Goal: Task Accomplishment & Management: Manage account settings

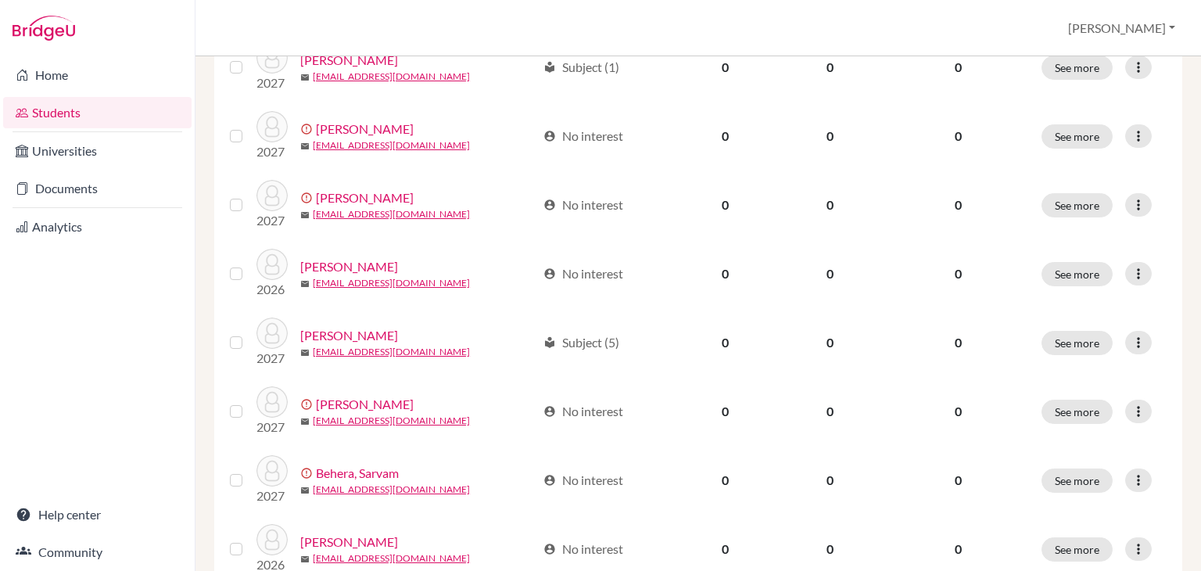
scroll to position [657, 0]
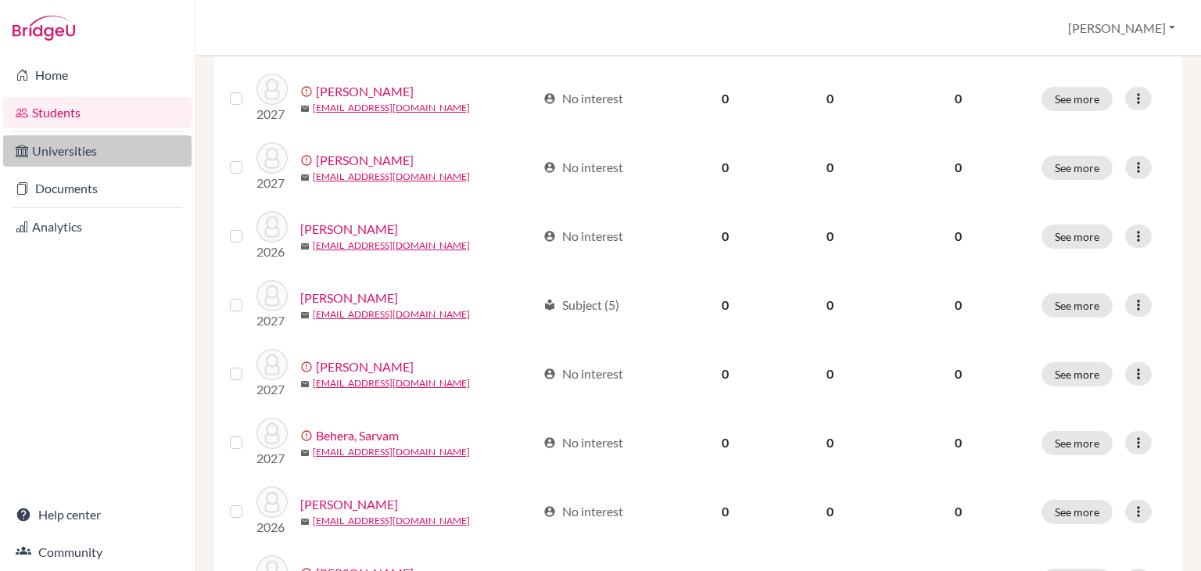
click at [141, 151] on link "Universities" at bounding box center [97, 150] width 188 height 31
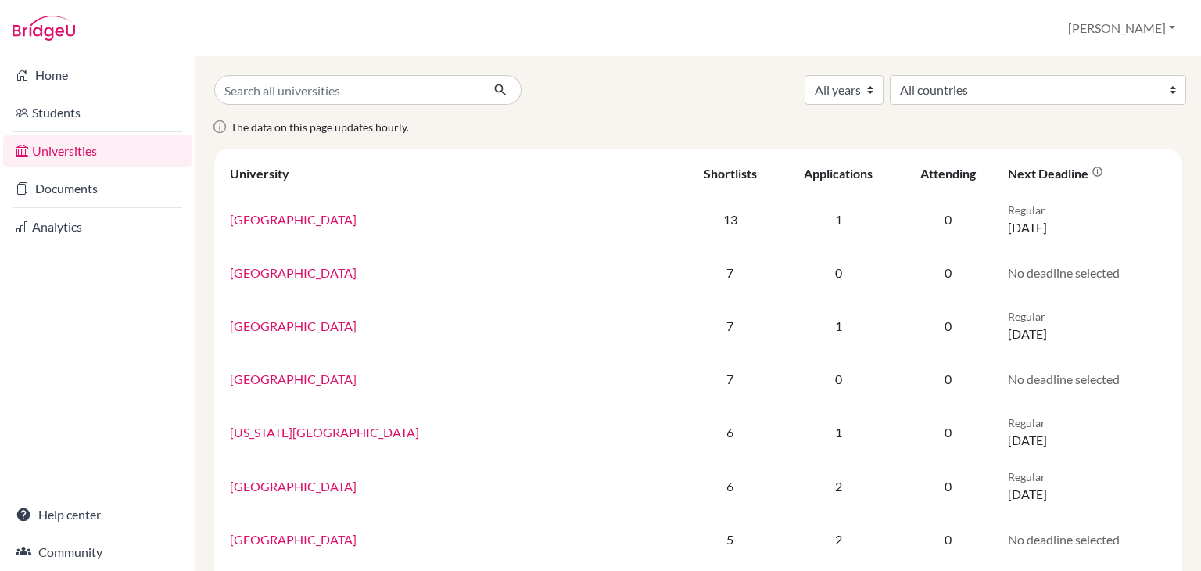
click at [603, 89] on div "All years 2027 [CREDIT_CARD_NUMBER] All countries [GEOGRAPHIC_DATA] [GEOGRAPHIC…" at bounding box center [699, 90] width 992 height 30
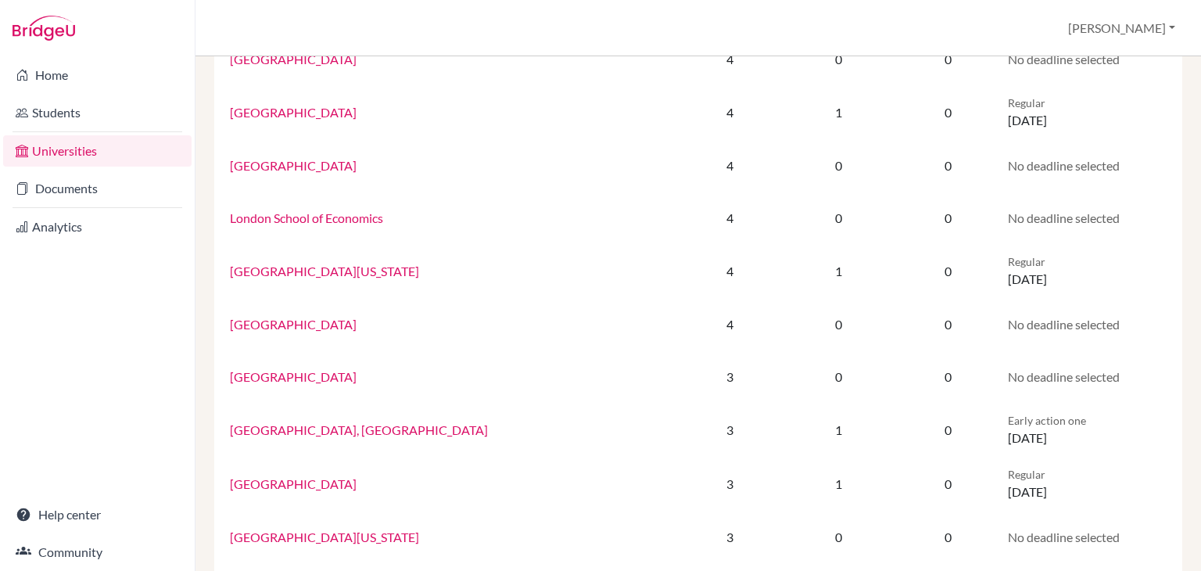
scroll to position [594, 0]
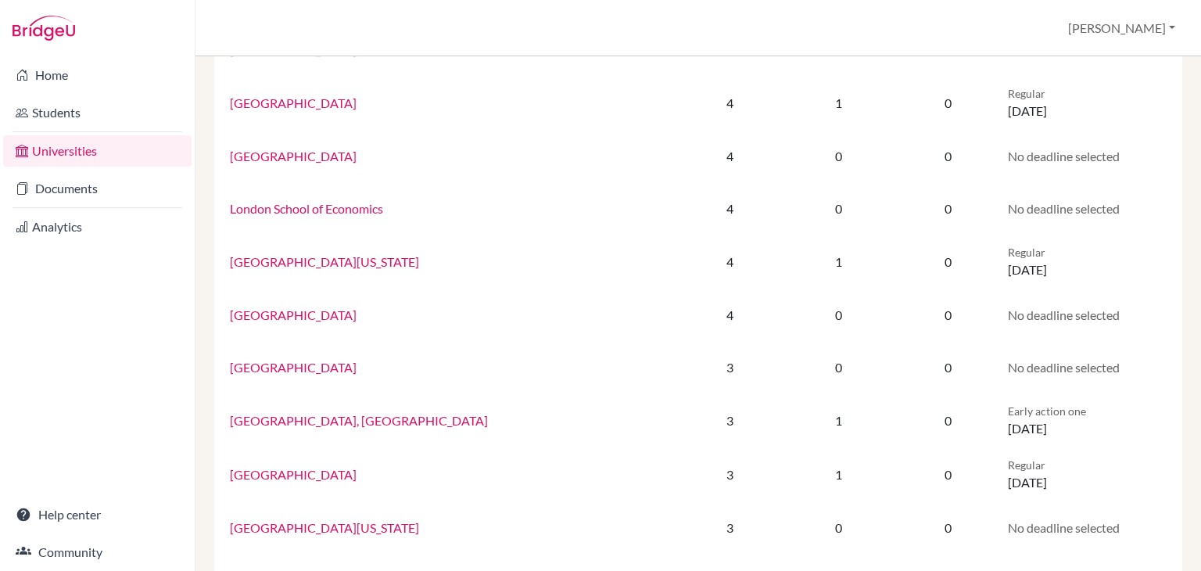
click at [95, 210] on li "Analytics" at bounding box center [97, 227] width 195 height 38
click at [103, 205] on li "Documents" at bounding box center [97, 189] width 195 height 38
click at [102, 195] on link "Documents" at bounding box center [97, 188] width 188 height 31
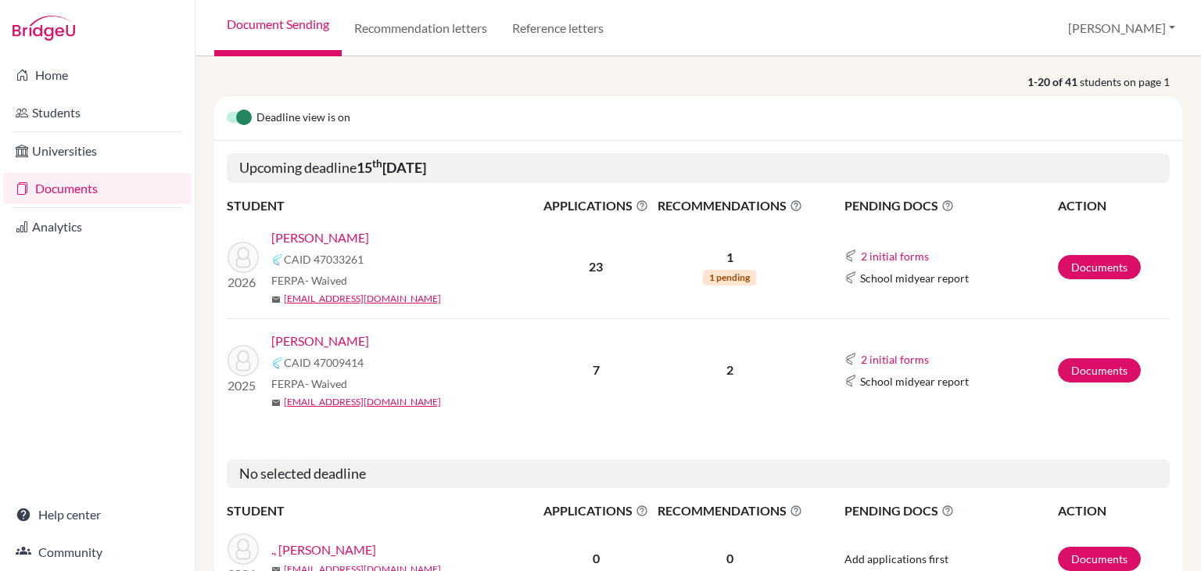
scroll to position [219, 0]
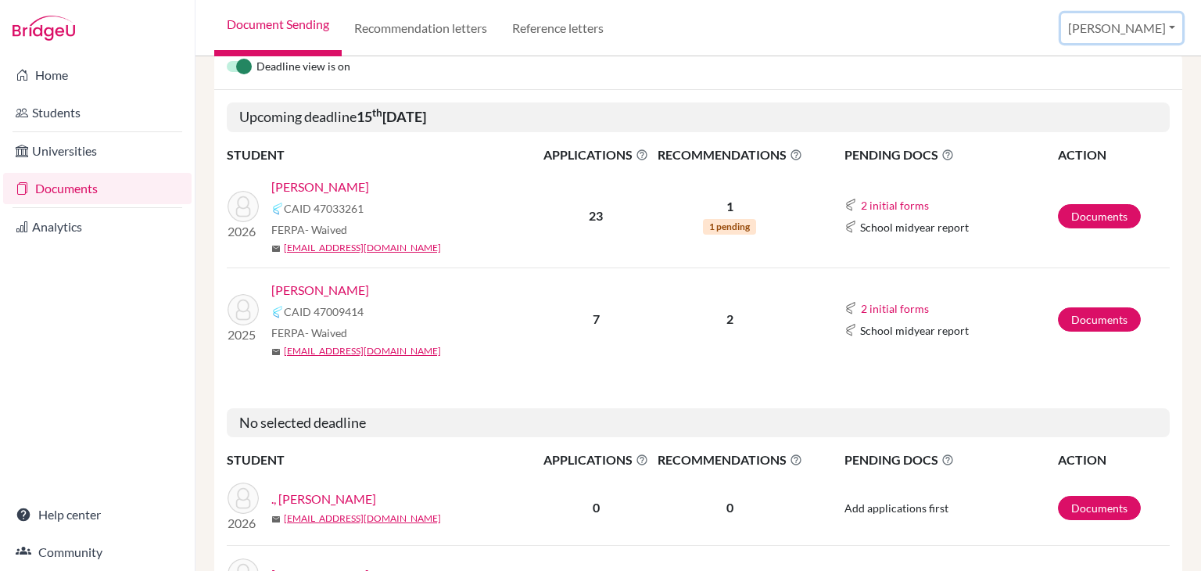
click at [1120, 20] on button "[PERSON_NAME]" at bounding box center [1121, 28] width 121 height 30
click at [1098, 81] on link "School Settings" at bounding box center [1095, 88] width 124 height 25
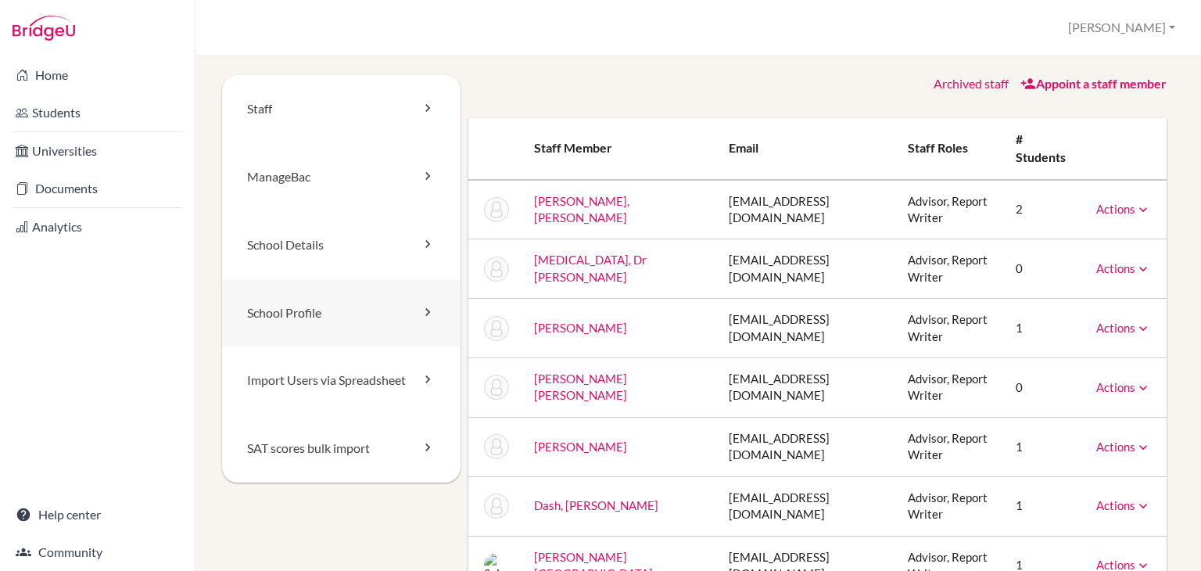
click at [294, 310] on link "School Profile" at bounding box center [341, 313] width 239 height 68
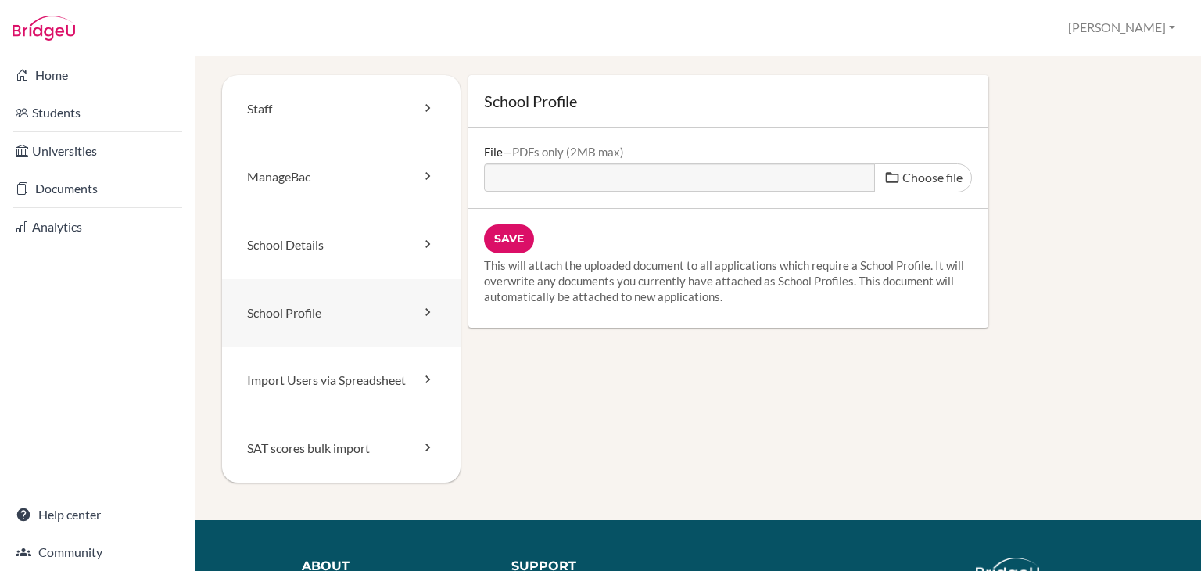
click at [408, 314] on link "School Profile" at bounding box center [341, 313] width 239 height 68
click at [405, 257] on link "School Details" at bounding box center [341, 245] width 239 height 68
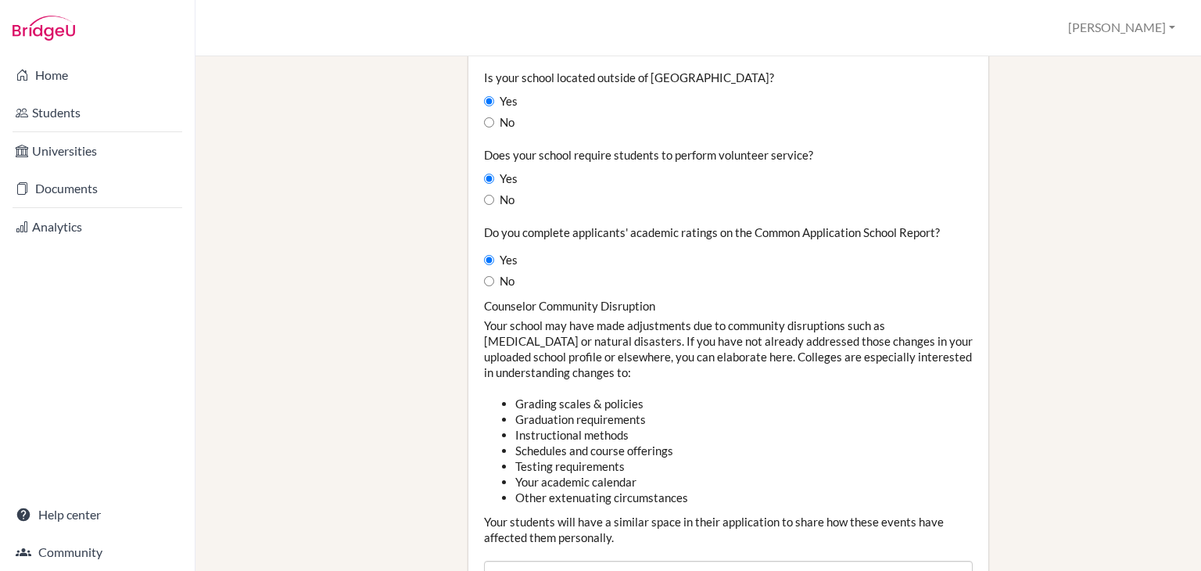
scroll to position [1241, 0]
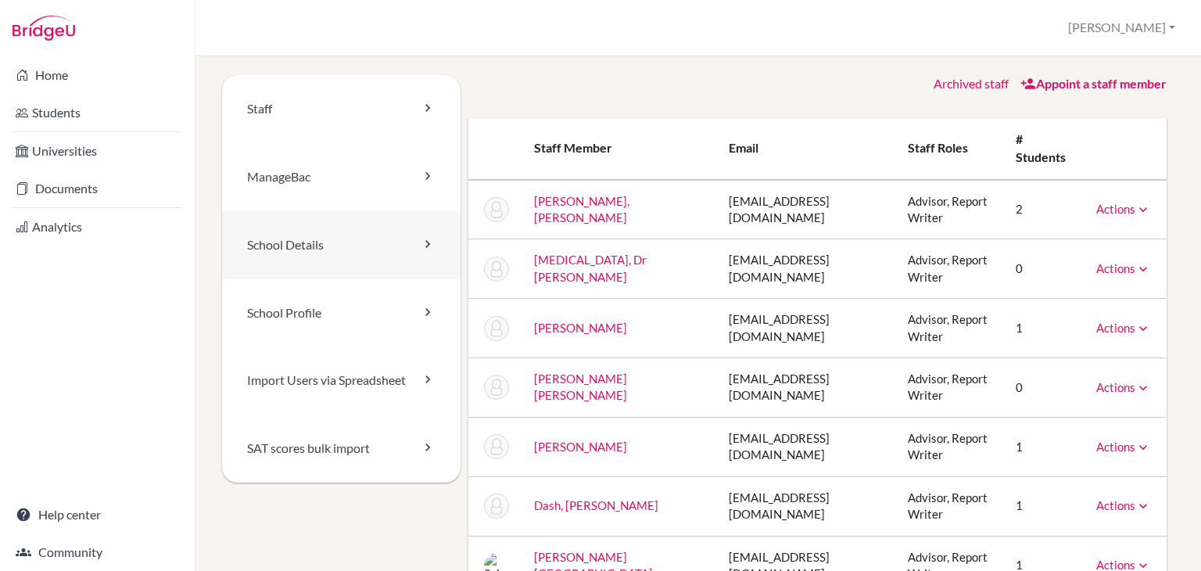
click at [341, 258] on link "School Details" at bounding box center [341, 245] width 239 height 68
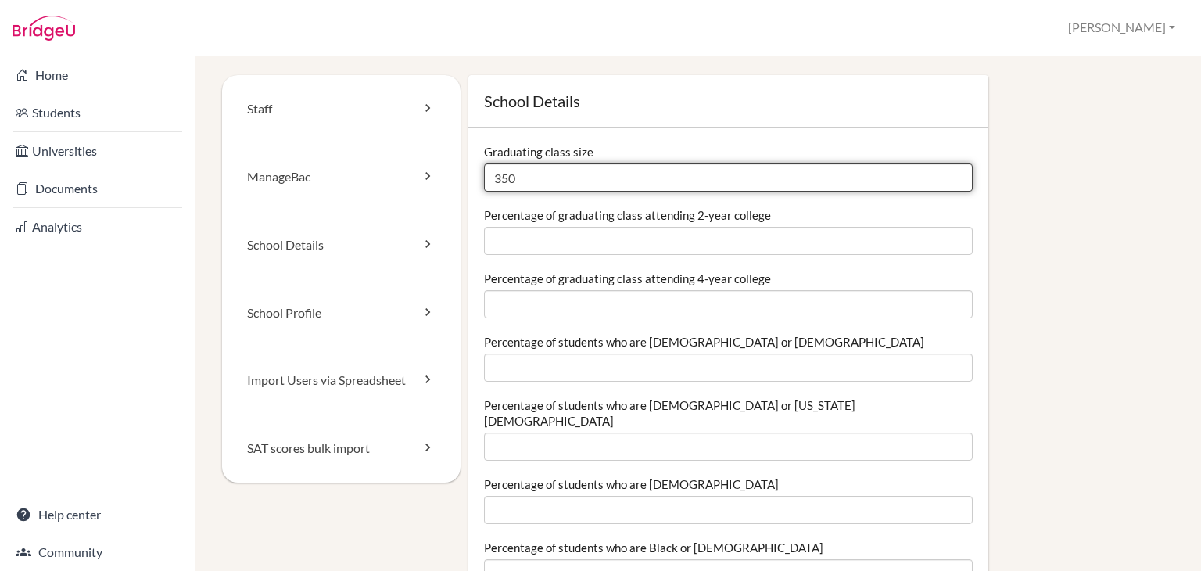
click at [651, 188] on input "350" at bounding box center [728, 177] width 489 height 28
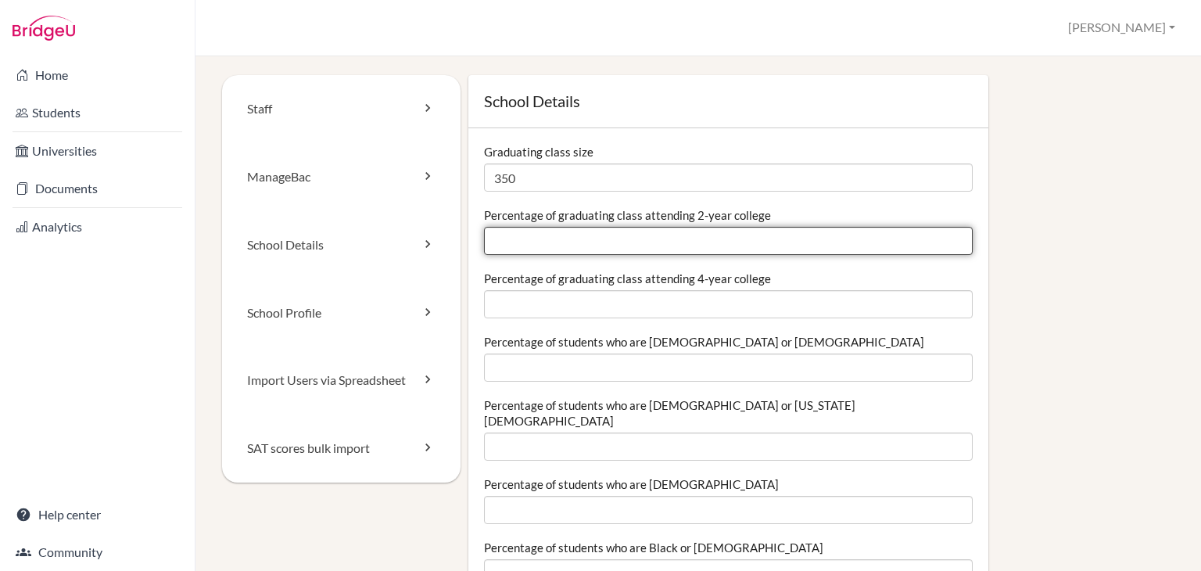
click at [628, 240] on input "Percentage of graduating class attending 2-year college" at bounding box center [728, 241] width 489 height 28
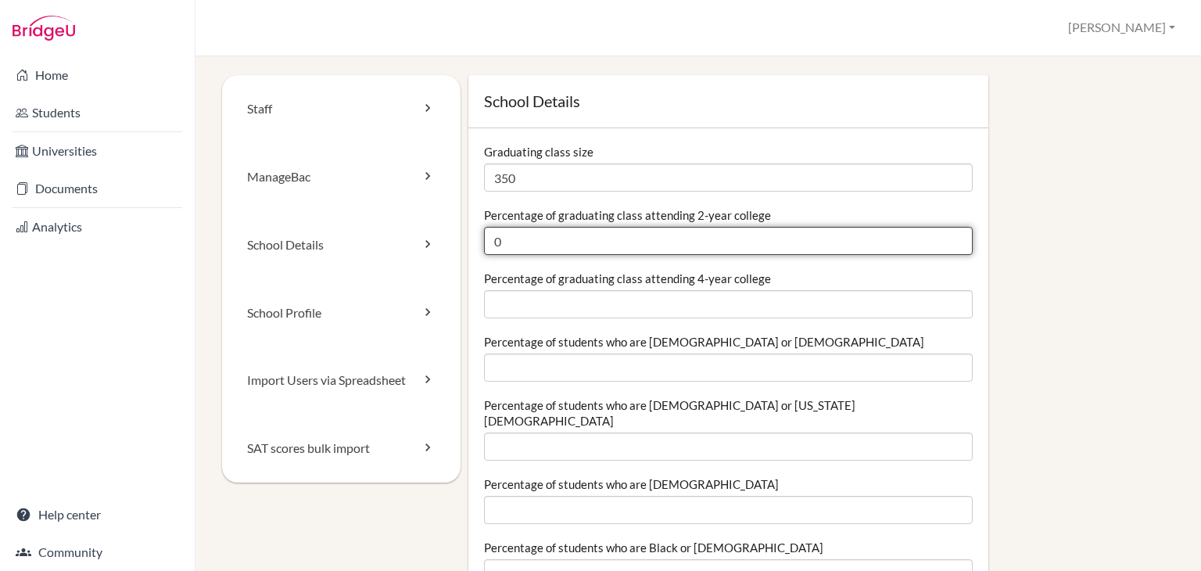
click at [944, 243] on input "0" at bounding box center [728, 241] width 489 height 28
click at [942, 236] on input "0.01" at bounding box center [728, 241] width 489 height 28
click at [942, 235] on input "0.02" at bounding box center [728, 241] width 489 height 28
click at [945, 248] on input "0.01" at bounding box center [728, 241] width 489 height 28
type input "0"
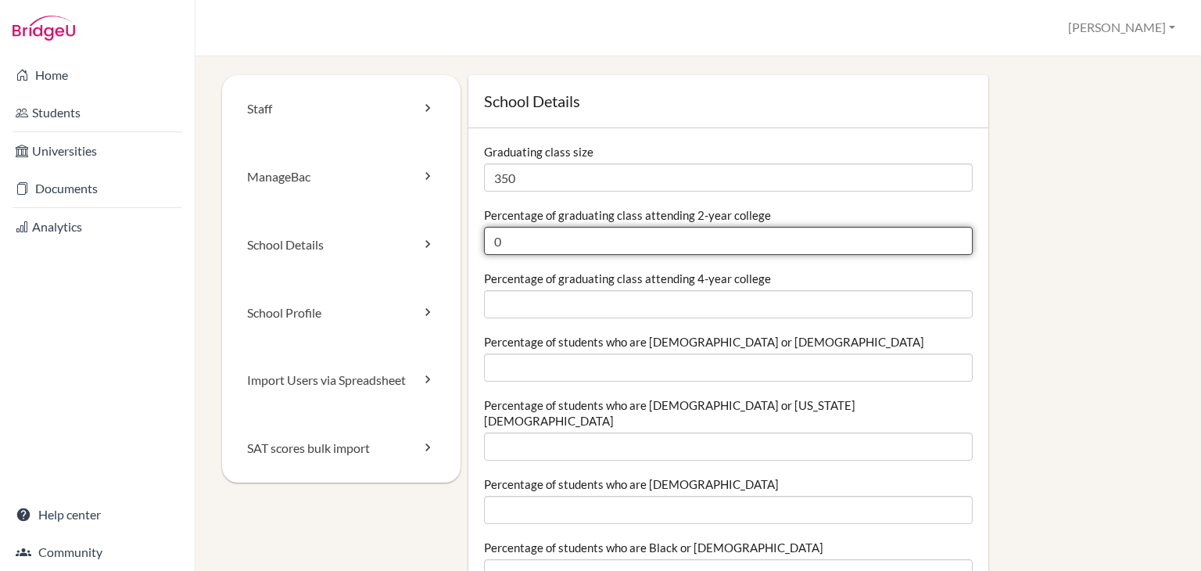
click at [945, 248] on input "0" at bounding box center [728, 241] width 489 height 28
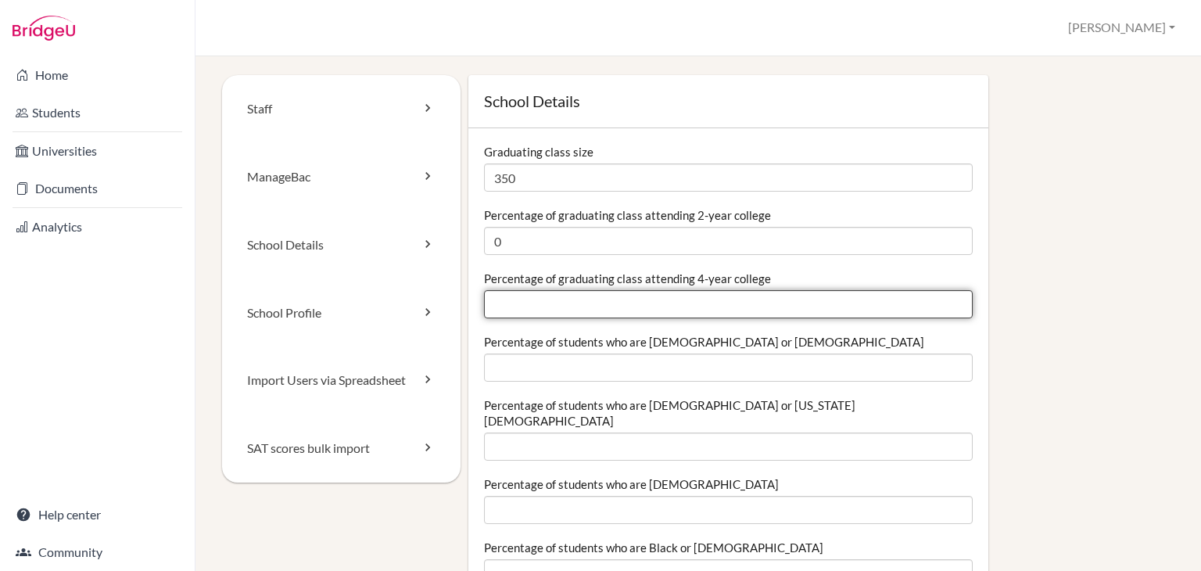
click at [808, 307] on input "Percentage of graduating class attending 4-year college" at bounding box center [728, 304] width 489 height 28
type input "50"
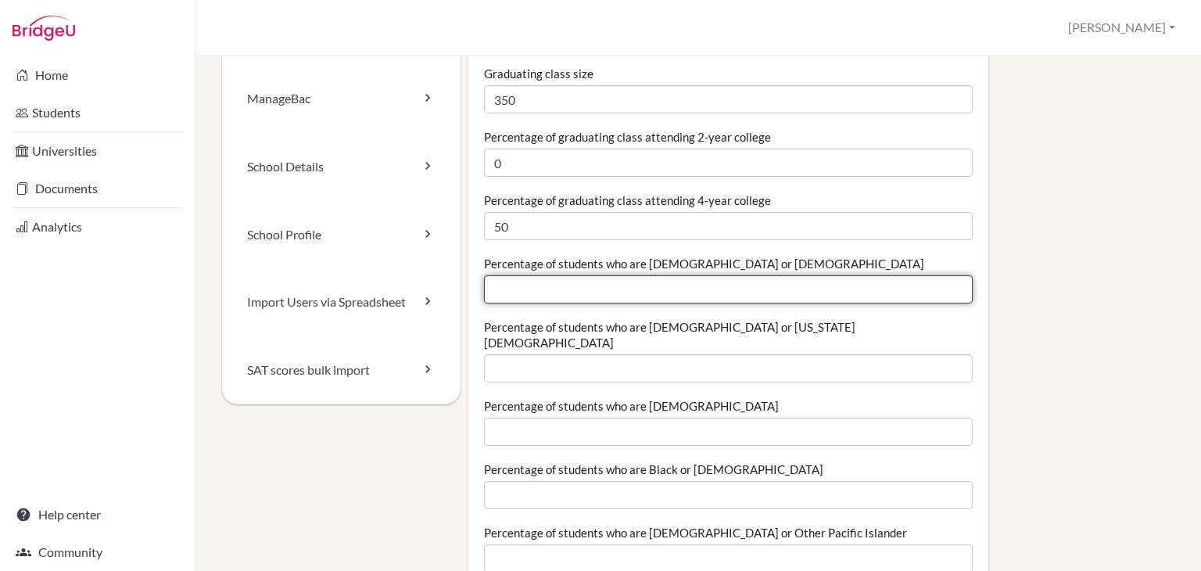
click at [561, 280] on input "Percentage of students who are Hispanic or Latino" at bounding box center [728, 289] width 489 height 28
type input "0"
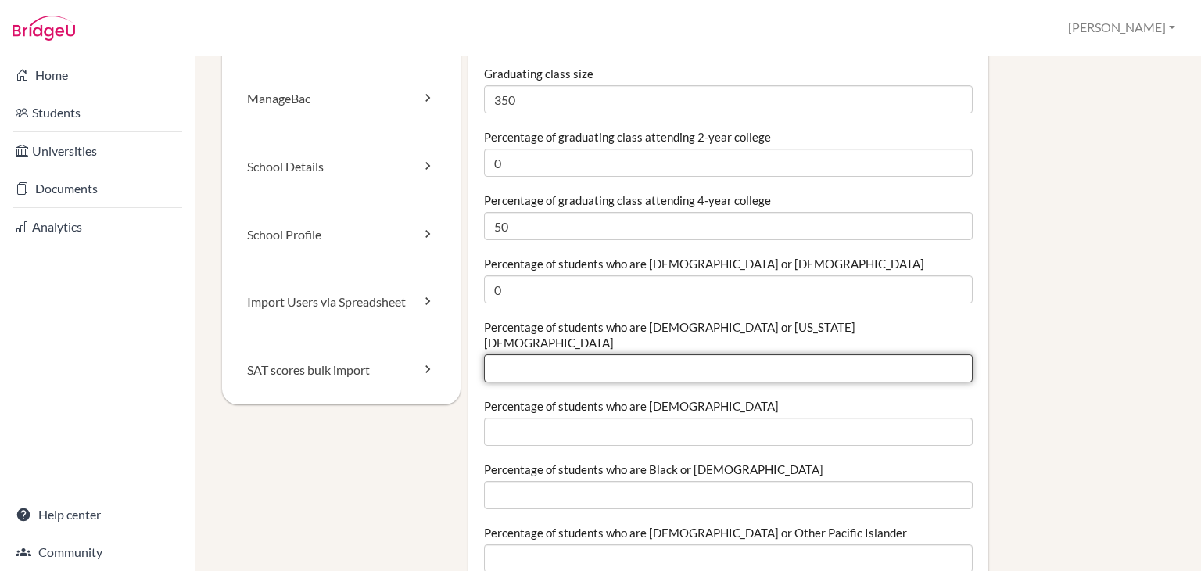
click at [557, 354] on input "Percentage of students who are American Indian or Alaska Native" at bounding box center [728, 368] width 489 height 28
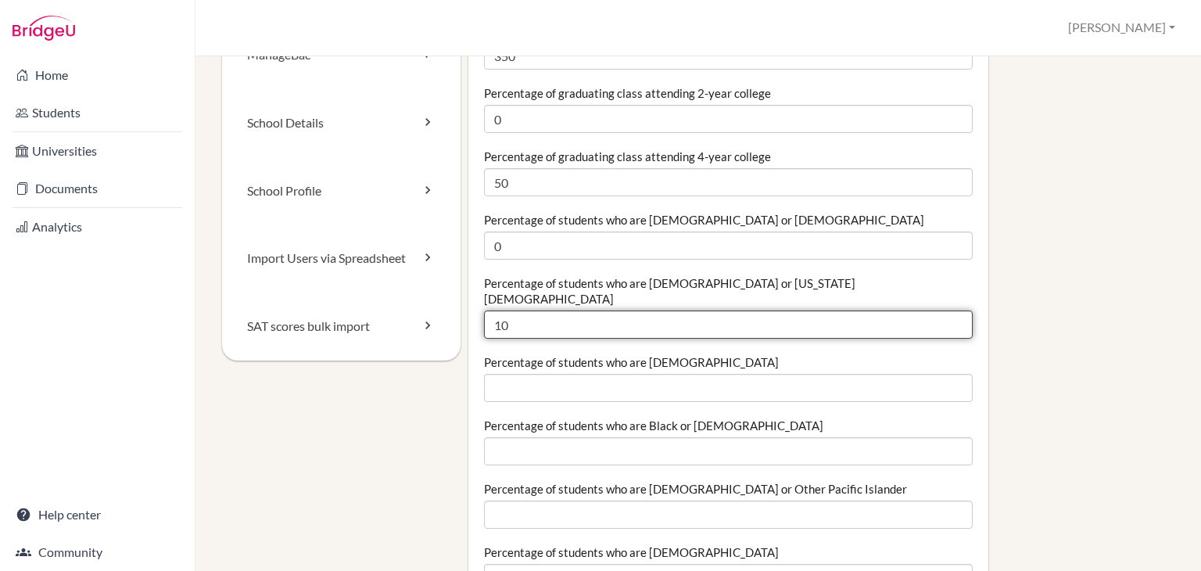
scroll to position [156, 0]
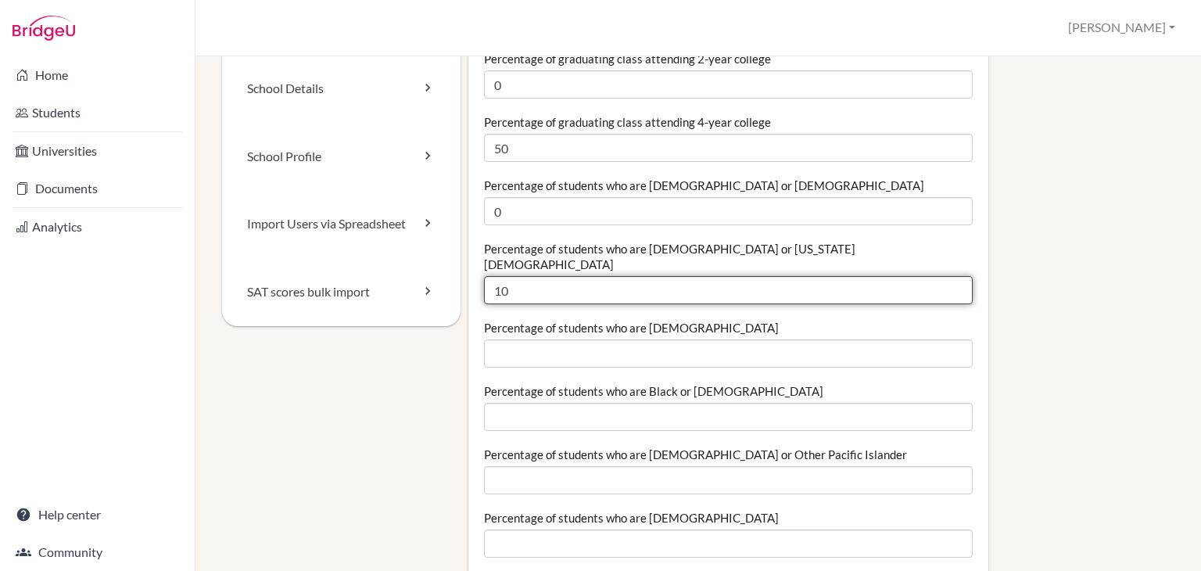
type input "10"
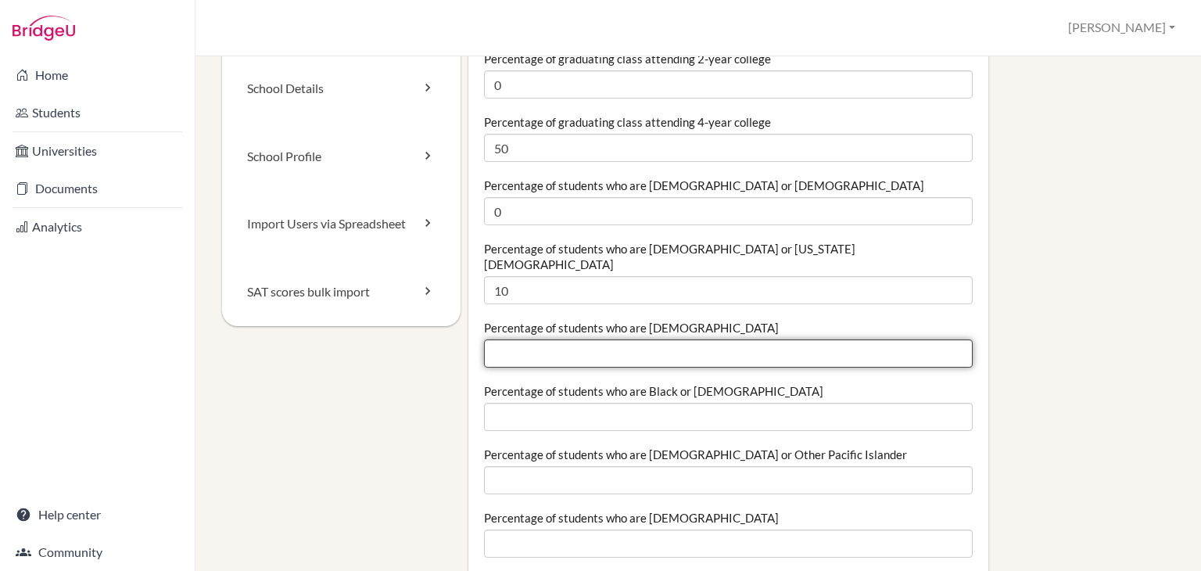
click at [580, 345] on input "Percentage of students who are Asian" at bounding box center [728, 353] width 489 height 28
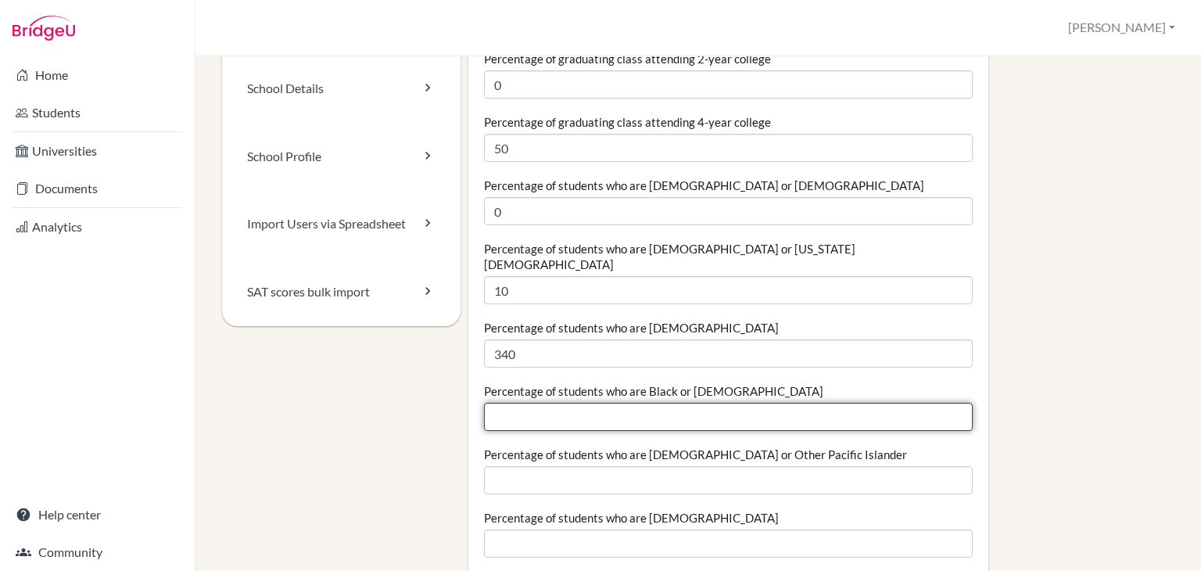
click at [623, 413] on input "Percentage of students who are Black or African American" at bounding box center [728, 417] width 489 height 28
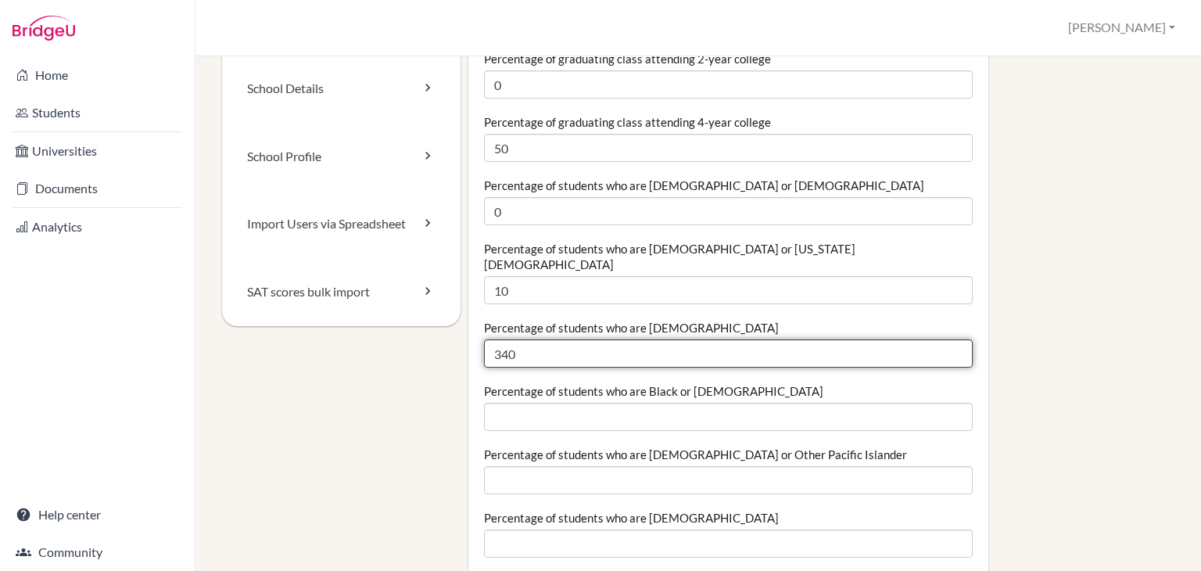
click at [569, 339] on input "340" at bounding box center [728, 353] width 489 height 28
type input "3"
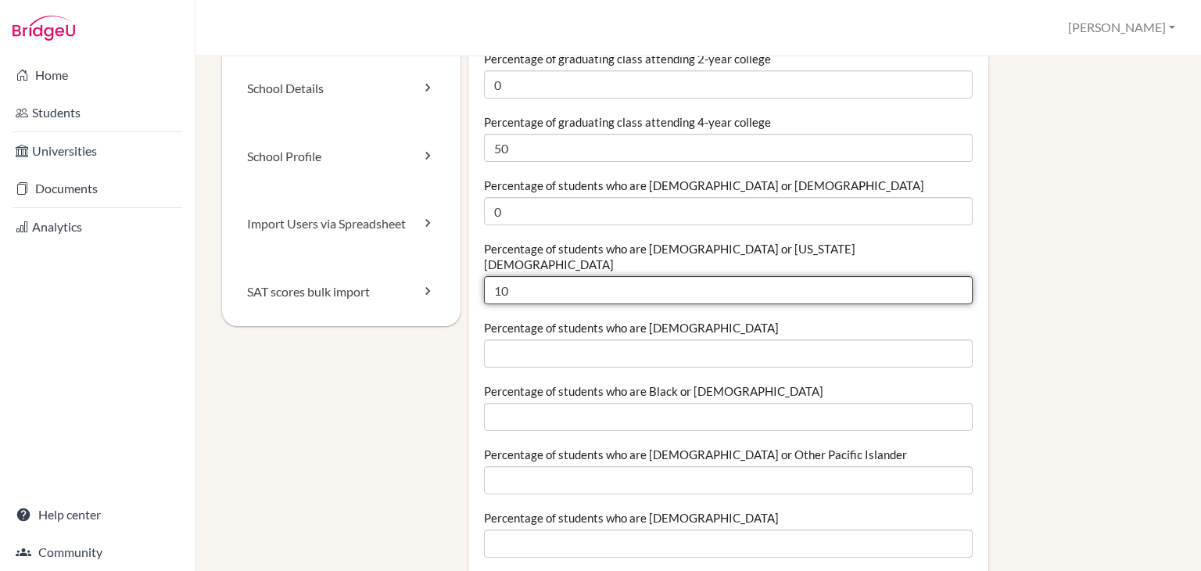
click at [544, 281] on input "10" at bounding box center [728, 290] width 489 height 28
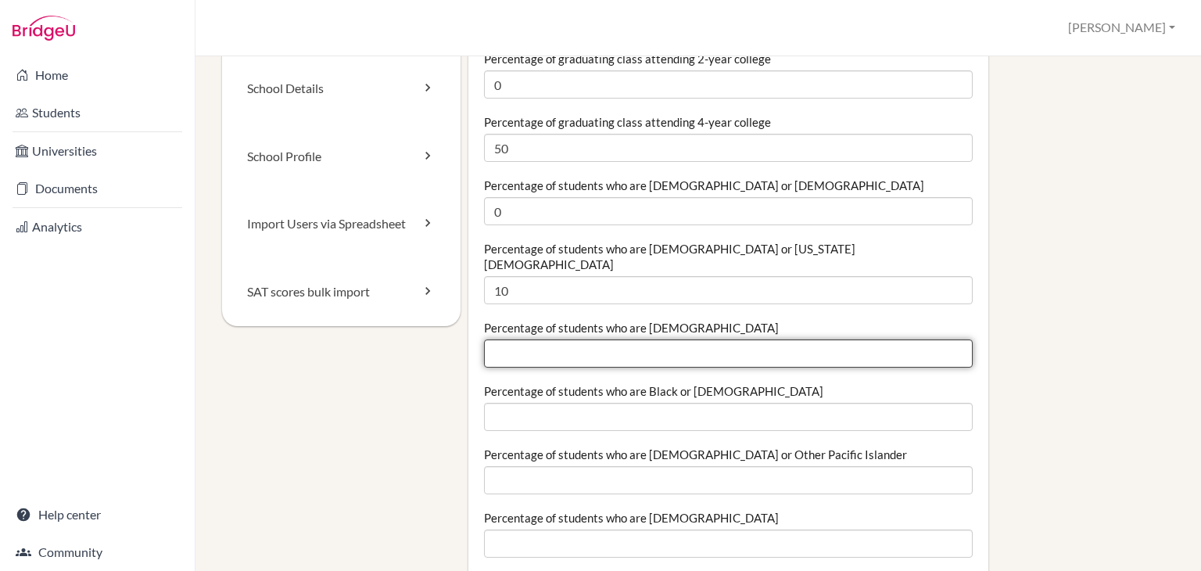
click at [547, 343] on input "Percentage of students who are [DEMOGRAPHIC_DATA]" at bounding box center [728, 353] width 489 height 28
type input "95"
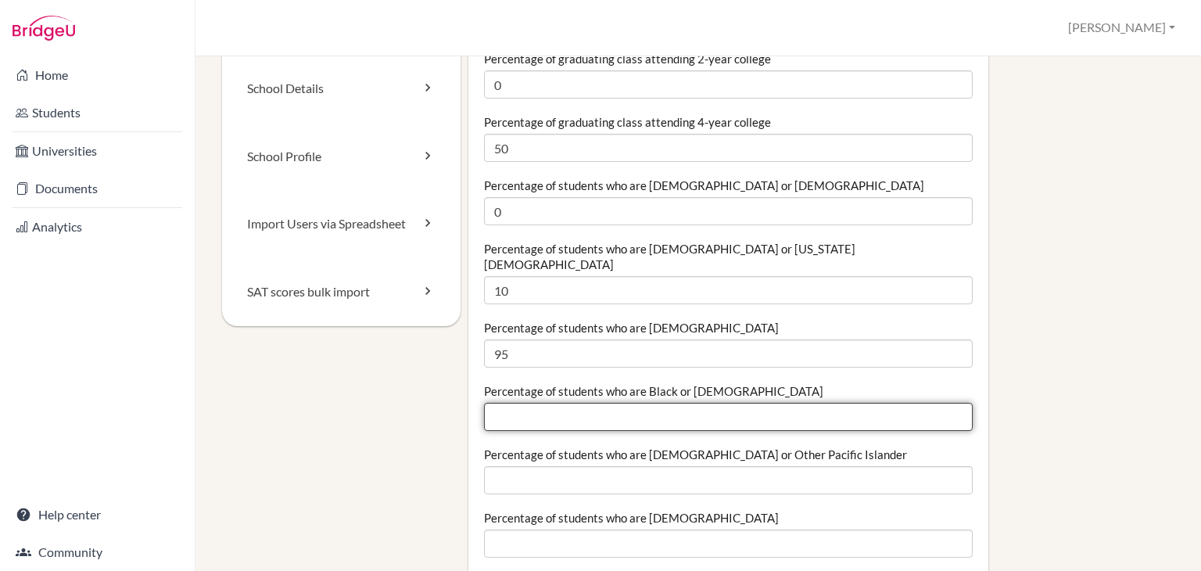
click at [590, 410] on input "Percentage of students who are Black or [DEMOGRAPHIC_DATA]" at bounding box center [728, 417] width 489 height 28
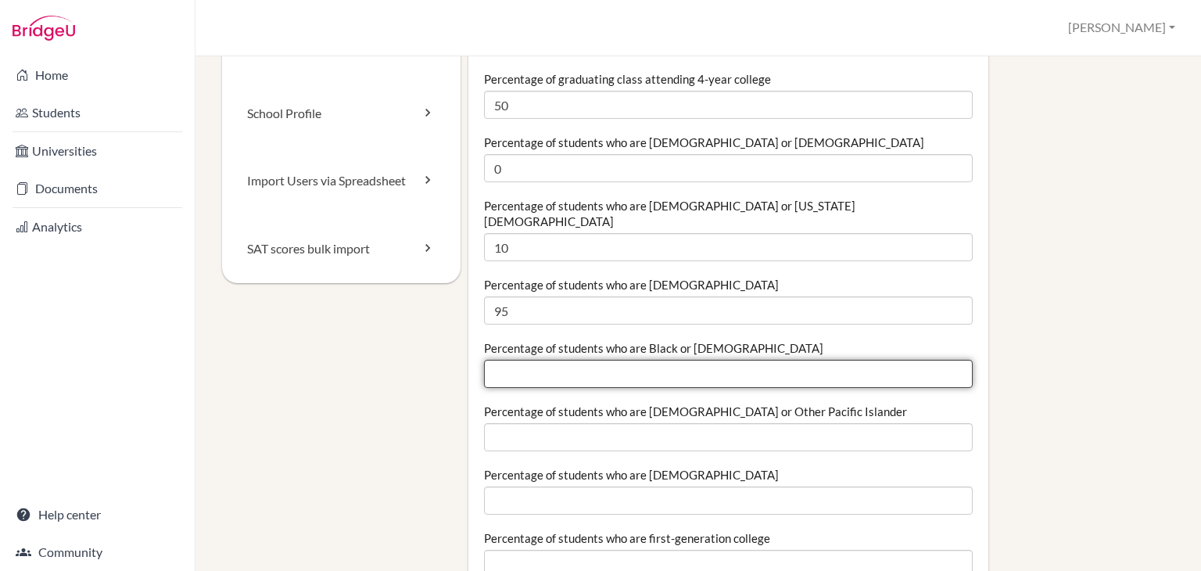
scroll to position [235, 0]
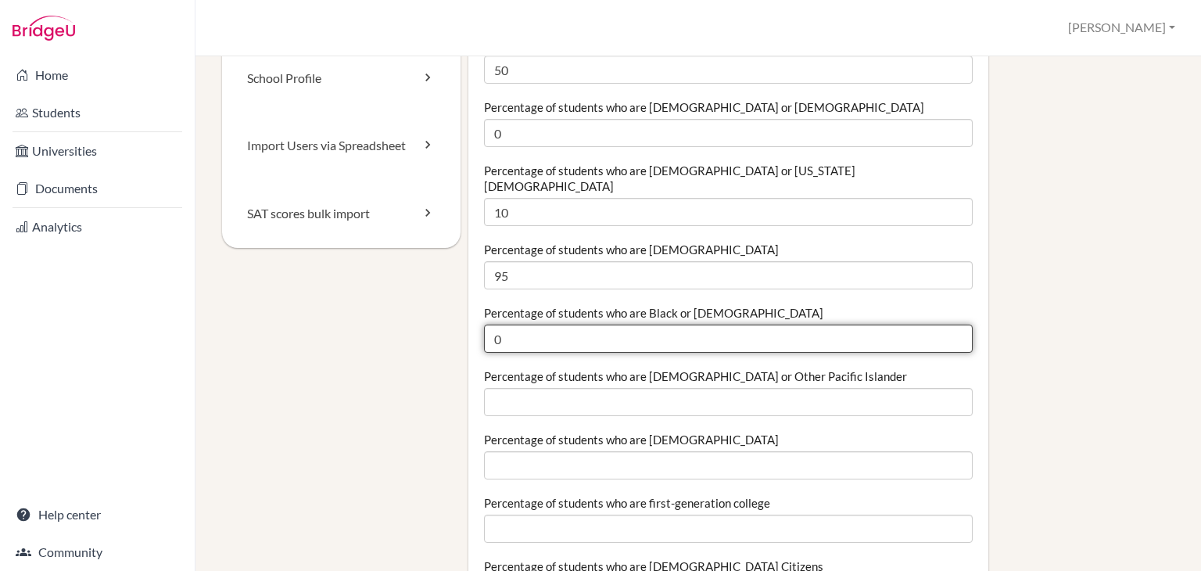
type input "0"
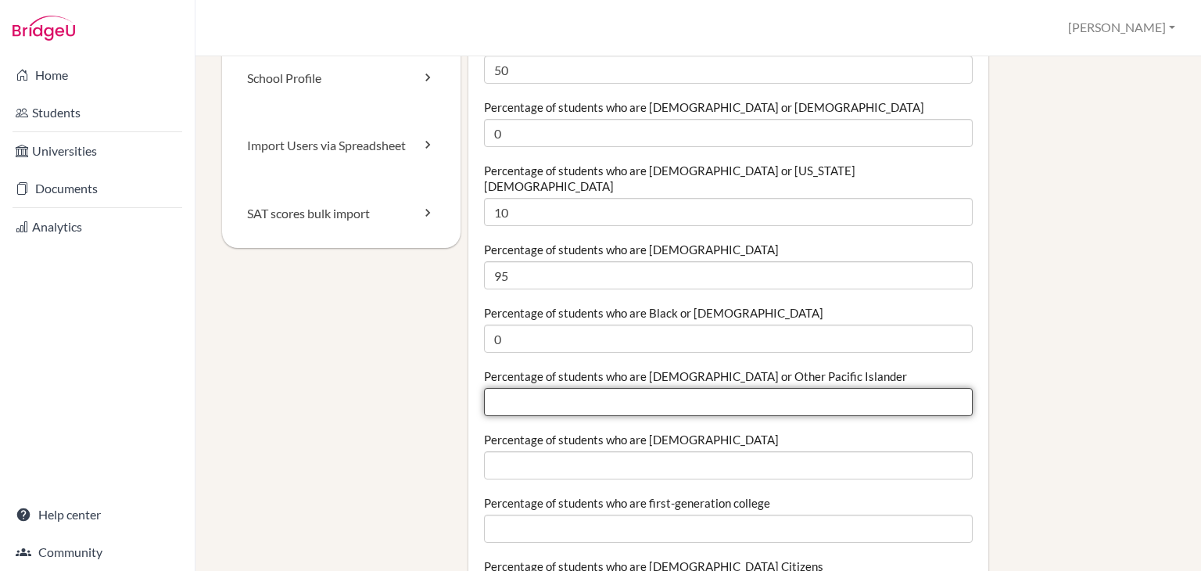
click at [571, 393] on input "Percentage of students who are [DEMOGRAPHIC_DATA] or Other Pacific Islander" at bounding box center [728, 402] width 489 height 28
type input "0"
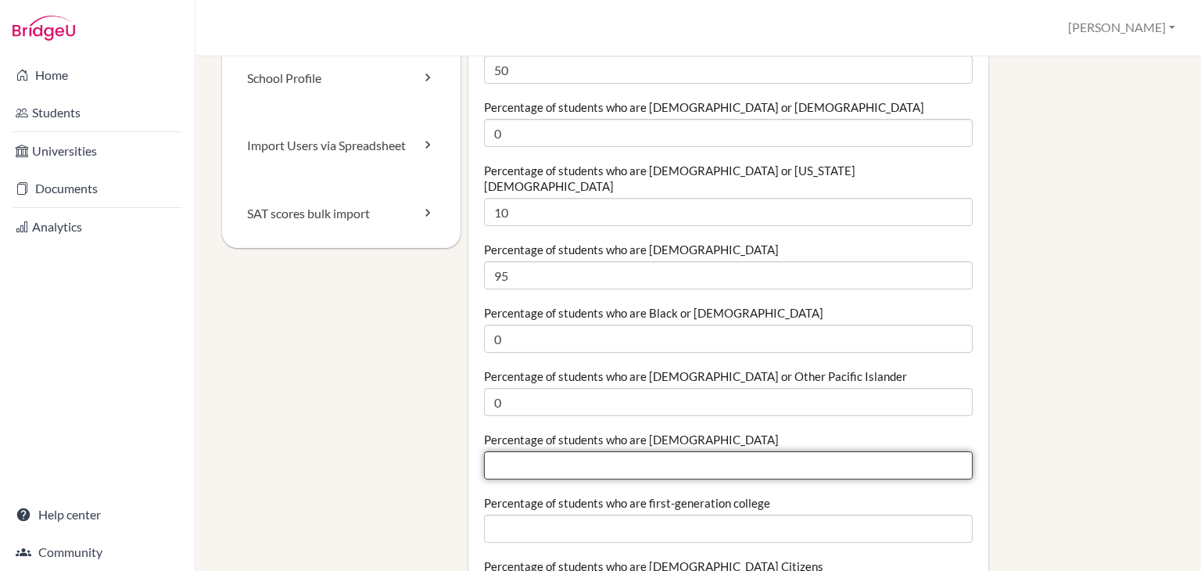
click at [574, 457] on input "Percentage of students who are White" at bounding box center [728, 465] width 489 height 28
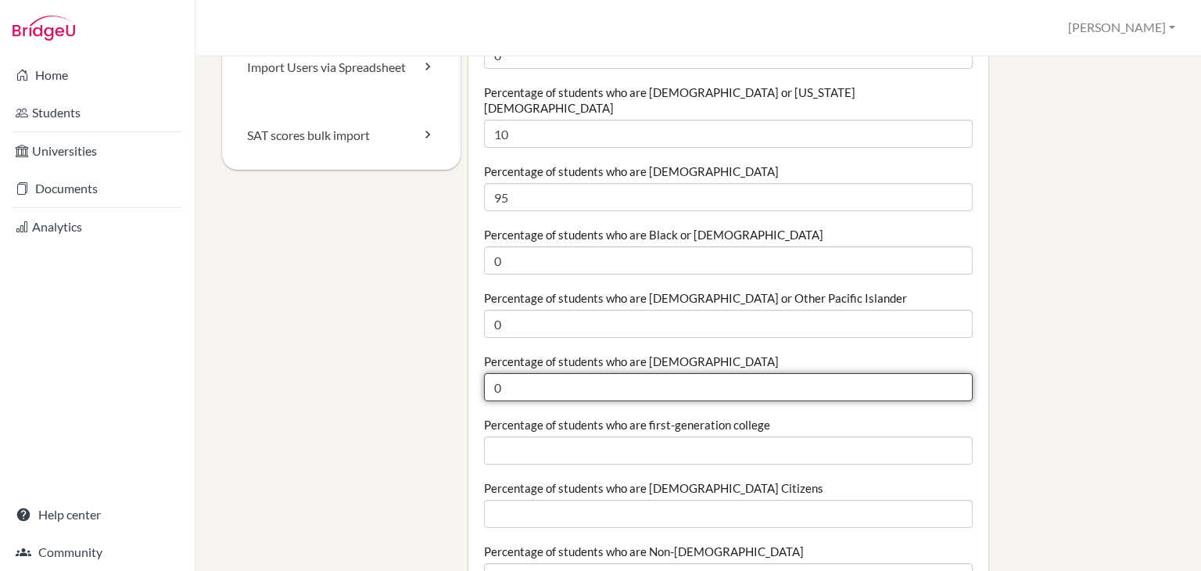
type input "0"
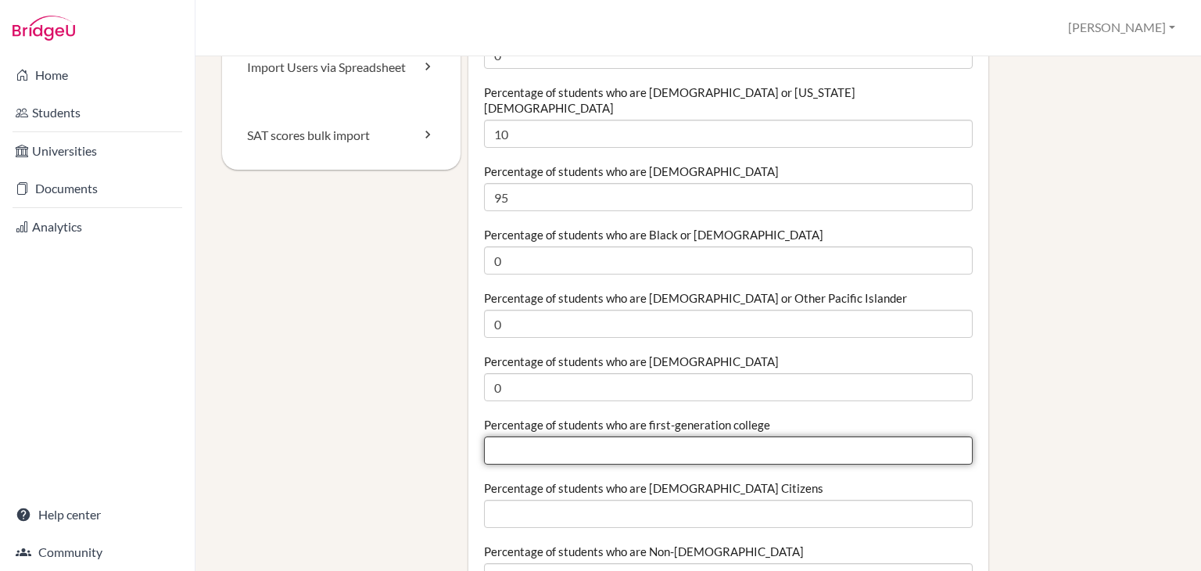
click at [582, 445] on input "Percentage of students who are first-generation college" at bounding box center [728, 450] width 489 height 28
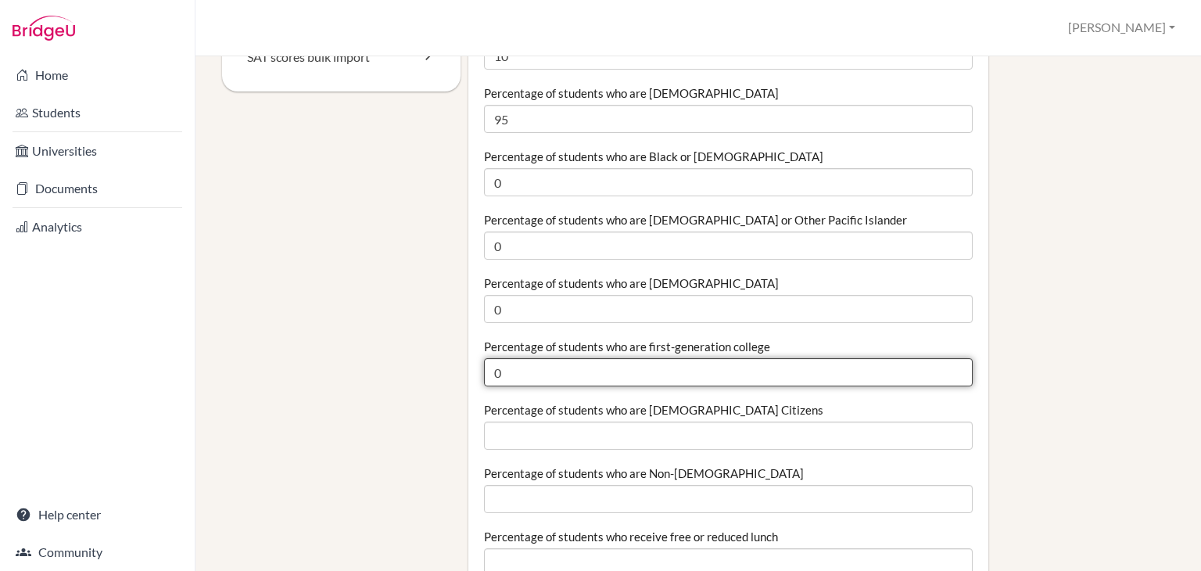
type input "0"
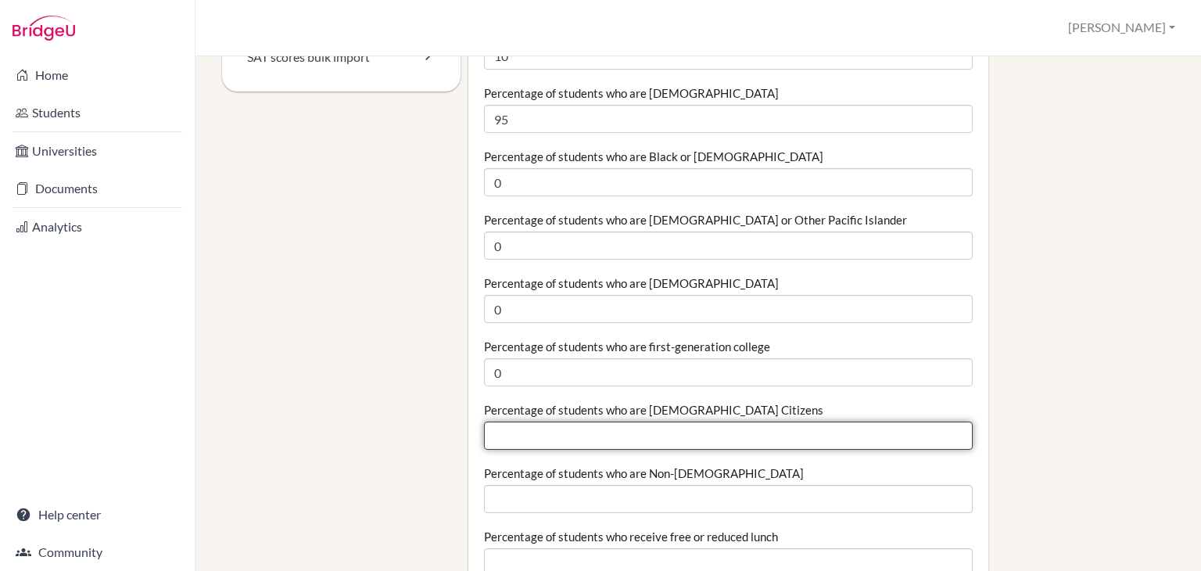
click at [572, 425] on input "Percentage of students who are US Citizens" at bounding box center [728, 436] width 489 height 28
type input "0"
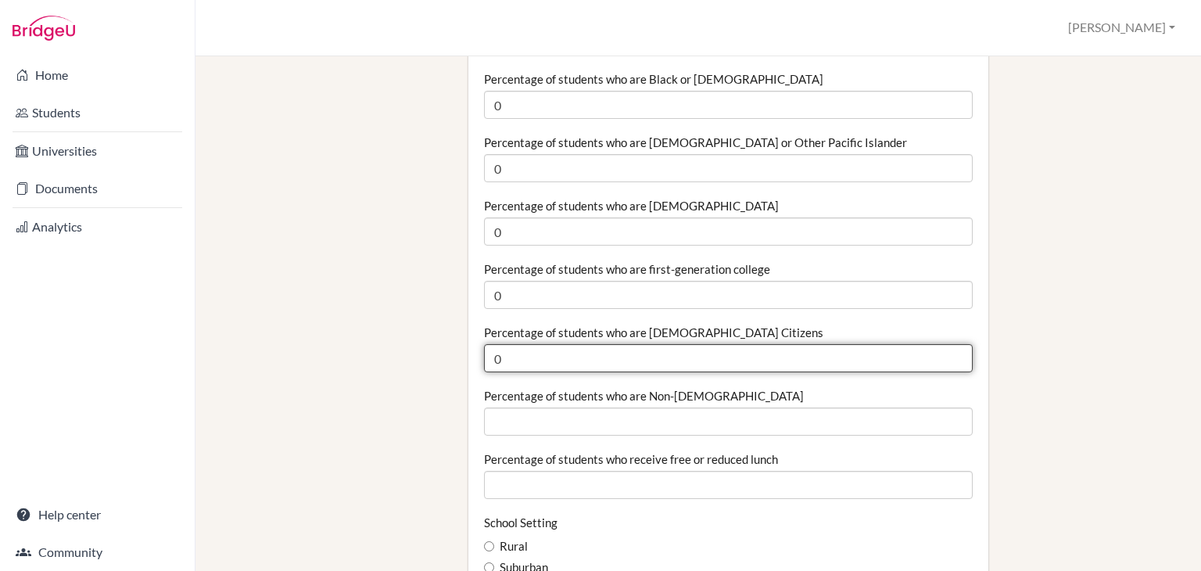
scroll to position [469, 0]
type input "1"
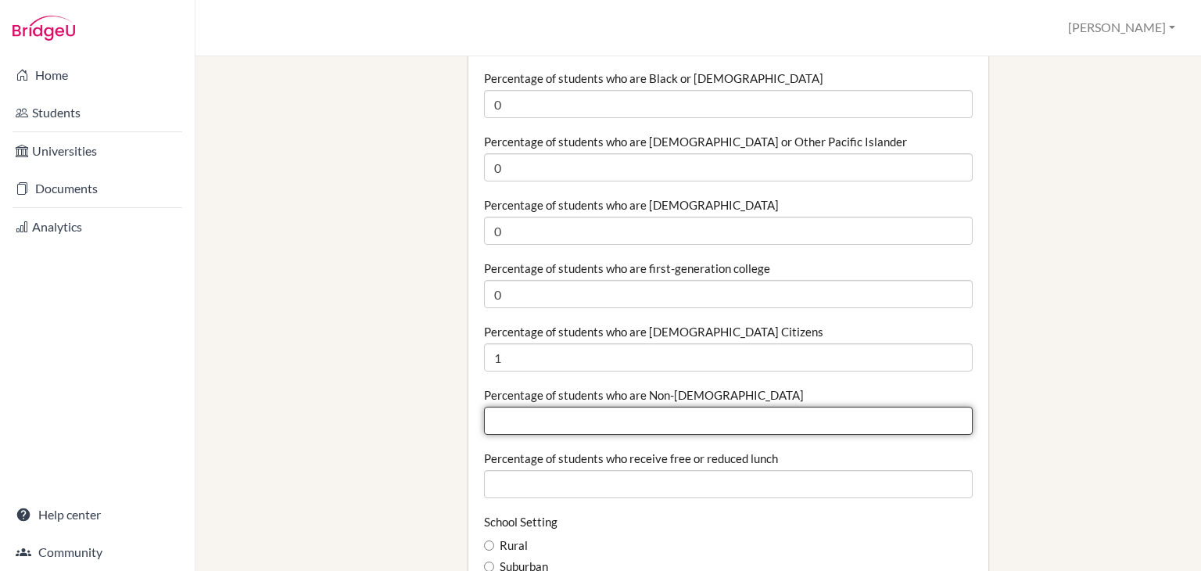
click at [587, 418] on input "Percentage of students who are Non-US Citizens" at bounding box center [728, 421] width 489 height 28
type input "99"
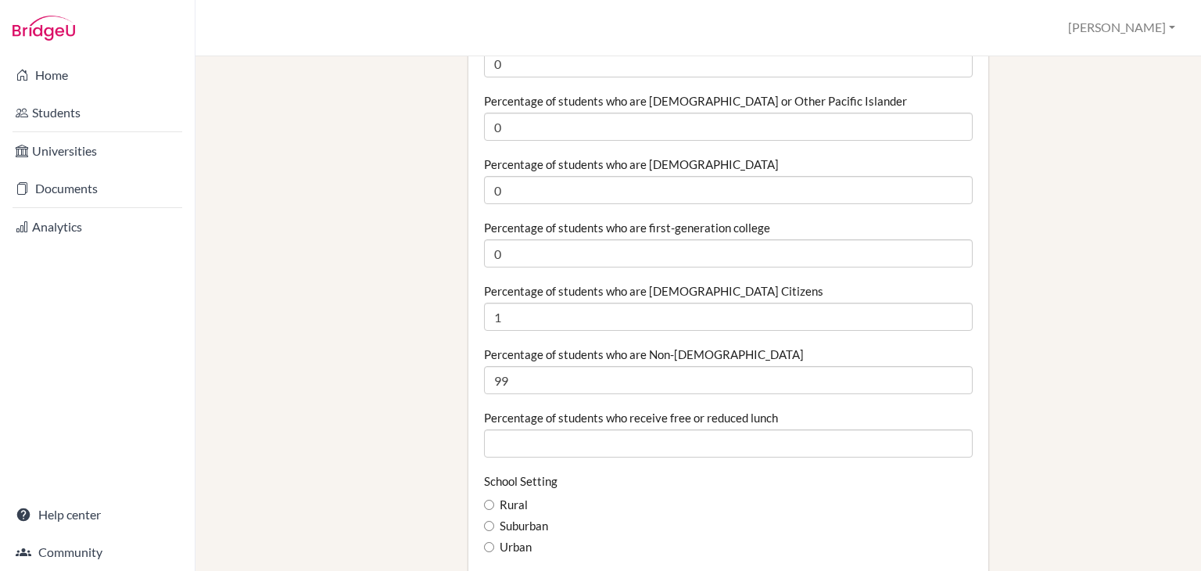
scroll to position [547, 0]
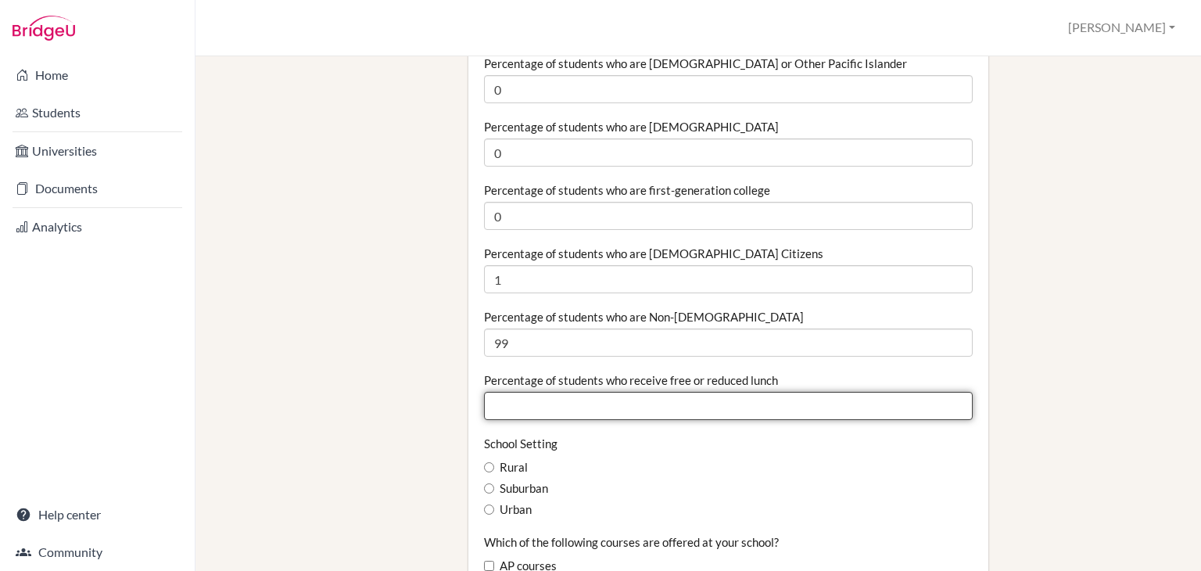
click at [543, 392] on input "Percentage of students who receive free or reduced lunch" at bounding box center [728, 406] width 489 height 28
type input "100"
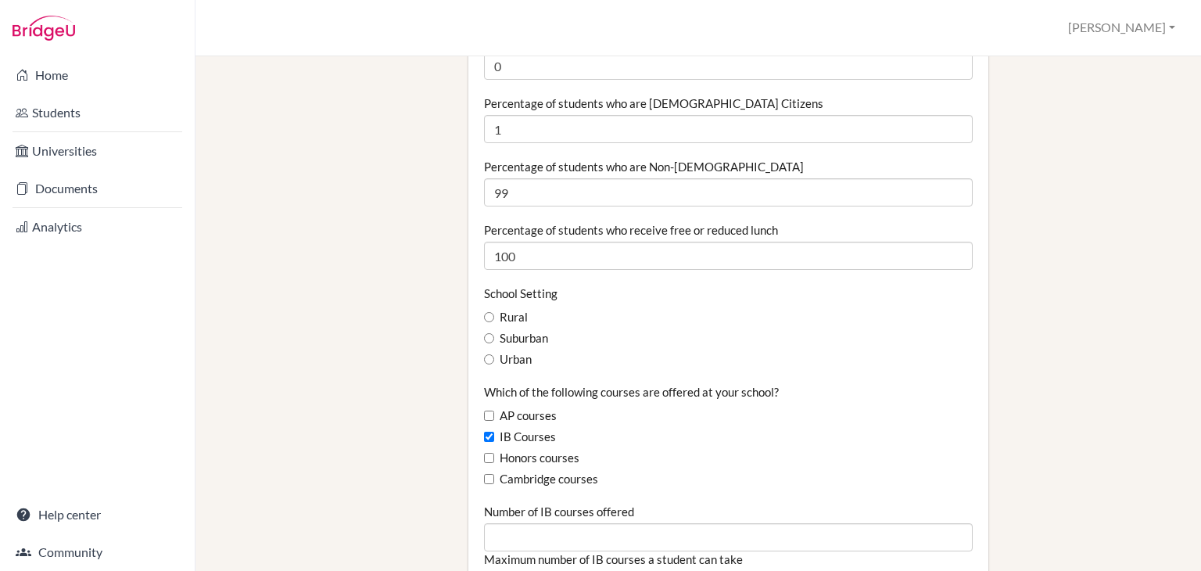
scroll to position [704, 0]
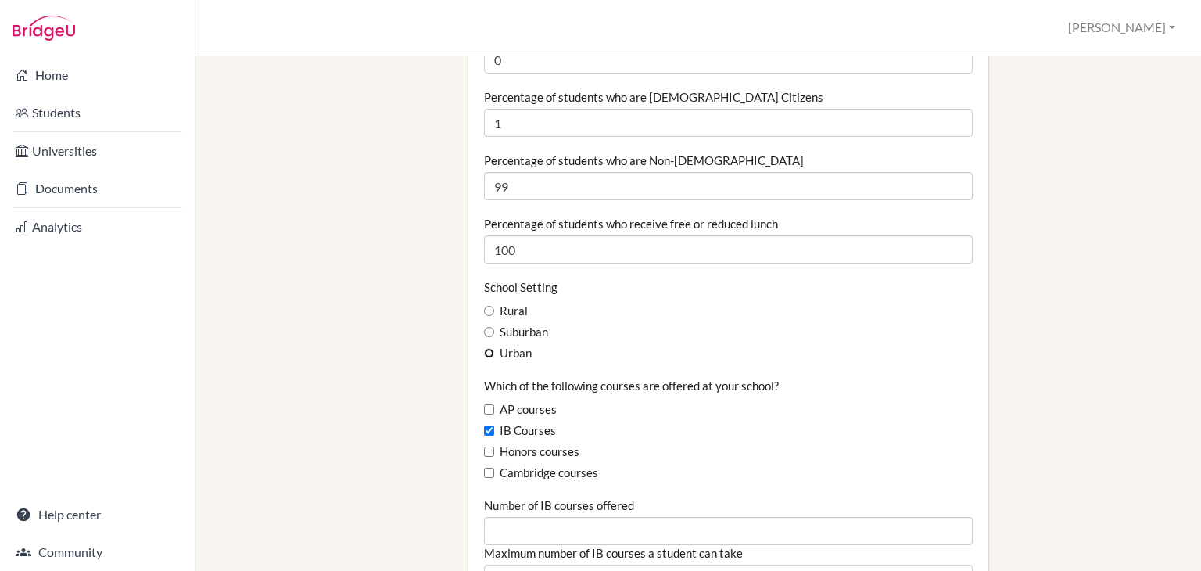
click at [484, 348] on input "Urban" at bounding box center [489, 353] width 10 height 10
radio input "true"
click at [382, 335] on div "Staff ManageBac School Details School Profile Import Users via Spreadsheet SAT …" at bounding box center [698, 504] width 953 height 2266
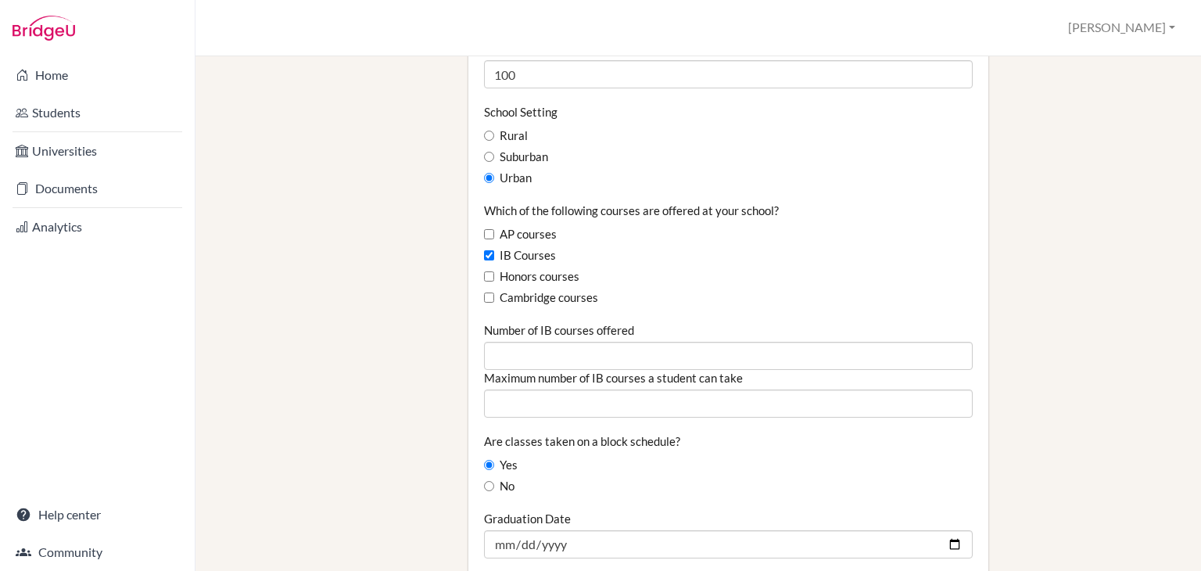
scroll to position [938, 0]
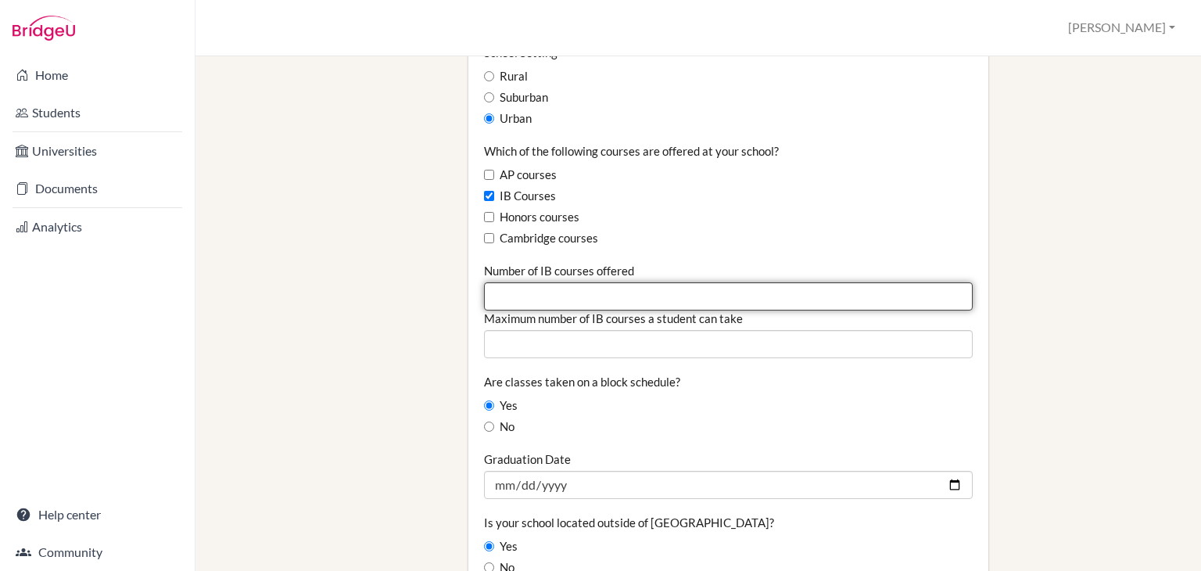
click at [564, 282] on input "Number of IB courses offered" at bounding box center [728, 296] width 489 height 28
type input "-1"
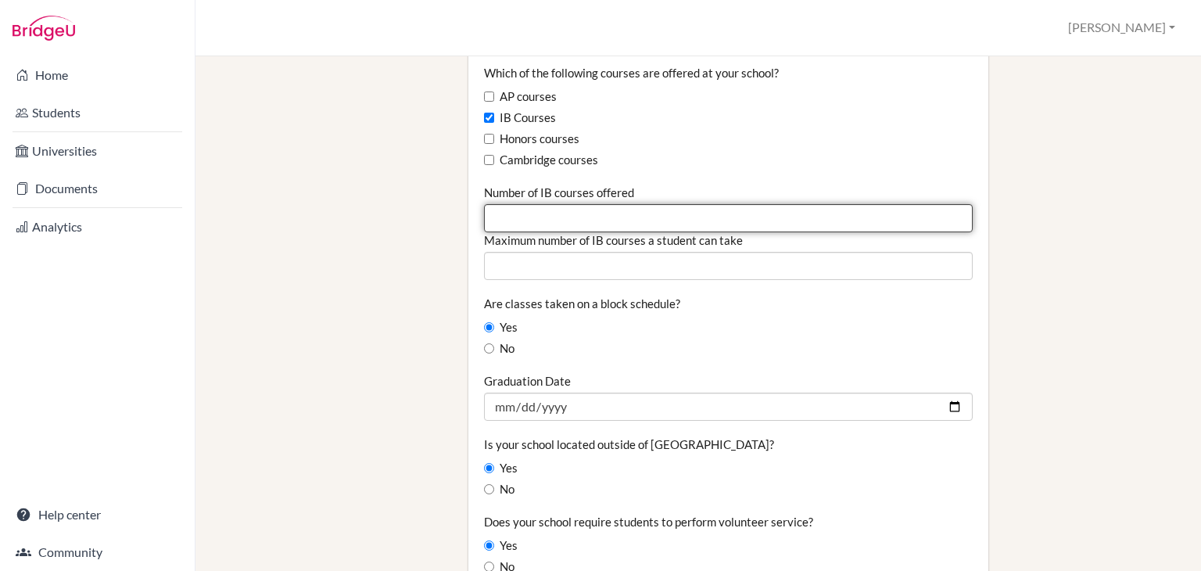
type input "1"
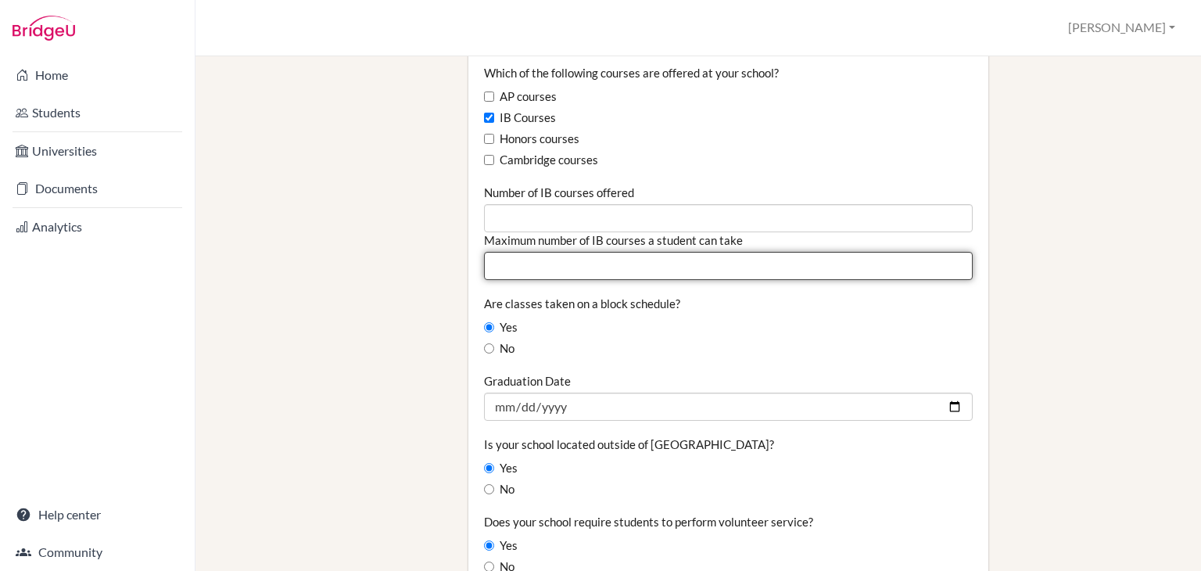
click at [602, 252] on input "Maximum number of IB courses a student can take" at bounding box center [728, 266] width 489 height 28
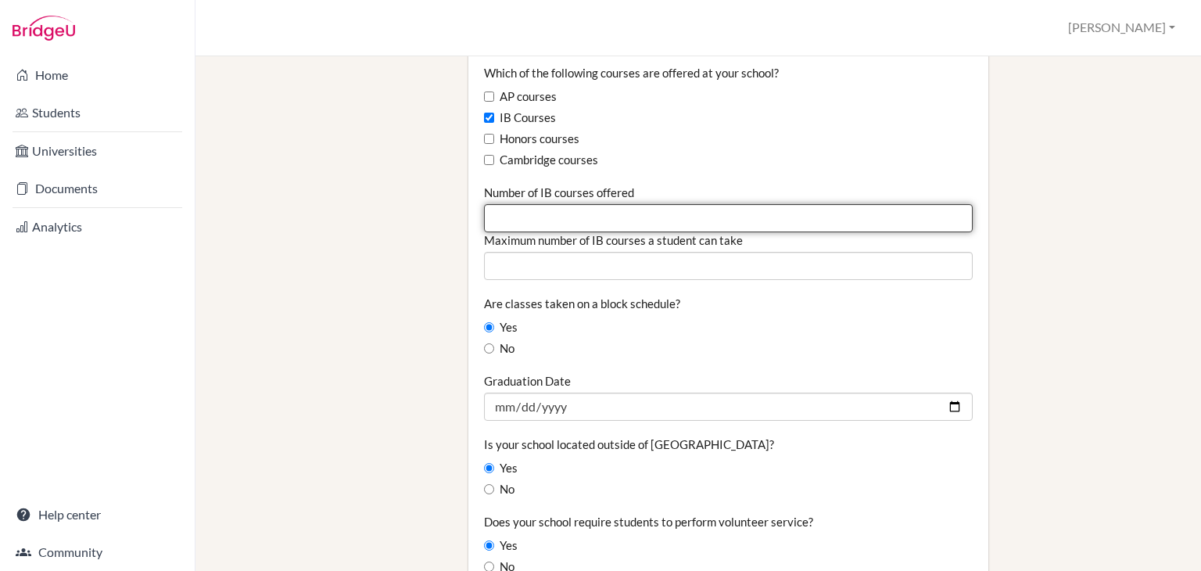
click at [522, 205] on input "Number of IB courses offered" at bounding box center [728, 218] width 489 height 28
type input "10"
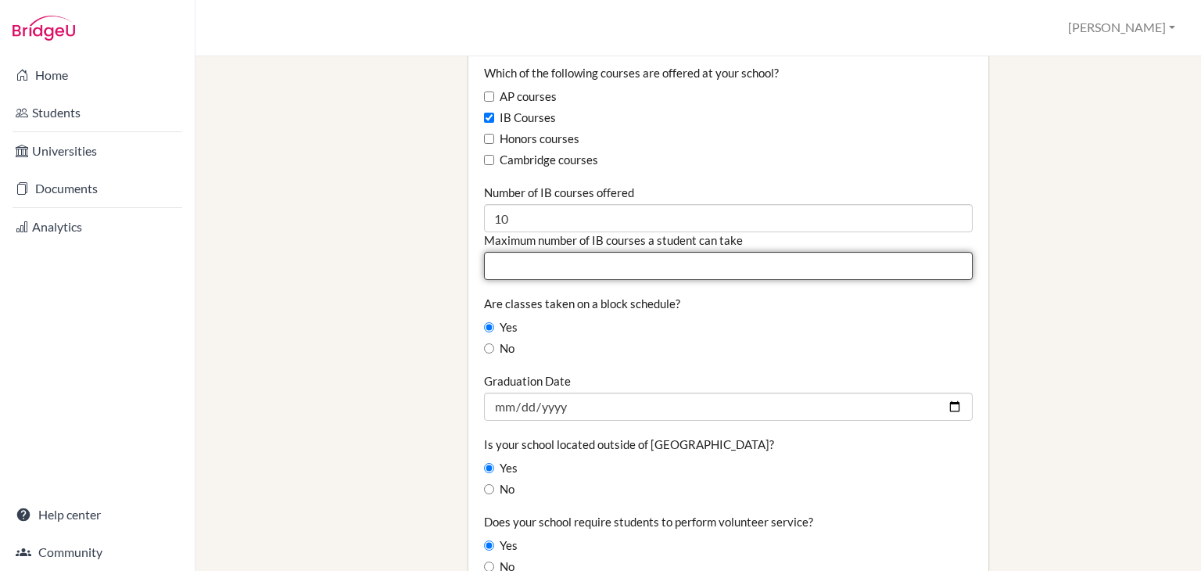
click at [530, 254] on input "Maximum number of IB courses a student can take" at bounding box center [728, 266] width 489 height 28
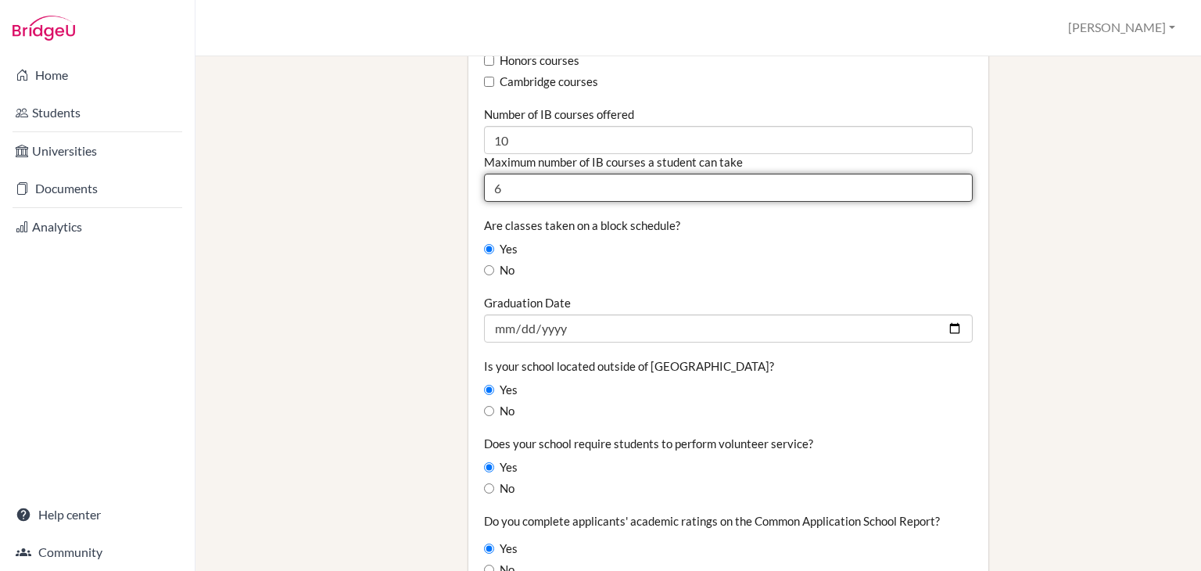
type input "6"
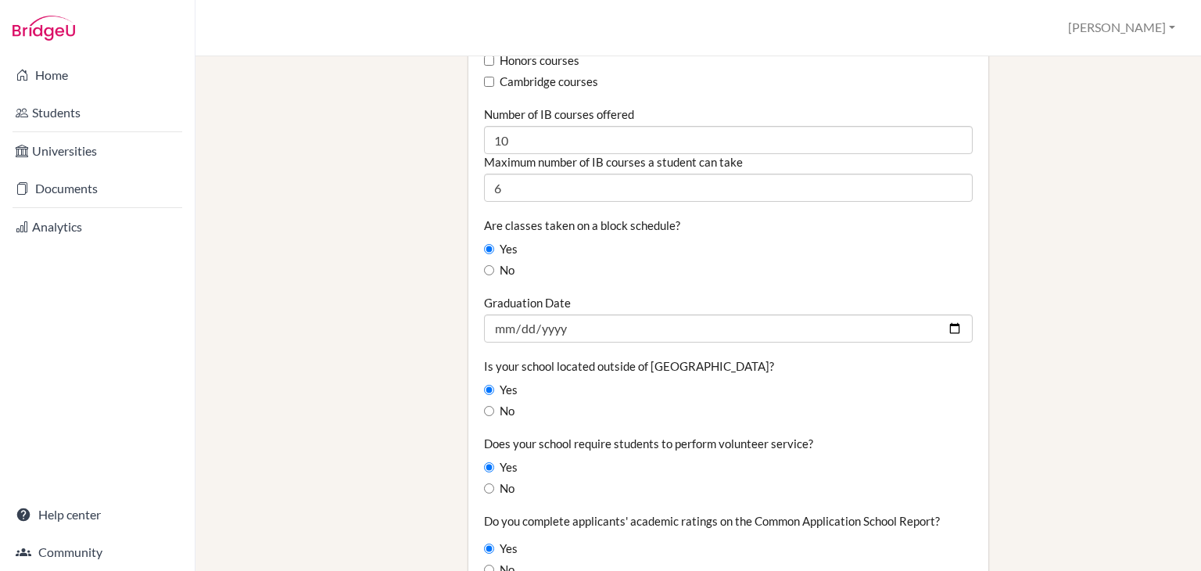
click at [436, 228] on div "Staff ManageBac School Details School Profile Import Users via Spreadsheet SAT …" at bounding box center [698, 113] width 953 height 2266
click at [492, 262] on label "No" at bounding box center [499, 270] width 31 height 17
click at [492, 265] on input "No" at bounding box center [489, 270] width 10 height 10
radio input "true"
click at [404, 260] on div "Staff ManageBac School Details School Profile Import Users via Spreadsheet SAT …" at bounding box center [698, 113] width 953 height 2266
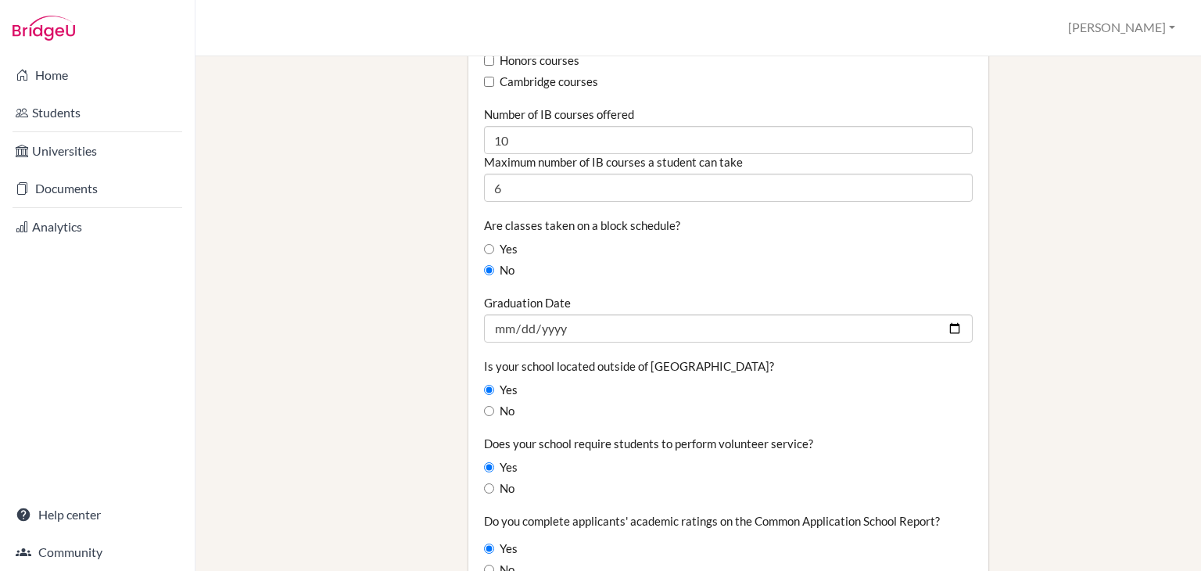
scroll to position [1173, 0]
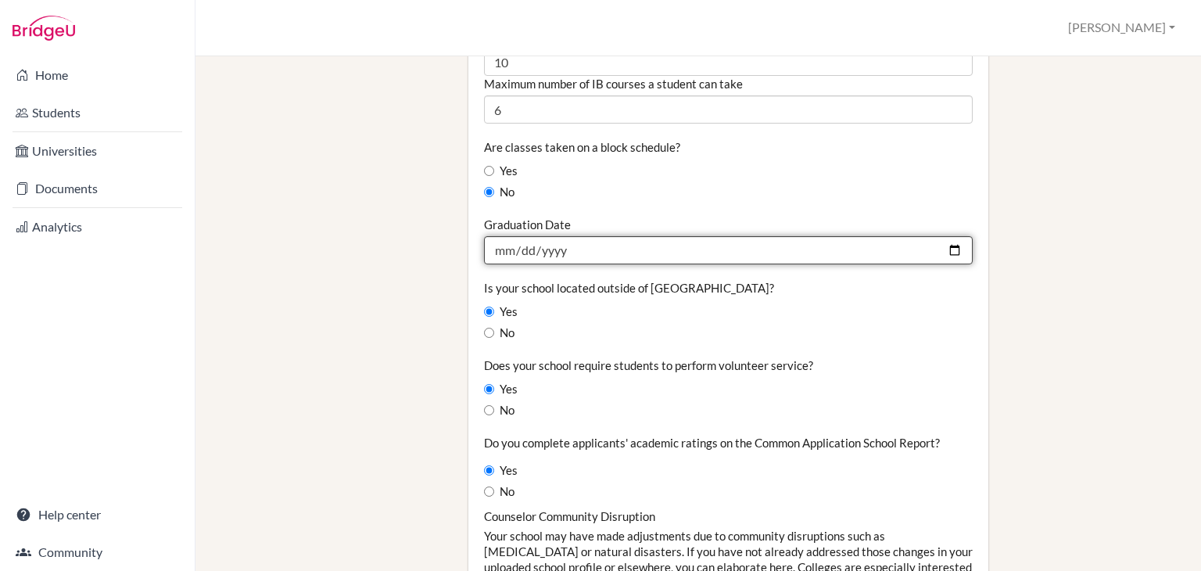
click at [562, 244] on input "Graduation Date" at bounding box center [728, 250] width 489 height 28
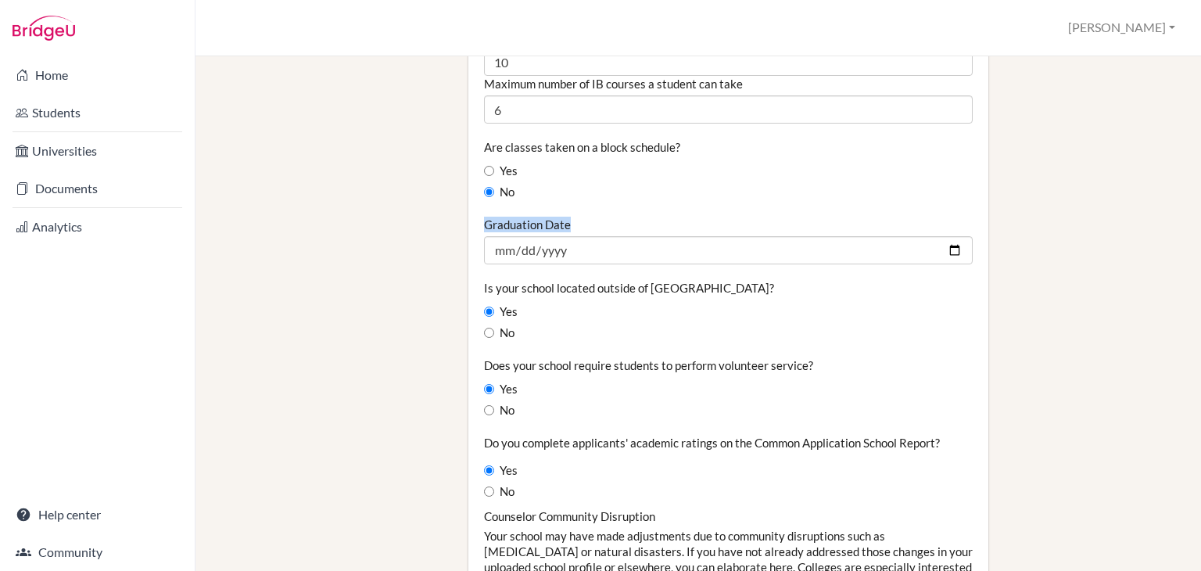
drag, startPoint x: 567, startPoint y: 208, endPoint x: 432, endPoint y: 216, distance: 134.7
click at [432, 216] on div "Staff ManageBac School Details School Profile Import Users via Spreadsheet SAT …" at bounding box center [698, 35] width 953 height 2266
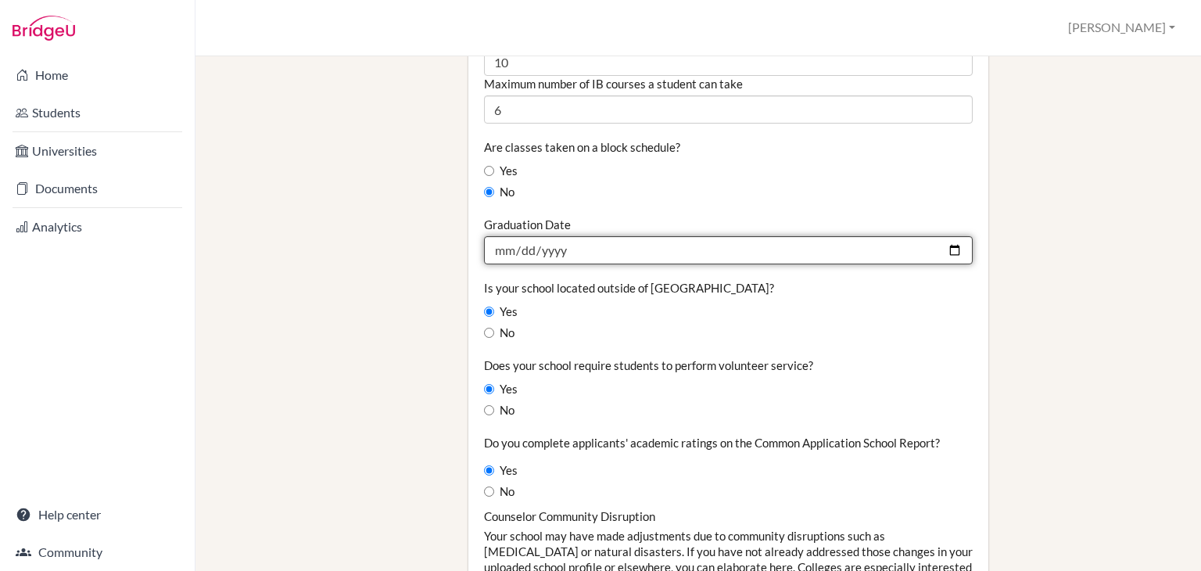
click at [499, 236] on input "Graduation Date" at bounding box center [728, 250] width 489 height 28
type input "2026-05-30"
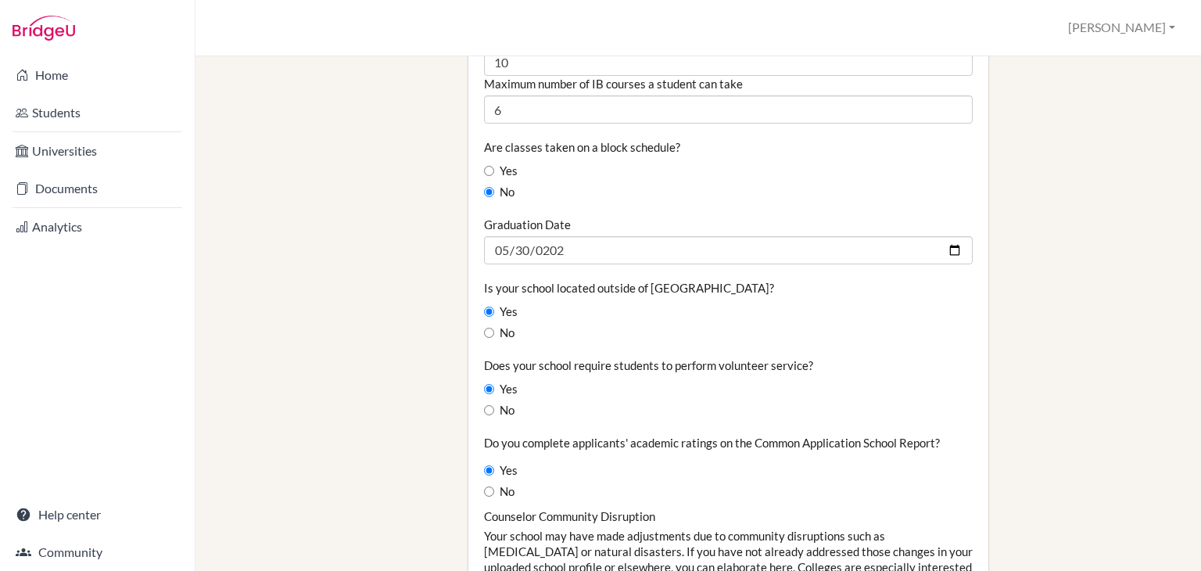
click at [461, 285] on div "School Details Graduating class size 350 Percentage of graduating class attendi…" at bounding box center [729, 35] width 536 height 2266
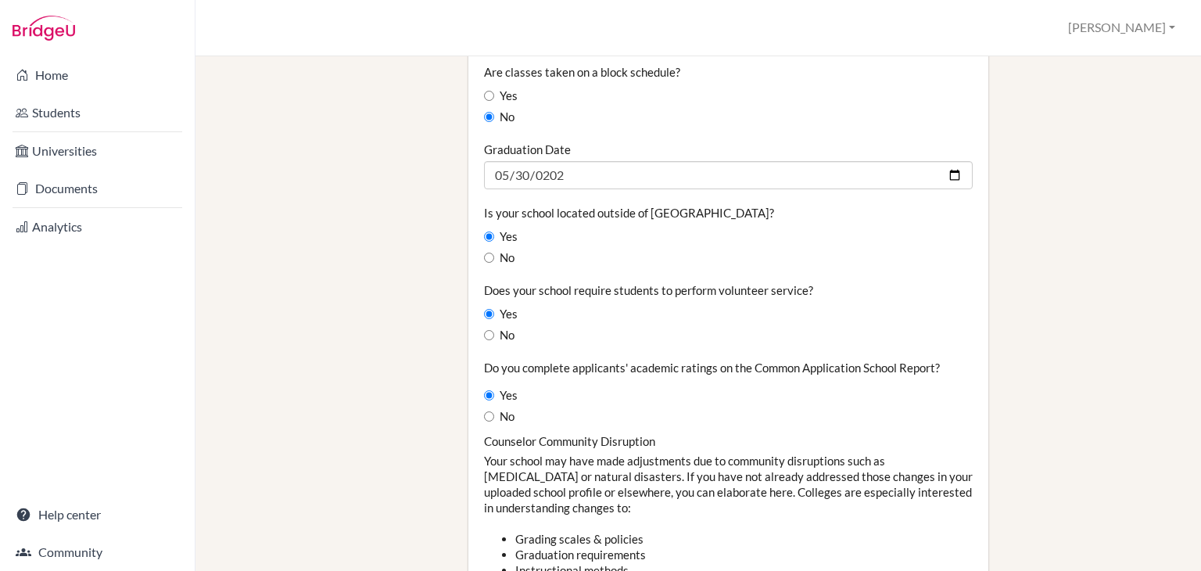
scroll to position [1251, 0]
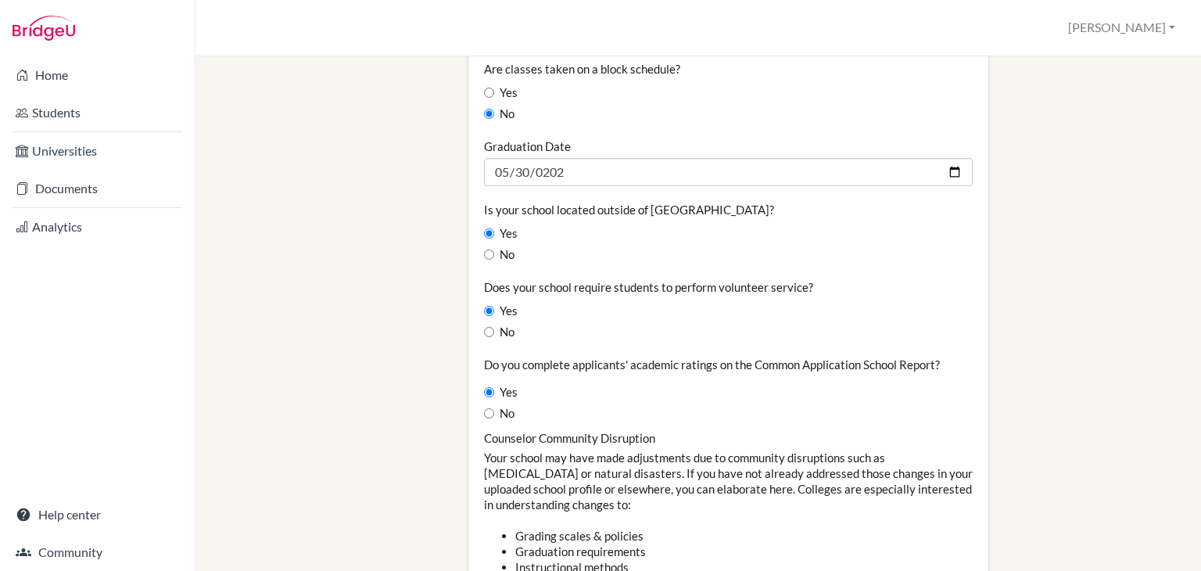
click at [484, 225] on label "Yes" at bounding box center [501, 233] width 34 height 17
click at [484, 228] on input "Yes" at bounding box center [489, 233] width 10 height 10
radio input "true"
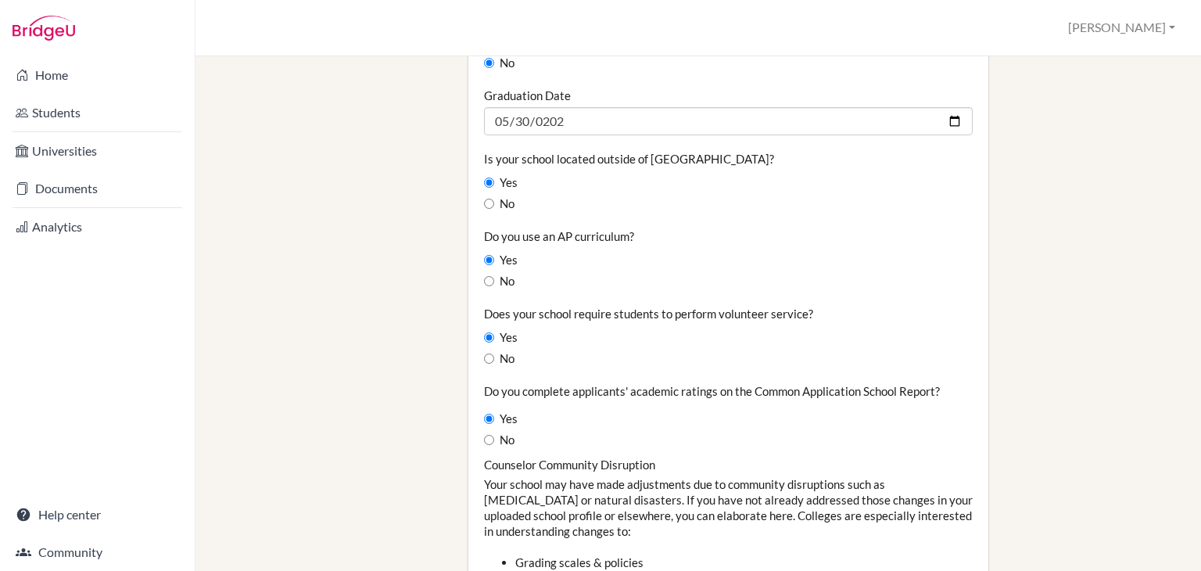
scroll to position [1330, 0]
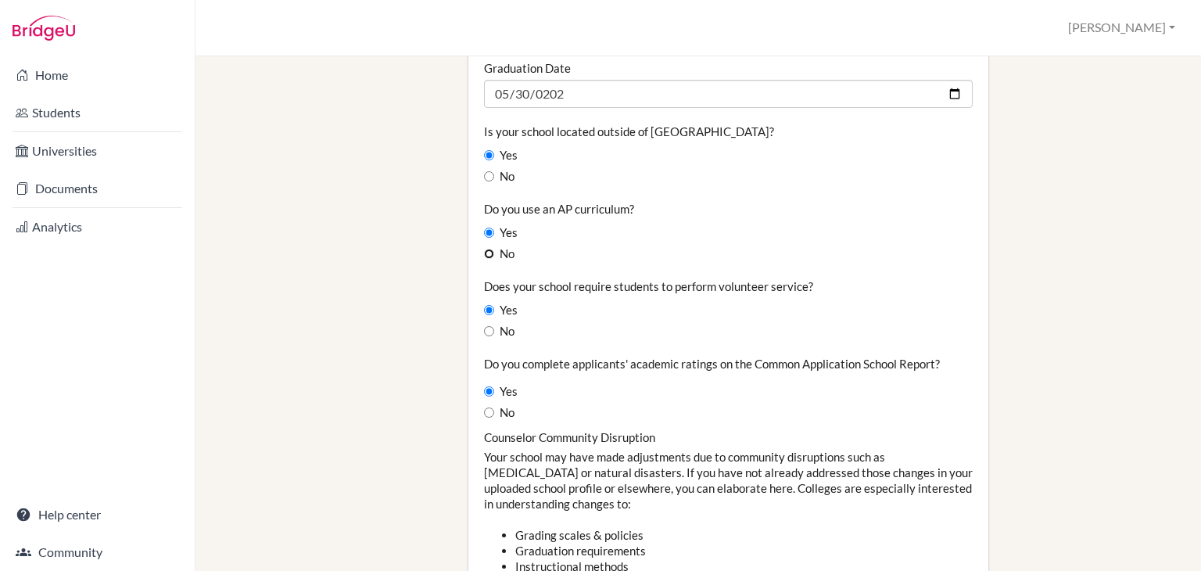
click at [490, 249] on input "No" at bounding box center [489, 254] width 10 height 10
radio input "true"
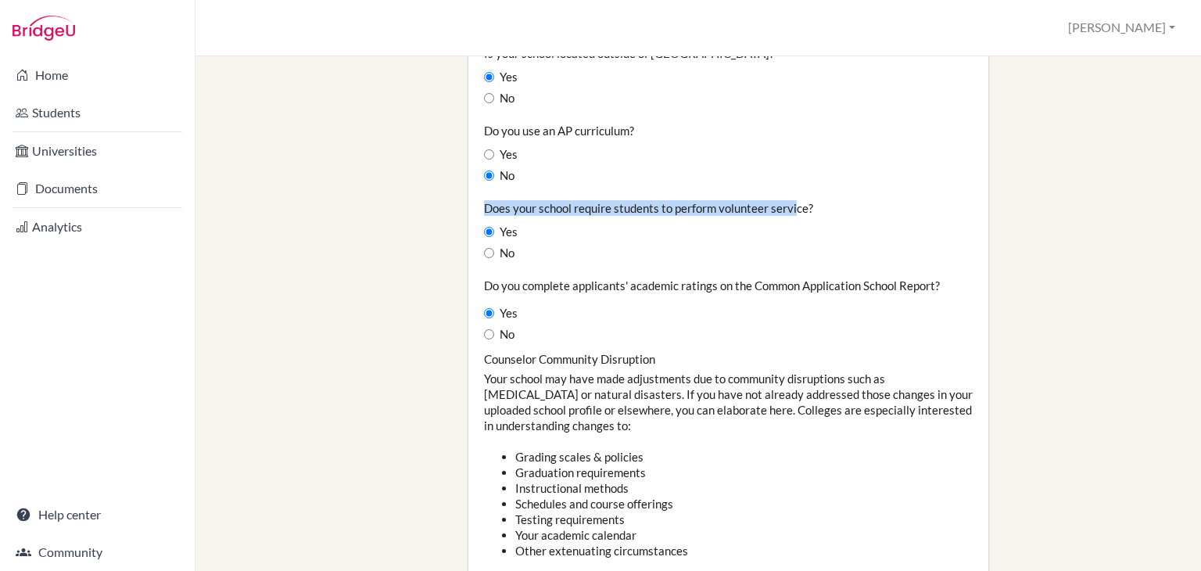
drag, startPoint x: 476, startPoint y: 193, endPoint x: 767, endPoint y: 201, distance: 291.8
click at [494, 224] on label "Yes" at bounding box center [501, 232] width 34 height 17
click at [494, 227] on input "Yes" at bounding box center [489, 232] width 10 height 10
radio input "true"
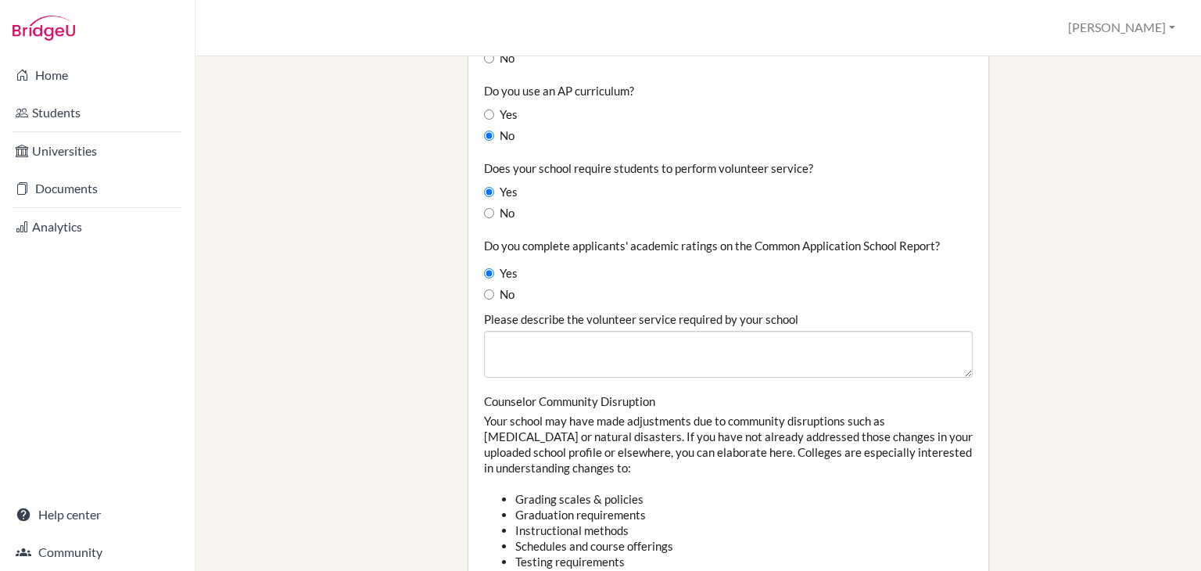
scroll to position [1486, 0]
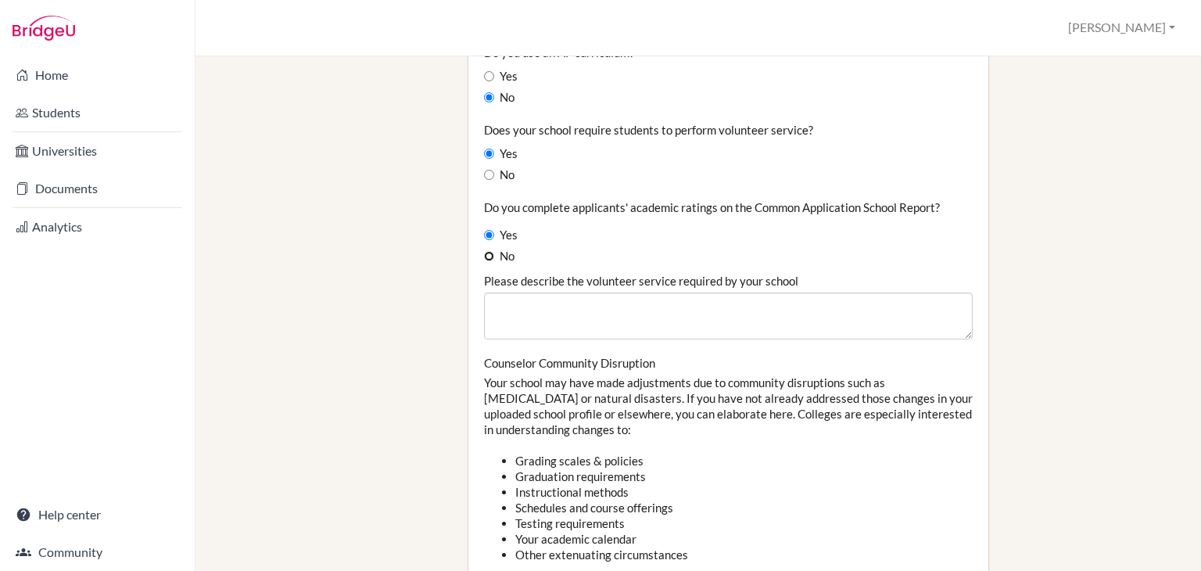
click at [487, 251] on input "No" at bounding box center [489, 256] width 10 height 10
radio input "true"
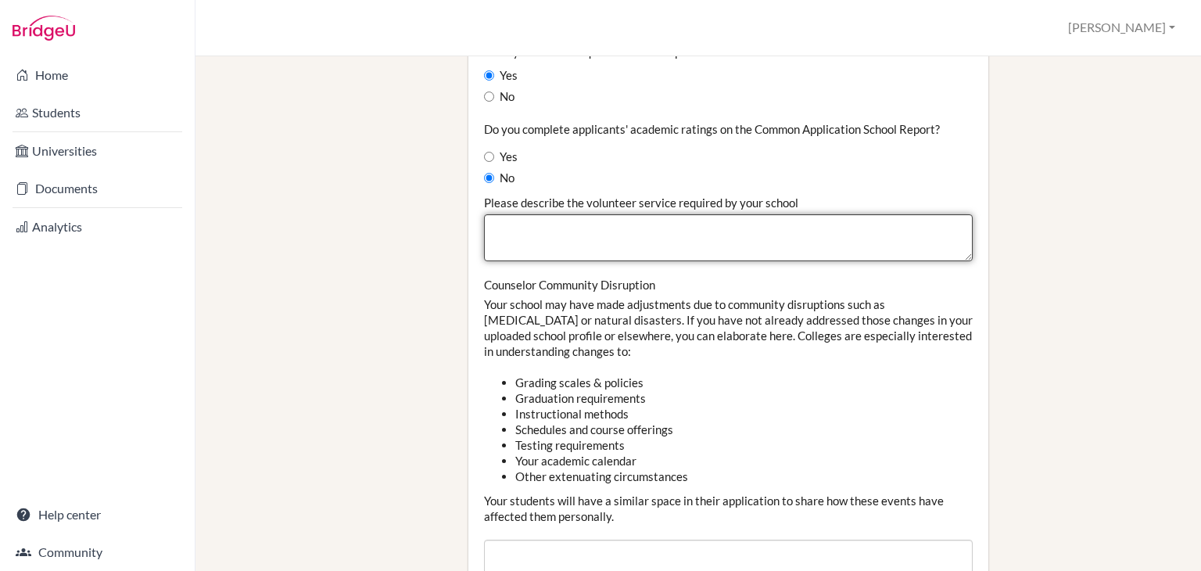
click at [498, 220] on textarea "Please describe the volunteer service required by your school" at bounding box center [728, 237] width 489 height 47
type textarea "NGO , NSS"
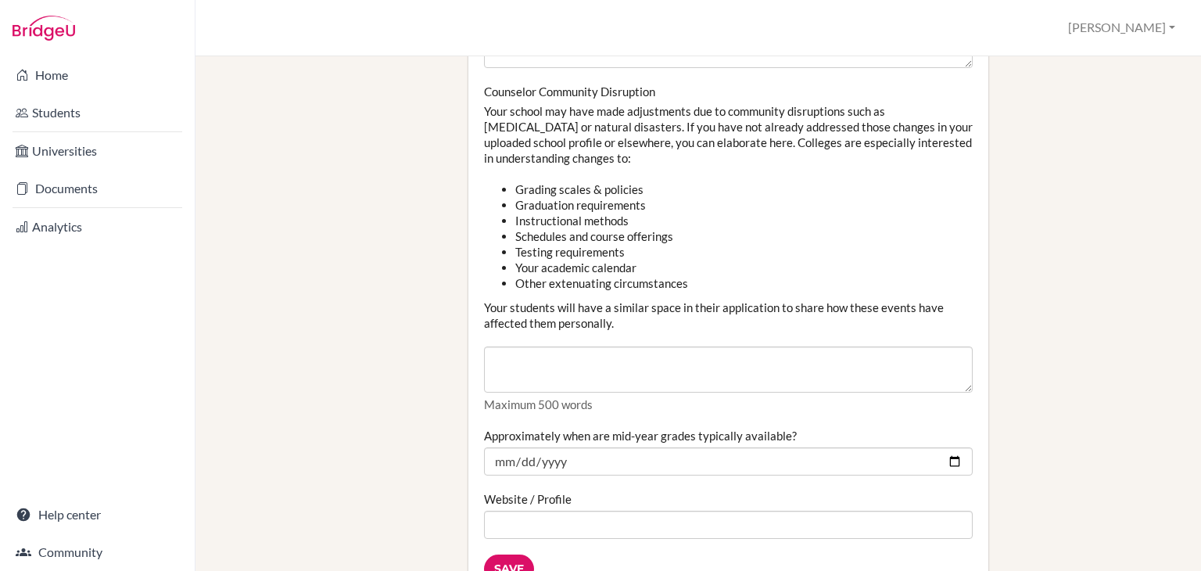
scroll to position [1721, 0]
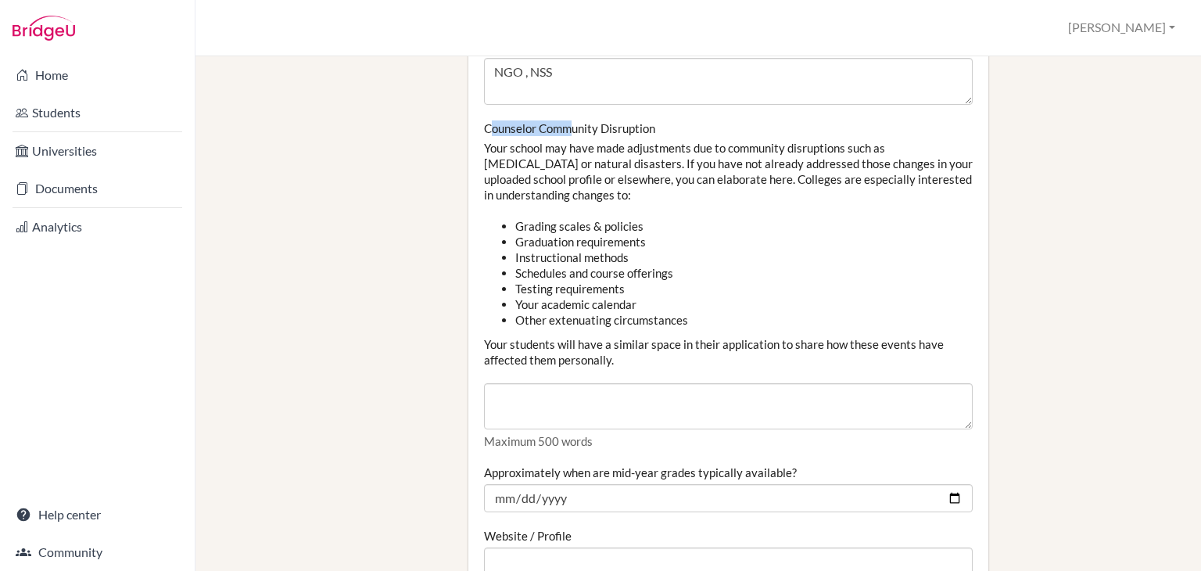
drag, startPoint x: 488, startPoint y: 115, endPoint x: 566, endPoint y: 117, distance: 78.2
click at [566, 120] on label "Counselor Community Disruption" at bounding box center [569, 128] width 171 height 16
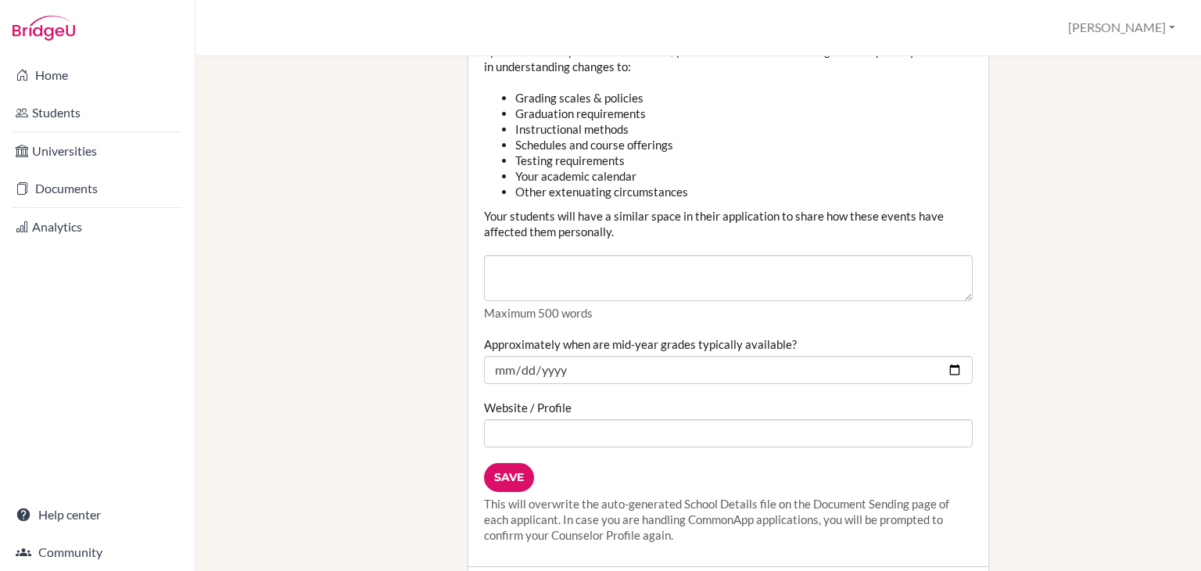
scroll to position [1877, 0]
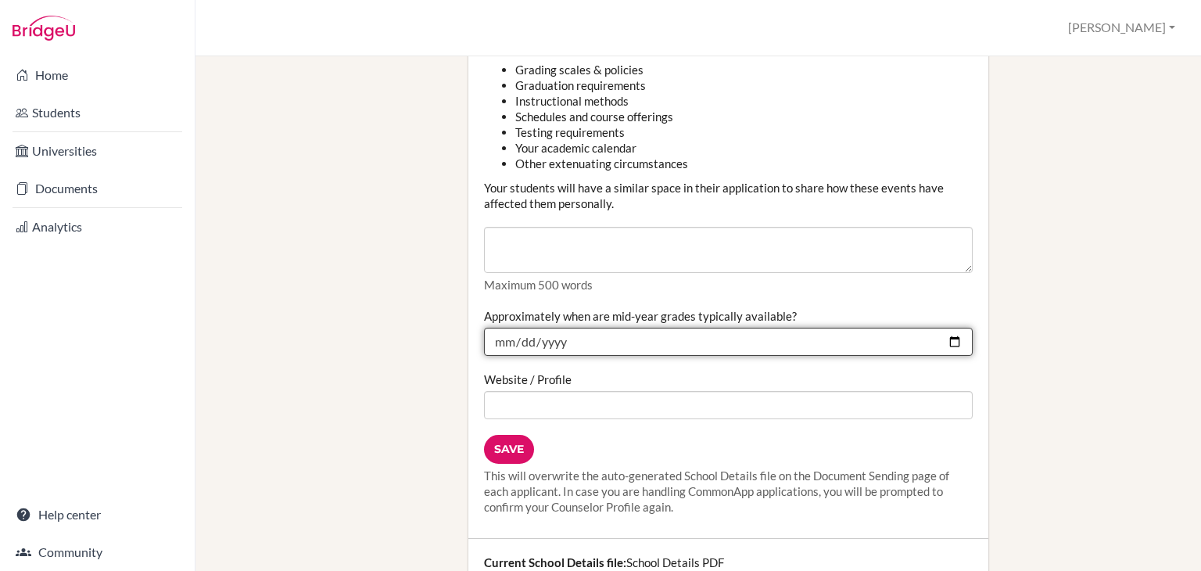
click at [497, 328] on input "Approximately when are mid-year grades typically available?" at bounding box center [728, 342] width 489 height 28
type input "2025-10-10"
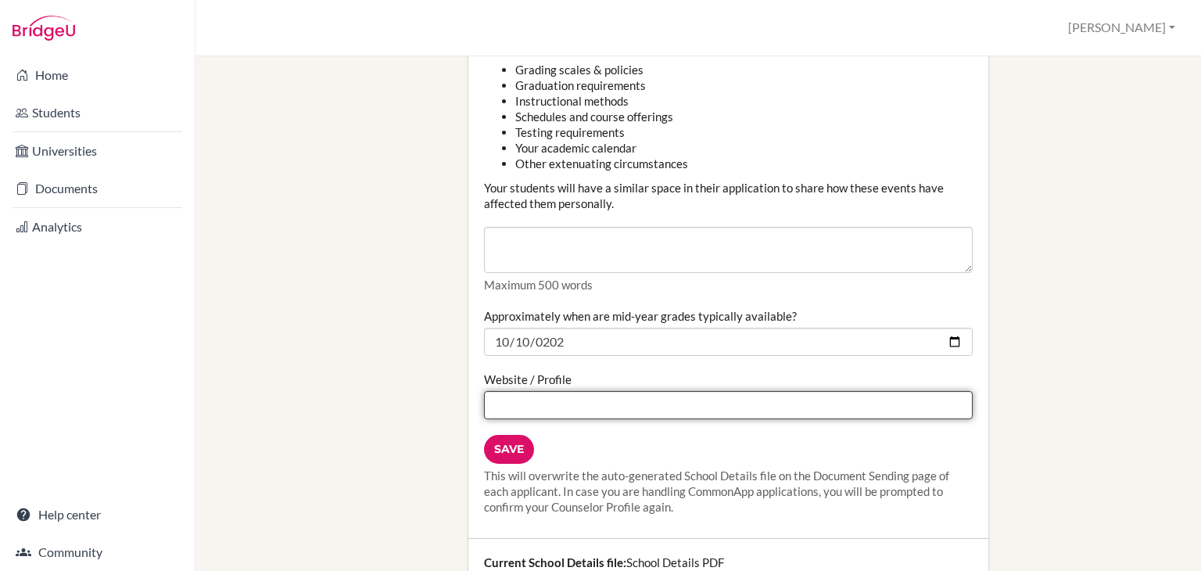
click at [552, 391] on input "Website / Profile" at bounding box center [728, 405] width 489 height 28
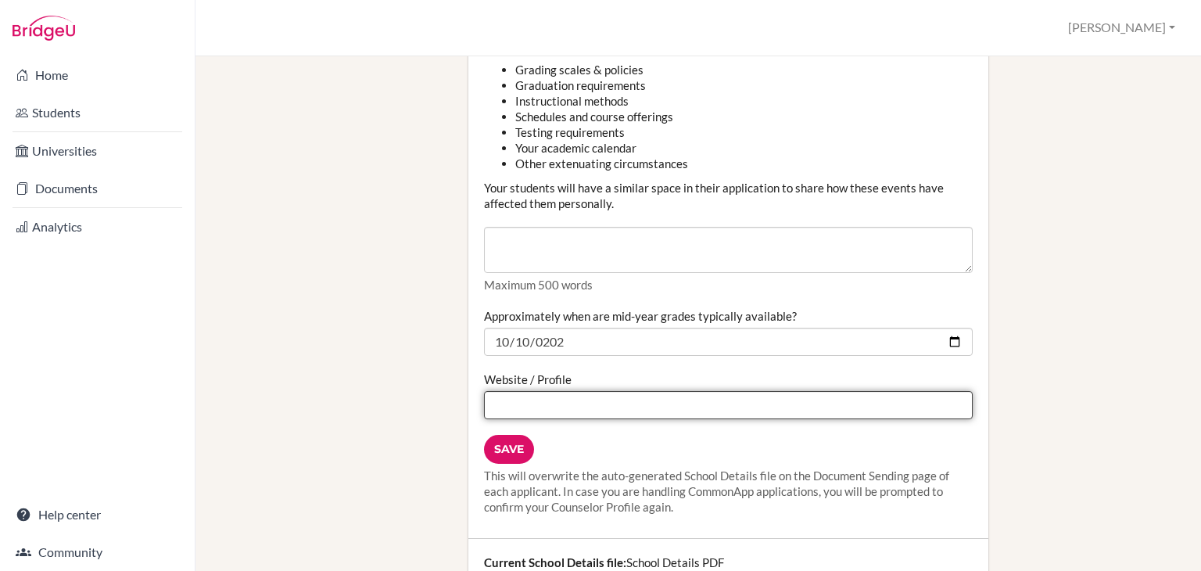
click at [513, 391] on input "Website / Profile" at bounding box center [728, 405] width 489 height 28
type input "www.kiitis.com"
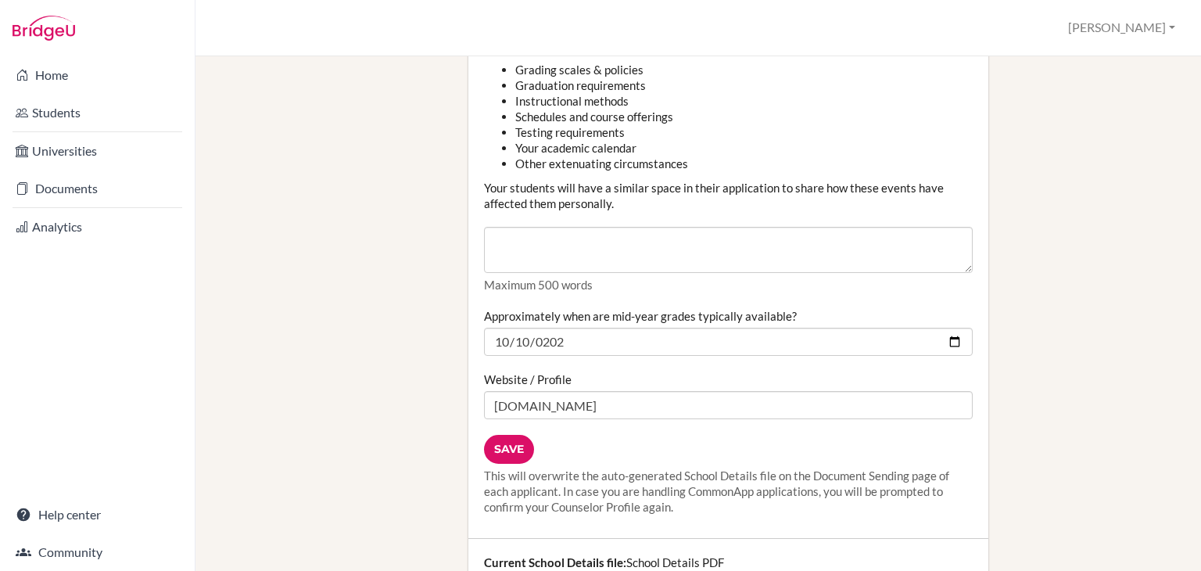
click at [513, 435] on input "Save" at bounding box center [509, 449] width 50 height 29
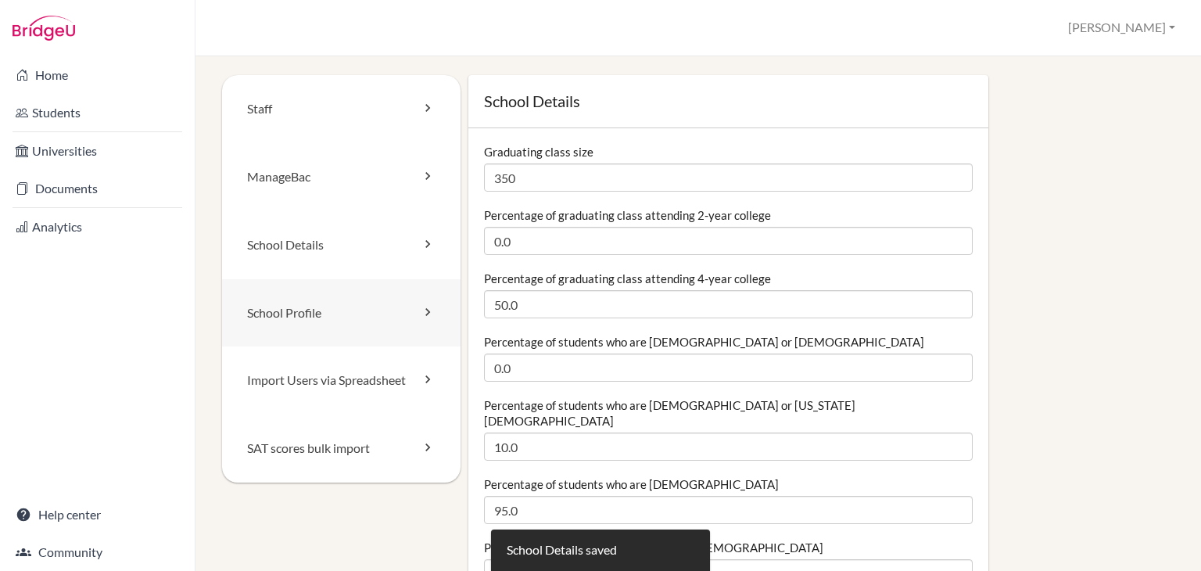
click at [352, 323] on link "School Profile" at bounding box center [341, 313] width 239 height 68
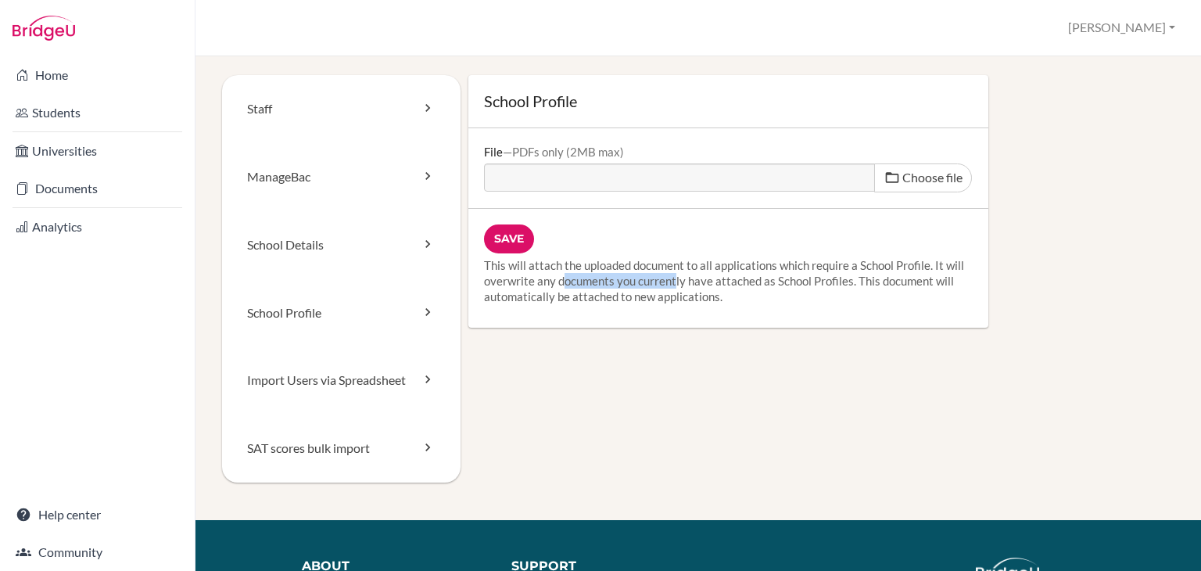
drag, startPoint x: 554, startPoint y: 274, endPoint x: 669, endPoint y: 286, distance: 115.6
click at [669, 285] on p "This will attach the uploaded document to all applications which require a Scho…" at bounding box center [728, 280] width 489 height 47
click at [679, 311] on div "Save This will attach the uploaded document to all applications which require a…" at bounding box center [728, 268] width 520 height 119
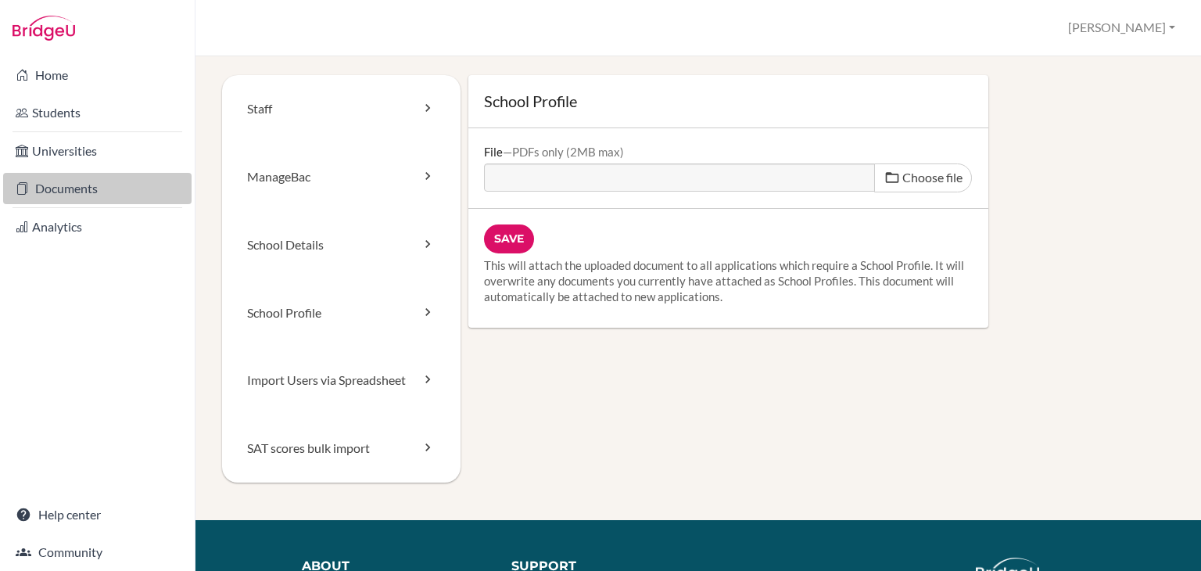
click at [74, 181] on link "Documents" at bounding box center [97, 188] width 188 height 31
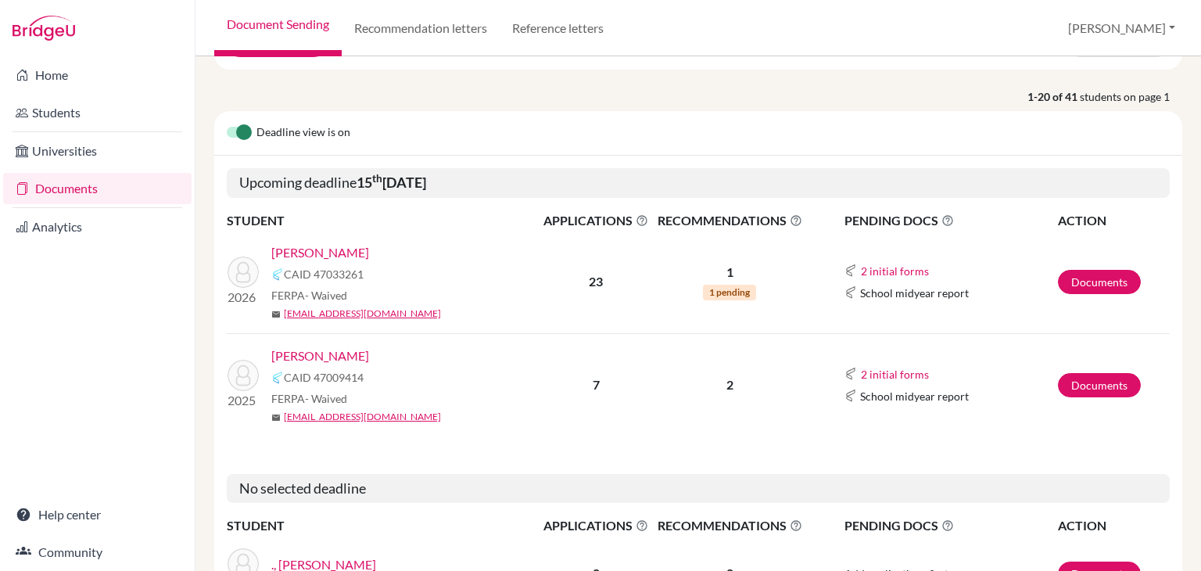
scroll to position [156, 0]
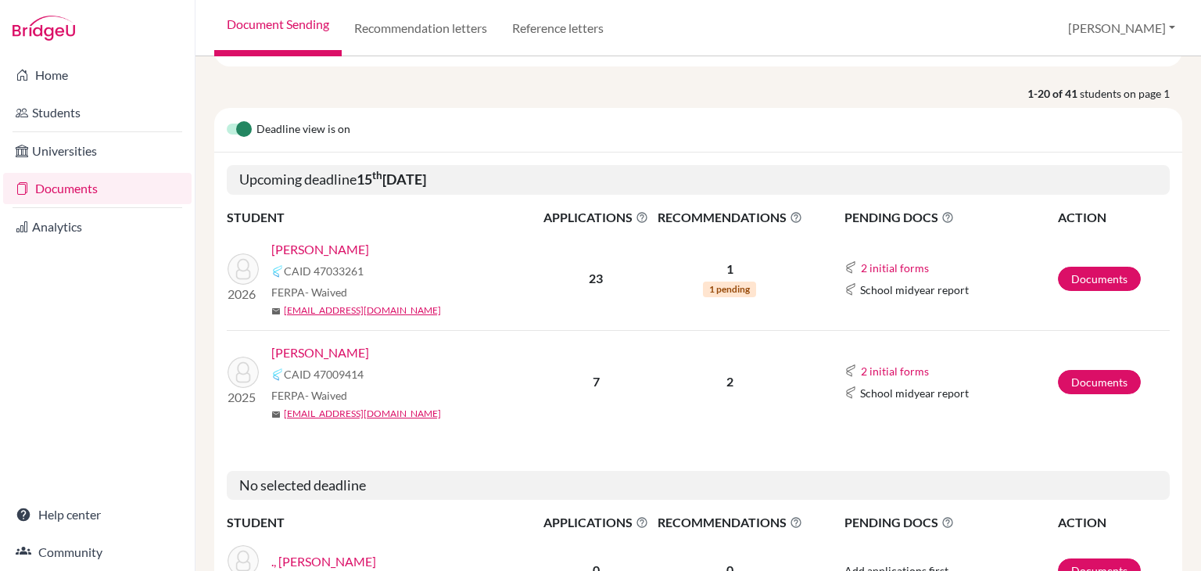
click at [327, 353] on link "Rath , Jaydeep" at bounding box center [320, 352] width 98 height 19
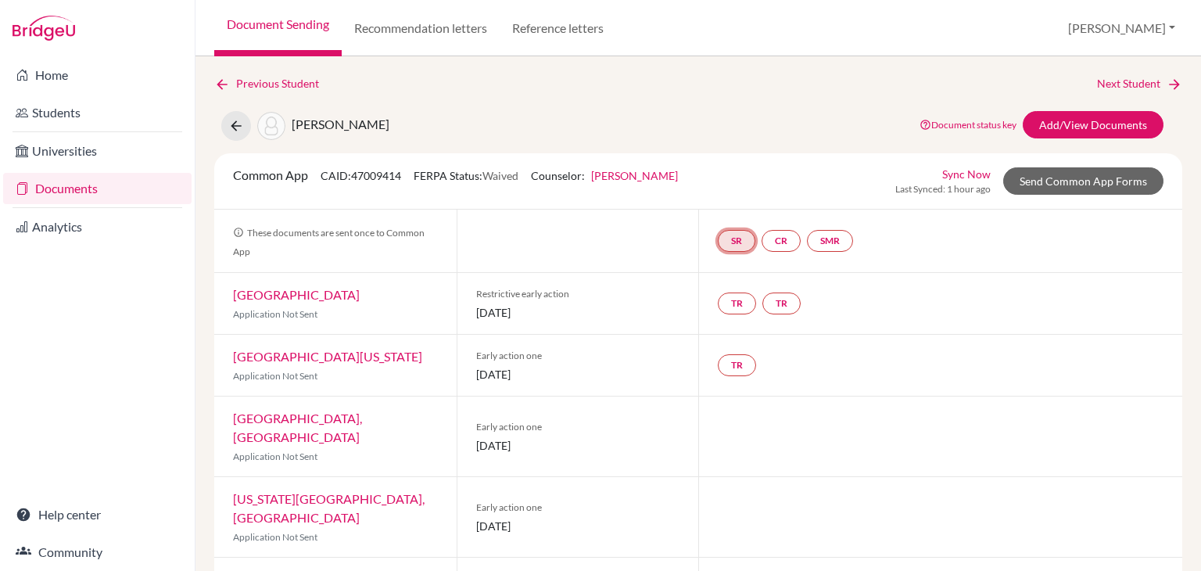
click at [724, 239] on link "SR" at bounding box center [737, 241] width 38 height 22
click at [724, 239] on link "SR School report School report Incomplete" at bounding box center [737, 241] width 38 height 22
click at [738, 209] on small "Incomplete" at bounding box center [737, 210] width 73 height 14
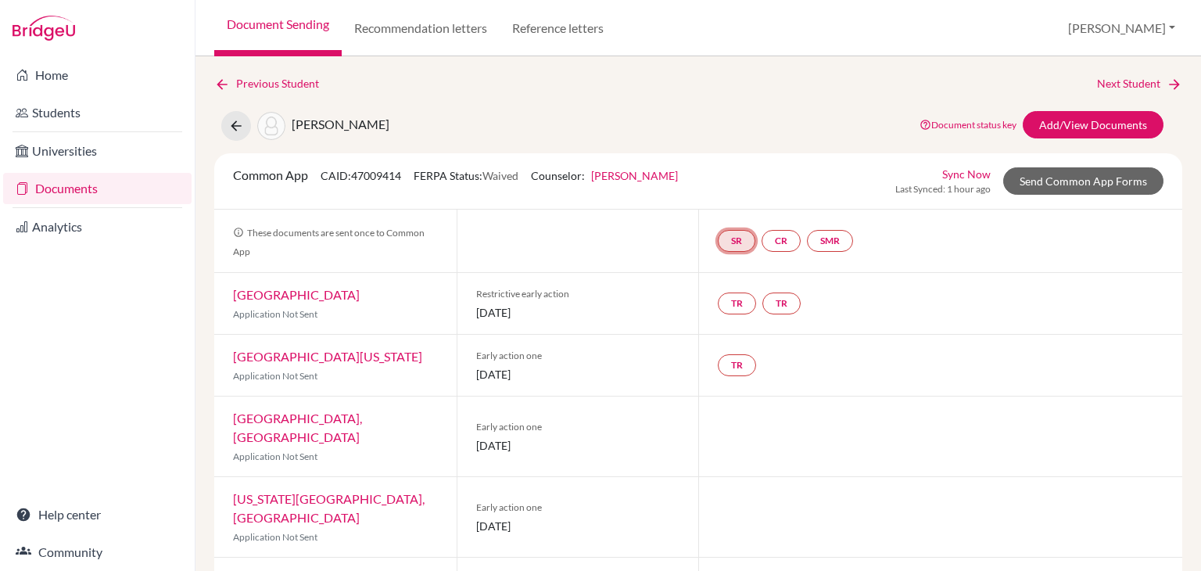
click at [736, 235] on link "SR" at bounding box center [737, 241] width 38 height 22
click at [736, 206] on small "Incomplete" at bounding box center [737, 210] width 73 height 14
click at [734, 235] on link "SR" at bounding box center [737, 241] width 38 height 22
click at [741, 200] on div "School report Incomplete" at bounding box center [737, 201] width 73 height 31
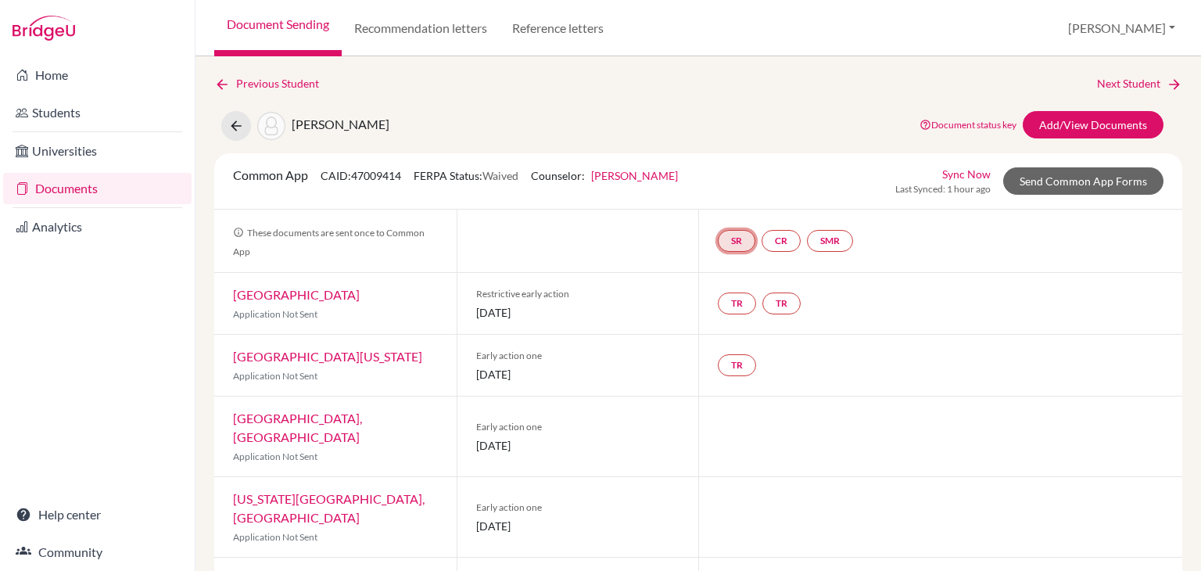
click at [730, 230] on link "SR" at bounding box center [737, 241] width 38 height 22
click at [729, 167] on h3 "School report" at bounding box center [737, 166] width 92 height 28
click at [718, 239] on link "SR" at bounding box center [737, 241] width 38 height 22
click at [718, 239] on link "SR School report School report Incomplete" at bounding box center [737, 241] width 38 height 22
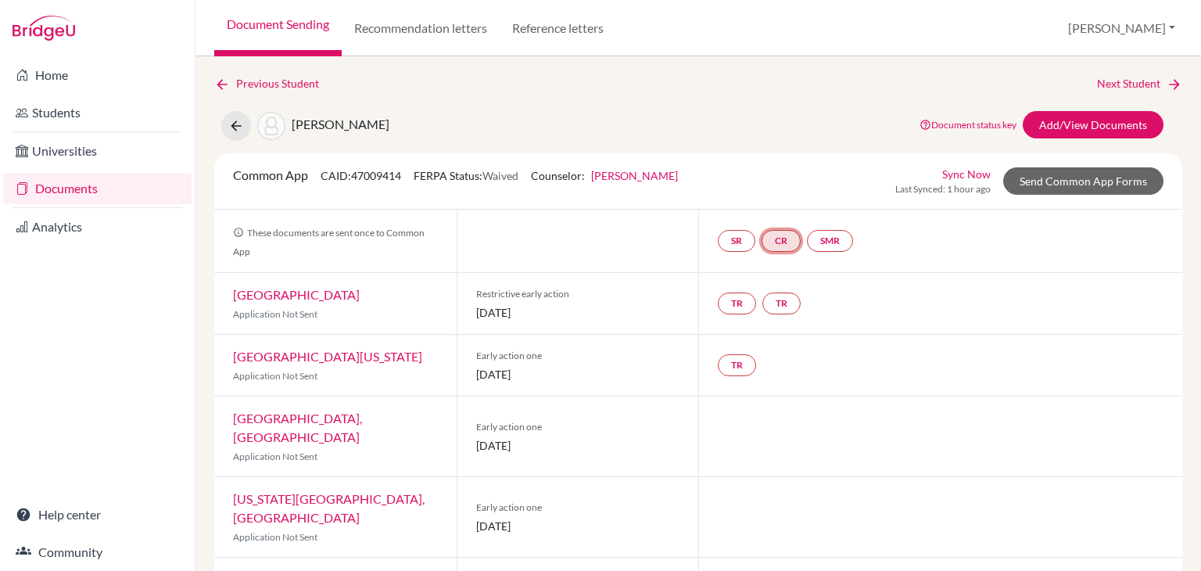
click at [764, 242] on link "CR" at bounding box center [781, 241] width 39 height 22
click at [764, 242] on link "CR Counselor recommendation Counselor recommendation Incomplete" at bounding box center [781, 241] width 39 height 22
click at [781, 212] on small "Incomplete" at bounding box center [781, 210] width 151 height 14
click at [830, 234] on link "SMR" at bounding box center [830, 241] width 46 height 22
click at [830, 234] on link "SMR School midyear report School midyear report Incomplete" at bounding box center [830, 241] width 46 height 22
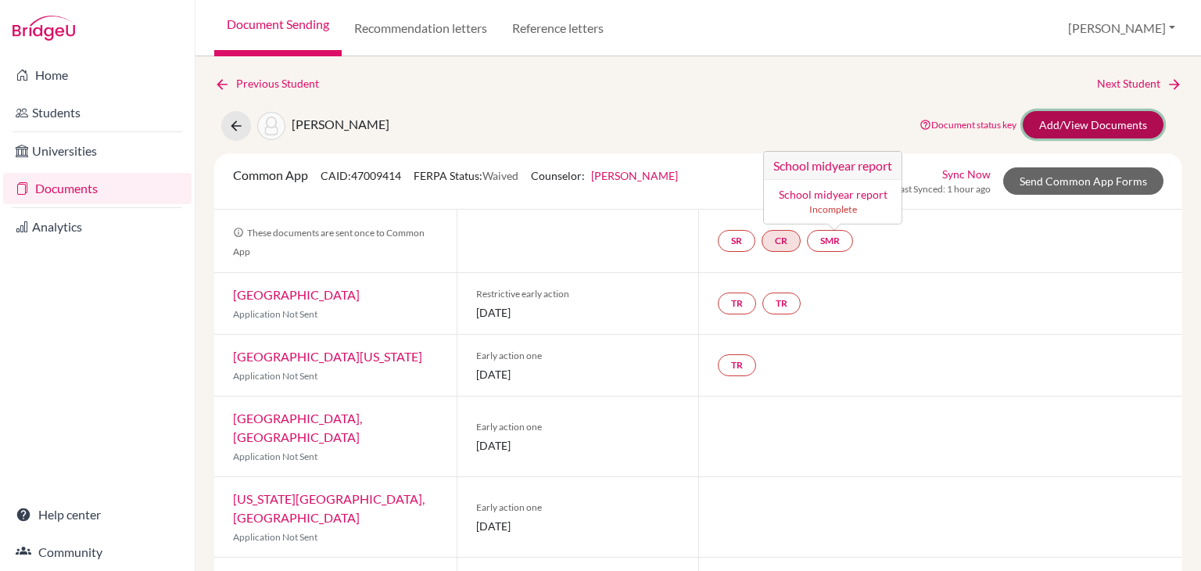
click at [1030, 112] on link "Add/View Documents" at bounding box center [1093, 124] width 141 height 27
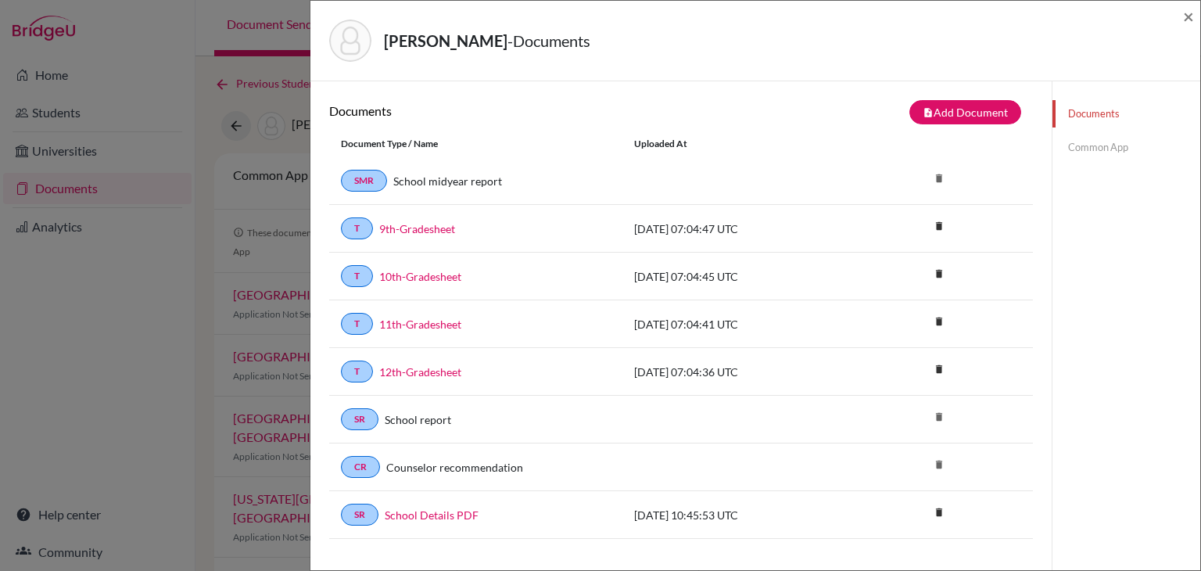
drag, startPoint x: 535, startPoint y: 173, endPoint x: 585, endPoint y: 178, distance: 50.4
click at [585, 178] on div "School midyear report" at bounding box center [499, 181] width 224 height 16
click at [1098, 142] on link "Common App" at bounding box center [1127, 147] width 148 height 27
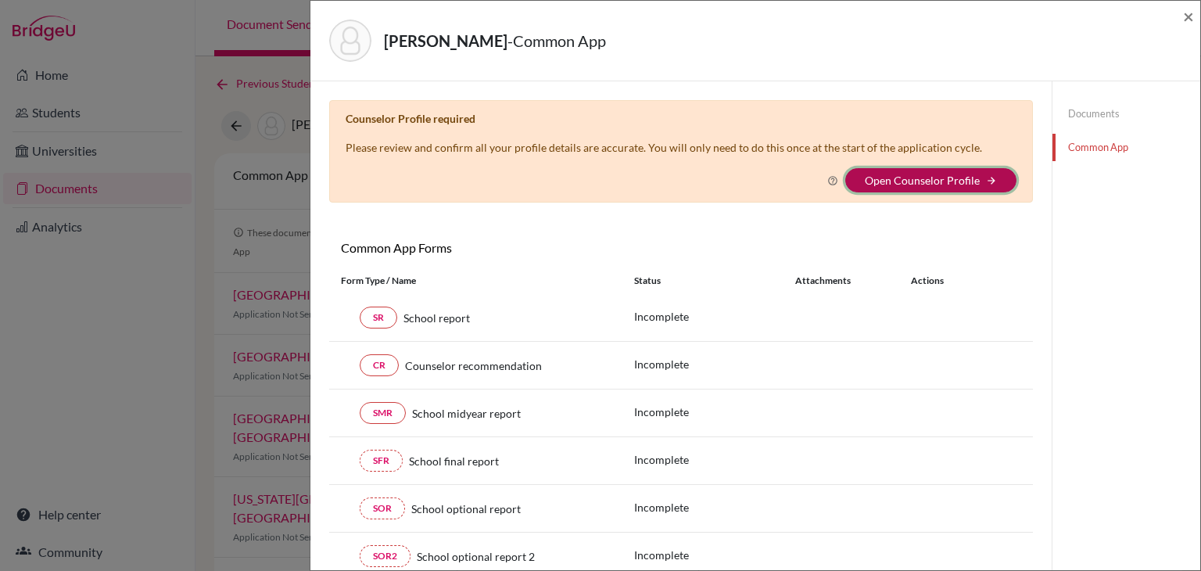
click at [976, 182] on button "Open Counselor Profile arrow_forward" at bounding box center [930, 180] width 171 height 24
click at [923, 176] on link "Open Counselor Profile" at bounding box center [922, 180] width 115 height 13
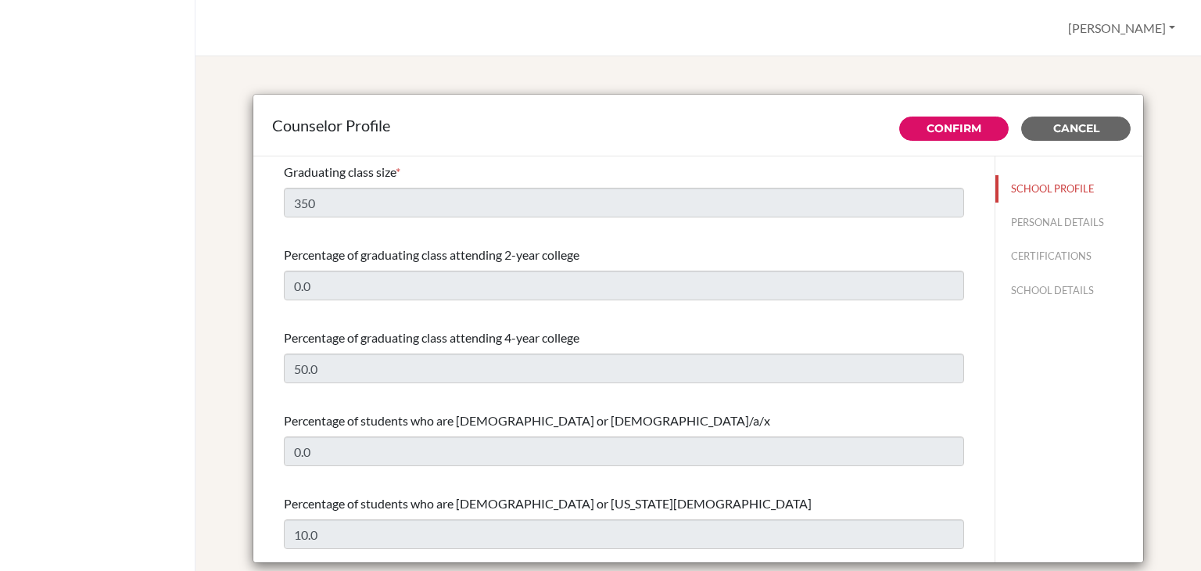
select select "0"
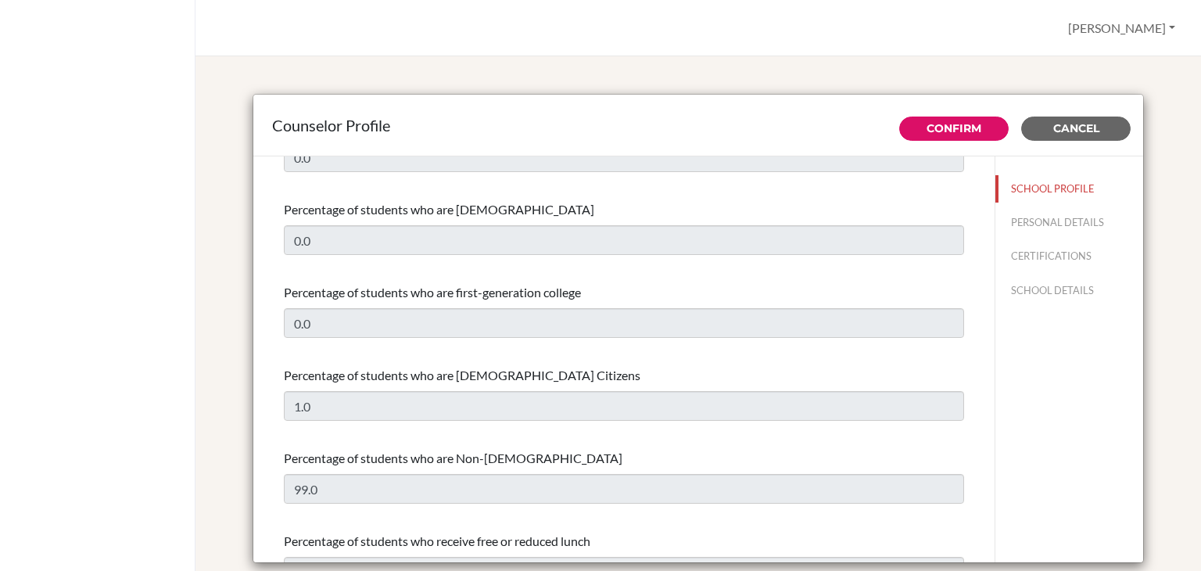
scroll to position [1017, 0]
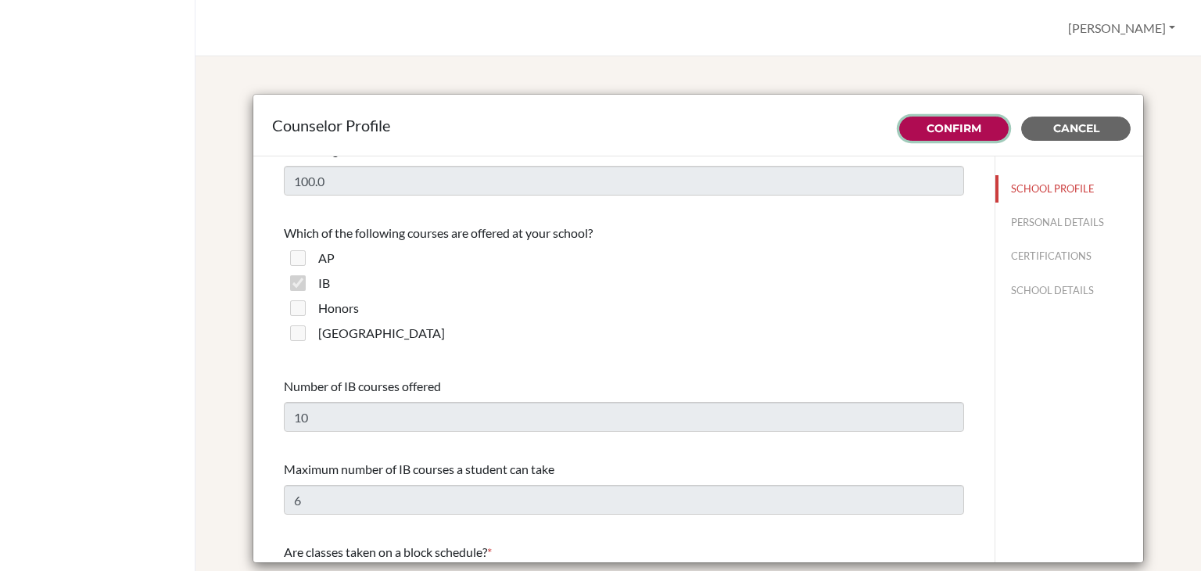
click at [927, 129] on link "Confirm" at bounding box center [954, 128] width 55 height 14
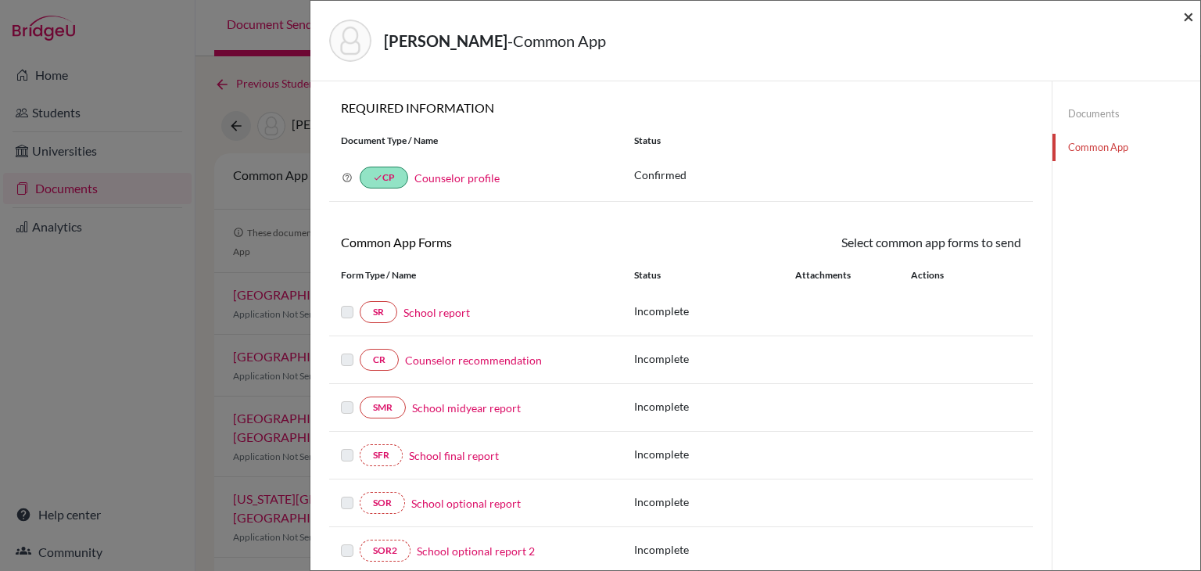
click at [1185, 20] on span "×" at bounding box center [1188, 16] width 11 height 23
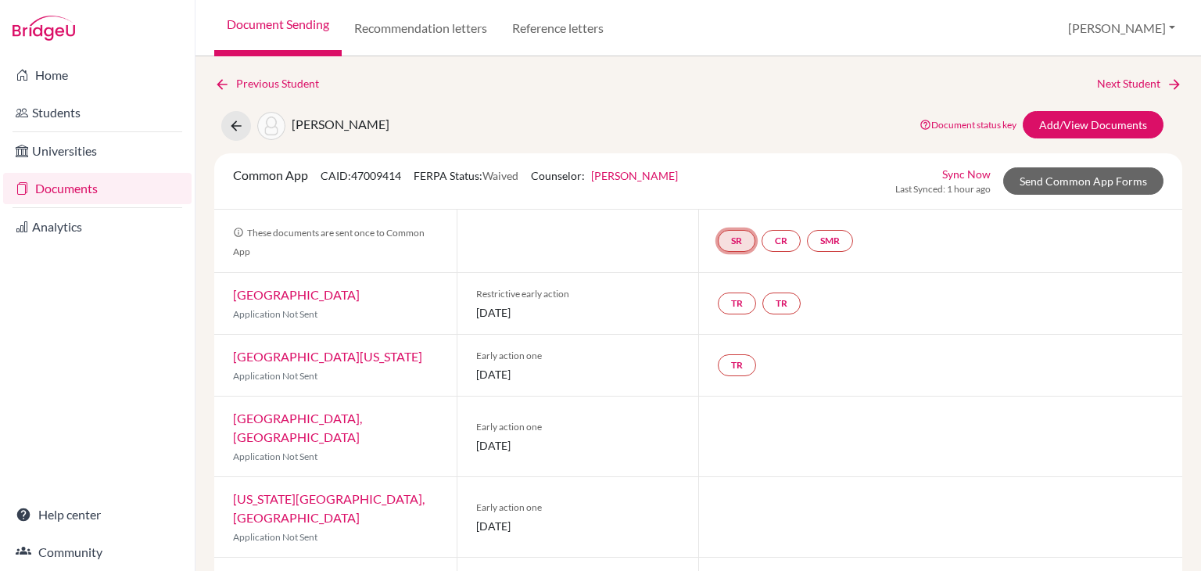
click at [741, 241] on link "SR" at bounding box center [737, 241] width 38 height 22
click at [723, 206] on small "Incomplete" at bounding box center [737, 210] width 73 height 14
click at [731, 241] on link "SR" at bounding box center [737, 241] width 38 height 22
click at [738, 197] on link "School report" at bounding box center [737, 194] width 66 height 13
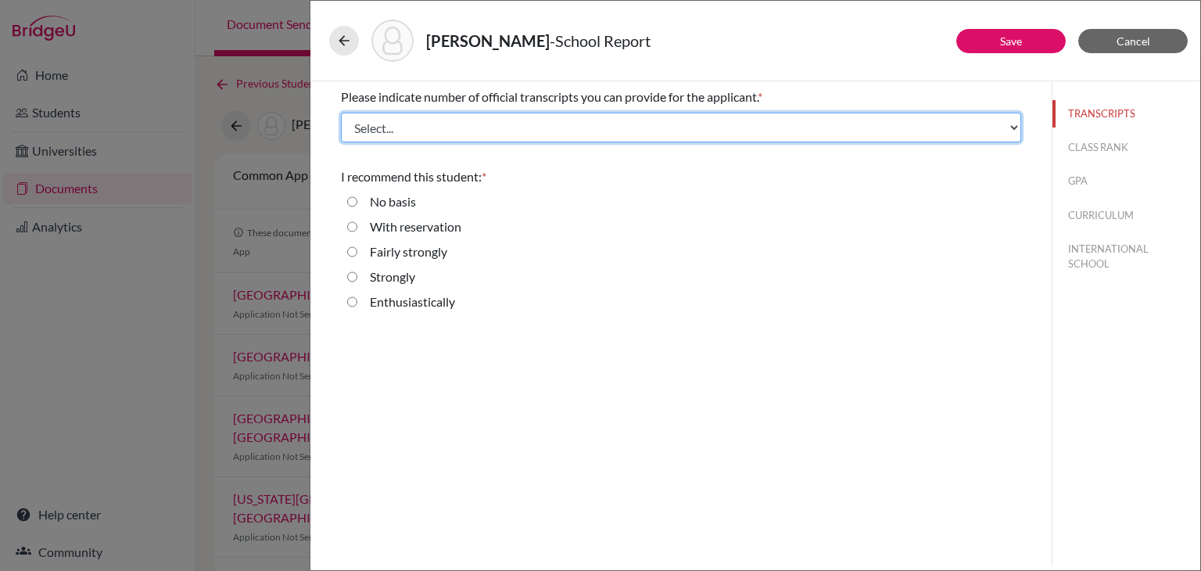
click at [576, 117] on select "Select... 1 2 3 4" at bounding box center [681, 128] width 680 height 30
select select "4"
click at [341, 113] on select "Select... 1 2 3 4" at bounding box center [681, 128] width 680 height 30
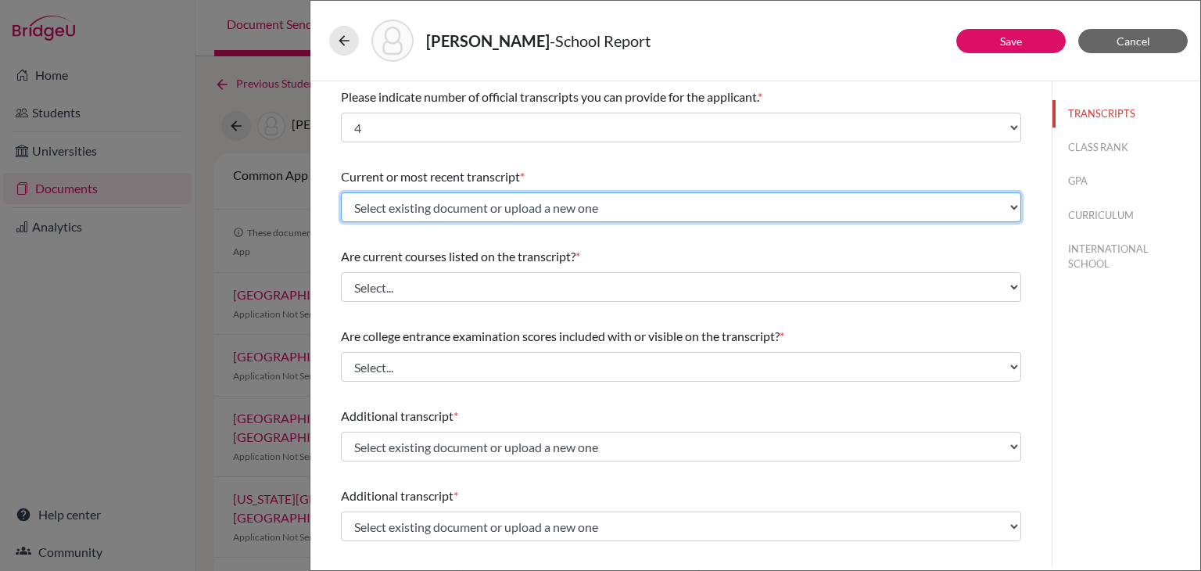
click at [436, 201] on select "Select existing document or upload a new one 11th-Gradesheet 10th-Gradesheet 9t…" at bounding box center [681, 207] width 680 height 30
select select "688930"
click at [341, 192] on select "Select existing document or upload a new one 11th-Gradesheet 10th-Gradesheet 9t…" at bounding box center [681, 207] width 680 height 30
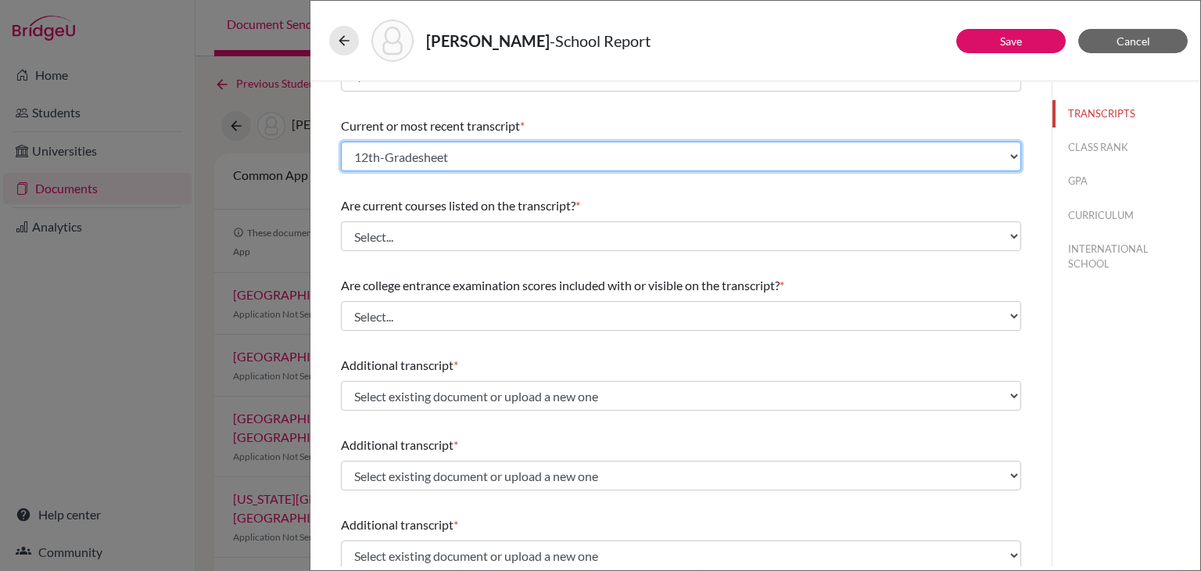
scroll to position [78, 0]
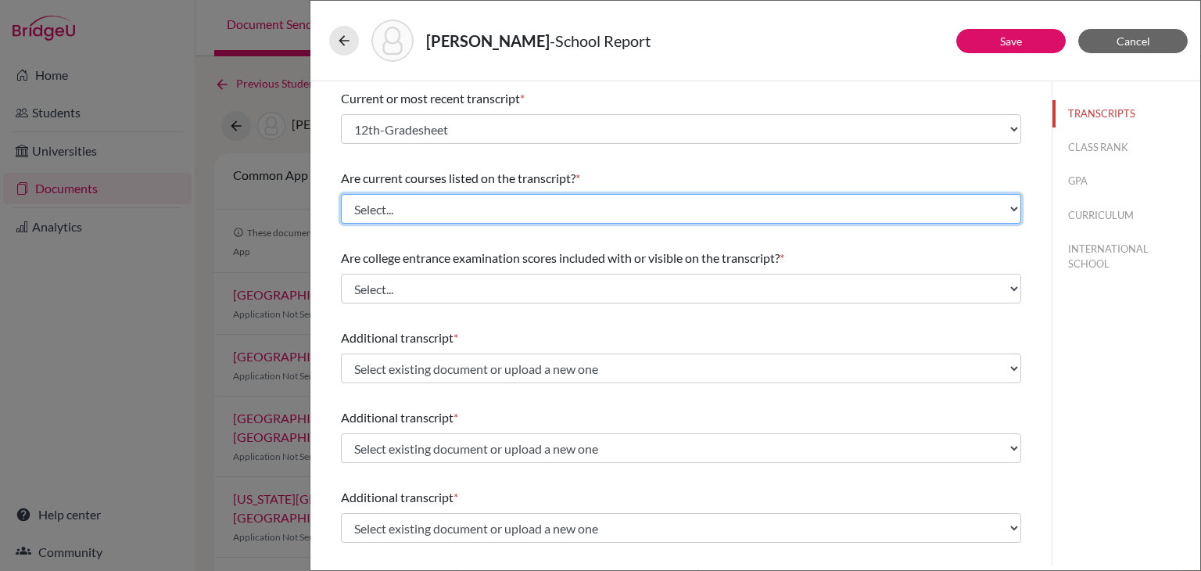
click at [444, 212] on select "Select... Yes No" at bounding box center [681, 209] width 680 height 30
select select "0"
click at [341, 194] on select "Select... Yes No" at bounding box center [681, 209] width 680 height 30
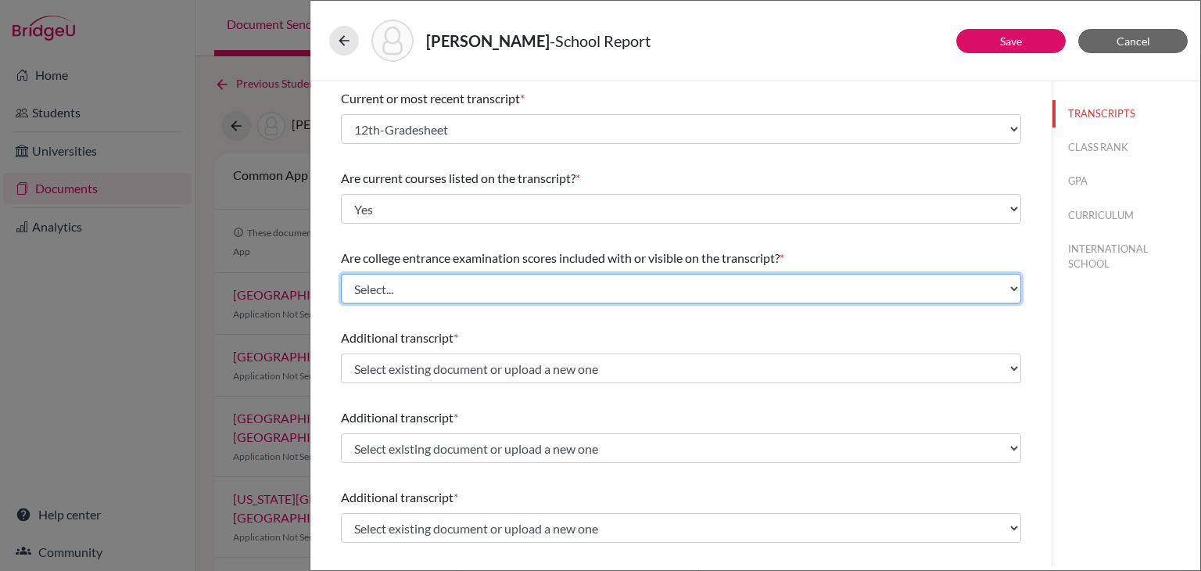
click at [404, 285] on select "Select... Yes No" at bounding box center [681, 289] width 680 height 30
select select "1"
click at [341, 274] on select "Select... Yes No" at bounding box center [681, 289] width 680 height 30
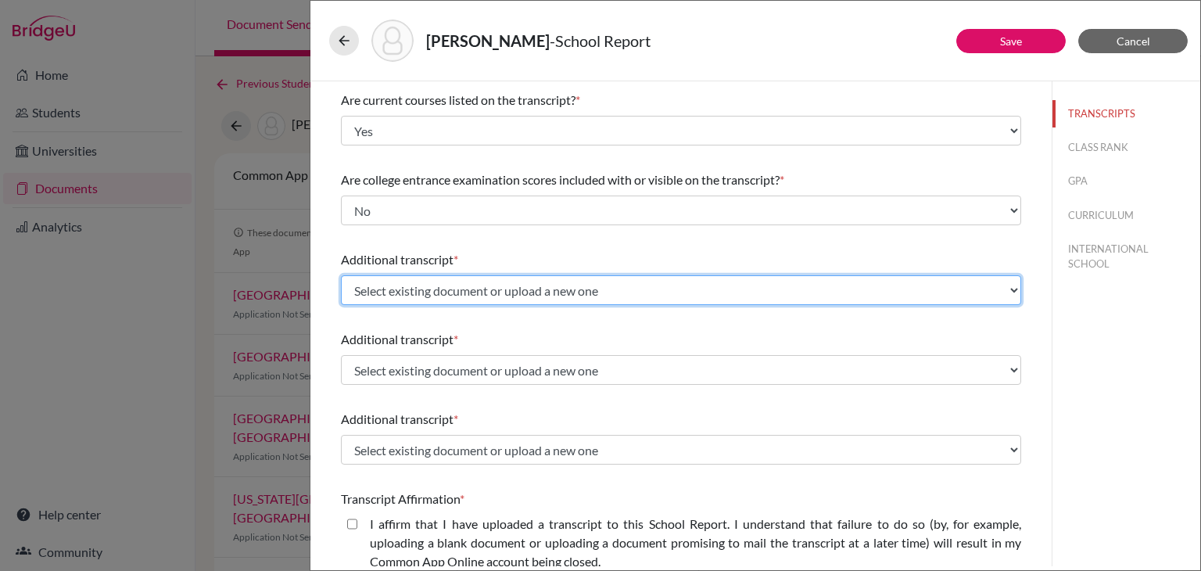
click at [424, 292] on select "Select existing document or upload a new one 11th-Gradesheet 10th-Gradesheet 9t…" at bounding box center [681, 290] width 680 height 30
select select "688931"
click at [341, 275] on select "Select existing document or upload a new one 11th-Gradesheet 10th-Gradesheet 9t…" at bounding box center [681, 290] width 680 height 30
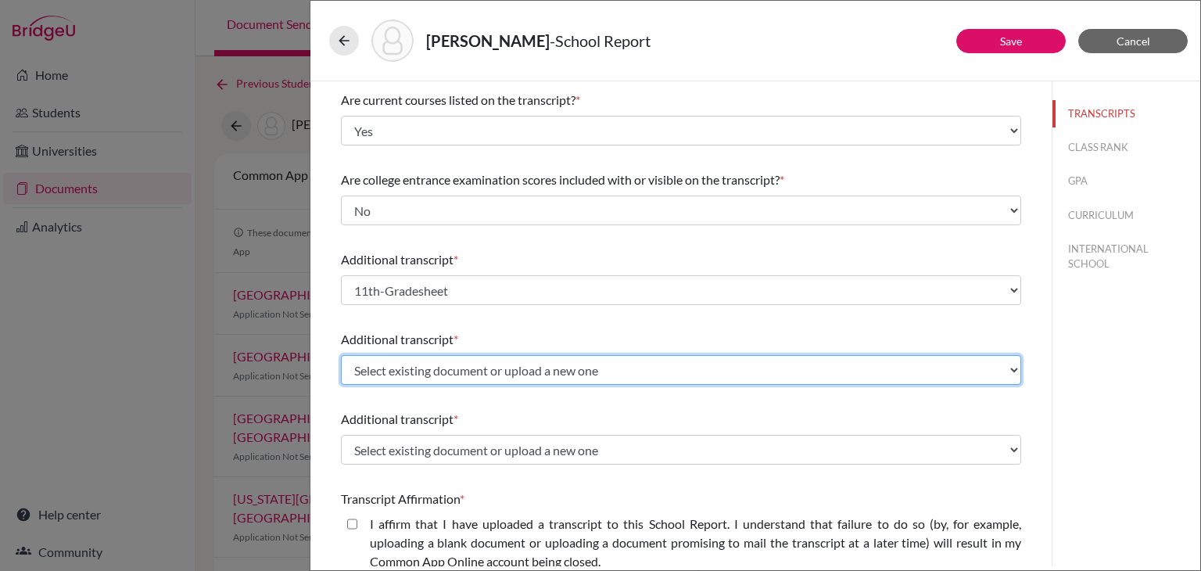
click at [425, 364] on select "Select existing document or upload a new one 11th-Gradesheet 10th-Gradesheet 9t…" at bounding box center [681, 370] width 680 height 30
select select "688932"
click at [341, 355] on select "Select existing document or upload a new one 11th-Gradesheet 10th-Gradesheet 9t…" at bounding box center [681, 370] width 680 height 30
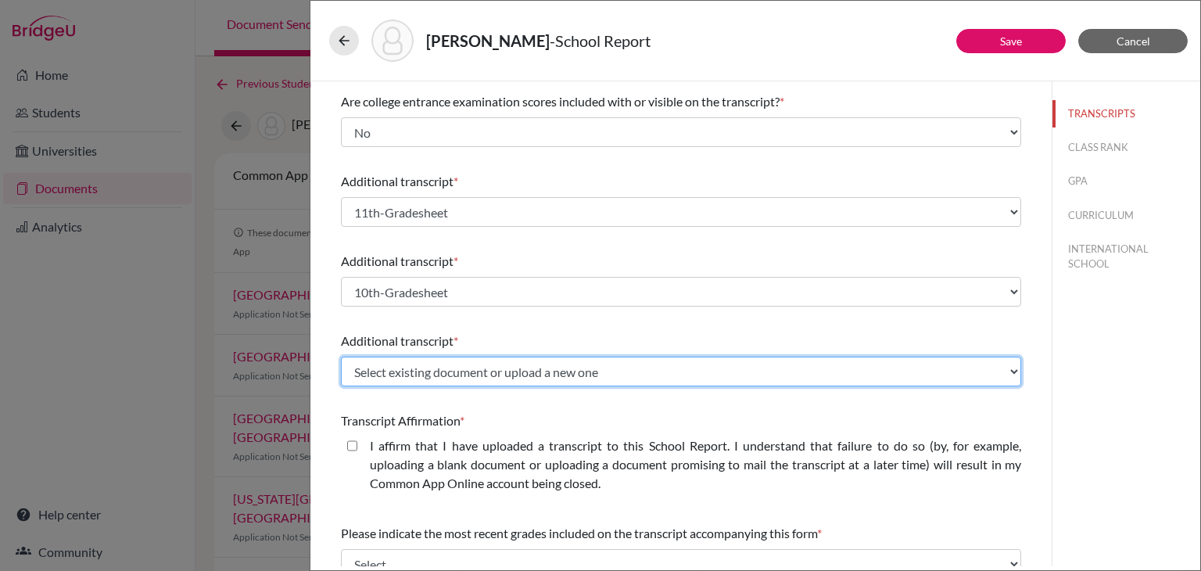
click at [433, 379] on select "Select existing document or upload a new one 11th-Gradesheet 10th-Gradesheet 9t…" at bounding box center [681, 372] width 680 height 30
select select "688933"
click at [341, 357] on select "Select existing document or upload a new one 11th-Gradesheet 10th-Gradesheet 9t…" at bounding box center [681, 372] width 680 height 30
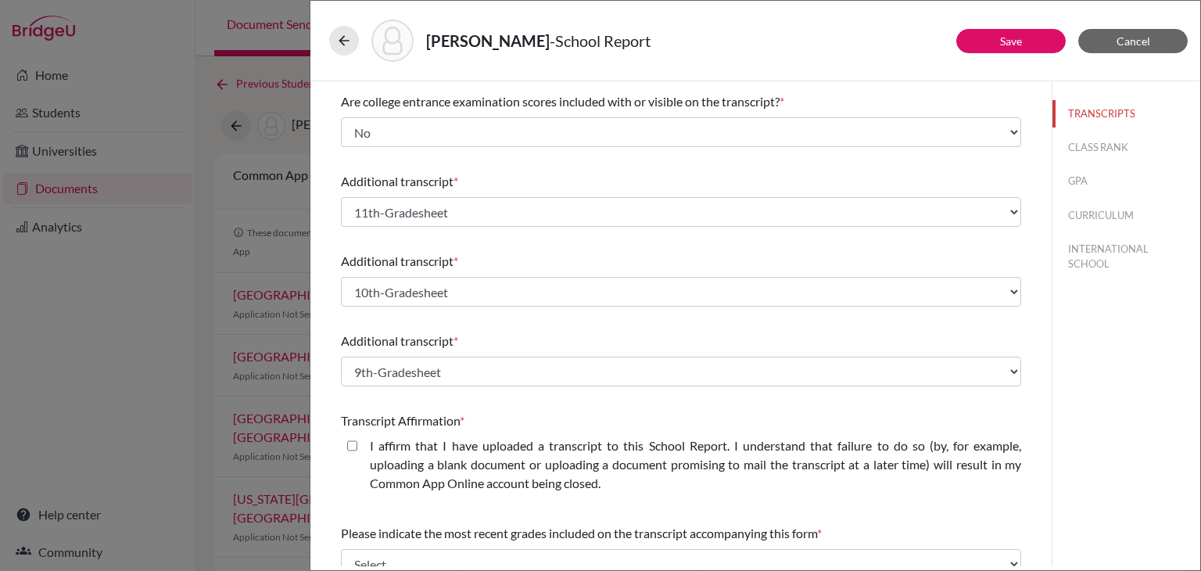
click at [383, 333] on span "Additional transcript" at bounding box center [397, 340] width 113 height 15
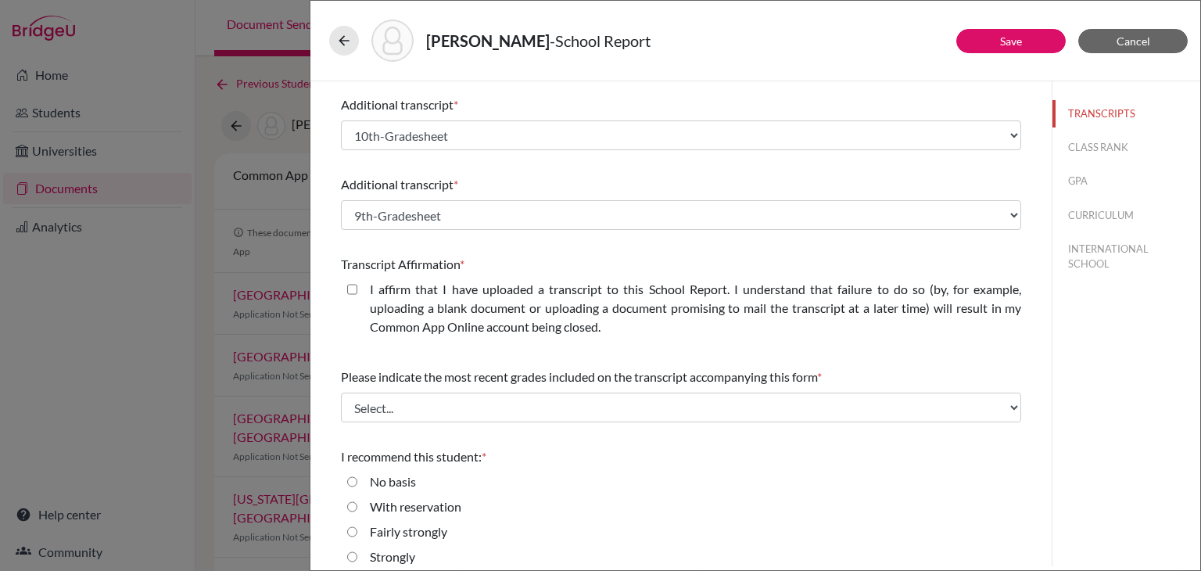
click at [407, 323] on label "I affirm that I have uploaded a transcript to this School Report. I understand …" at bounding box center [695, 308] width 651 height 56
click at [357, 299] on closed\ "I affirm that I have uploaded a transcript to this School Report. I understand …" at bounding box center [352, 289] width 10 height 19
checkbox closed\ "true"
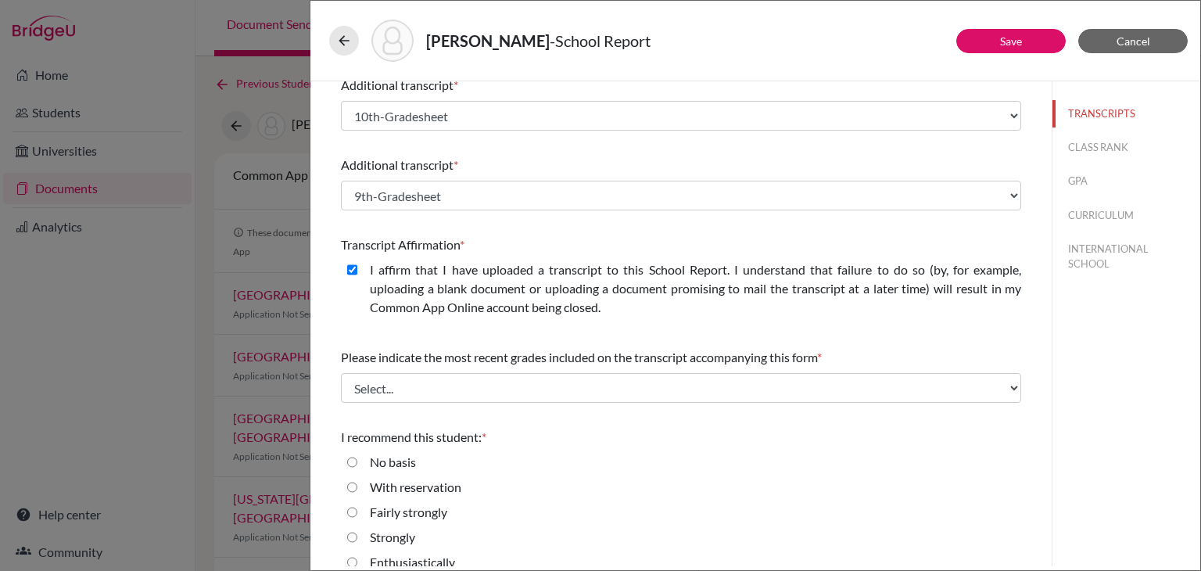
scroll to position [429, 0]
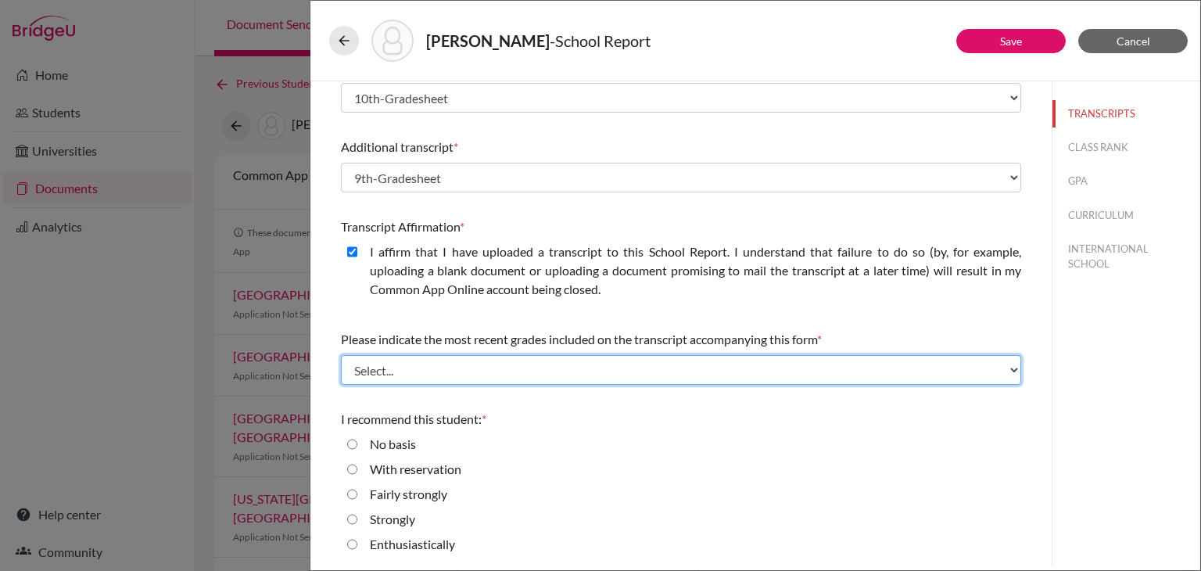
click at [393, 373] on select "Select... Final junior year grades 1st Quarter senior year grades 2nd Quarter/1…" at bounding box center [681, 370] width 680 height 30
select select "6"
click at [341, 355] on select "Select... Final junior year grades 1st Quarter senior year grades 2nd Quarter/1…" at bounding box center [681, 370] width 680 height 30
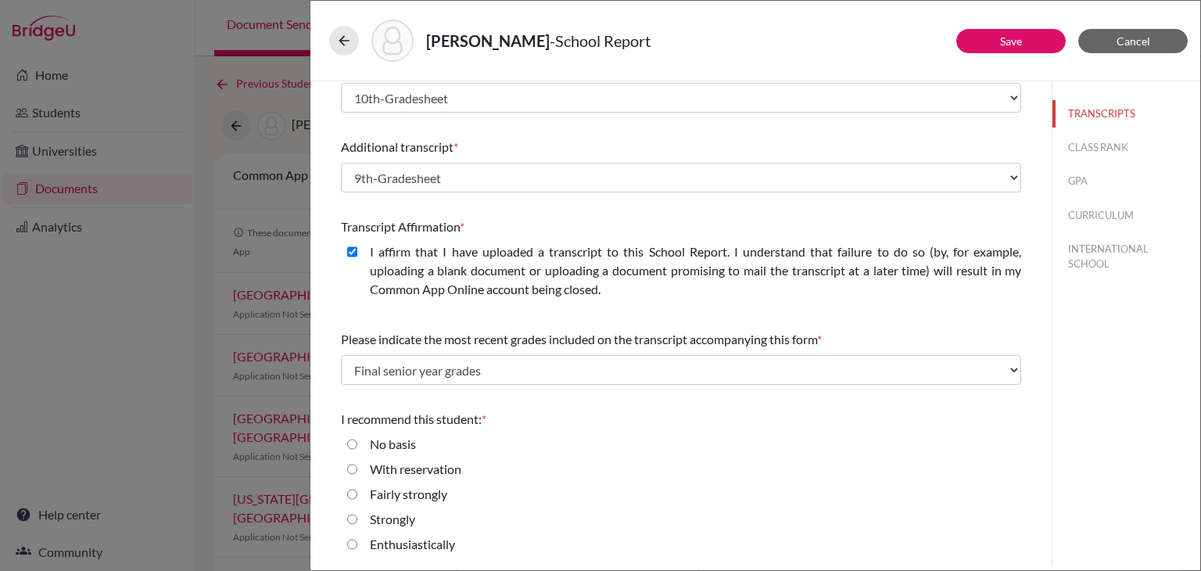
click at [380, 544] on label "Enthusiastically" at bounding box center [412, 544] width 85 height 19
click at [357, 544] on input "Enthusiastically" at bounding box center [352, 544] width 10 height 19
radio input "true"
click at [1089, 138] on button "CLASS RANK" at bounding box center [1127, 147] width 148 height 27
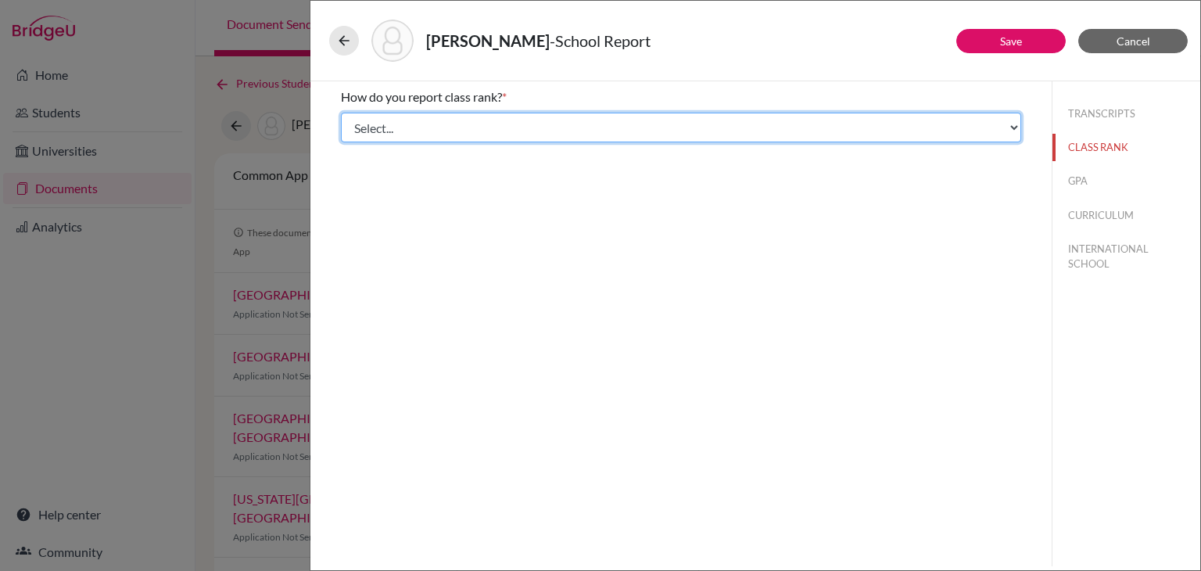
click at [694, 135] on select "Select... Exact Decile Quintile Quartile None" at bounding box center [681, 128] width 680 height 30
select select "5"
click at [341, 113] on select "Select... Exact Decile Quintile Quartile None" at bounding box center [681, 128] width 680 height 30
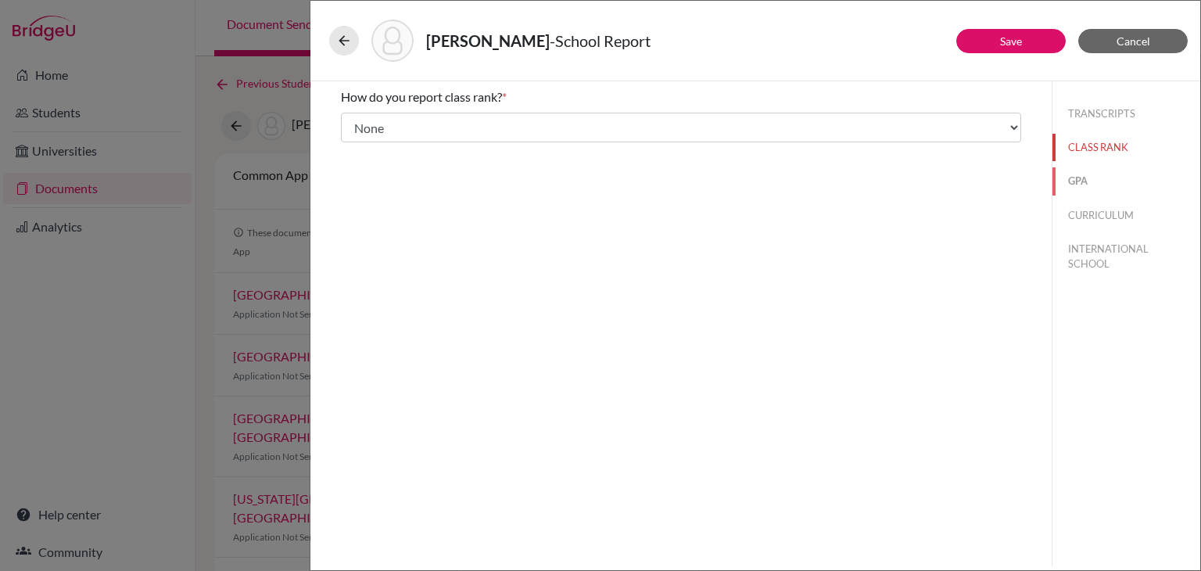
click at [1093, 183] on button "GPA" at bounding box center [1127, 180] width 148 height 27
click at [724, 126] on div "Yes" at bounding box center [681, 125] width 680 height 25
click at [375, 138] on label "No" at bounding box center [378, 147] width 16 height 19
click at [357, 138] on input "No" at bounding box center [352, 147] width 10 height 19
radio input "true"
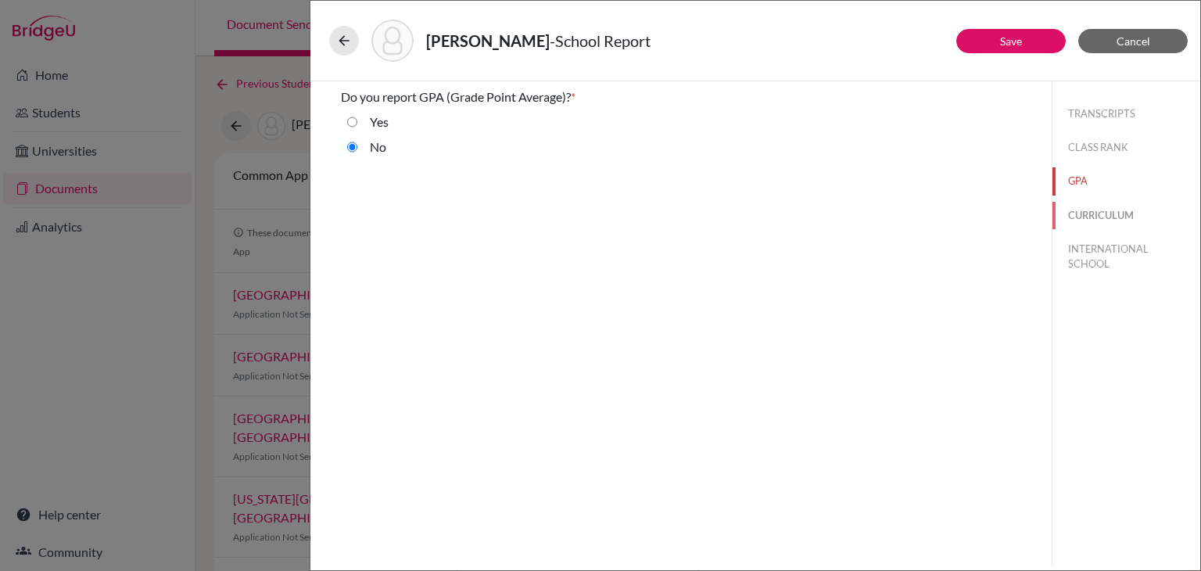
click at [1121, 217] on button "CURRICULUM" at bounding box center [1127, 215] width 148 height 27
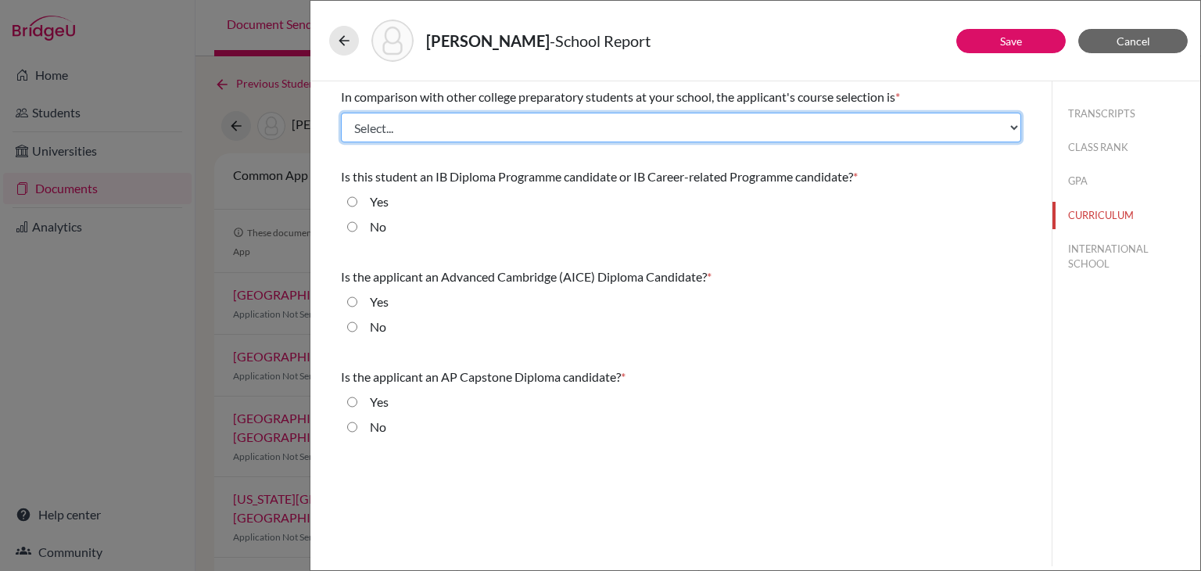
click at [452, 137] on select "Select... Less than demanding Average Demanding Very demanding Most demanding P…" at bounding box center [681, 128] width 680 height 30
select select "2"
click at [341, 113] on select "Select... Less than demanding Average Demanding Very demanding Most demanding P…" at bounding box center [681, 128] width 680 height 30
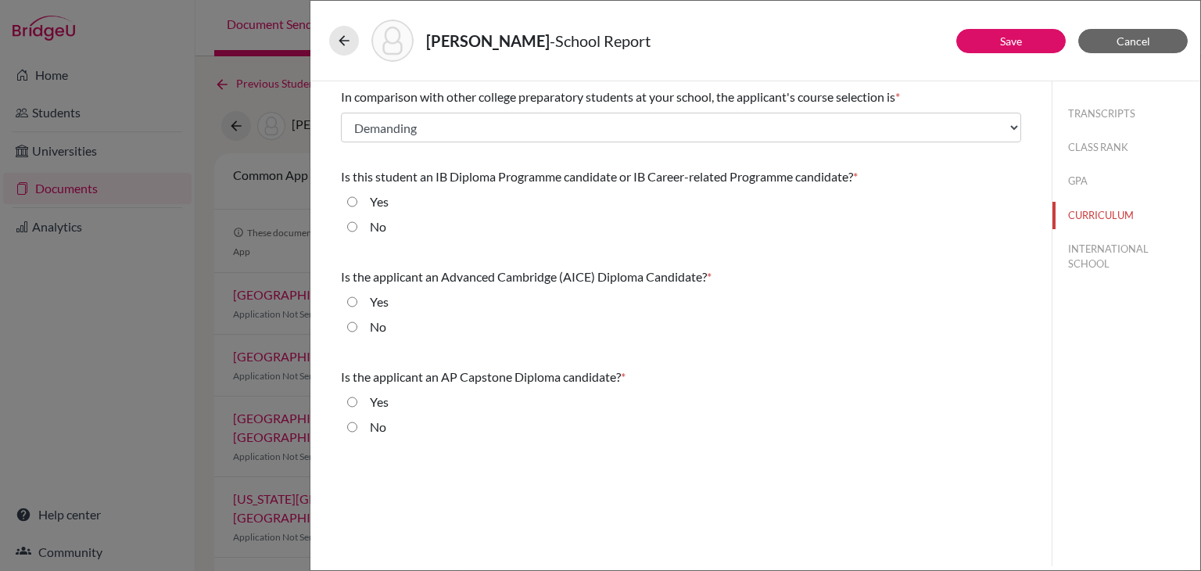
click at [353, 229] on input "No" at bounding box center [352, 226] width 10 height 19
radio input "true"
click at [350, 328] on input "No" at bounding box center [352, 327] width 10 height 19
radio input "true"
click at [350, 426] on input "No" at bounding box center [352, 427] width 10 height 19
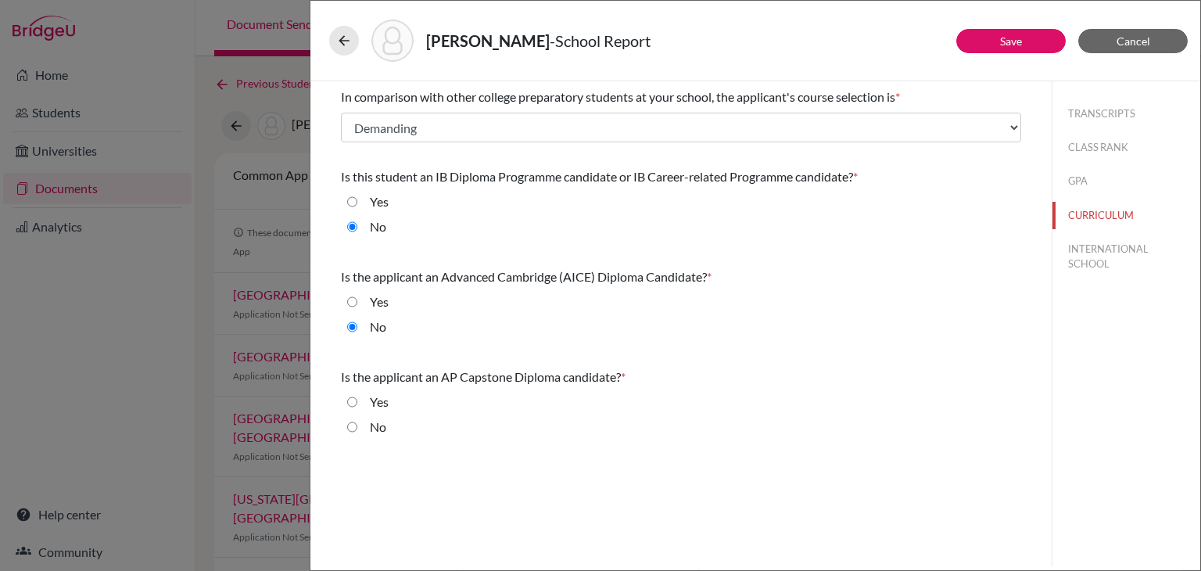
radio input "true"
click at [1078, 260] on button "INTERNATIONAL SCHOOL" at bounding box center [1127, 256] width 148 height 42
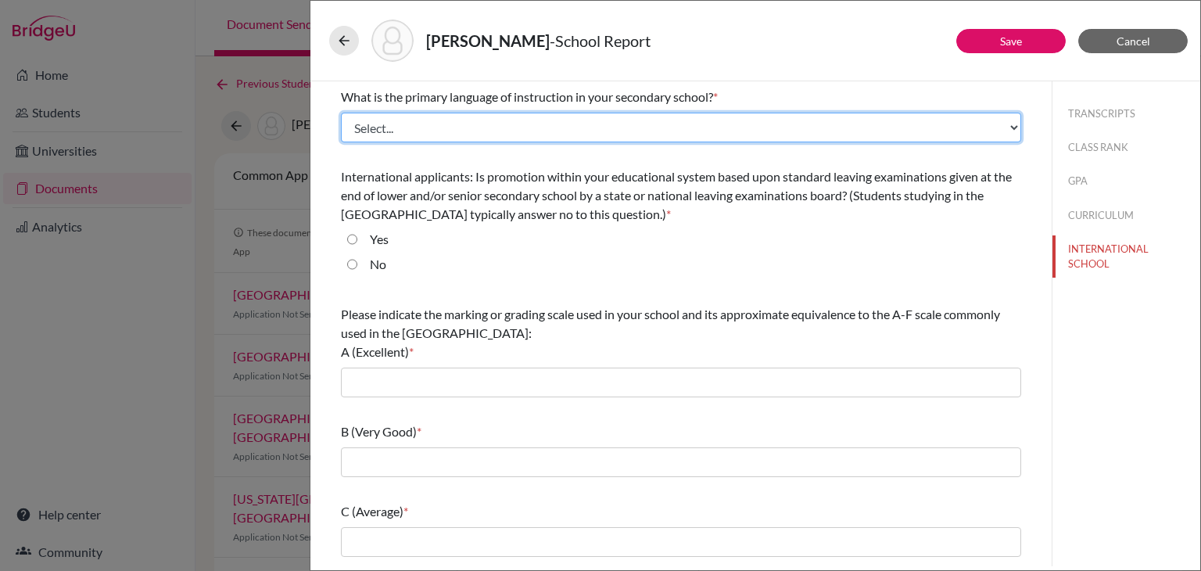
click at [533, 141] on select "Select... Albanian Arabic Armenian Assamese Azerbaijani Belarusian Bengali Bulg…" at bounding box center [681, 128] width 680 height 30
select select "14"
click at [341, 113] on select "Select... Albanian Arabic Armenian Assamese Azerbaijani Belarusian Bengali Bulg…" at bounding box center [681, 128] width 680 height 30
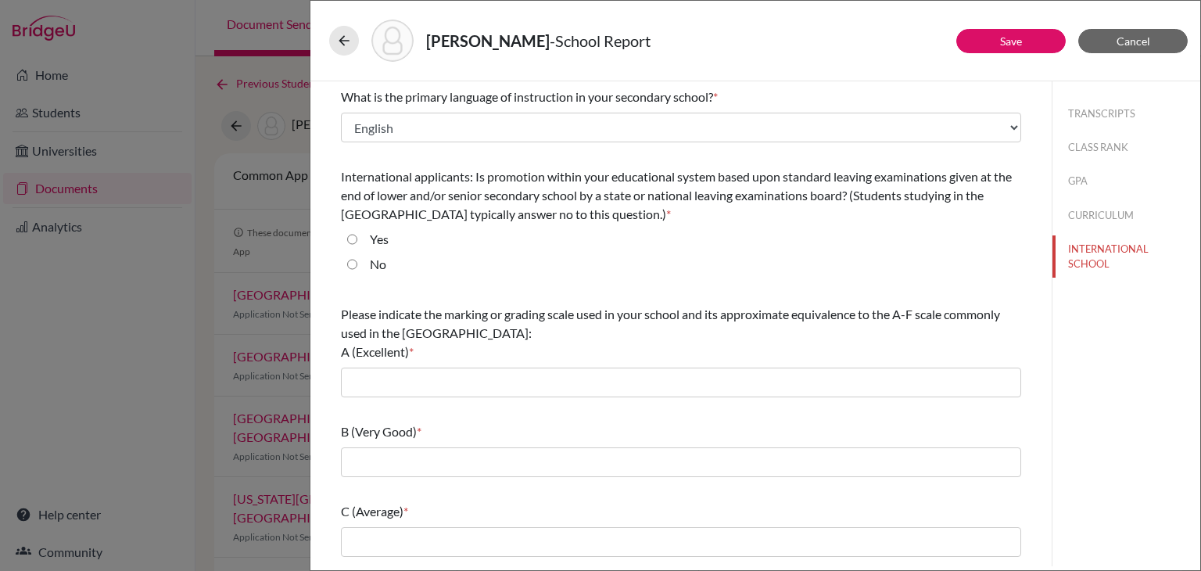
click at [352, 235] on input "Yes" at bounding box center [352, 239] width 10 height 19
radio input "true"
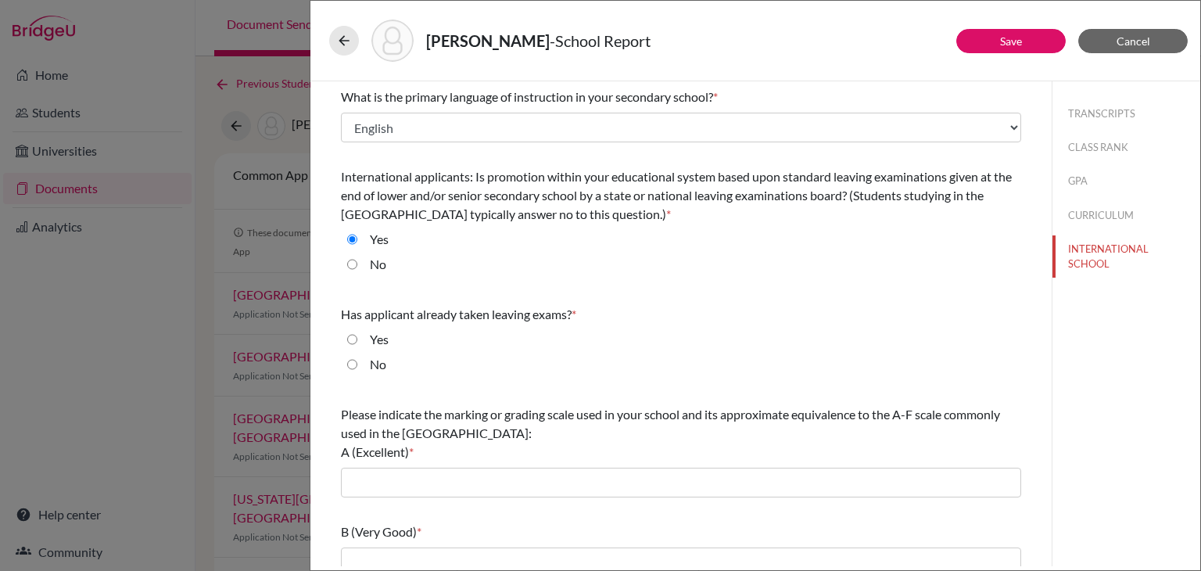
scroll to position [78, 0]
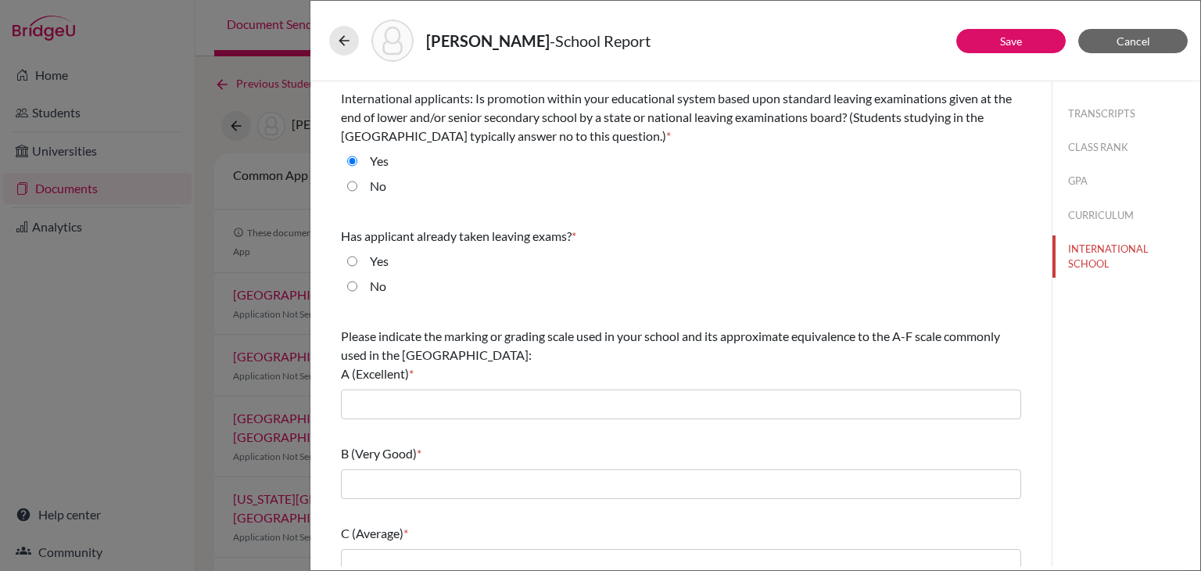
click at [348, 258] on input "Yes" at bounding box center [352, 261] width 10 height 19
radio input "true"
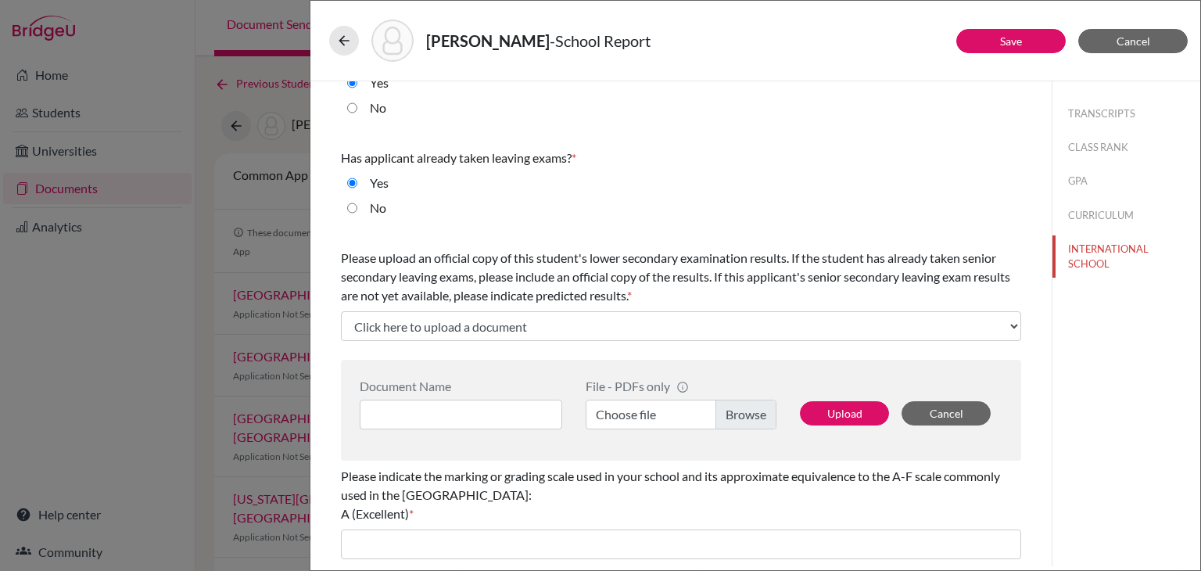
scroll to position [235, 0]
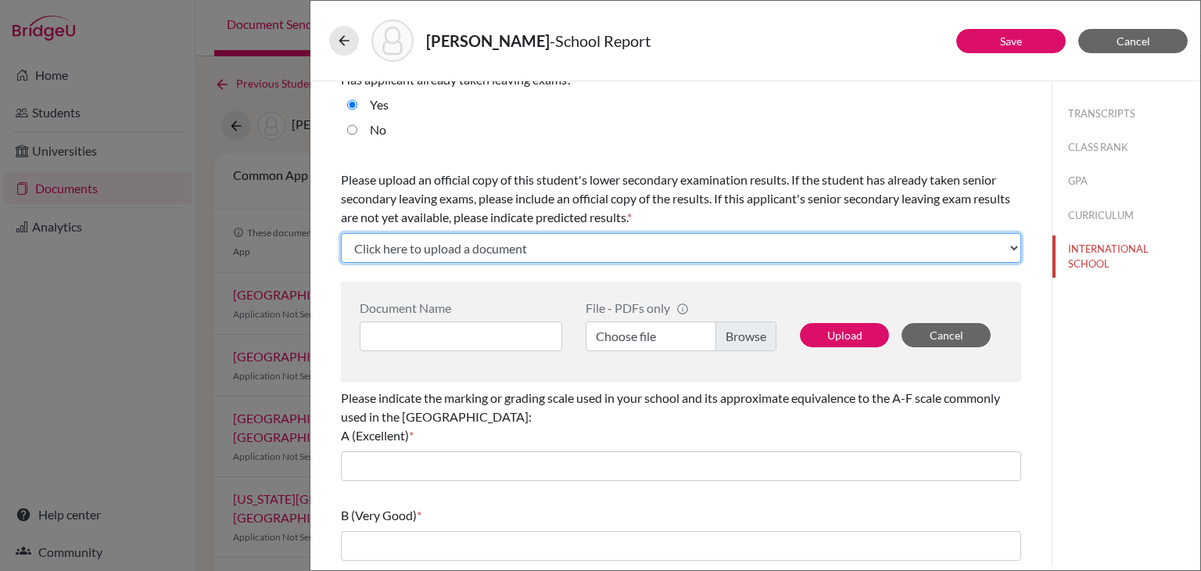
click at [504, 250] on select "Click here to upload a document Upload New File" at bounding box center [681, 248] width 680 height 30
select select "Upload New File"
click at [341, 233] on select "Click here to upload a document Upload New File" at bounding box center [681, 248] width 680 height 30
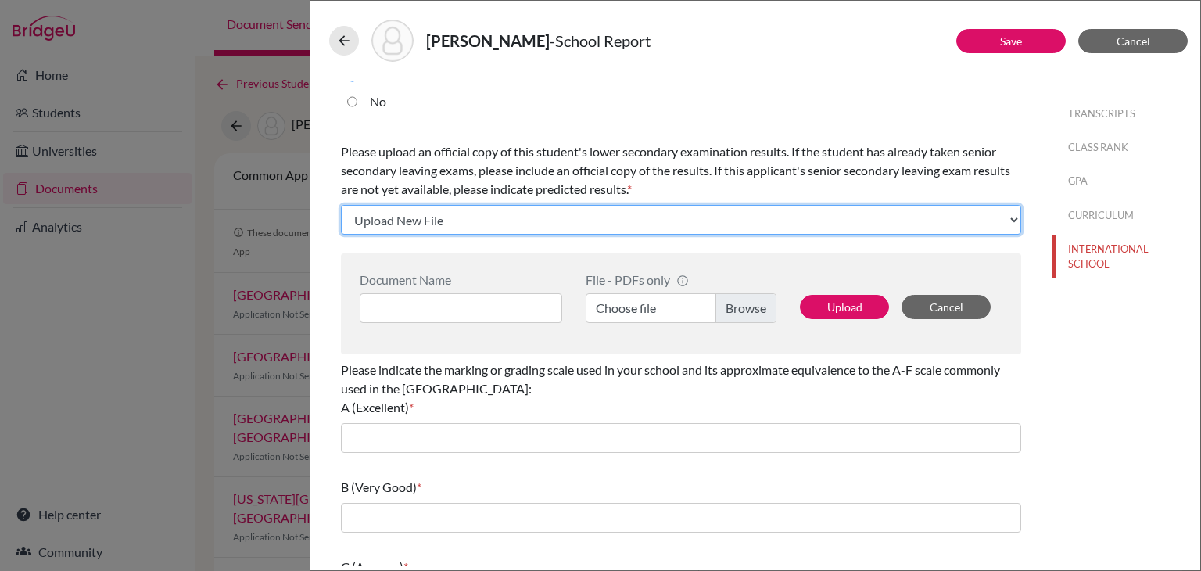
scroll to position [313, 0]
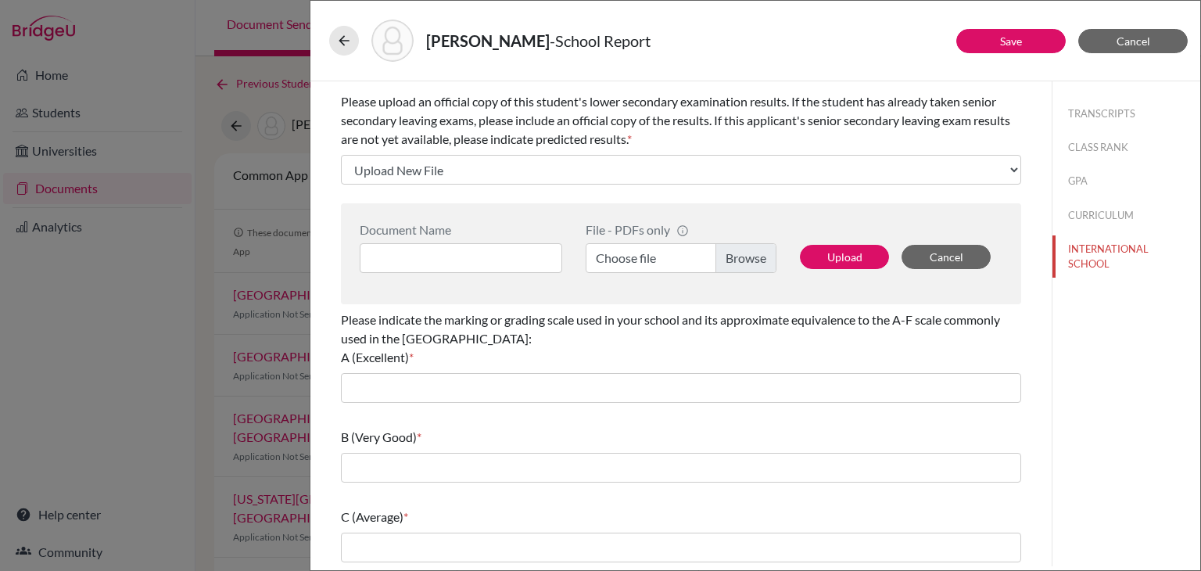
click at [727, 260] on label "Choose file" at bounding box center [681, 258] width 191 height 30
click at [727, 260] on input "Choose file" at bounding box center [681, 258] width 191 height 30
click at [491, 259] on input at bounding box center [461, 258] width 203 height 30
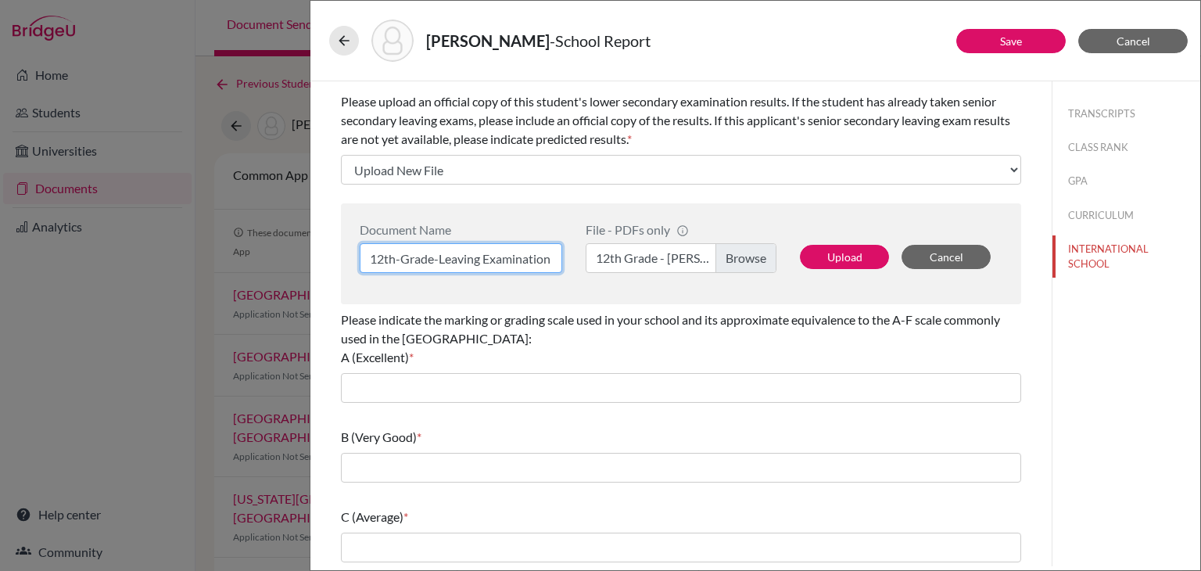
scroll to position [0, 2]
type input "12th-Grade-Leaving Examination"
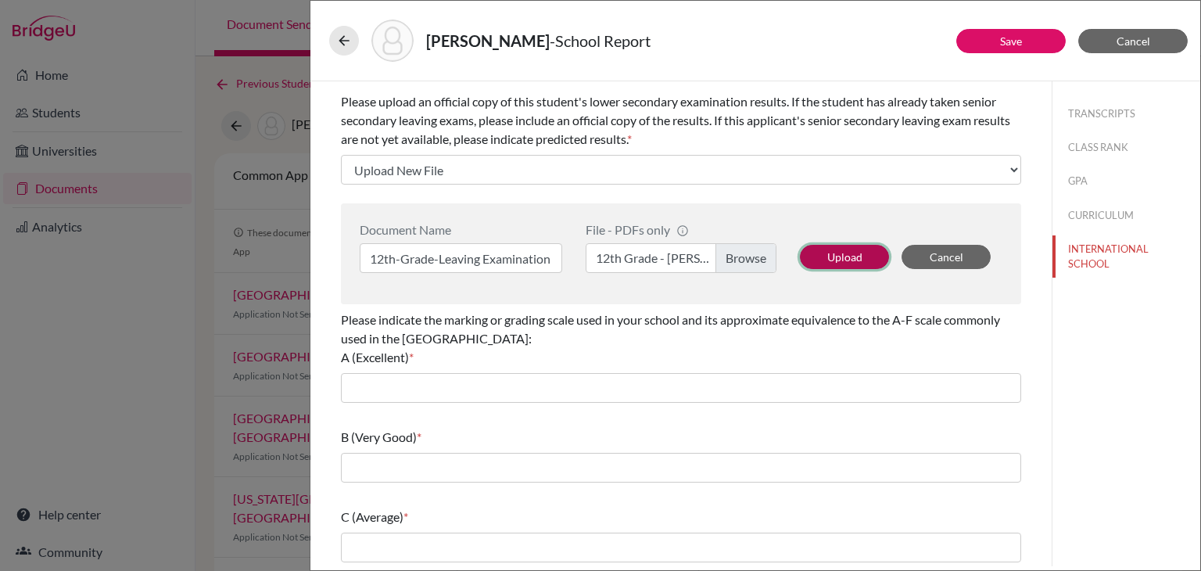
click at [812, 257] on button "Upload" at bounding box center [844, 257] width 89 height 24
select select "689054"
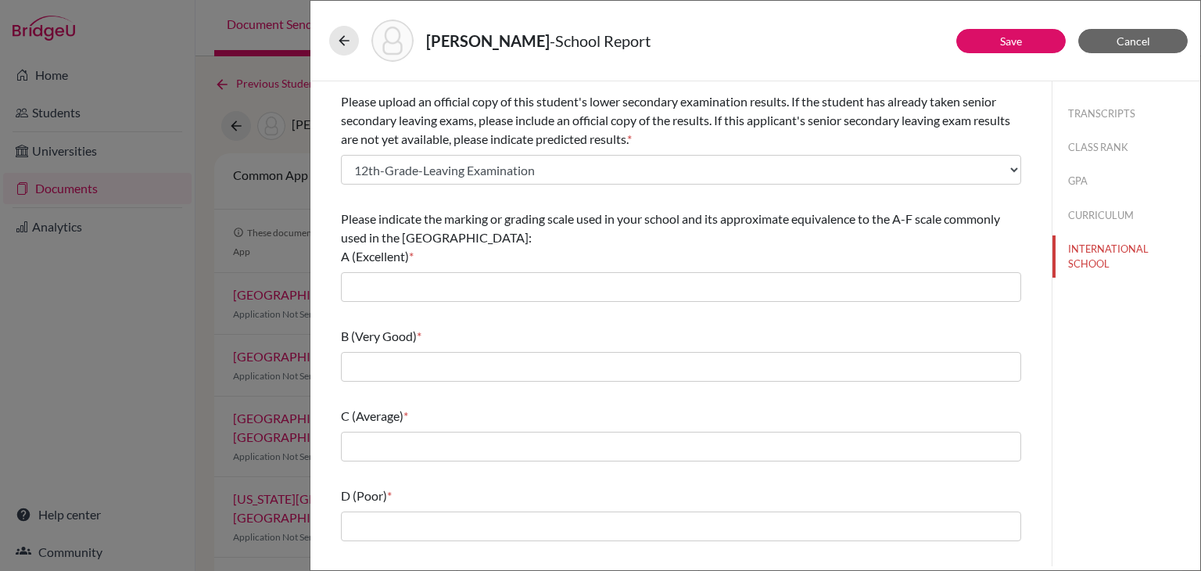
scroll to position [374, 0]
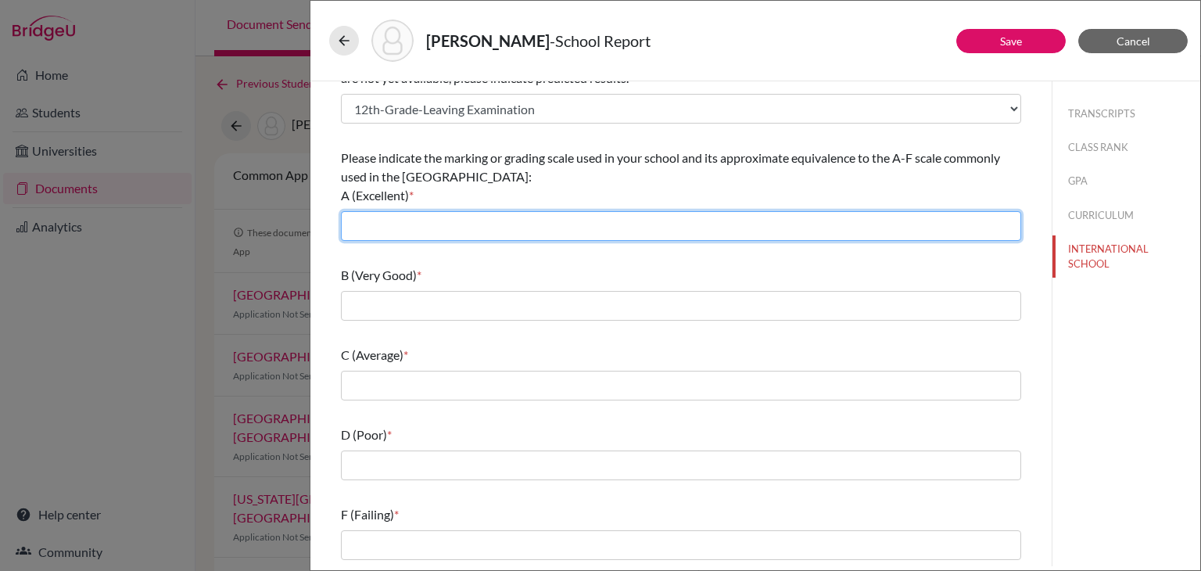
click at [460, 228] on input "text" at bounding box center [681, 226] width 680 height 30
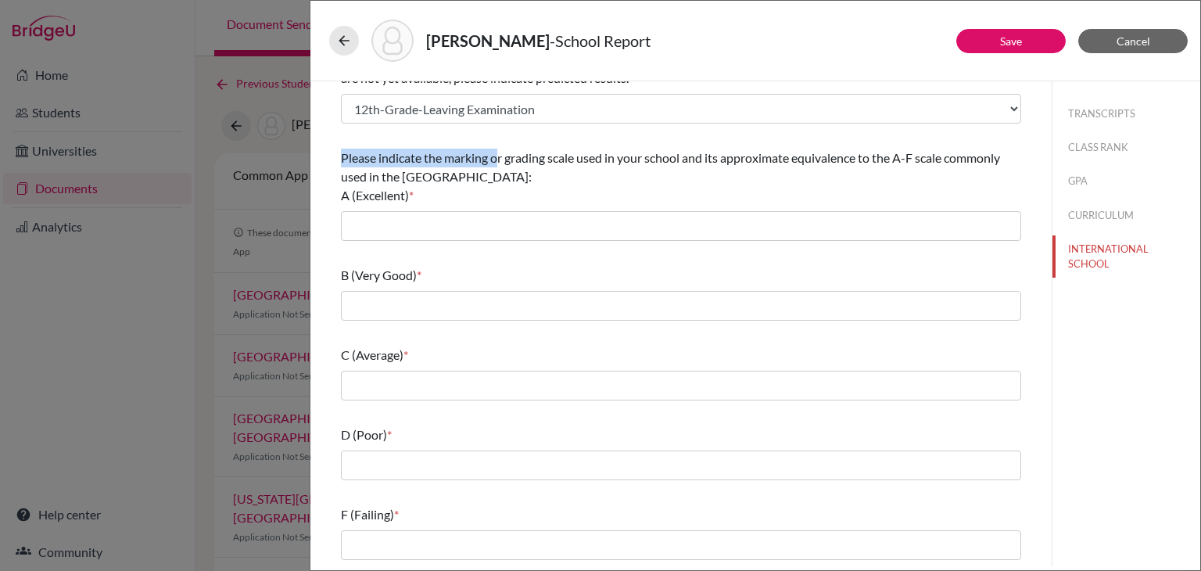
drag, startPoint x: 341, startPoint y: 160, endPoint x: 497, endPoint y: 167, distance: 156.6
click at [497, 167] on div "Please indicate the marking or grading scale used in your school and its approx…" at bounding box center [681, 177] width 680 height 56
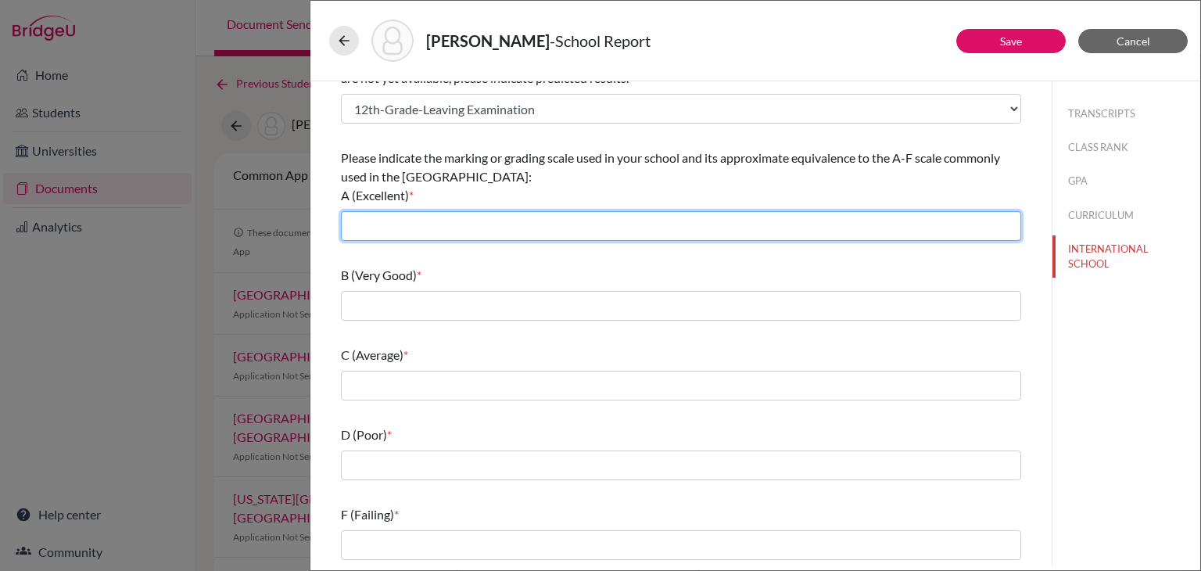
click at [464, 217] on input "text" at bounding box center [681, 226] width 680 height 30
type input "0"
type input "90-100"
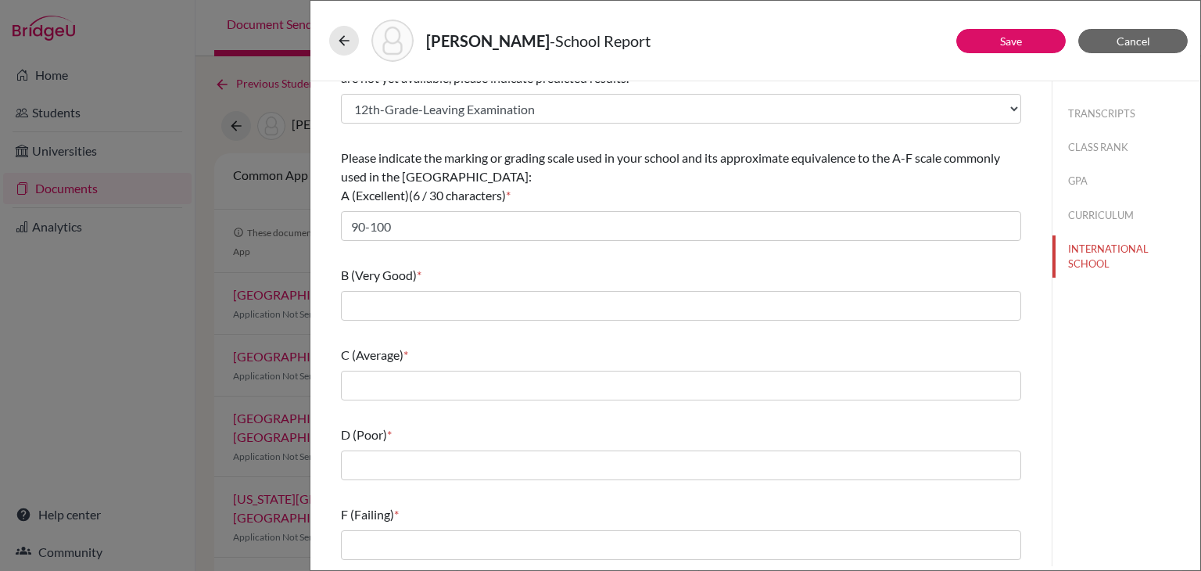
click at [464, 263] on div "B (Very Good) *" at bounding box center [681, 293] width 680 height 67
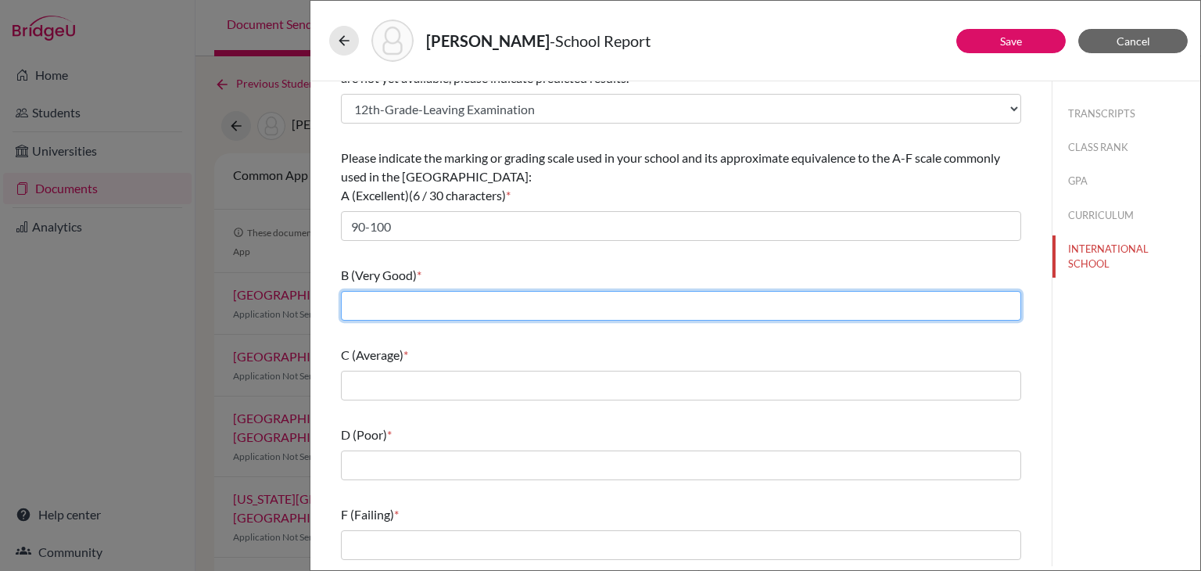
click at [447, 310] on input "text" at bounding box center [681, 306] width 680 height 30
type input "80-90"
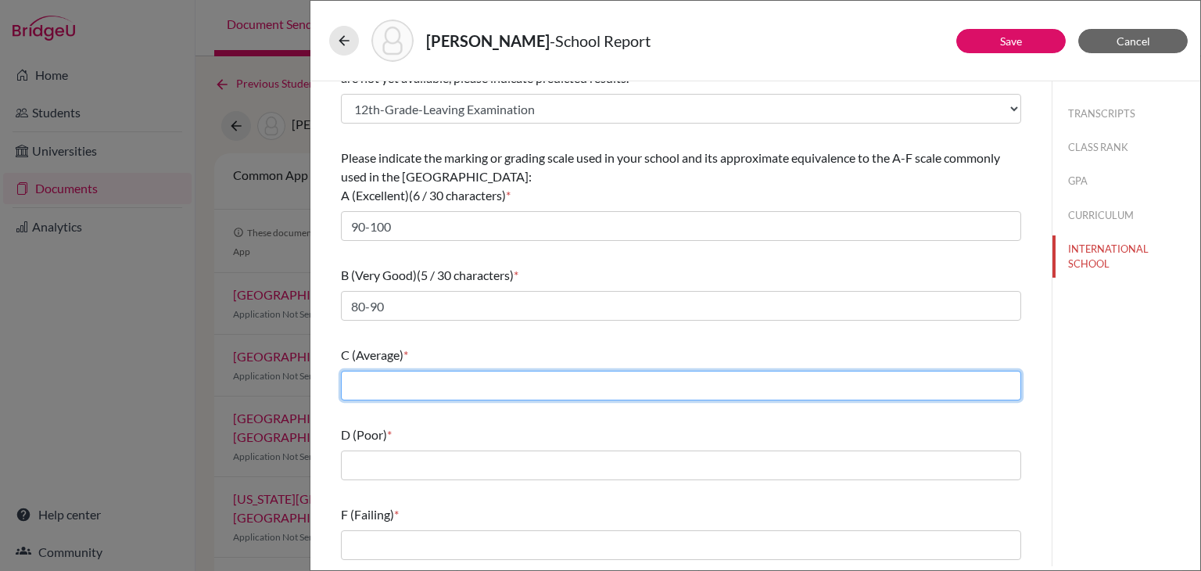
click at [391, 382] on input "text" at bounding box center [681, 386] width 680 height 30
type input "70-80"
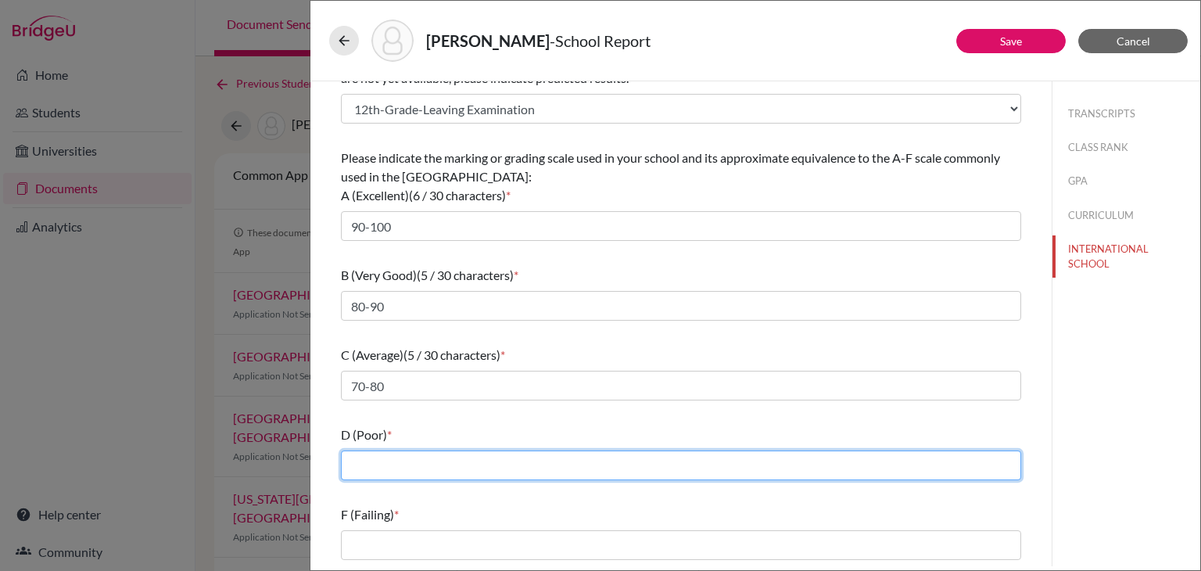
click at [487, 455] on input "text" at bounding box center [681, 465] width 680 height 30
type input "35-70"
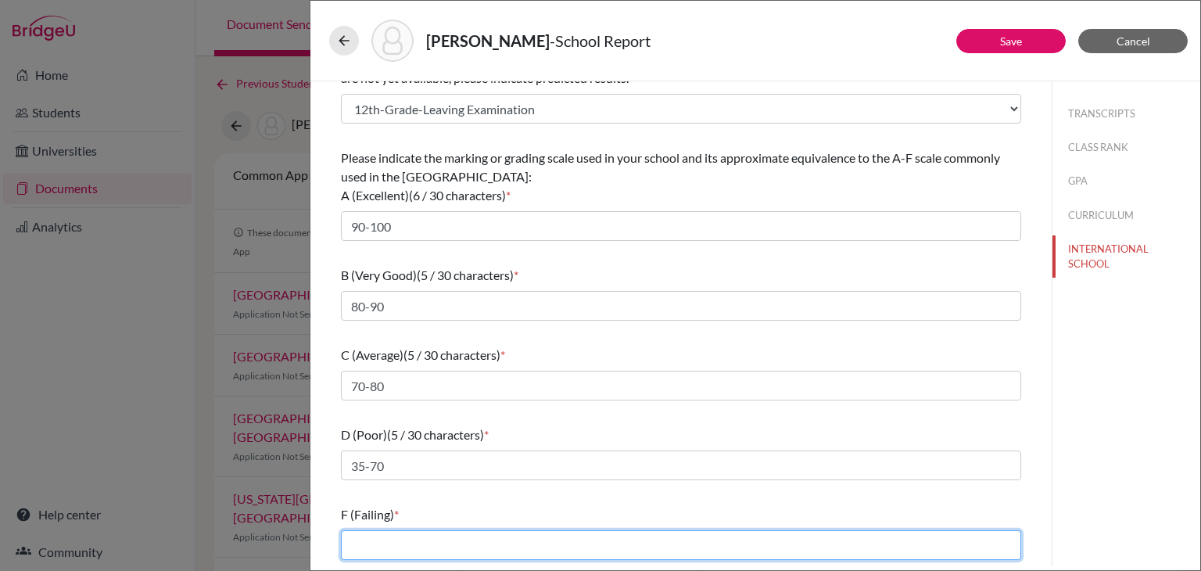
click at [481, 545] on input "text" at bounding box center [681, 545] width 680 height 30
type input "0-35"
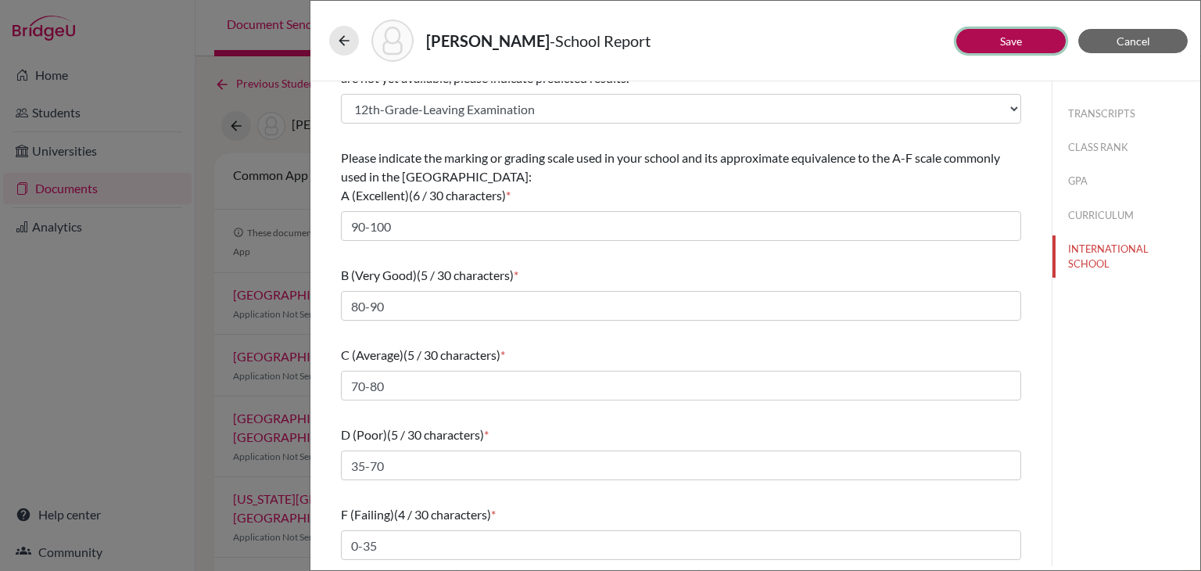
click at [1025, 36] on button "Save" at bounding box center [1010, 41] width 109 height 24
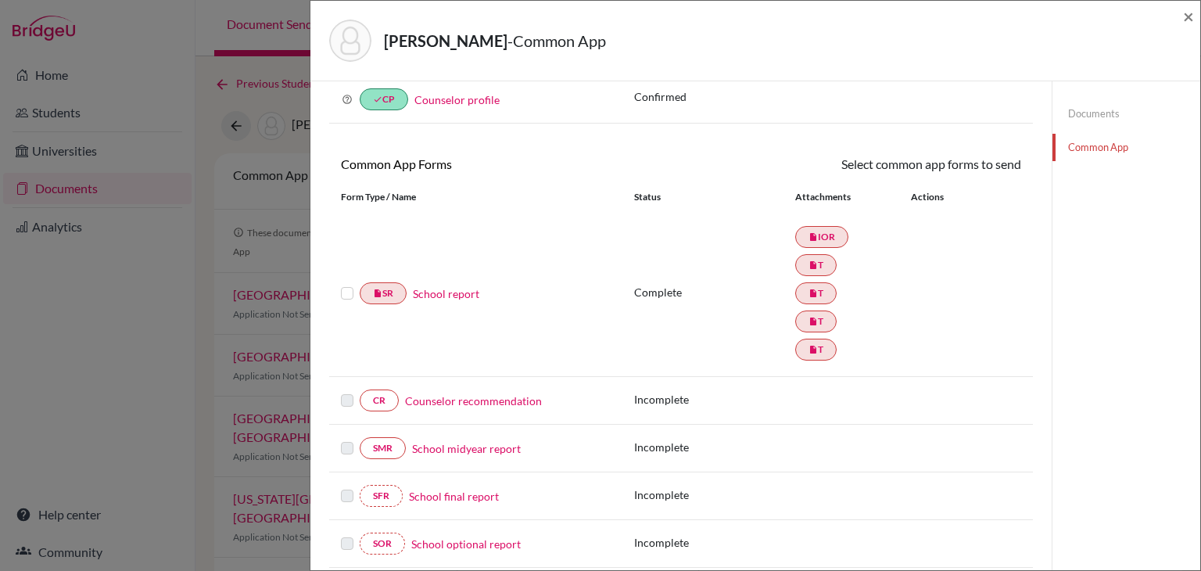
scroll to position [156, 0]
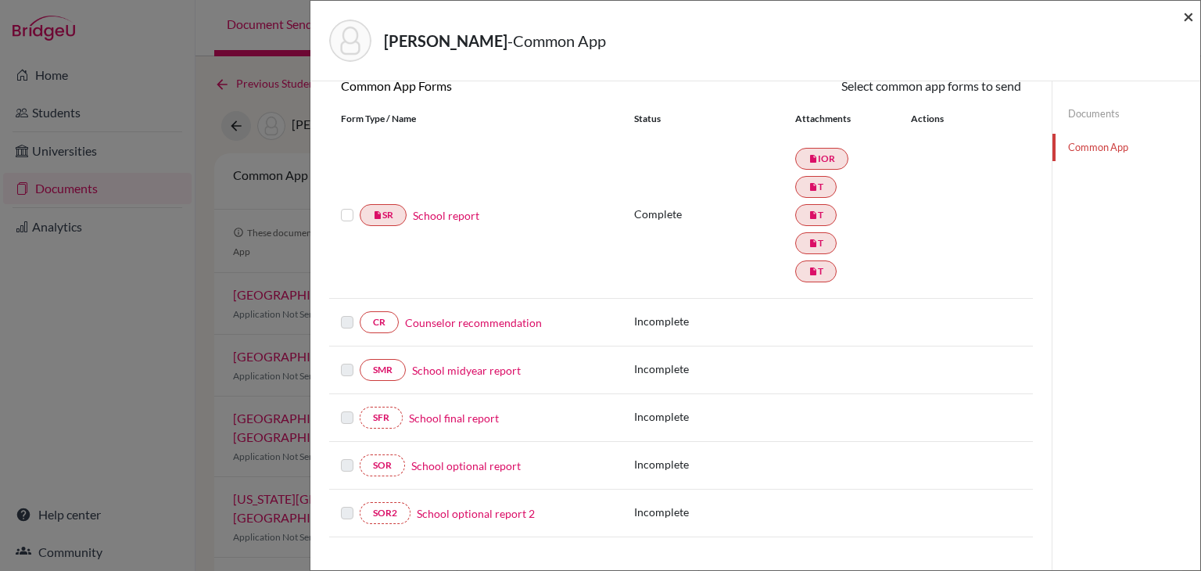
click at [1189, 17] on span "×" at bounding box center [1188, 16] width 11 height 23
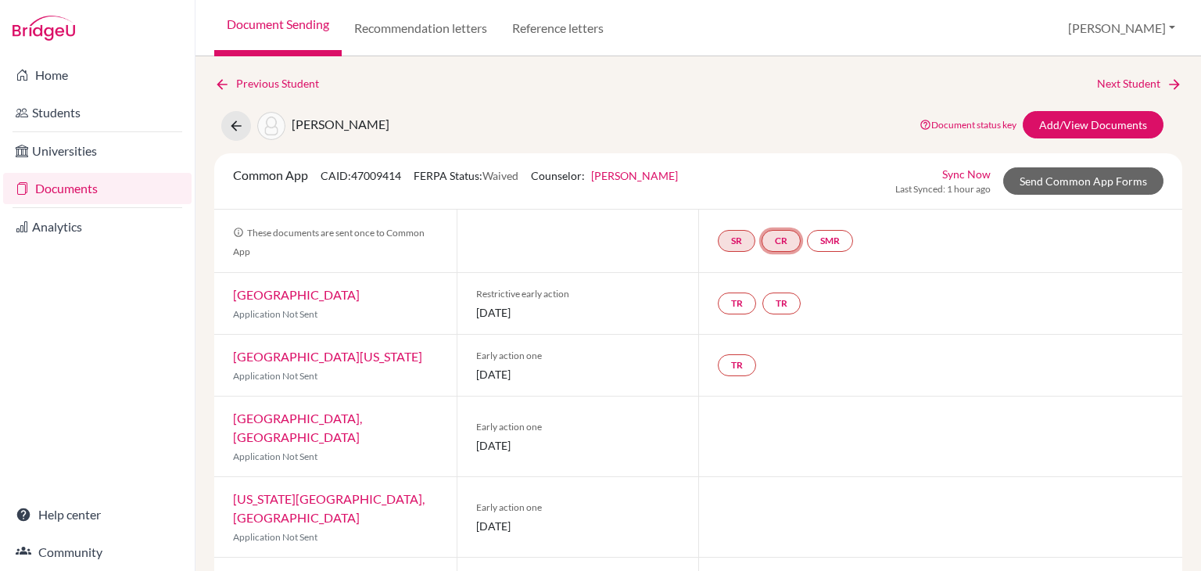
click at [793, 239] on link "CR" at bounding box center [781, 241] width 39 height 22
click at [779, 192] on link "Counselor recommendation" at bounding box center [781, 194] width 137 height 13
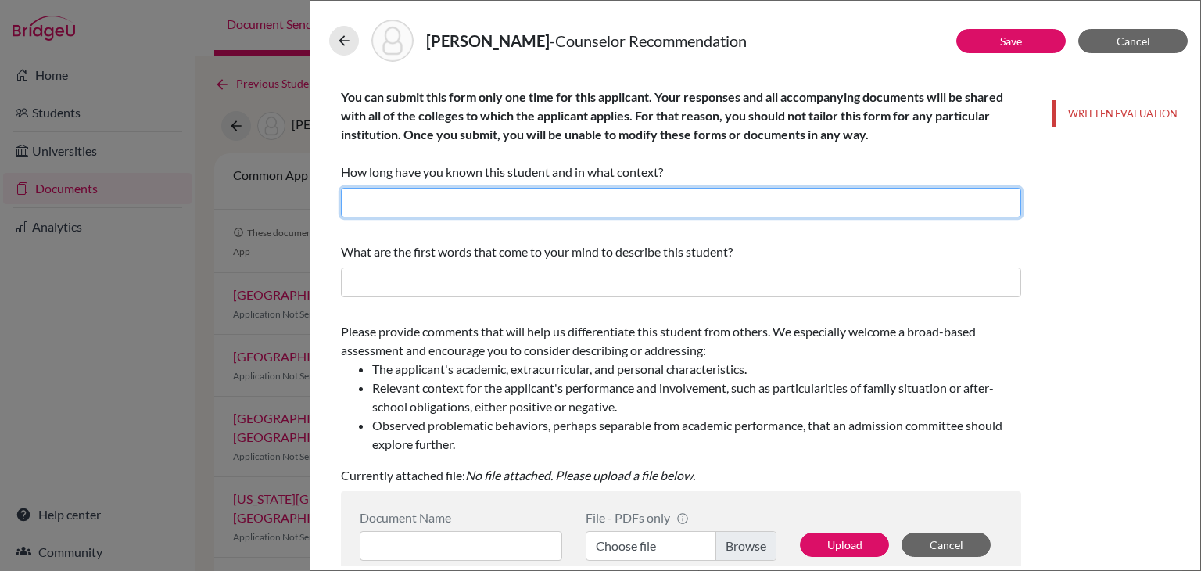
click at [541, 203] on input "text" at bounding box center [681, 203] width 680 height 30
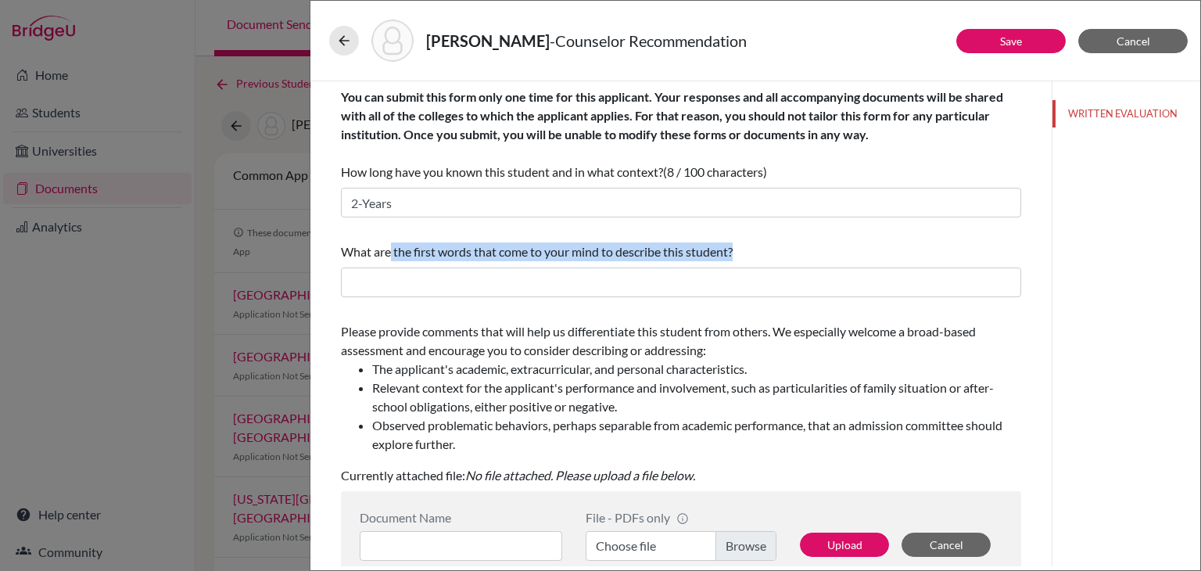
drag, startPoint x: 391, startPoint y: 257, endPoint x: 630, endPoint y: 264, distance: 239.4
click at [607, 264] on div "What are the first words that come to your mind to describe this student?" at bounding box center [681, 269] width 680 height 67
click at [738, 251] on div "What are the first words that come to your mind to describe this student?" at bounding box center [681, 251] width 680 height 19
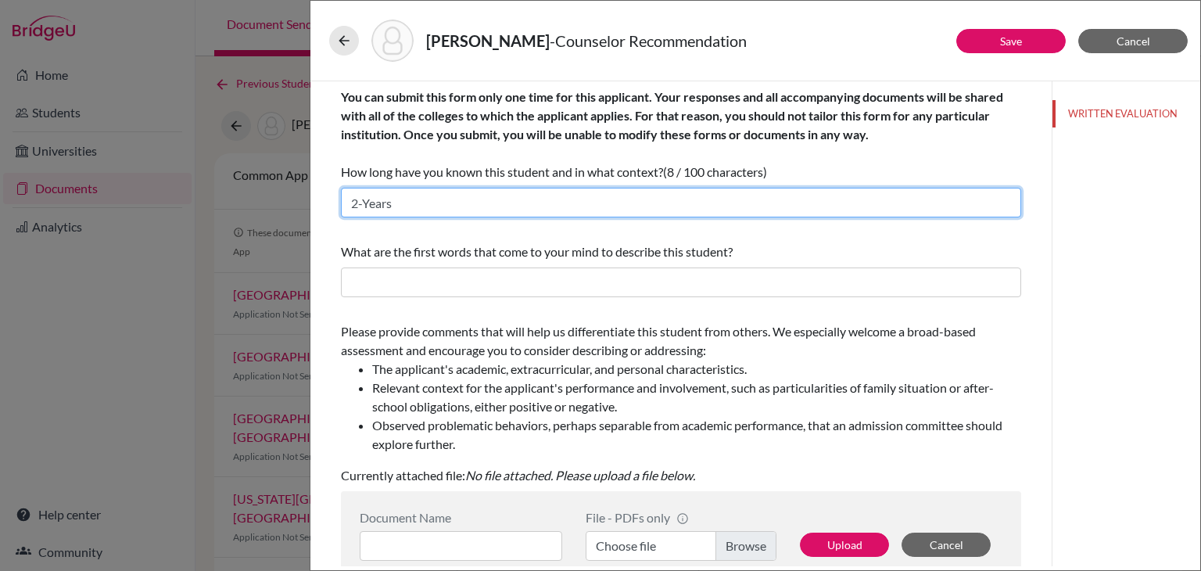
click at [497, 206] on input "2-Years" at bounding box center [681, 203] width 680 height 30
type input "2-years as a school counsellor"
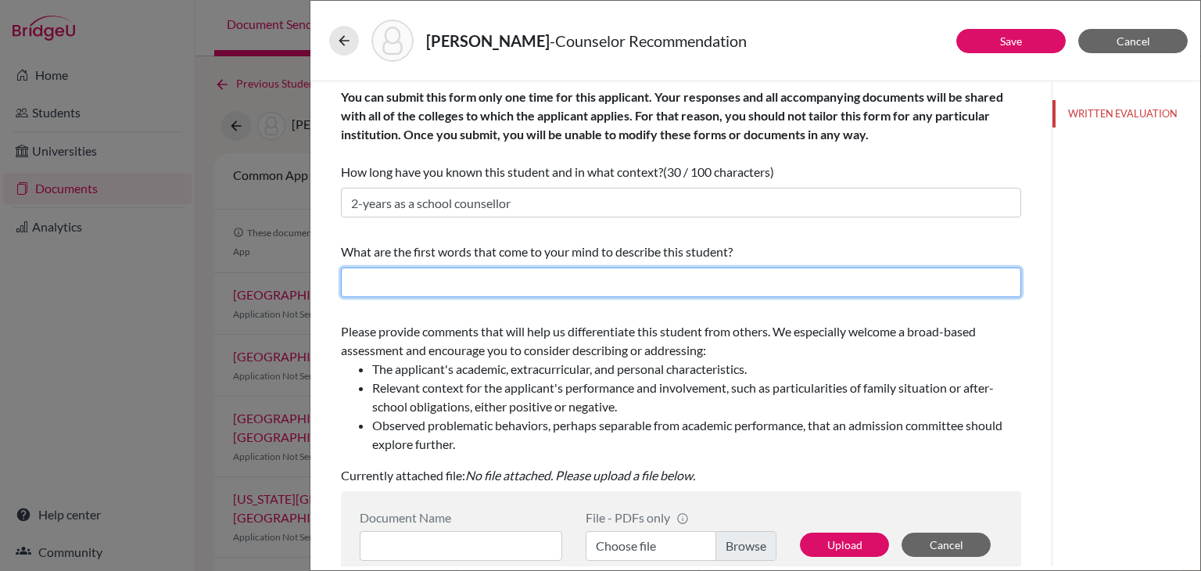
click at [489, 282] on input "text" at bounding box center [681, 282] width 680 height 30
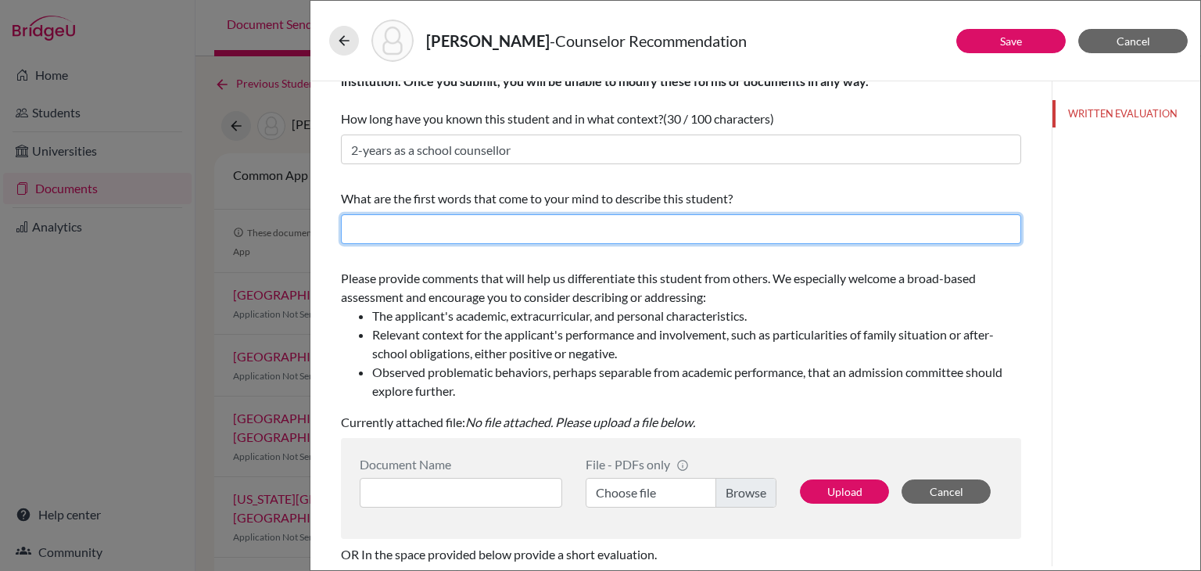
scroll to position [78, 0]
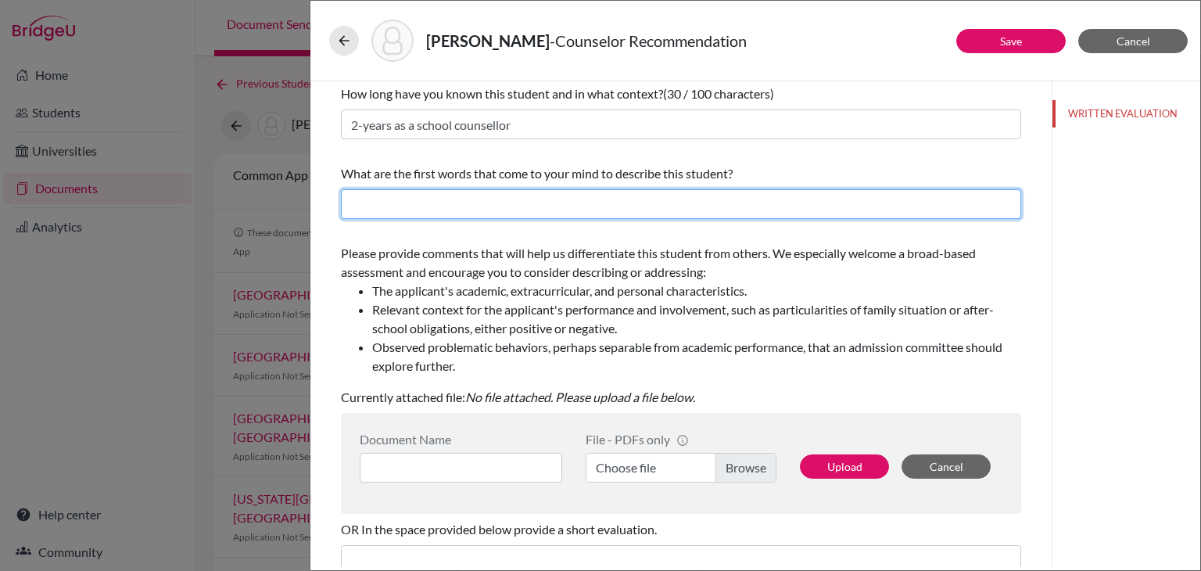
click at [598, 199] on input "text" at bounding box center [681, 204] width 680 height 30
click at [632, 216] on input "text" at bounding box center [681, 204] width 680 height 30
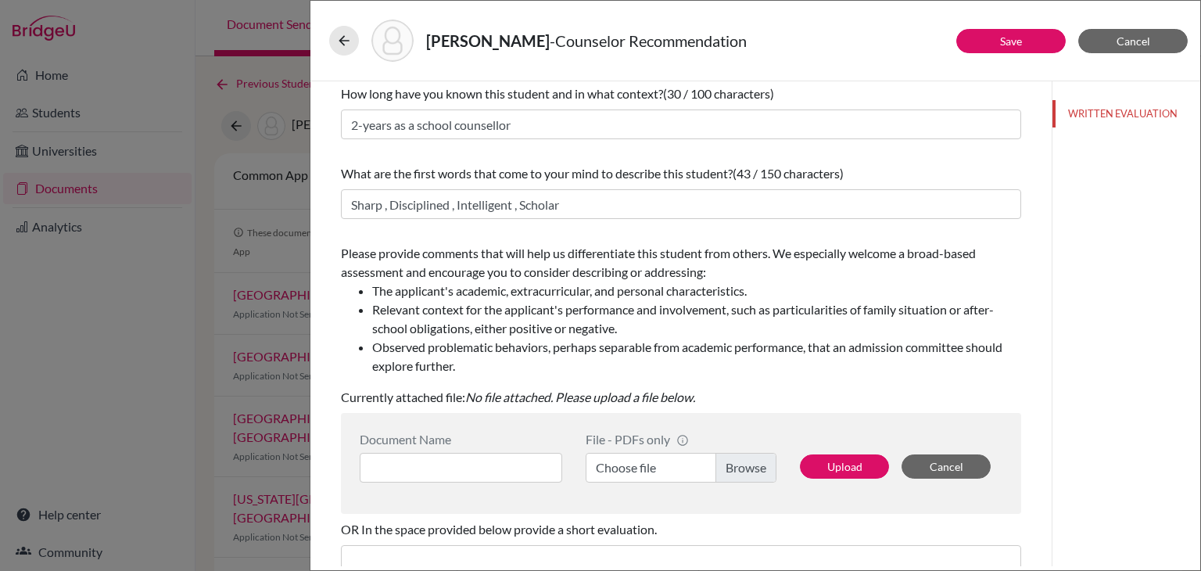
click at [641, 257] on span "Please provide comments that will help us differentiate this student from other…" at bounding box center [681, 311] width 680 height 130
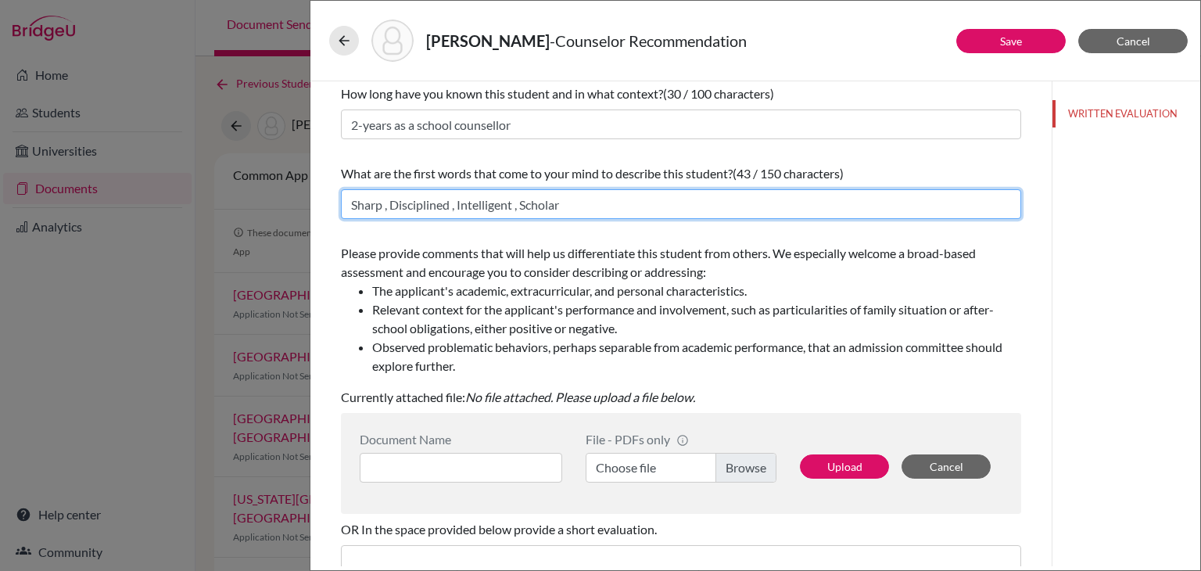
drag, startPoint x: 601, startPoint y: 205, endPoint x: 300, endPoint y: 204, distance: 300.3
click at [300, 204] on div "Rath, Jaydeep - Counselor Recommendation Save Cancel You can submit this form o…" at bounding box center [600, 285] width 1201 height 571
paste input "Jaydeep’s path reflects visionary problem-solving and strong civic commitment, …"
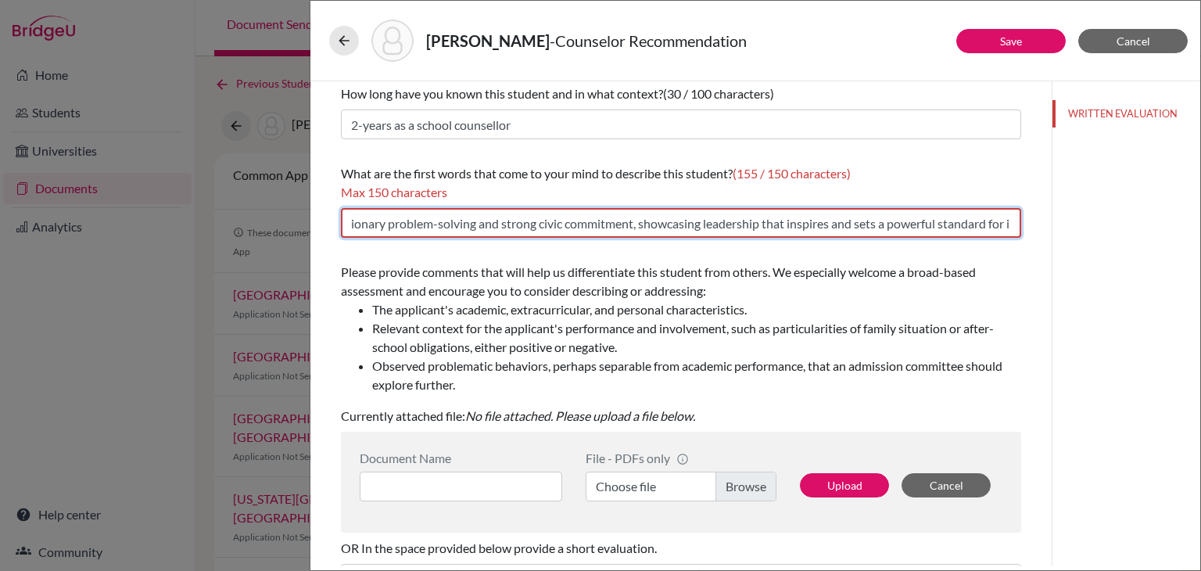
drag, startPoint x: 784, startPoint y: 224, endPoint x: 811, endPoint y: 226, distance: 26.7
click at [823, 226] on input "Jaydeep’s path reflects visionary problem-solving and strong civic commitment, …" at bounding box center [681, 223] width 680 height 30
click at [790, 226] on input "Jaydeep’s path reflects visionary problem-solving and strong civic commitment, …" at bounding box center [681, 223] width 680 height 30
click at [461, 229] on input "Jaydeep’s path reflects visionary problem-solving and strong civic commitment, …" at bounding box center [681, 223] width 680 height 30
drag, startPoint x: 352, startPoint y: 220, endPoint x: 1105, endPoint y: 224, distance: 753.1
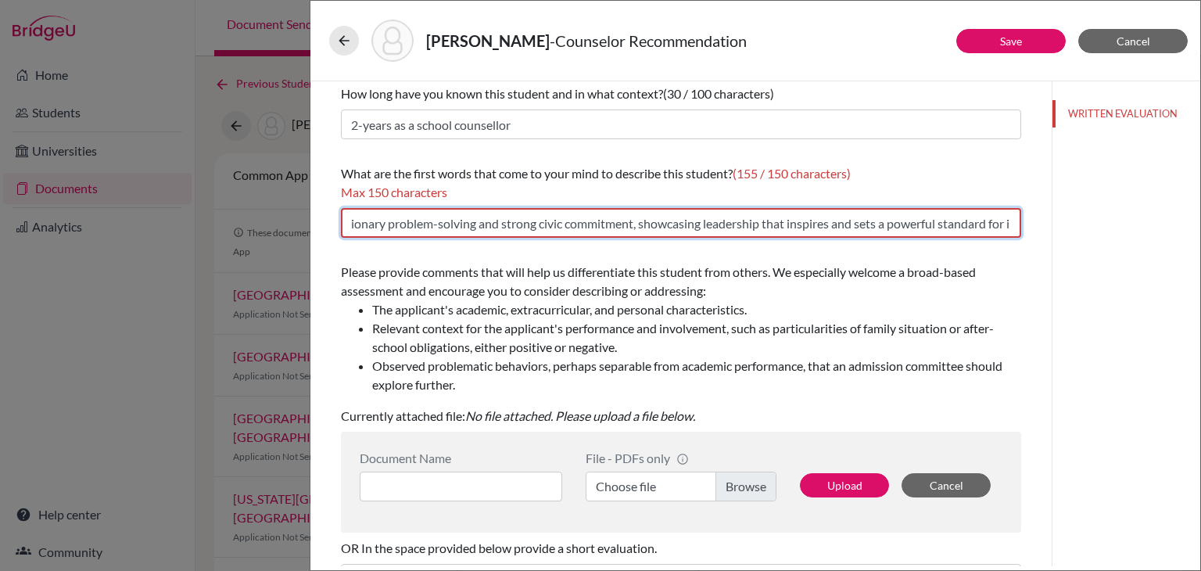
click at [1105, 224] on div "Save Cancel You can submit this form only one time for this applicant. Your res…" at bounding box center [755, 323] width 890 height 485
click at [566, 220] on input "Jaydeep’s path reflects visionary problem-solving and strong civic commitment, …" at bounding box center [681, 223] width 680 height 30
drag, startPoint x: 500, startPoint y: 223, endPoint x: 365, endPoint y: 224, distance: 134.5
click at [365, 224] on input "Jaydeep’s path reflects visionary problem-solving and strong civic commitment, …" at bounding box center [681, 223] width 680 height 30
click at [567, 233] on input "Jaydeep’s path reflects visionary problem-solving and strong civic commitment, …" at bounding box center [681, 223] width 680 height 30
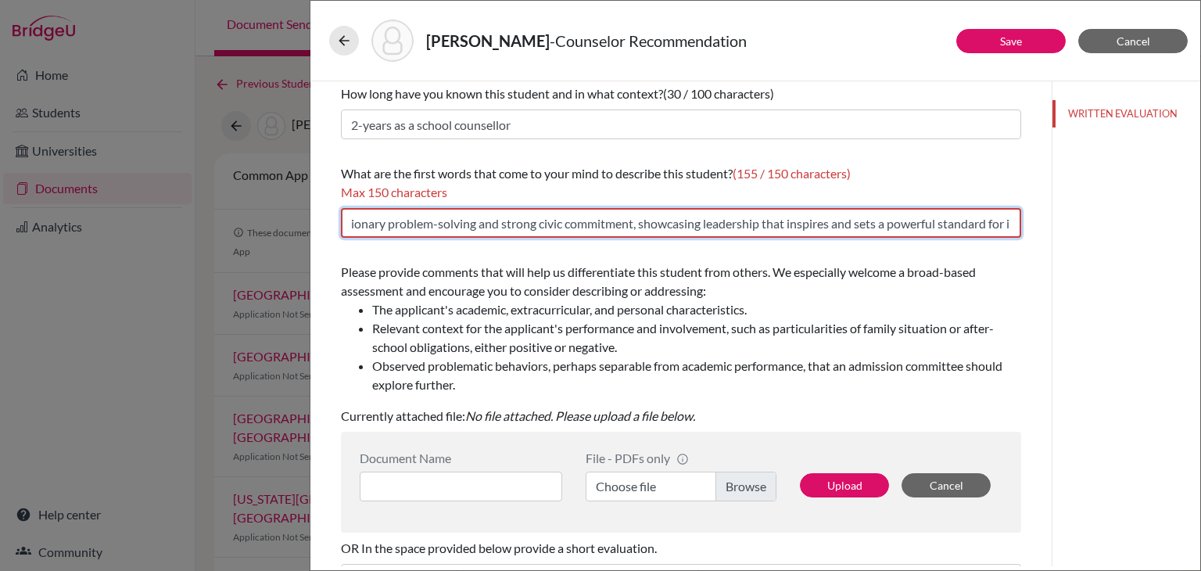
drag, startPoint x: 447, startPoint y: 223, endPoint x: 425, endPoint y: 226, distance: 22.1
click at [425, 226] on input "Jaydeep’s path reflects visionary problem-solving and strong civic commitment, …" at bounding box center [681, 223] width 680 height 30
drag, startPoint x: 588, startPoint y: 225, endPoint x: 651, endPoint y: 224, distance: 63.4
click at [651, 224] on input "Jaydeep’s path reflects visionary problem-solving strong civic commitment, show…" at bounding box center [681, 223] width 680 height 30
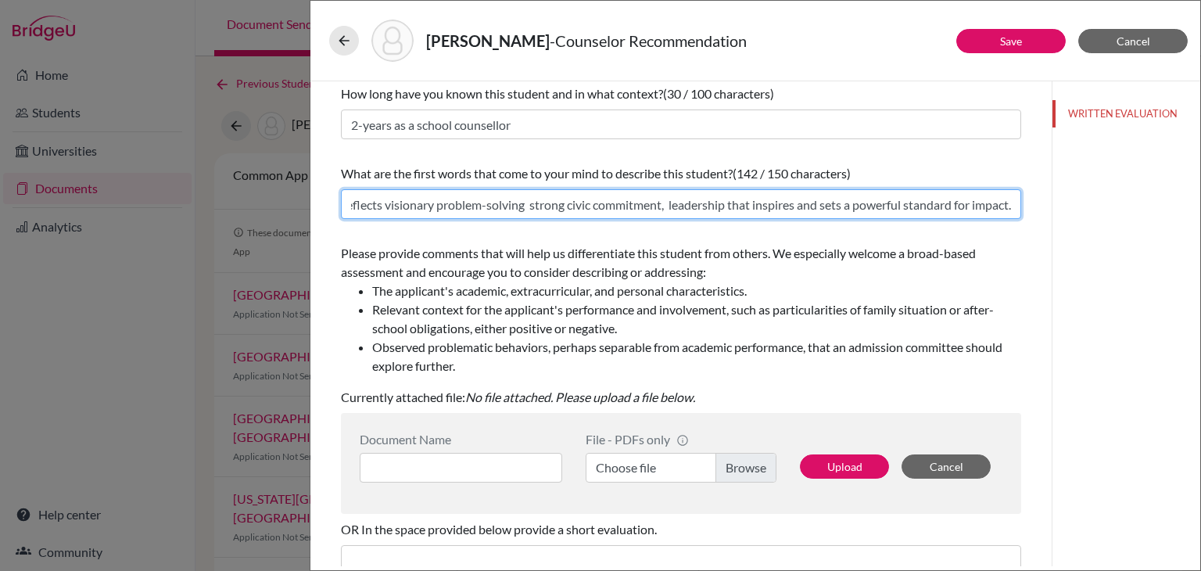
scroll to position [0, 109]
drag, startPoint x: 715, startPoint y: 206, endPoint x: 1020, endPoint y: 206, distance: 305.0
click at [1020, 206] on div "You can submit this form only one time for this applicant. Your responses and a…" at bounding box center [681, 395] width 718 height 784
click at [619, 206] on input "Jaydeep’s path reflects visionary problem-solving strong civic commitment, lead…" at bounding box center [681, 204] width 680 height 30
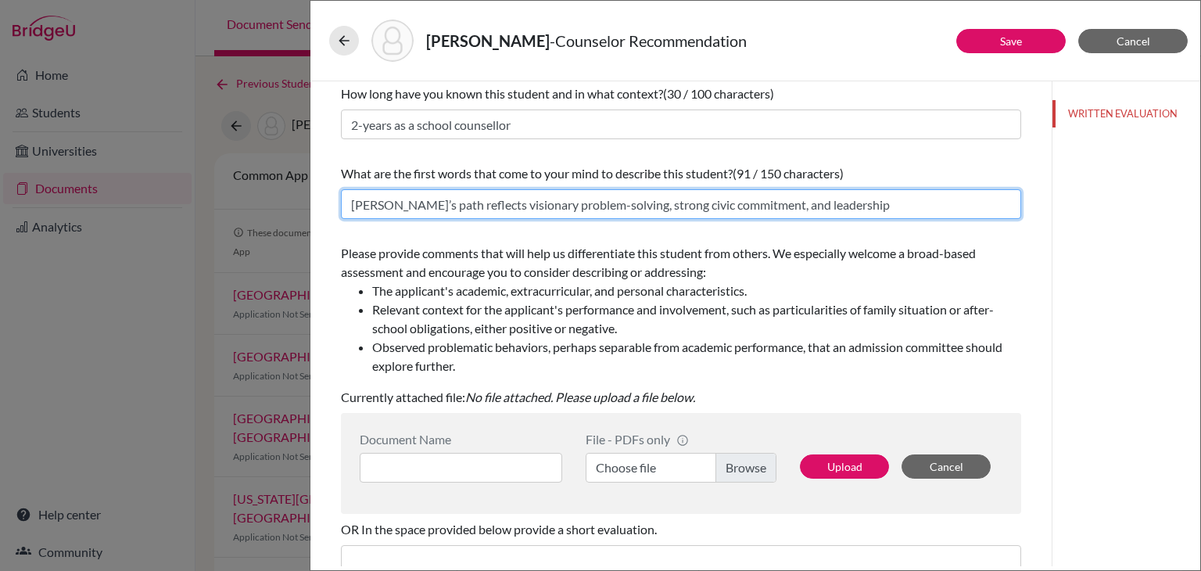
type input "Jaydeep’s path reflects visionary problem-solving, strong civic commitment, and…"
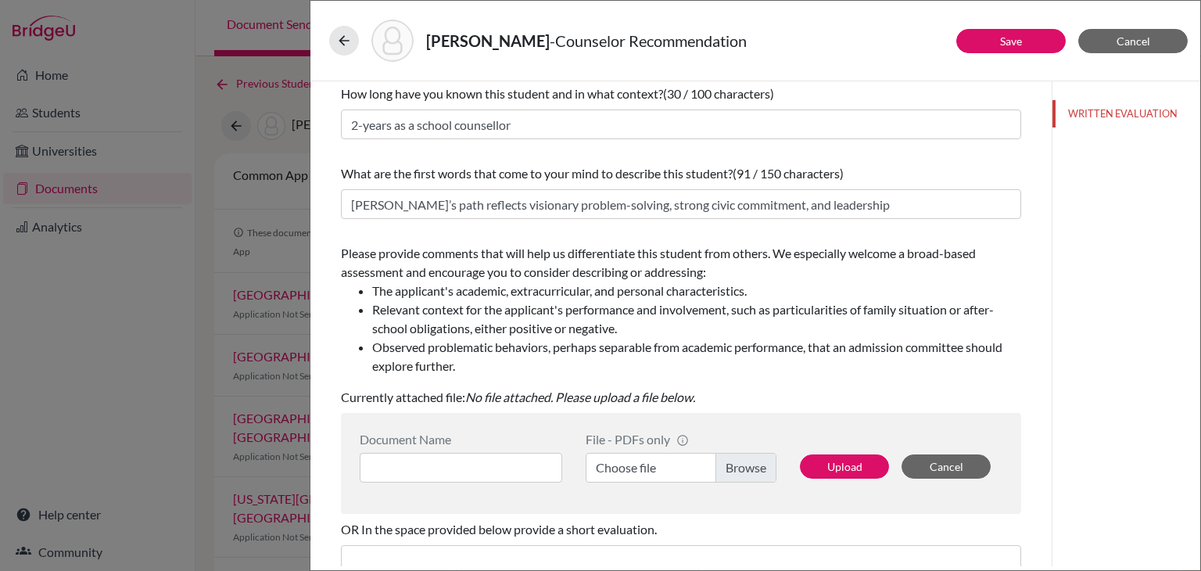
click at [538, 254] on span "Please provide comments that will help us differentiate this student from other…" at bounding box center [681, 311] width 680 height 130
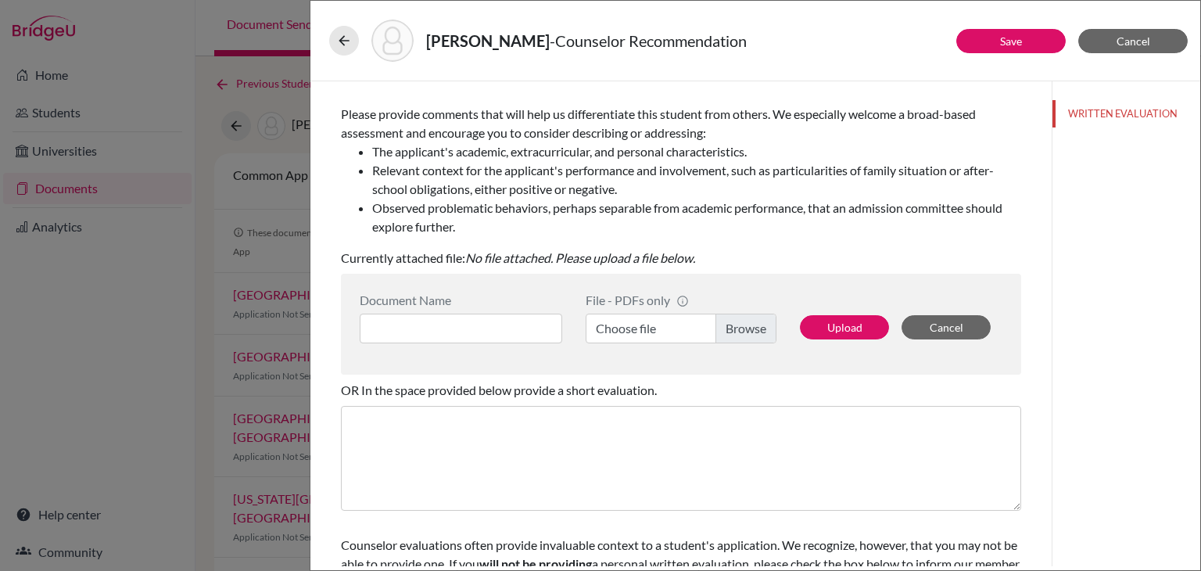
scroll to position [235, 0]
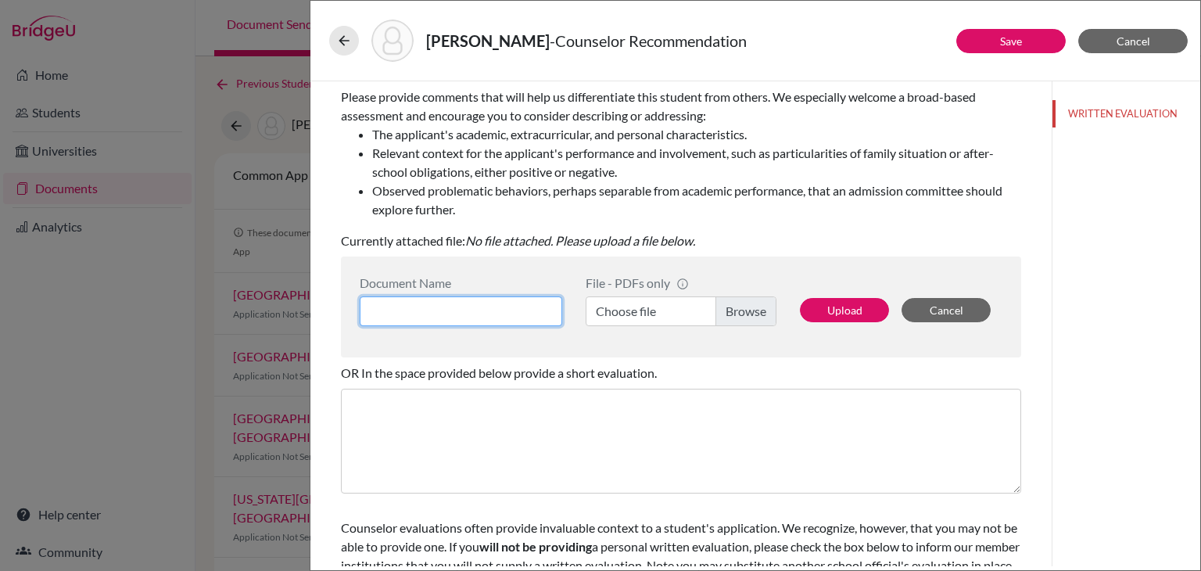
click at [514, 315] on input at bounding box center [461, 311] width 203 height 30
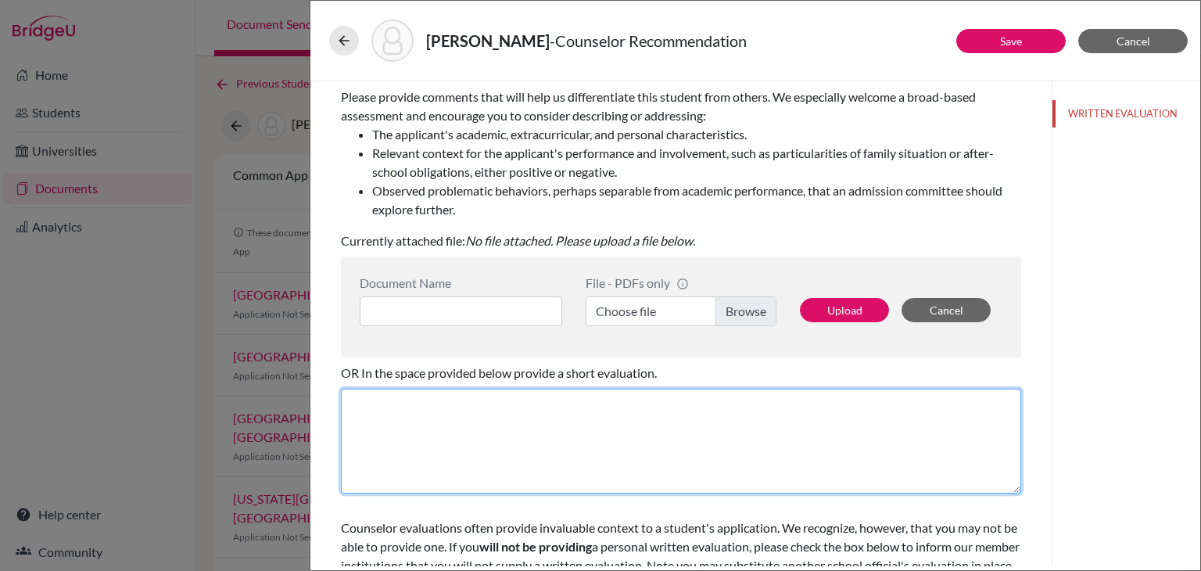
click at [516, 420] on textarea at bounding box center [681, 441] width 680 height 105
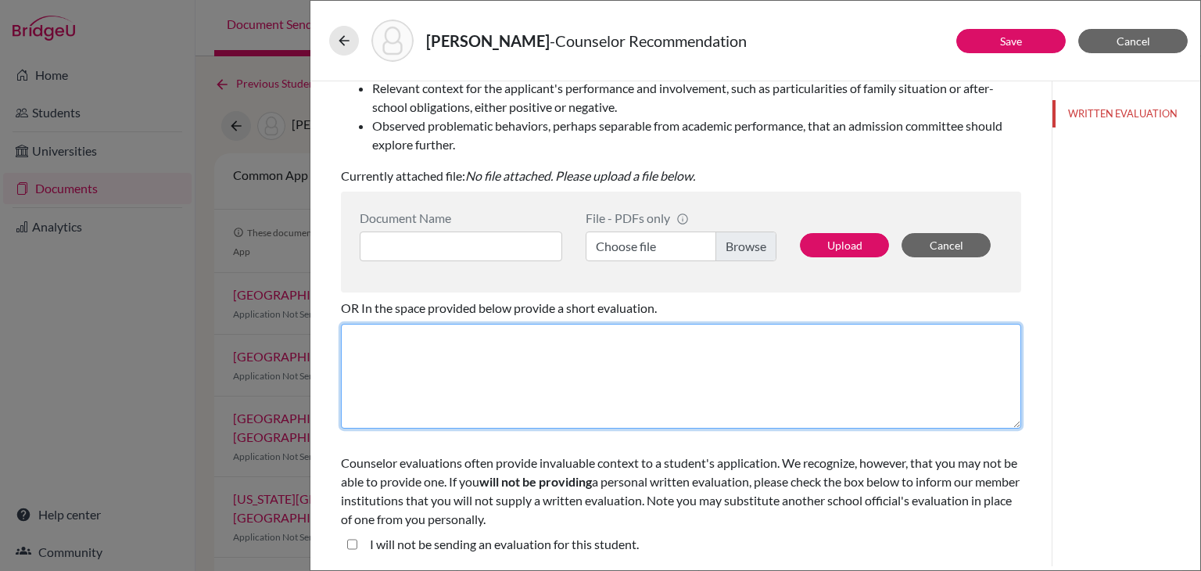
paste textarea "It is with great joy that I write this letter to recommend Jaydeep Rath, a grad…"
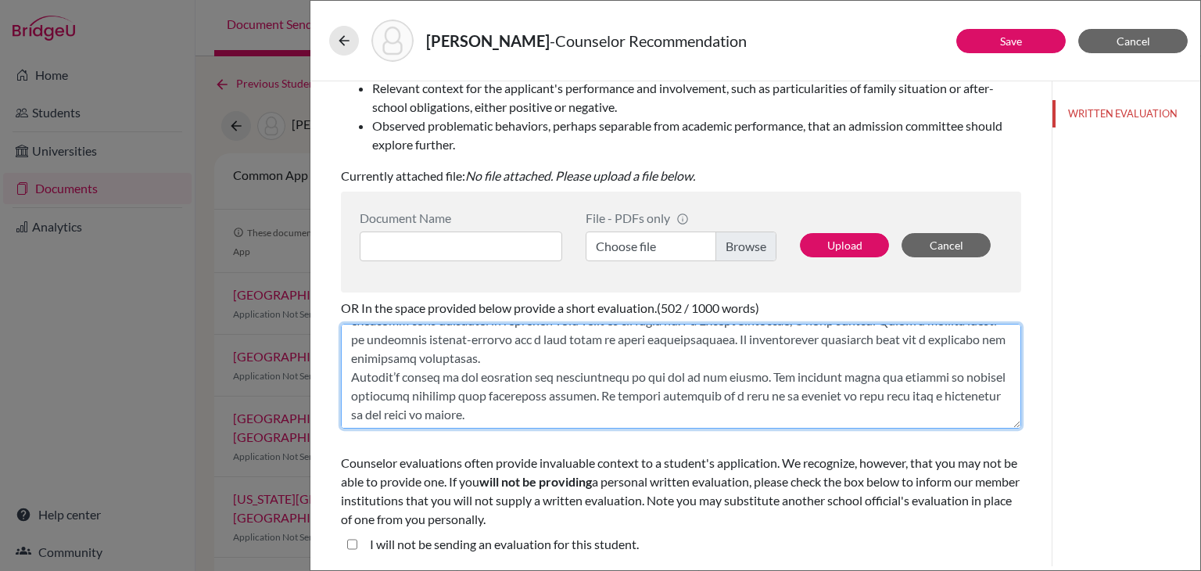
scroll to position [0, 0]
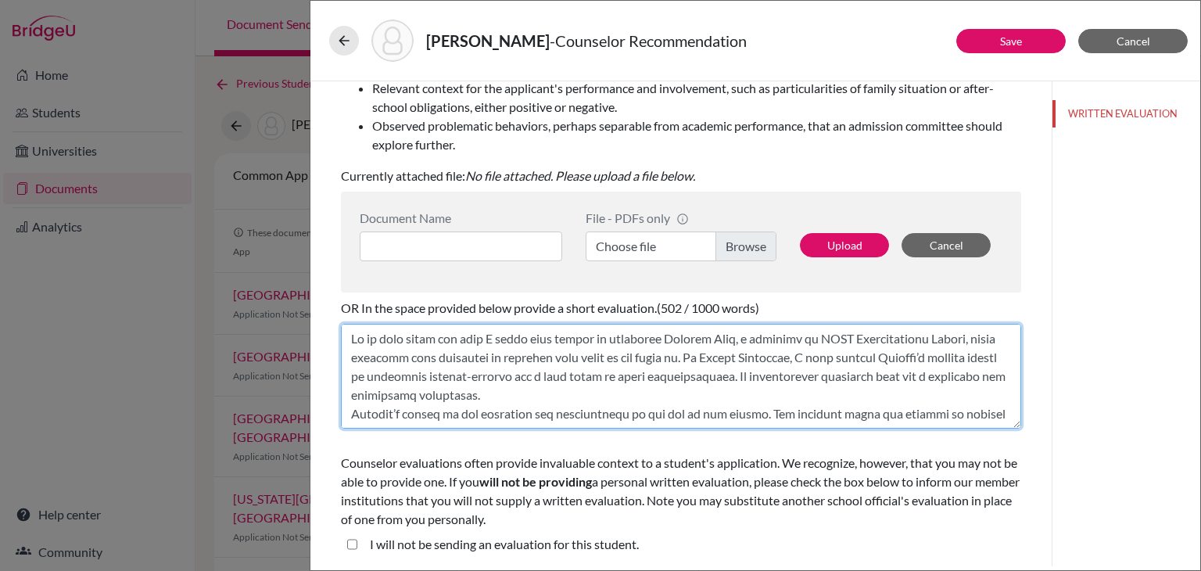
click at [595, 398] on textarea at bounding box center [681, 376] width 680 height 105
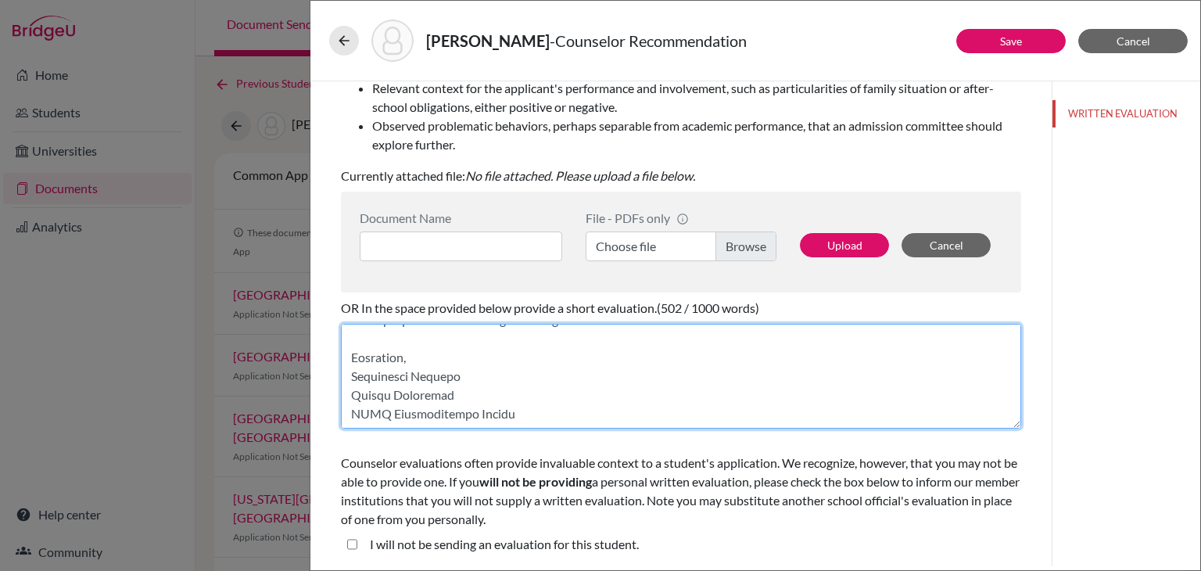
scroll to position [694, 0]
type textarea "It is with great joy that I write this letter to recommend Jaydeep Rath, a grad…"
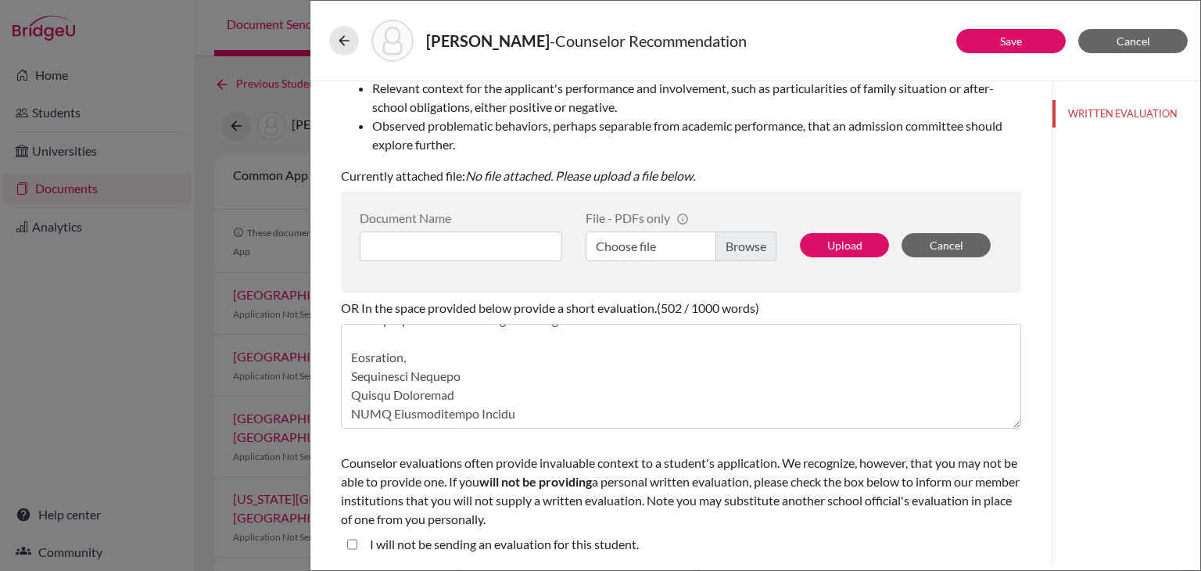
click at [1073, 439] on div "WRITTEN EVALUATION" at bounding box center [1126, 323] width 149 height 485
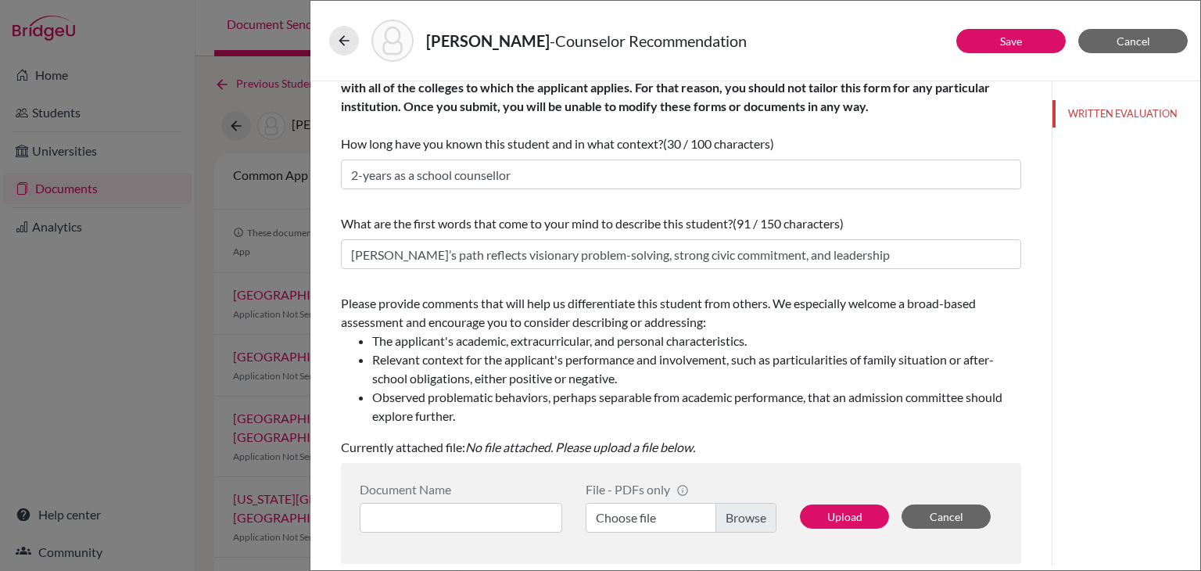
scroll to position [0, 0]
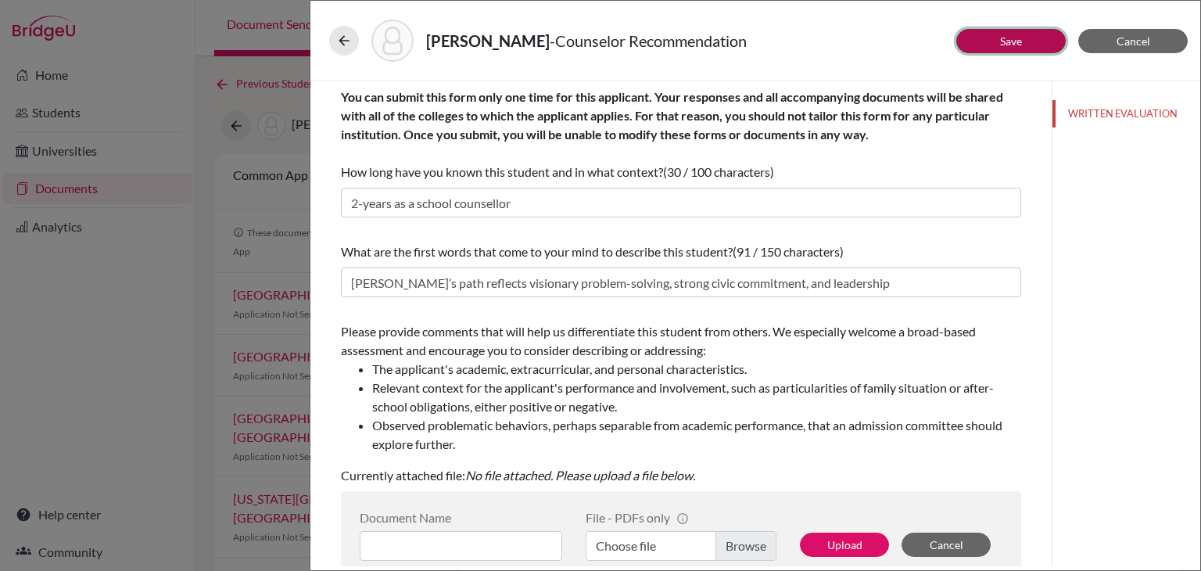
click at [1010, 41] on link "Save" at bounding box center [1011, 40] width 22 height 13
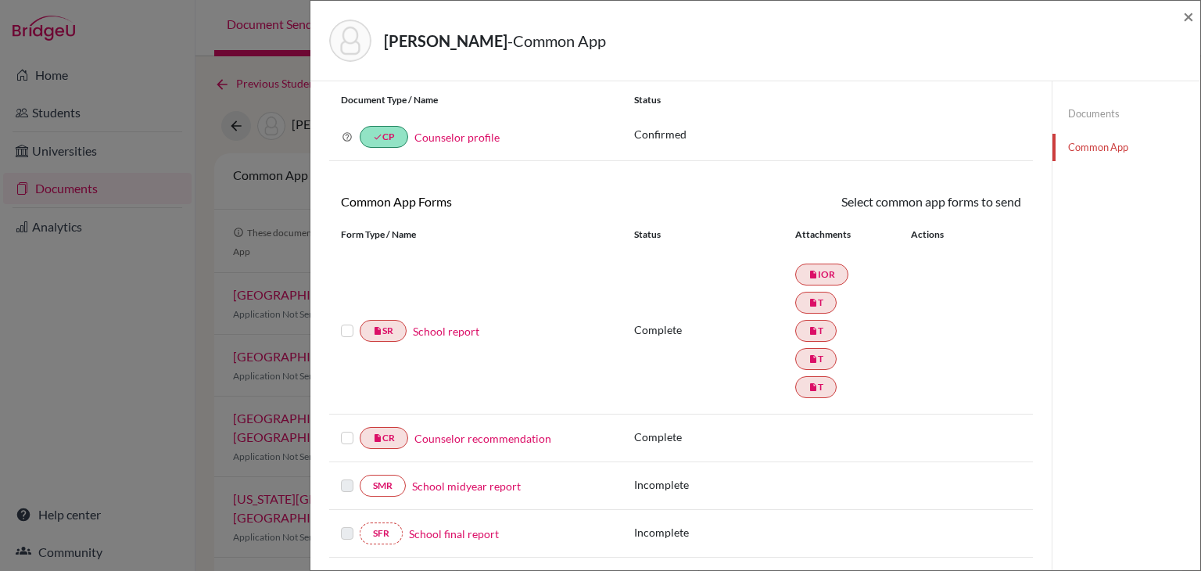
scroll to position [78, 0]
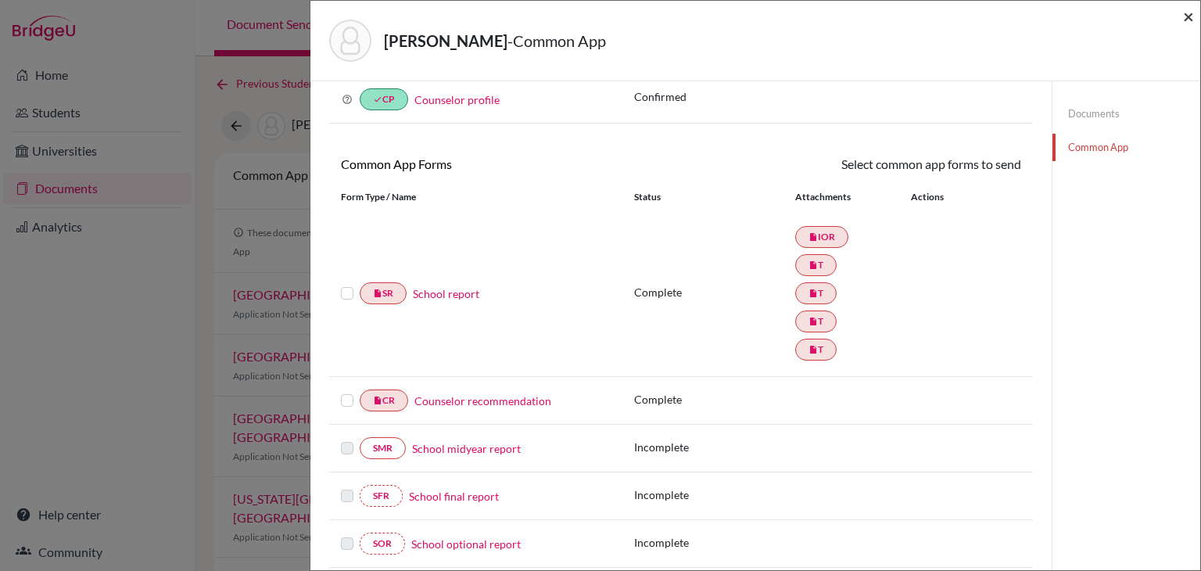
click at [1192, 19] on span "×" at bounding box center [1188, 16] width 11 height 23
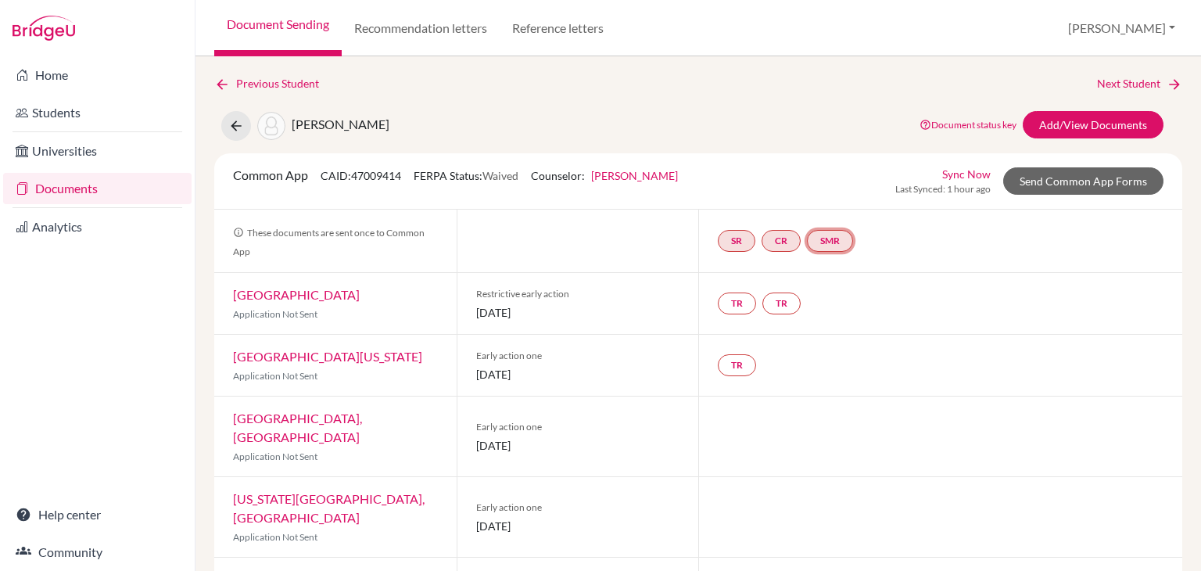
click at [826, 243] on link "SMR" at bounding box center [830, 241] width 46 height 22
click at [816, 207] on small "Incomplete" at bounding box center [832, 210] width 119 height 14
click at [824, 192] on link "School midyear report" at bounding box center [833, 194] width 109 height 13
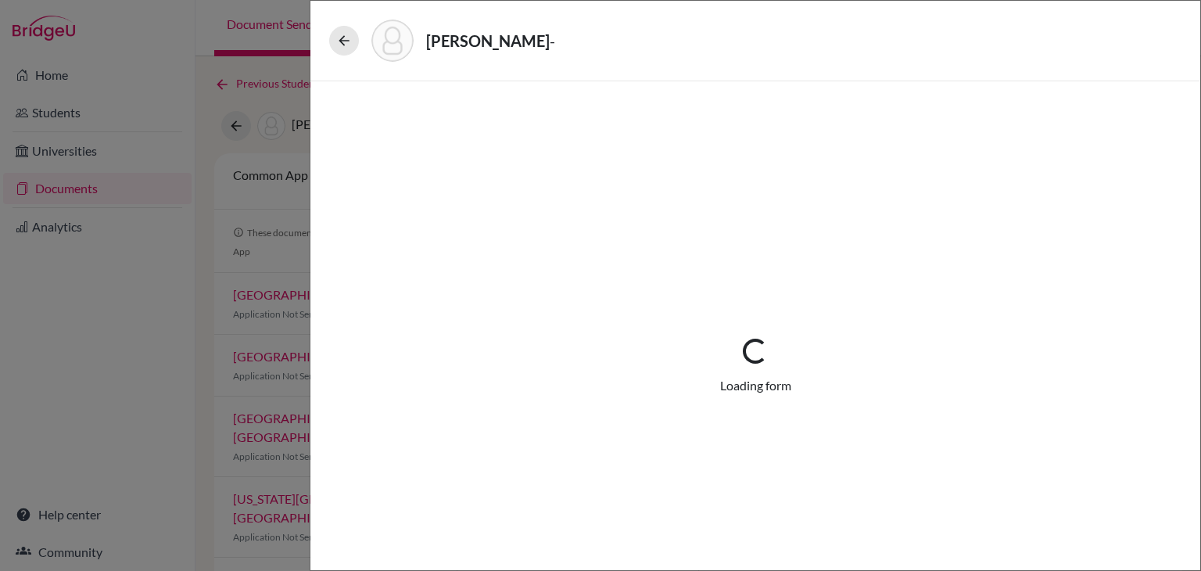
select select "5"
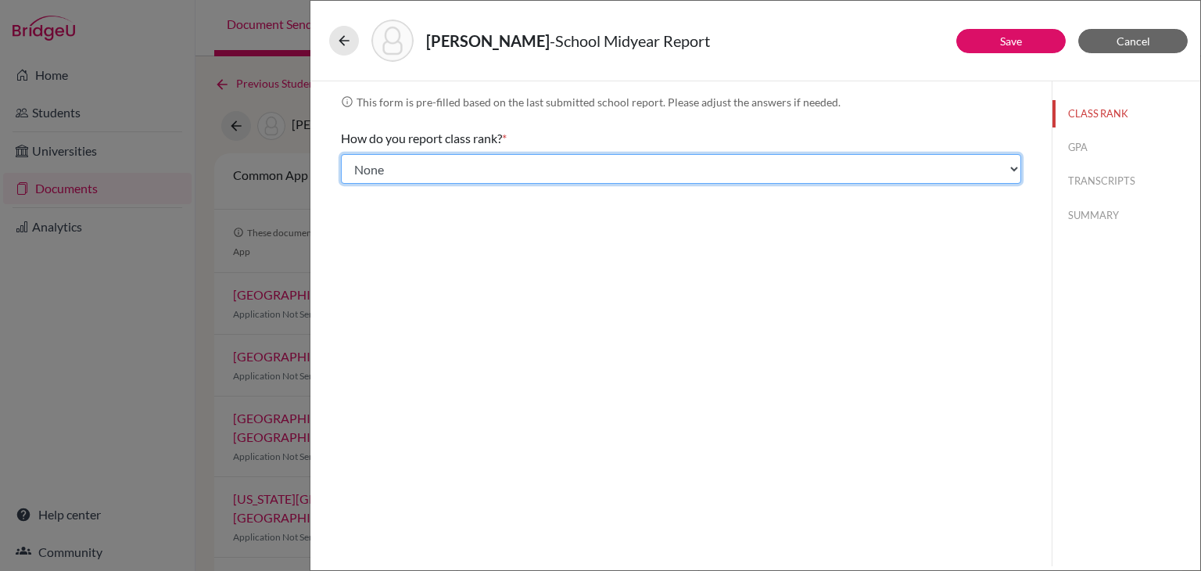
click at [610, 172] on select "Select... Exact Decile Quintile Quartile None" at bounding box center [681, 169] width 680 height 30
click at [341, 154] on select "Select... Exact Decile Quintile Quartile None" at bounding box center [681, 169] width 680 height 30
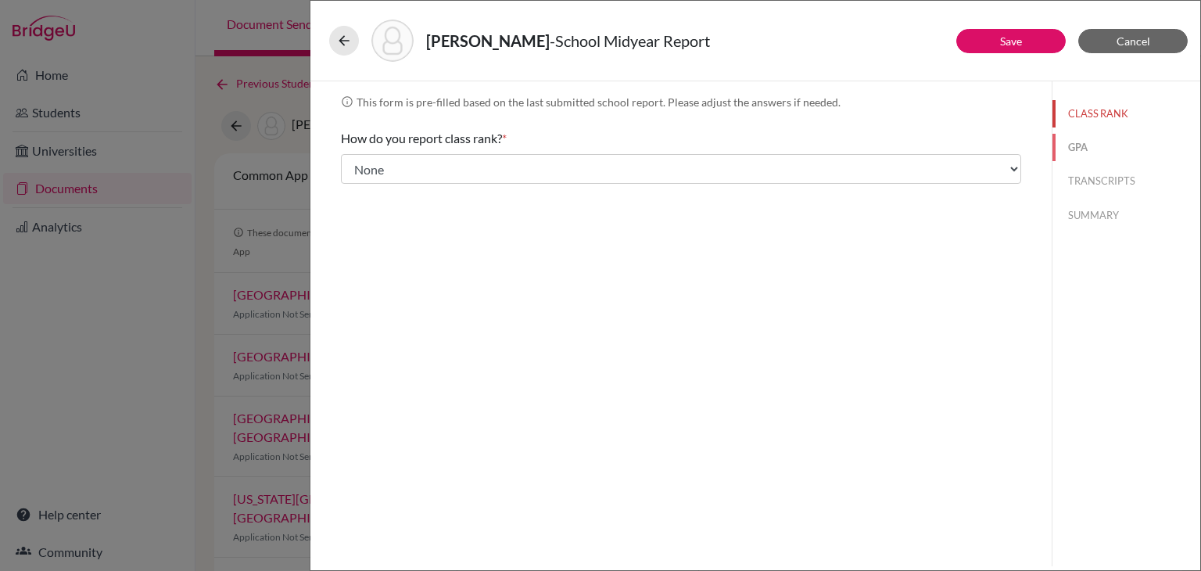
click at [1058, 142] on button "GPA" at bounding box center [1127, 147] width 148 height 27
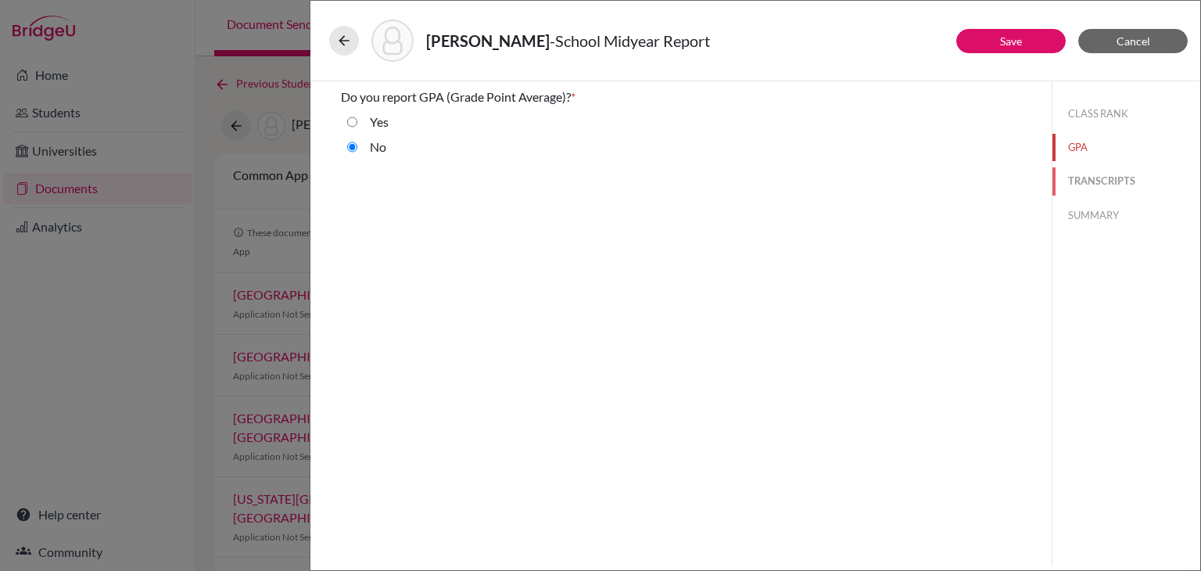
click at [1099, 176] on button "TRANSCRIPTS" at bounding box center [1127, 180] width 148 height 27
select select "6"
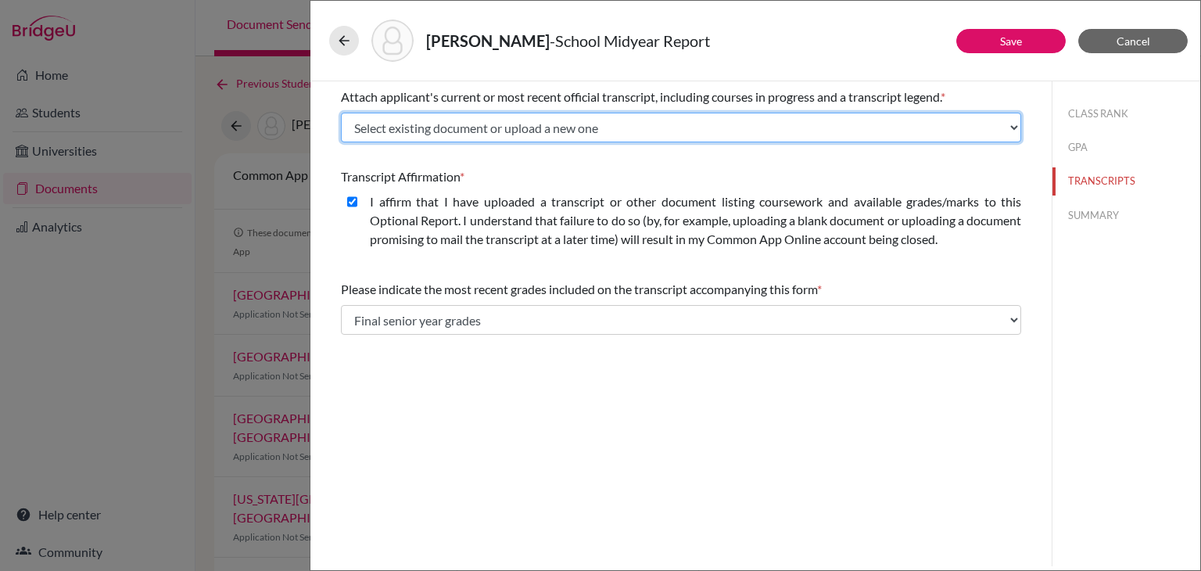
click at [671, 132] on select "Select existing document or upload a new one 11th-Gradesheet 10th-Gradesheet 9t…" at bounding box center [681, 128] width 680 height 30
select select "688930"
click at [341, 113] on select "Select existing document or upload a new one 11th-Gradesheet 10th-Gradesheet 9t…" at bounding box center [681, 128] width 680 height 30
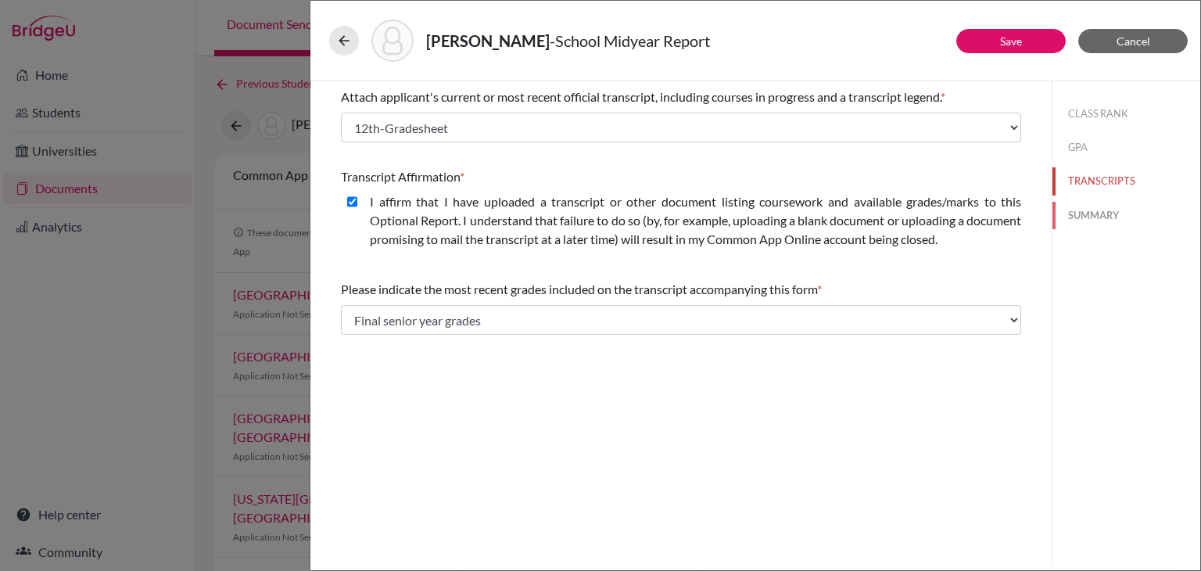
click at [1096, 217] on button "SUMMARY" at bounding box center [1127, 215] width 148 height 27
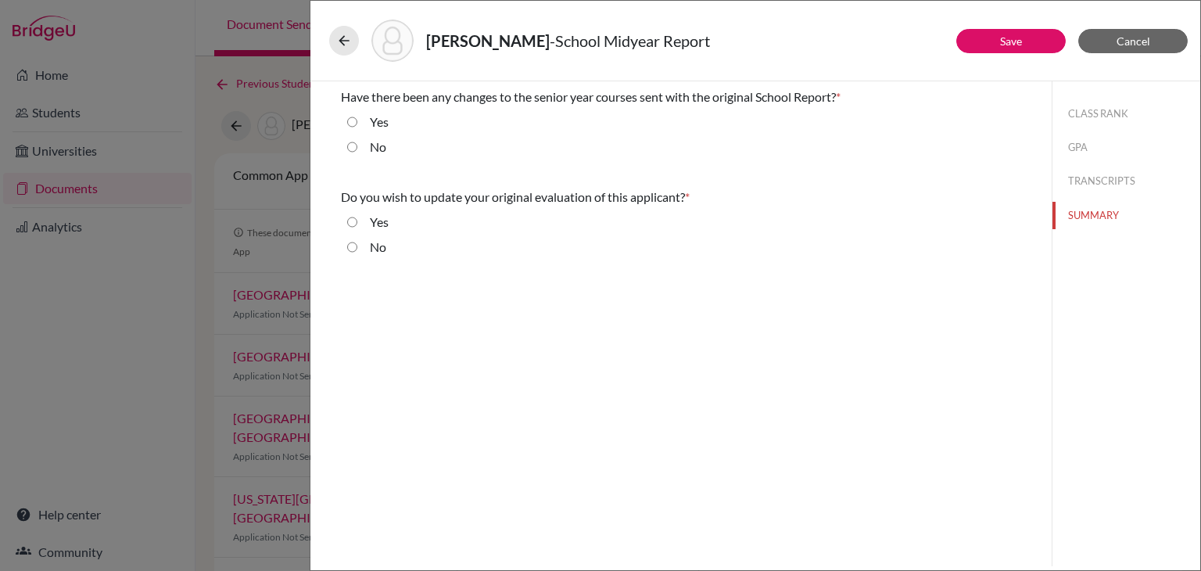
click at [350, 248] on input "No" at bounding box center [352, 247] width 10 height 19
radio input "true"
click at [353, 151] on input "No" at bounding box center [352, 147] width 10 height 19
radio input "true"
click at [985, 38] on button "Save" at bounding box center [1010, 41] width 109 height 24
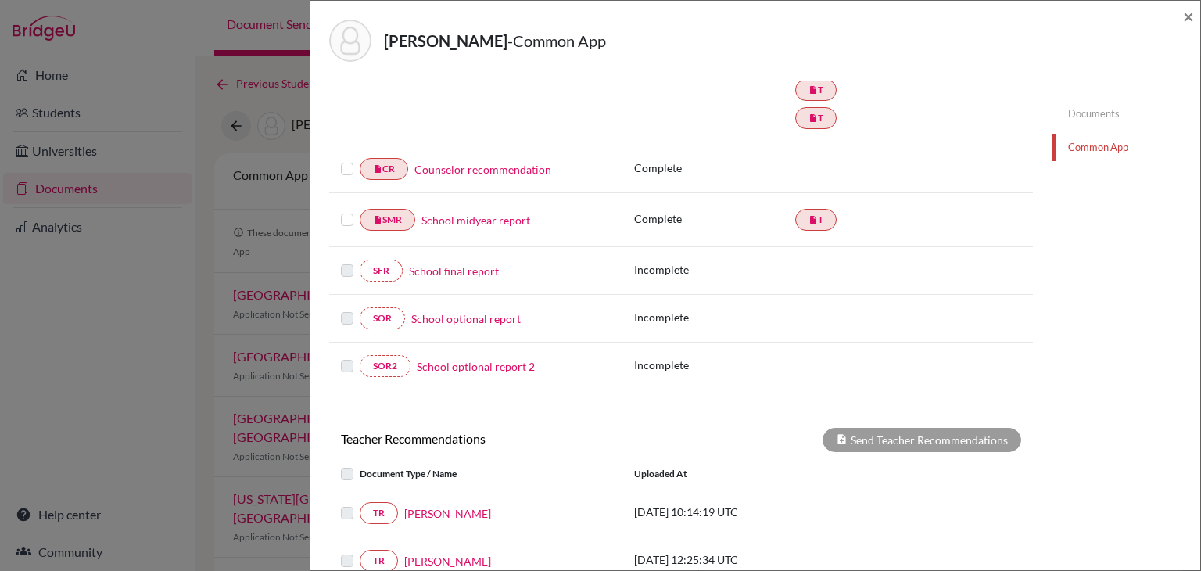
scroll to position [313, 0]
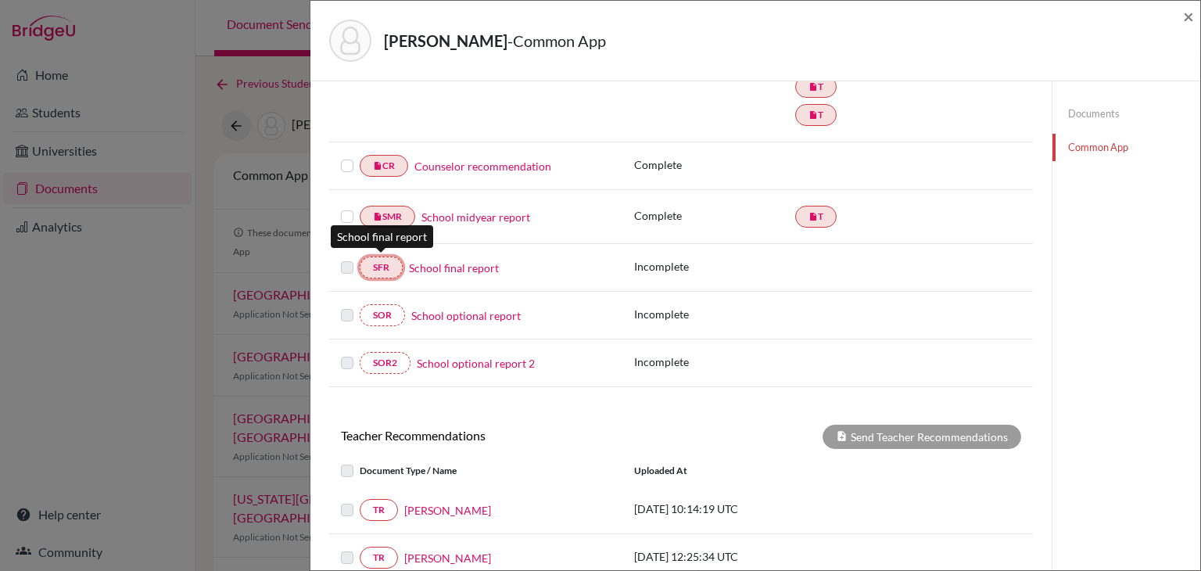
click at [390, 267] on link "SFR" at bounding box center [381, 268] width 43 height 22
click at [1186, 23] on span "×" at bounding box center [1188, 16] width 11 height 23
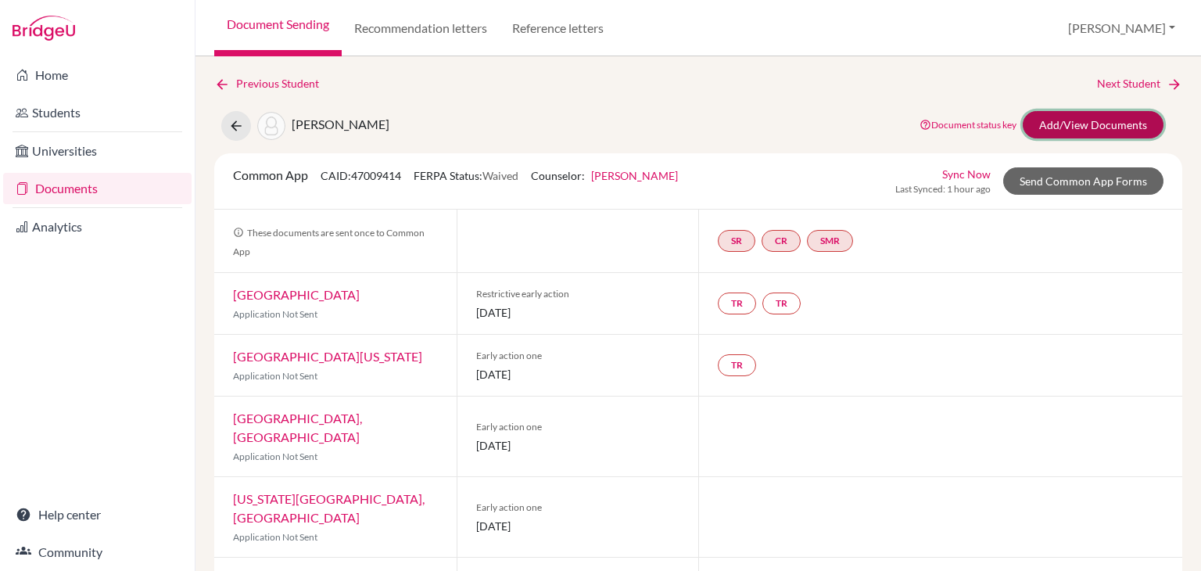
click at [1082, 125] on link "Add/View Documents" at bounding box center [1093, 124] width 141 height 27
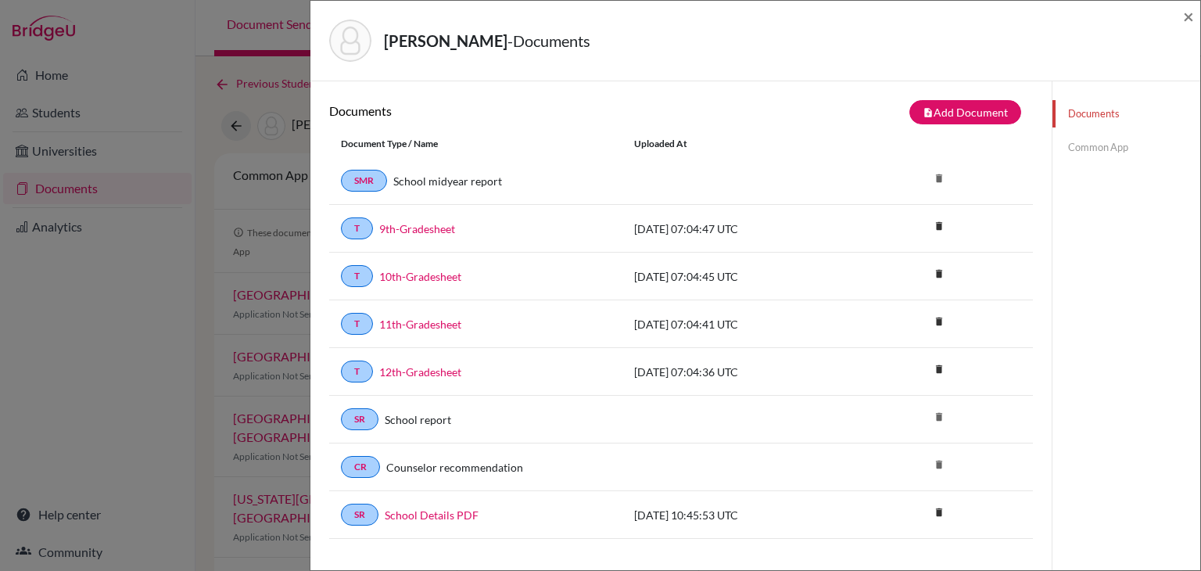
click at [1079, 159] on link "Common App" at bounding box center [1127, 147] width 148 height 27
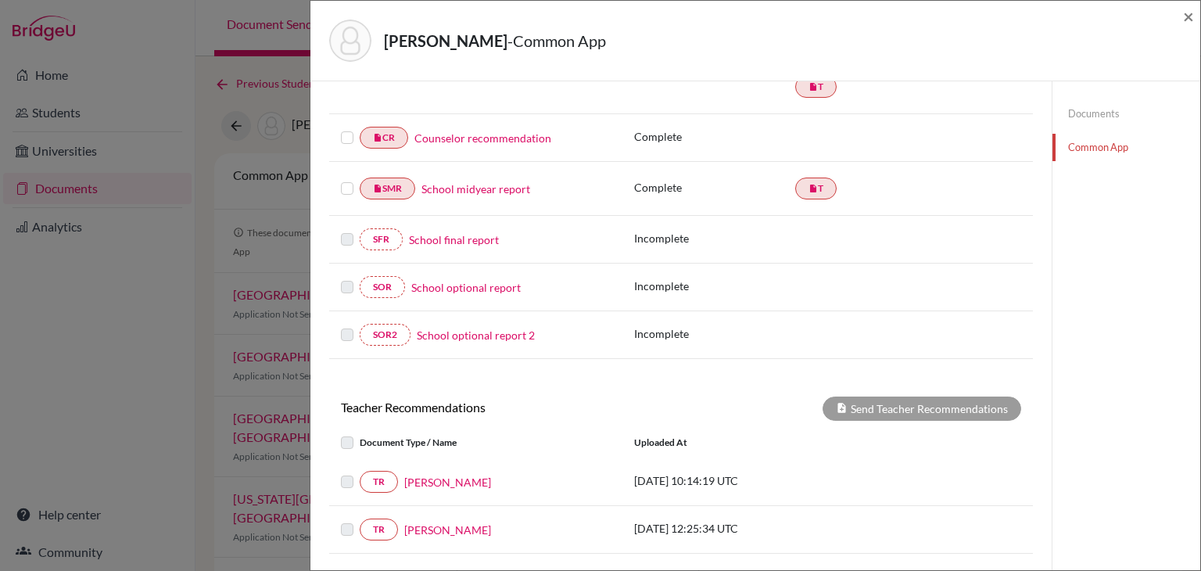
scroll to position [391, 0]
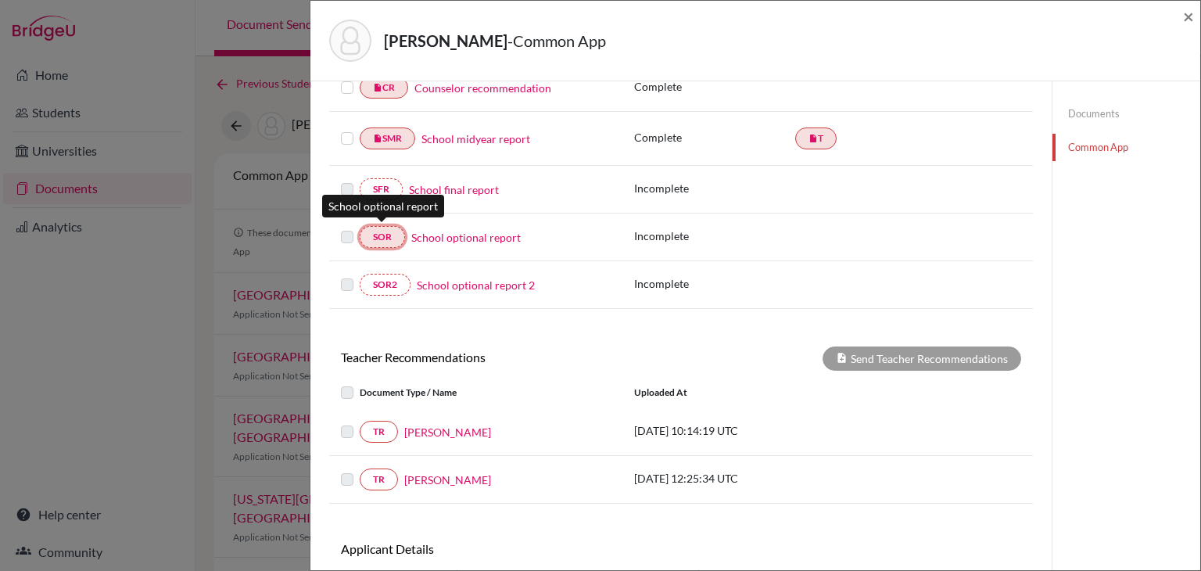
click at [376, 226] on link "SOR" at bounding box center [382, 237] width 45 height 22
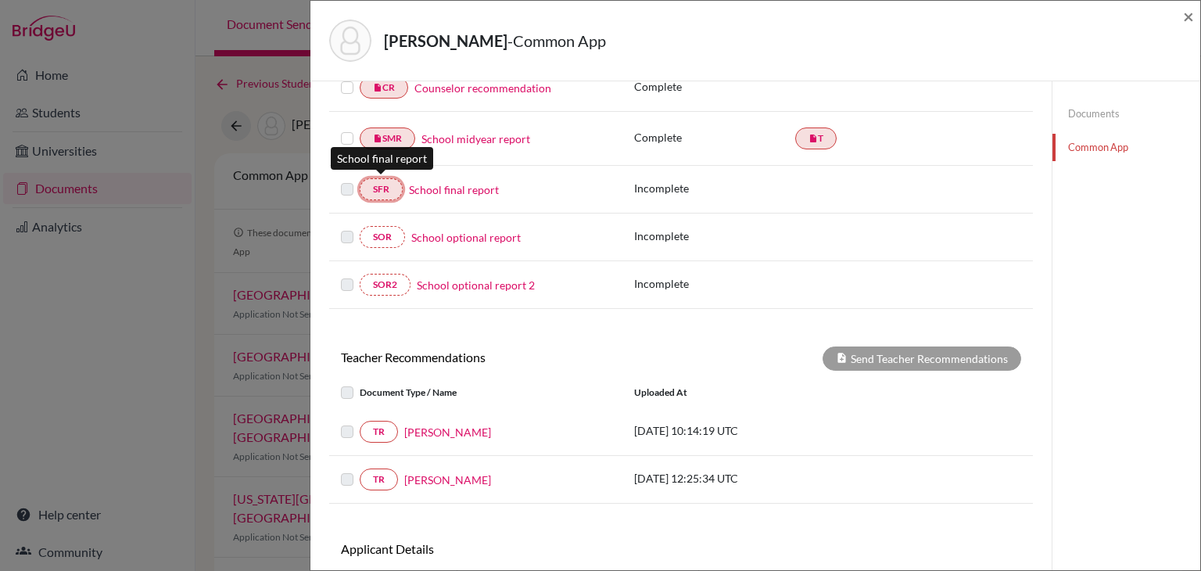
click at [389, 193] on link "SFR" at bounding box center [381, 189] width 43 height 22
click at [393, 190] on link "SFR" at bounding box center [381, 189] width 43 height 22
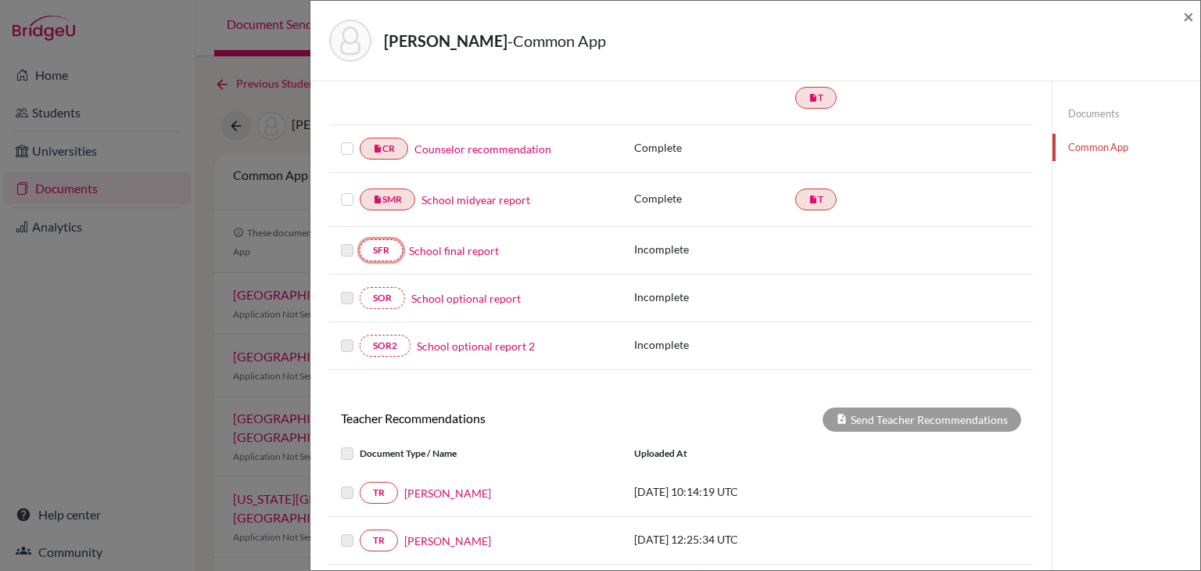
scroll to position [235, 0]
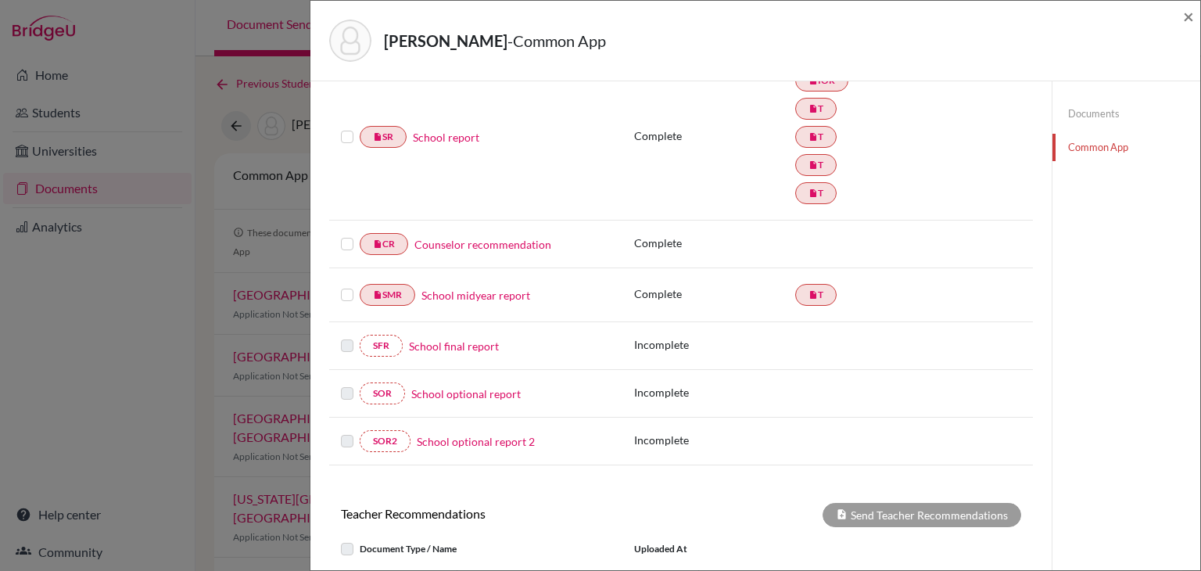
click at [352, 127] on label at bounding box center [347, 127] width 13 height 0
click at [0, 0] on input "checkbox" at bounding box center [0, 0] width 0 height 0
click at [350, 236] on label at bounding box center [347, 236] width 13 height 0
click at [0, 0] on input "checkbox" at bounding box center [0, 0] width 0 height 0
click at [349, 287] on label at bounding box center [347, 287] width 13 height 0
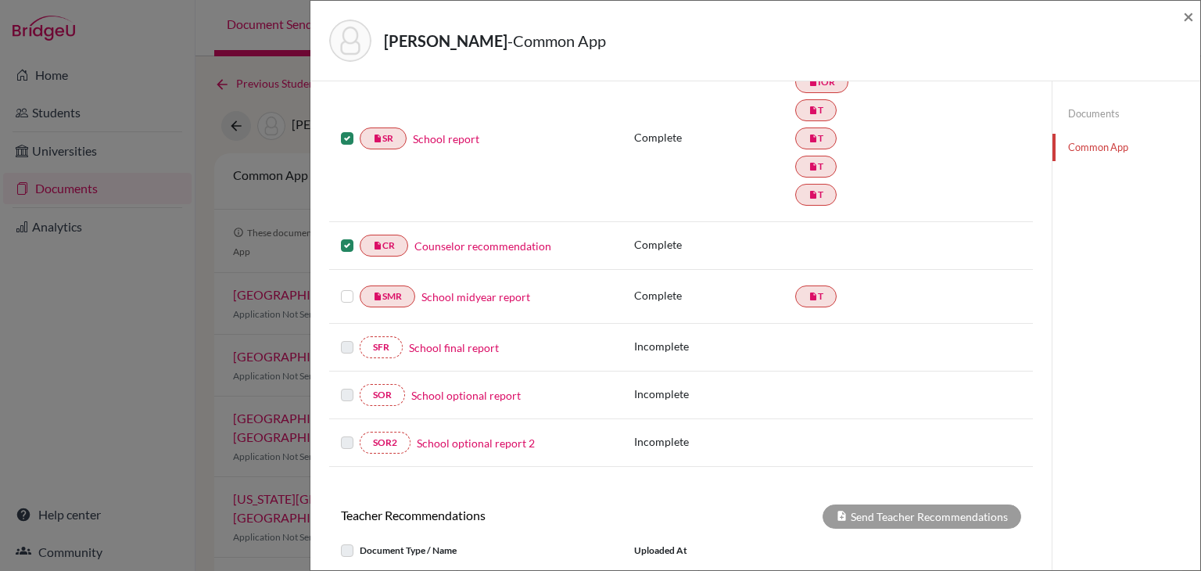
click at [0, 0] on input "checkbox" at bounding box center [0, 0] width 0 height 0
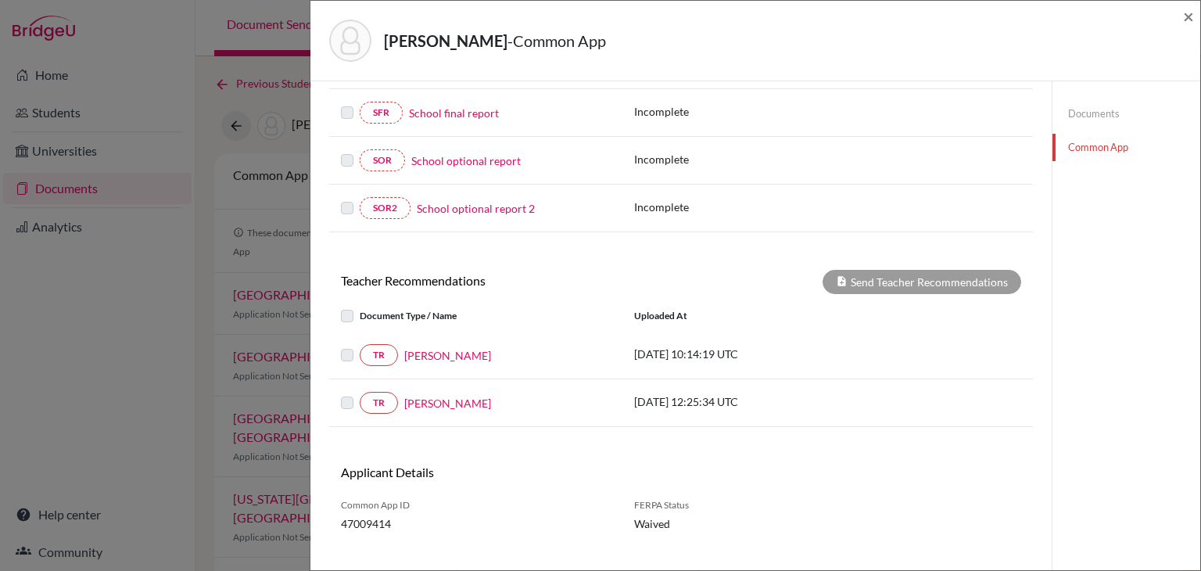
scroll to position [469, 0]
click at [360, 307] on label at bounding box center [360, 307] width 0 height 0
click at [360, 346] on label at bounding box center [360, 346] width 0 height 0
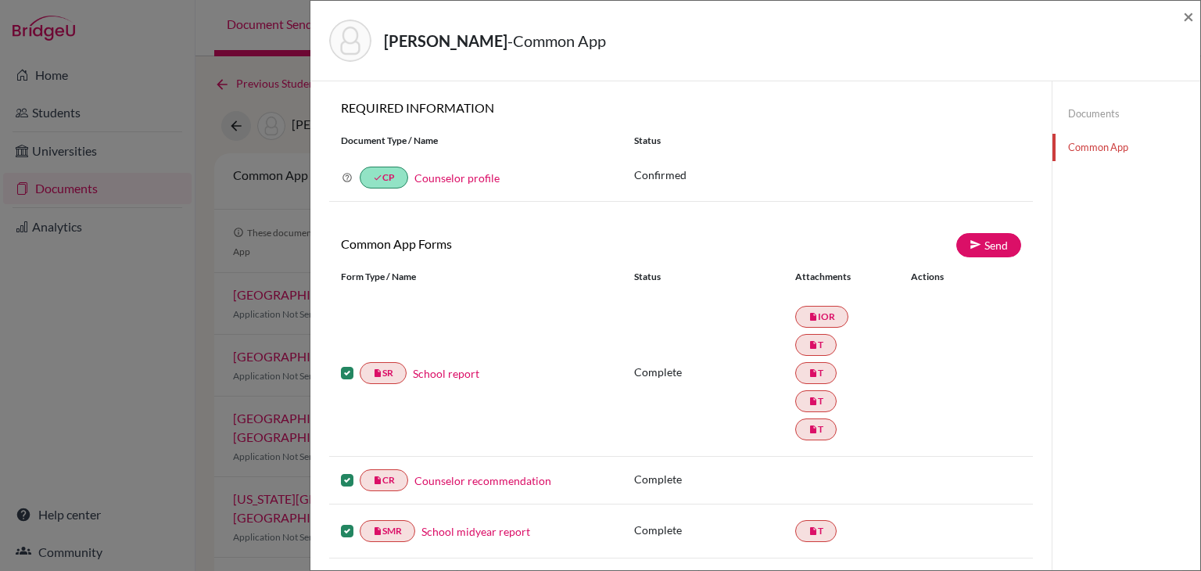
scroll to position [0, 0]
click at [976, 245] on link "Send" at bounding box center [988, 245] width 65 height 24
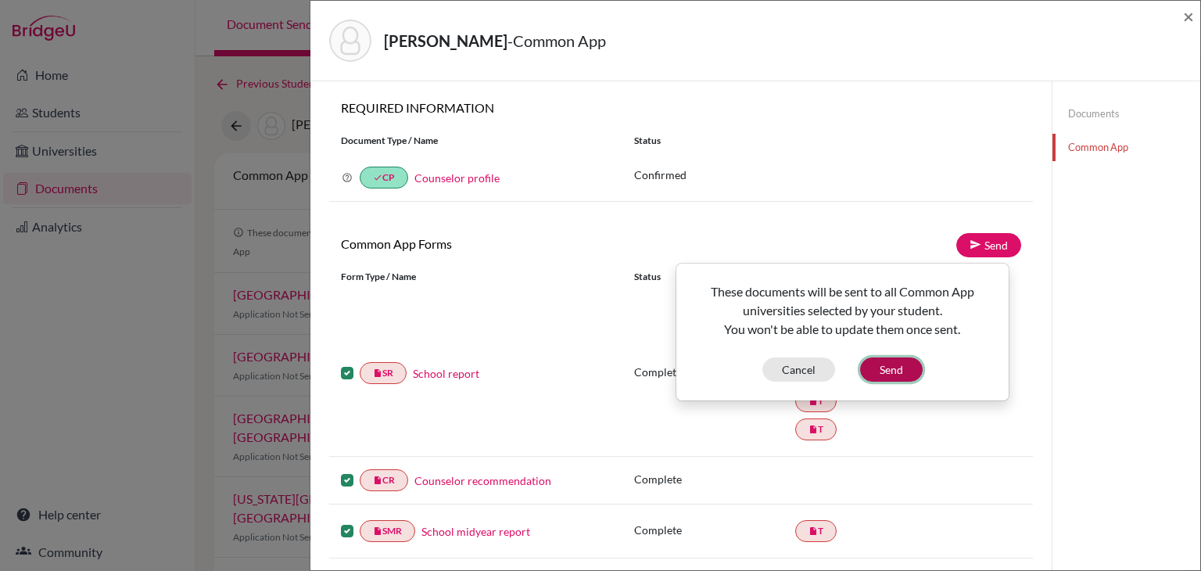
click at [899, 371] on button "Send" at bounding box center [891, 369] width 63 height 24
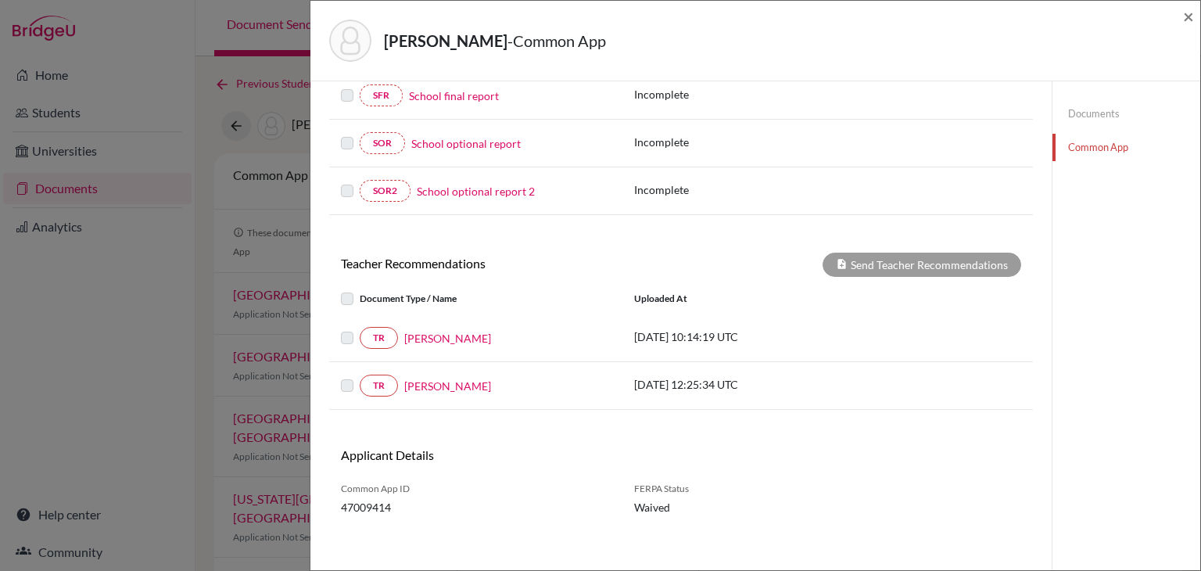
scroll to position [486, 0]
click at [360, 327] on label at bounding box center [360, 327] width 0 height 0
click at [351, 339] on div at bounding box center [350, 336] width 19 height 19
click at [360, 289] on label at bounding box center [360, 289] width 0 height 0
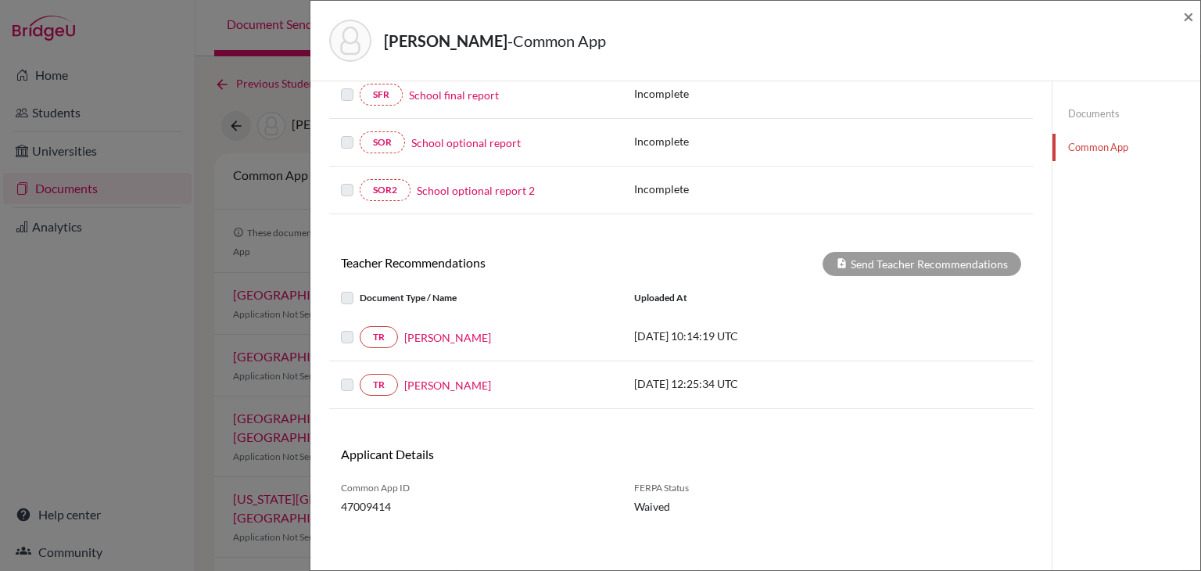
click at [353, 293] on div at bounding box center [350, 298] width 19 height 19
click at [978, 267] on div "Send Teacher Recommendations" at bounding box center [922, 264] width 199 height 24
click at [360, 328] on label at bounding box center [360, 328] width 0 height 0
click at [379, 328] on link "TR" at bounding box center [379, 337] width 38 height 22
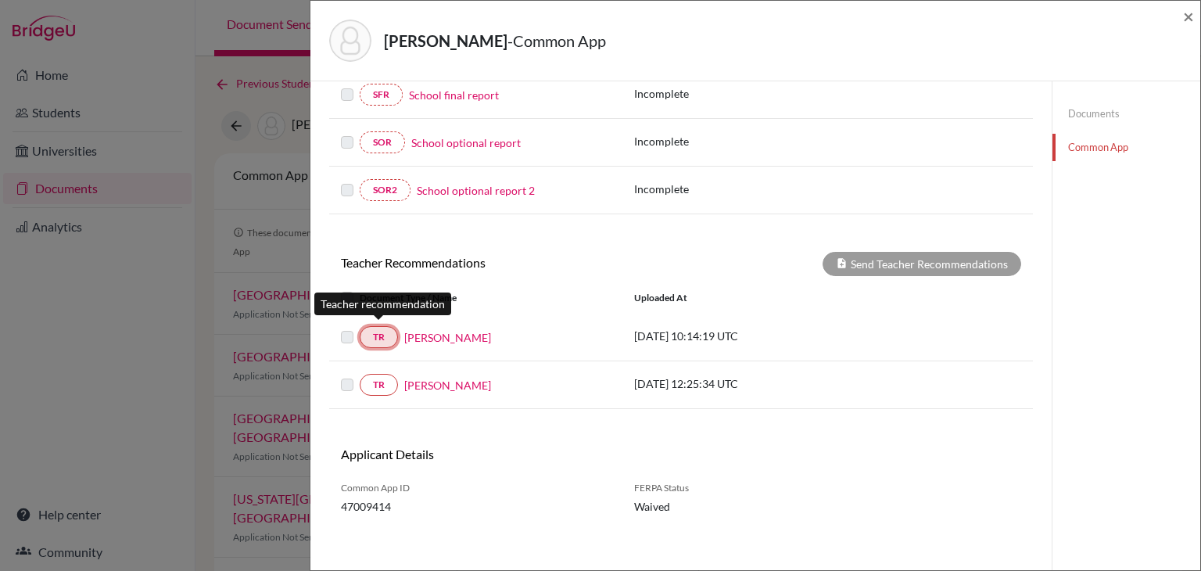
click at [379, 328] on link "TR" at bounding box center [379, 337] width 38 height 22
click at [677, 328] on p "2025-10-09 10:14:19 UTC" at bounding box center [739, 336] width 211 height 16
drag, startPoint x: 648, startPoint y: 326, endPoint x: 760, endPoint y: 326, distance: 112.6
click at [760, 328] on p "2025-10-09 10:14:19 UTC" at bounding box center [739, 336] width 211 height 16
click at [759, 331] on p "2025-10-09 10:14:19 UTC" at bounding box center [739, 336] width 211 height 16
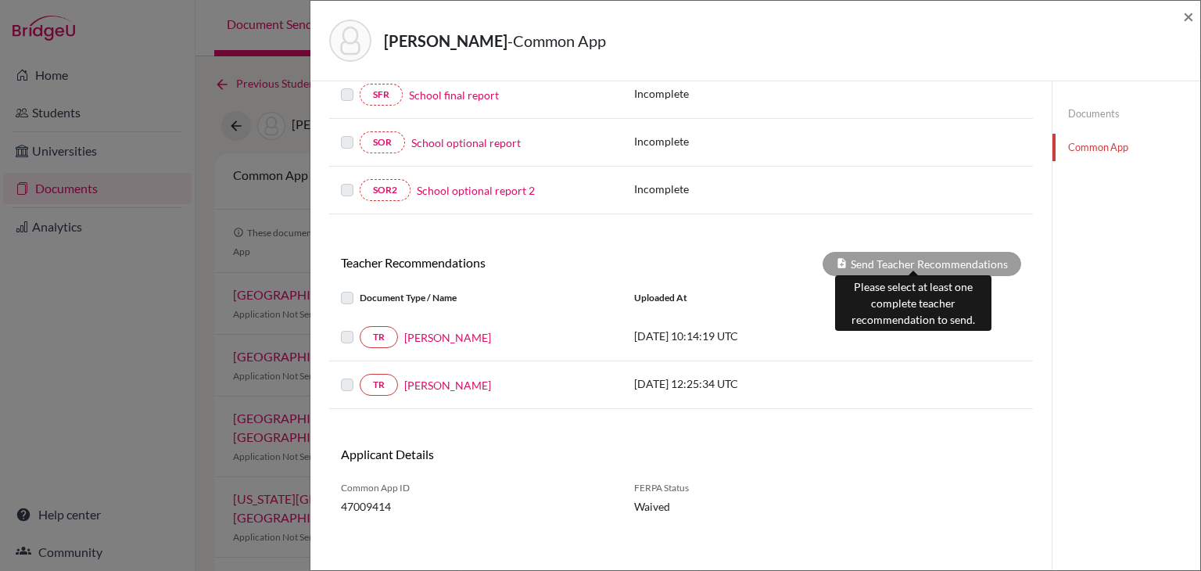
click at [877, 258] on div "Send Teacher Recommendations" at bounding box center [922, 264] width 199 height 24
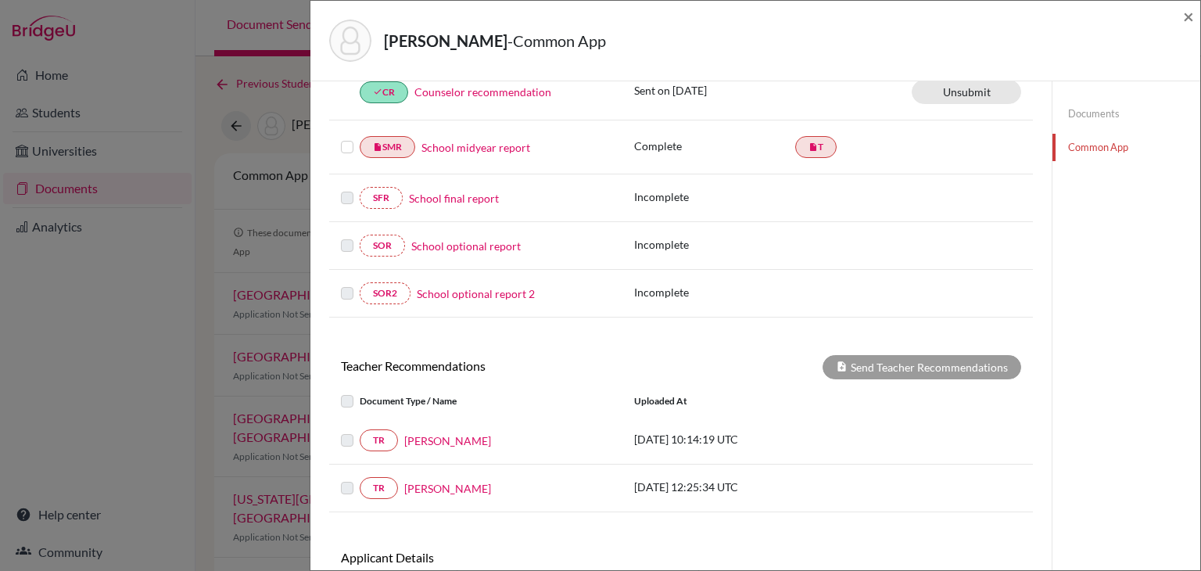
scroll to position [469, 0]
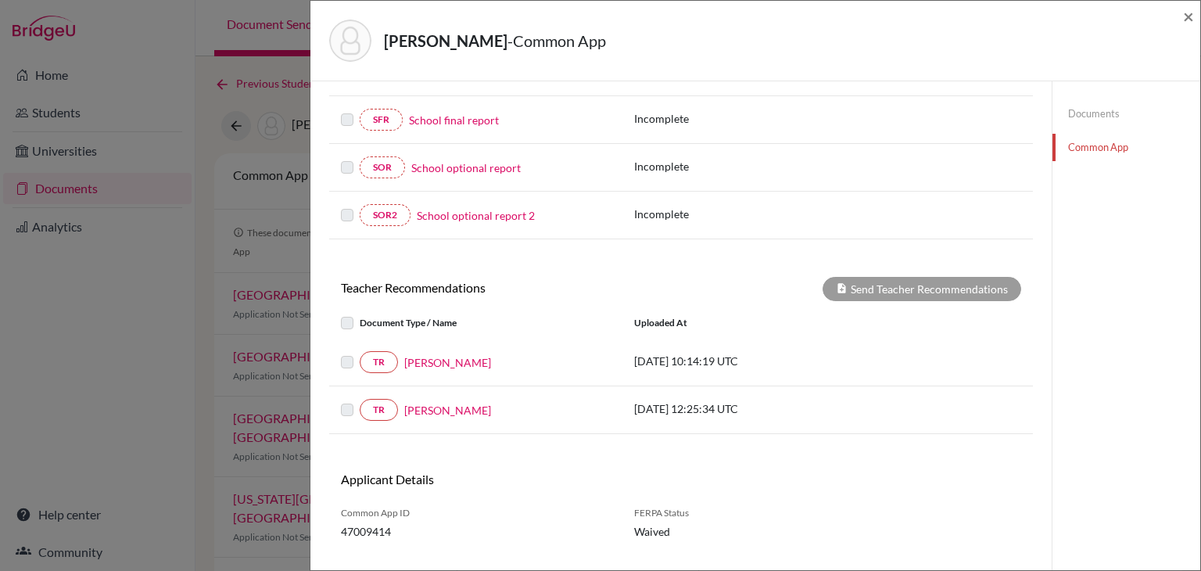
click at [360, 353] on label at bounding box center [360, 353] width 0 height 0
click at [379, 355] on link "TR" at bounding box center [379, 362] width 38 height 22
click at [343, 326] on div at bounding box center [350, 323] width 19 height 19
click at [360, 314] on label at bounding box center [360, 314] width 0 height 0
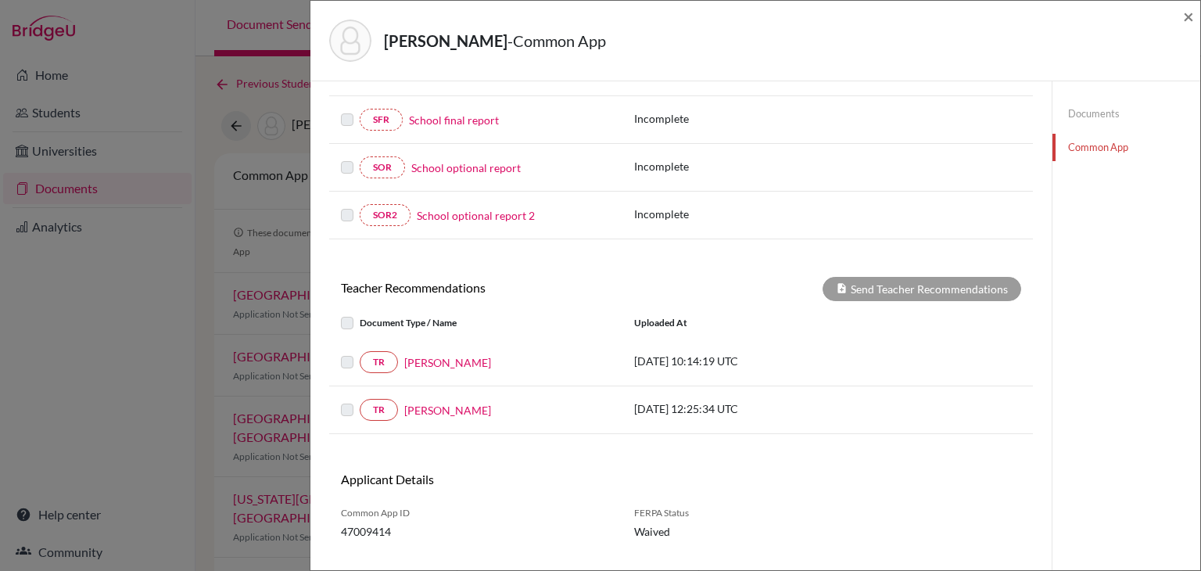
click at [360, 314] on label at bounding box center [360, 314] width 0 height 0
click at [340, 361] on div "TR Sunil Das" at bounding box center [475, 362] width 293 height 22
click at [357, 391] on div "TR Sindhuja Nanda 2025-10-10 12:25:34 UTC" at bounding box center [681, 410] width 704 height 48
click at [838, 282] on icon at bounding box center [842, 288] width 12 height 12
click at [737, 353] on p "[DATE] 10:14:19 UTC" at bounding box center [739, 361] width 211 height 16
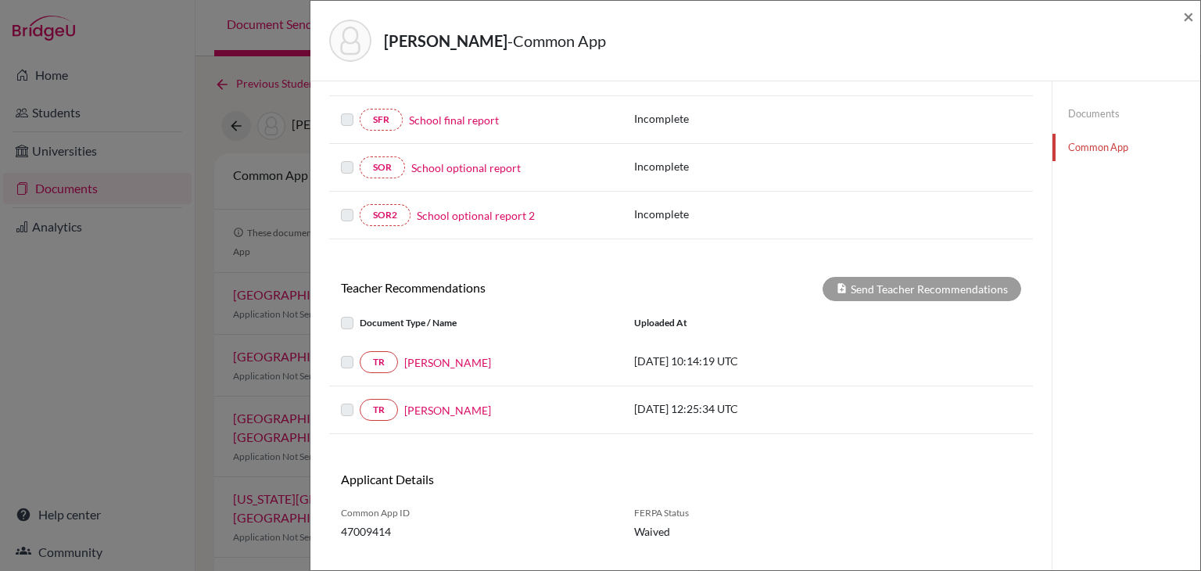
click at [1086, 107] on link "Documents" at bounding box center [1127, 113] width 148 height 27
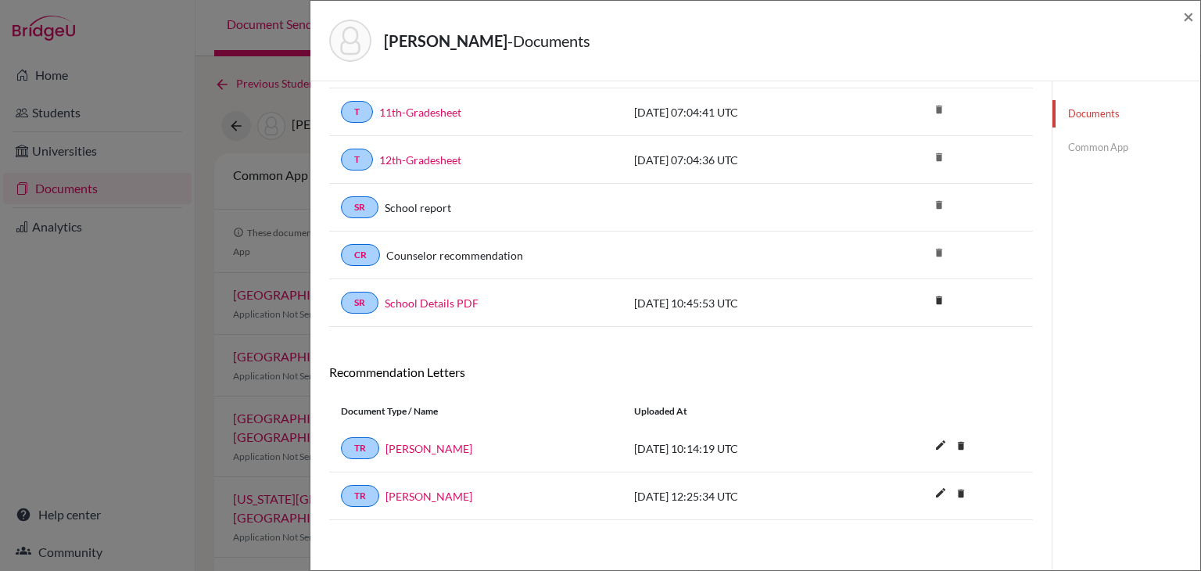
click at [663, 443] on span "[DATE] 10:14:19 UTC" at bounding box center [686, 448] width 104 height 13
click at [367, 439] on link "TR" at bounding box center [360, 448] width 38 height 22
click at [1090, 146] on link "Common App" at bounding box center [1127, 147] width 148 height 27
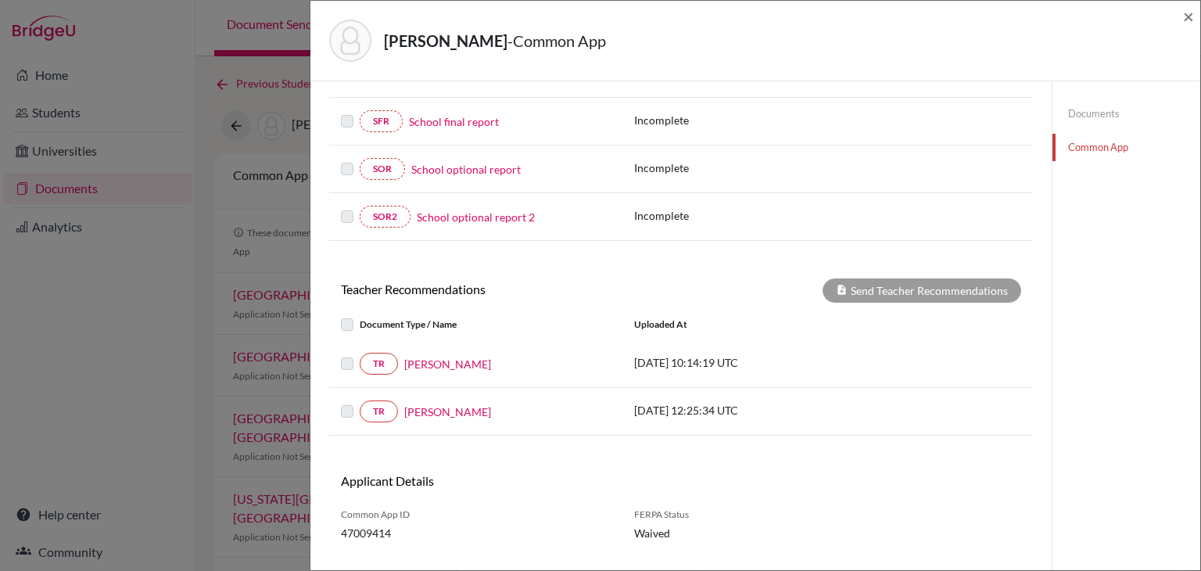
scroll to position [494, 0]
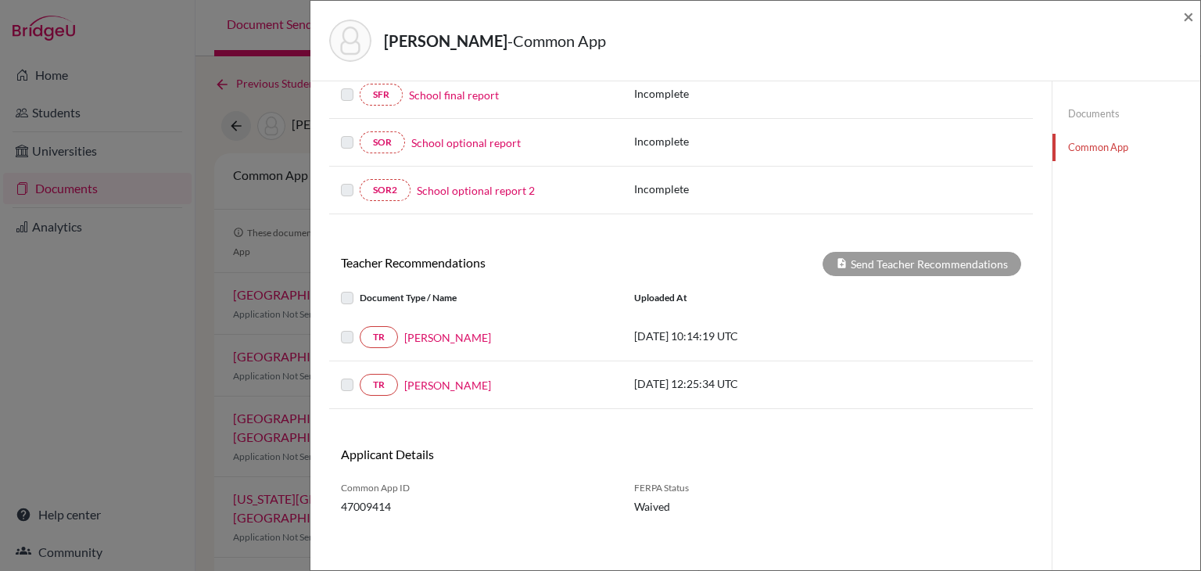
drag, startPoint x: 356, startPoint y: 290, endPoint x: 345, endPoint y: 294, distance: 11.6
click at [353, 290] on div at bounding box center [350, 298] width 19 height 19
click at [360, 289] on label at bounding box center [360, 289] width 0 height 0
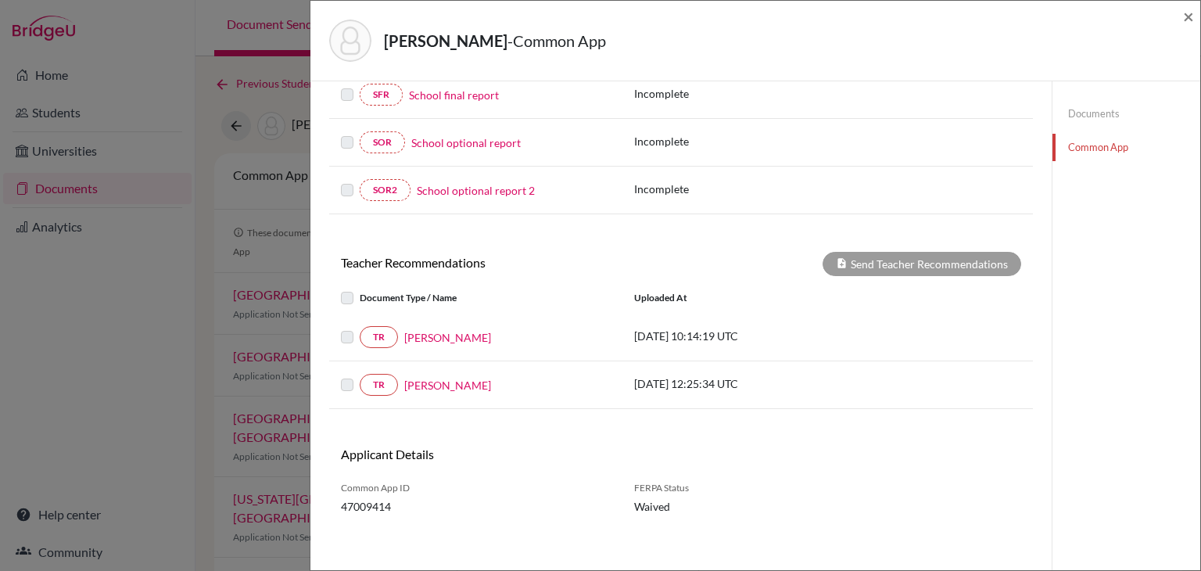
click at [360, 328] on label at bounding box center [360, 328] width 0 height 0
click at [360, 375] on label at bounding box center [360, 375] width 0 height 0
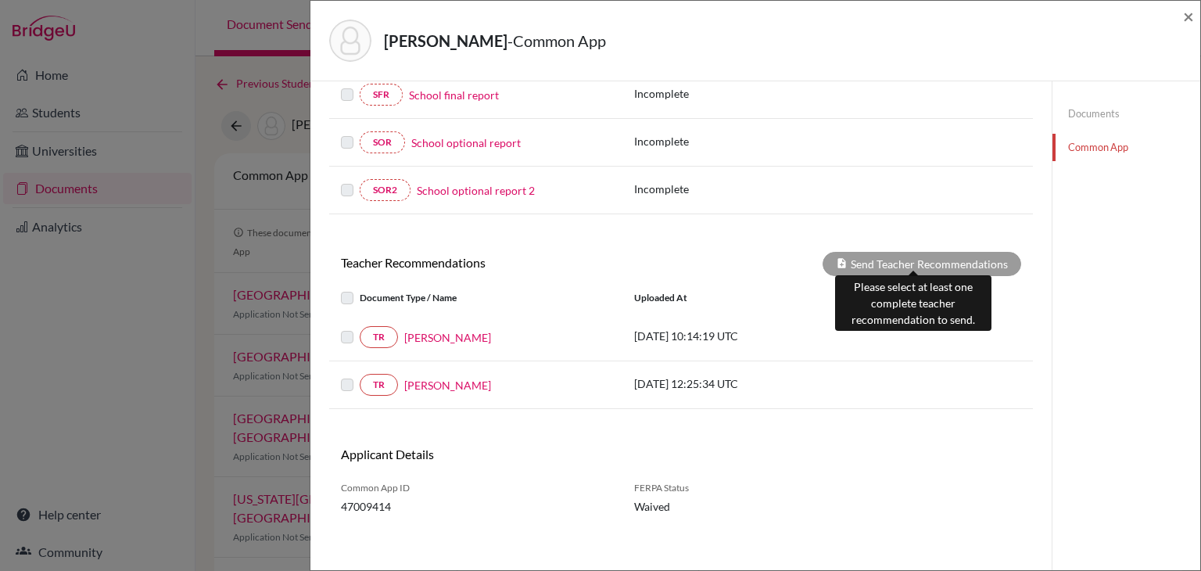
click at [875, 252] on div "Send Teacher Recommendations" at bounding box center [922, 264] width 199 height 24
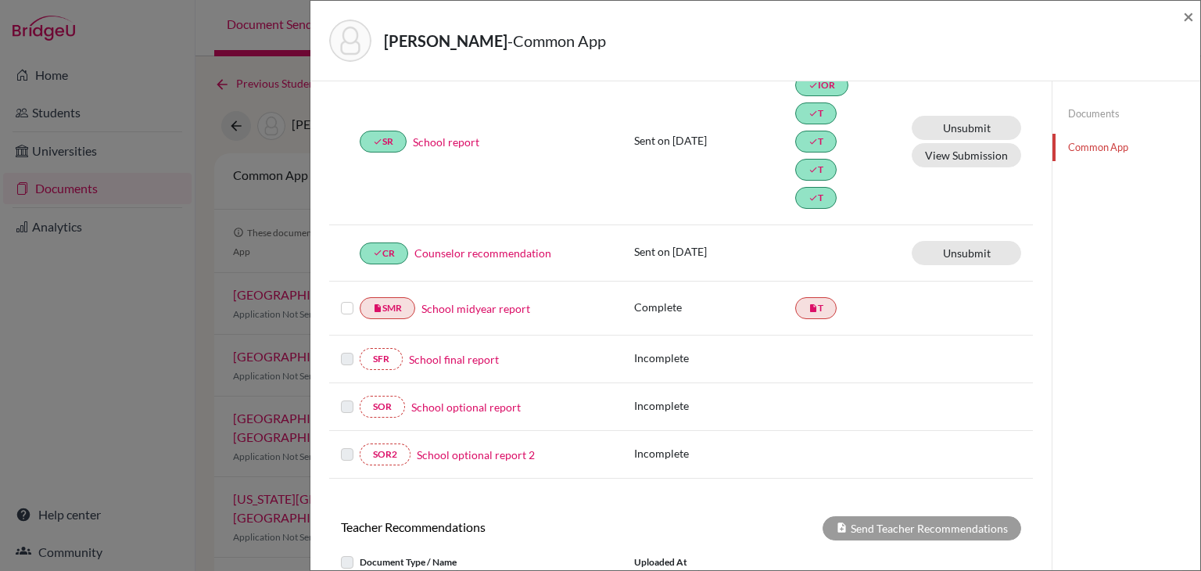
scroll to position [235, 0]
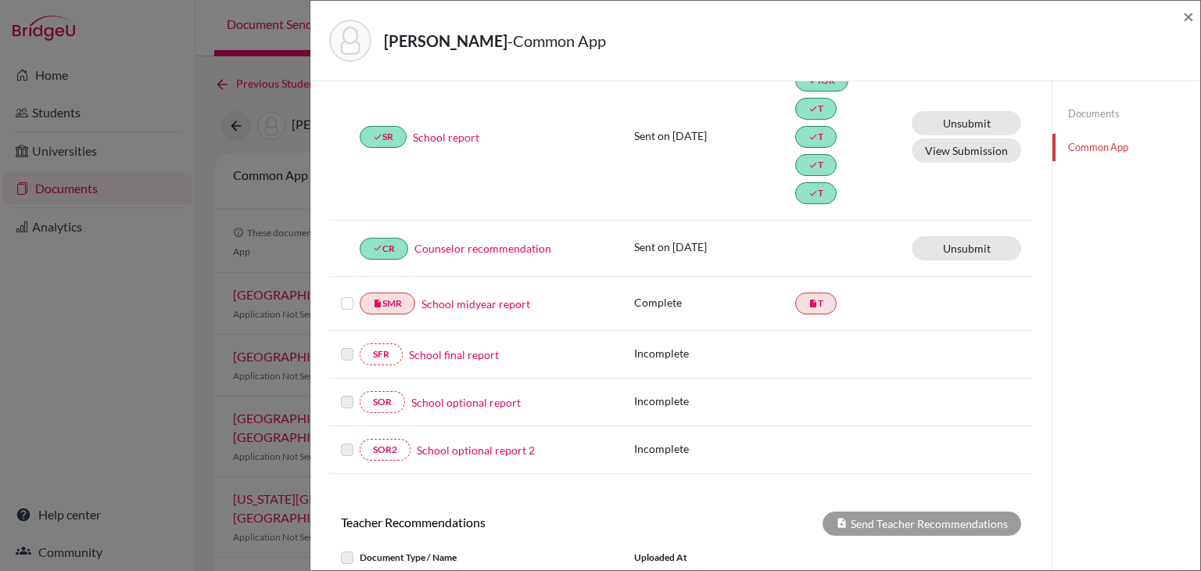
click at [347, 345] on label at bounding box center [347, 345] width 13 height 0
click at [378, 348] on link "SFR" at bounding box center [381, 354] width 43 height 22
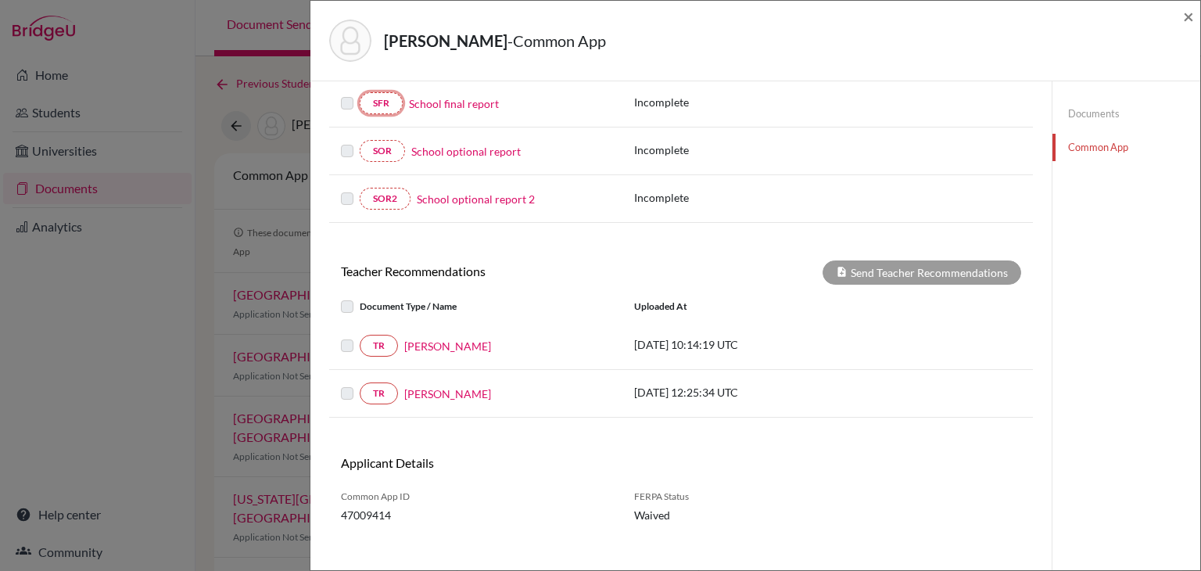
scroll to position [494, 0]
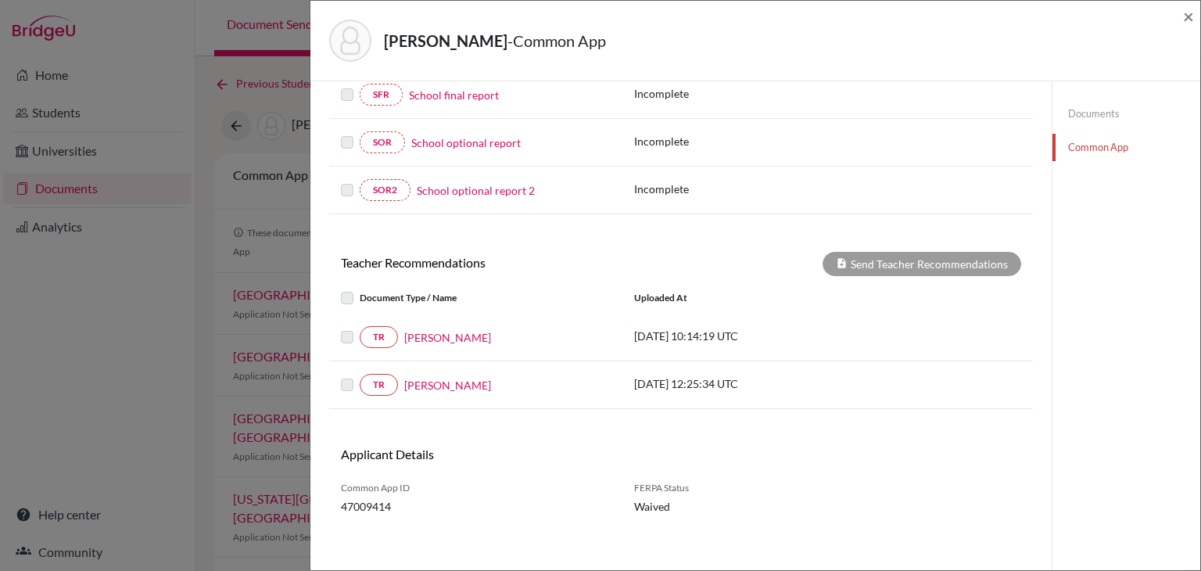
click at [360, 328] on label at bounding box center [360, 328] width 0 height 0
click at [360, 375] on label at bounding box center [360, 375] width 0 height 0
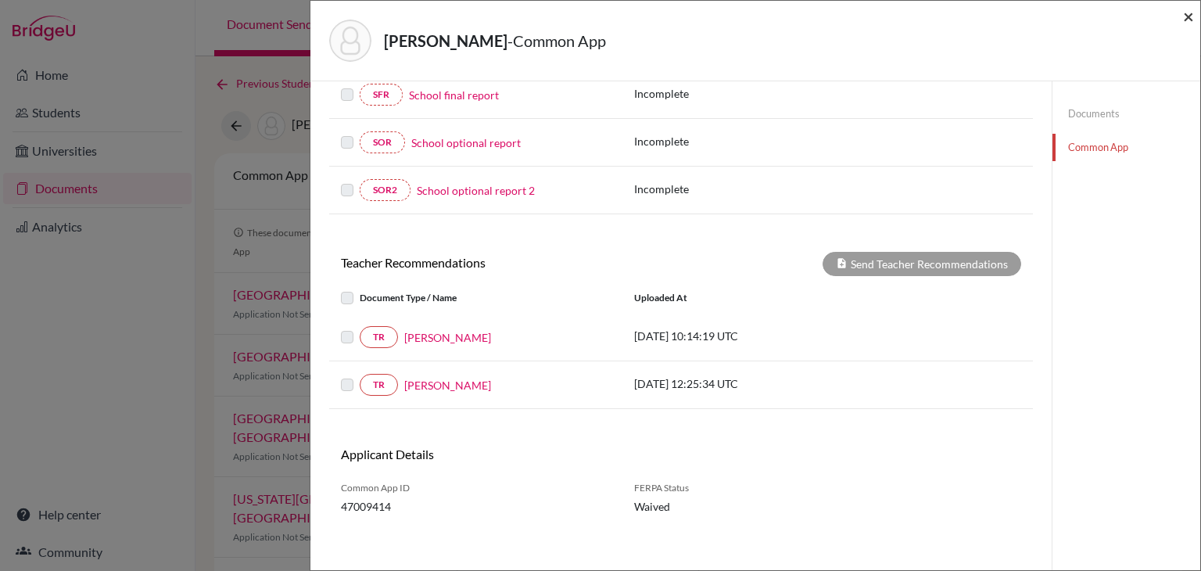
click at [1183, 10] on span "×" at bounding box center [1188, 16] width 11 height 23
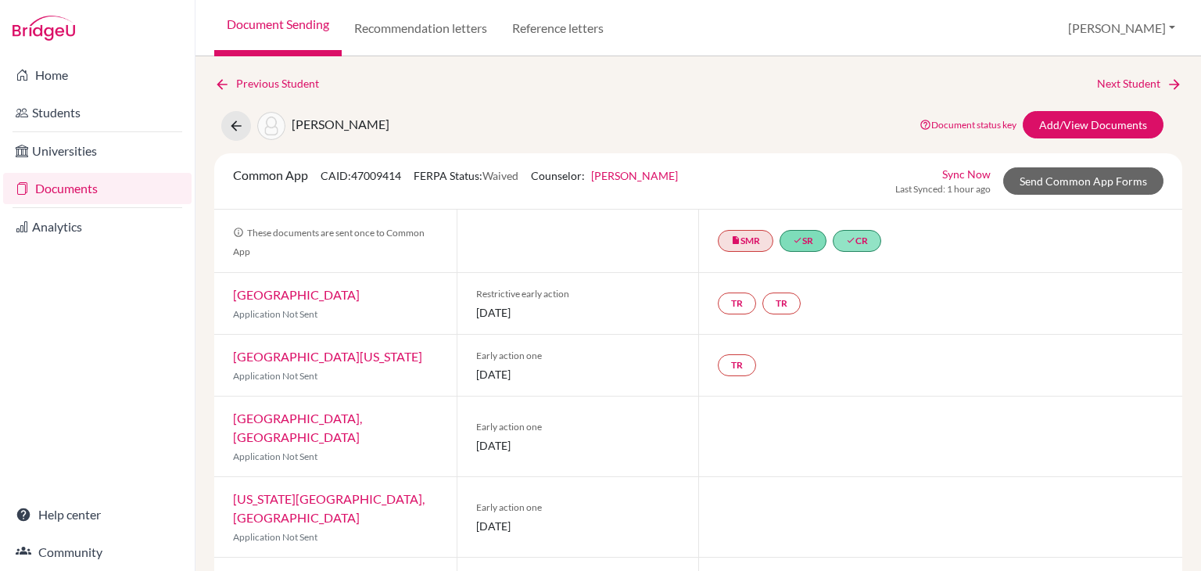
scroll to position [78, 0]
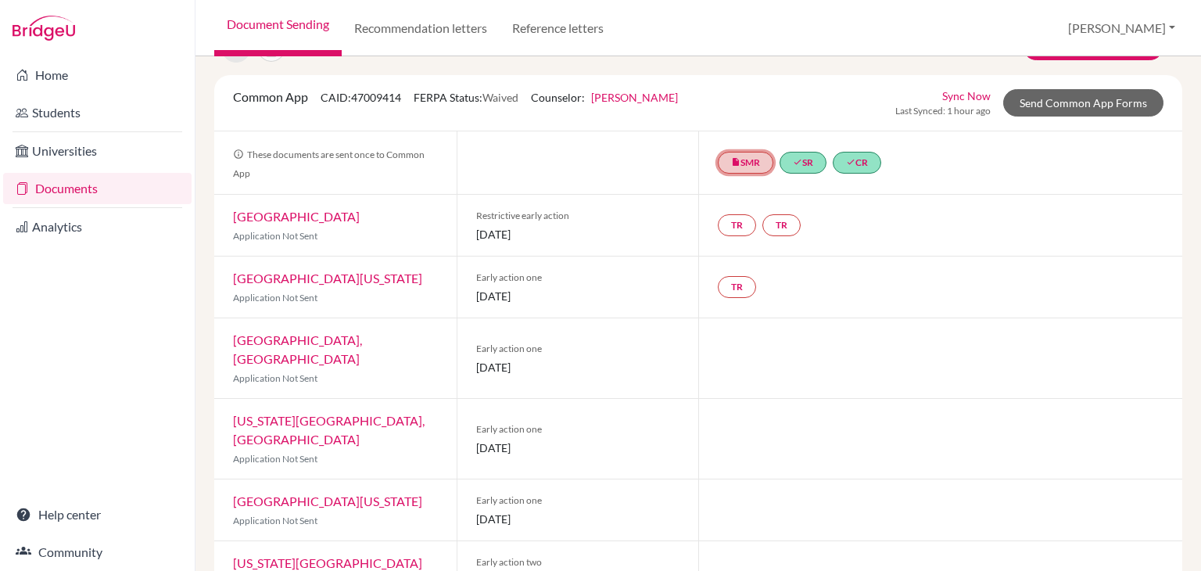
click at [755, 164] on link "insert_drive_file SMR" at bounding box center [746, 163] width 56 height 22
click at [751, 129] on small "Complete. Ready to send." at bounding box center [745, 131] width 119 height 14
click at [737, 214] on link "TR" at bounding box center [737, 225] width 38 height 22
click at [737, 214] on link "TR Teacher recommendation Incomplete" at bounding box center [737, 225] width 38 height 22
click at [740, 176] on h3 "Teacher recommendation" at bounding box center [736, 167] width 155 height 28
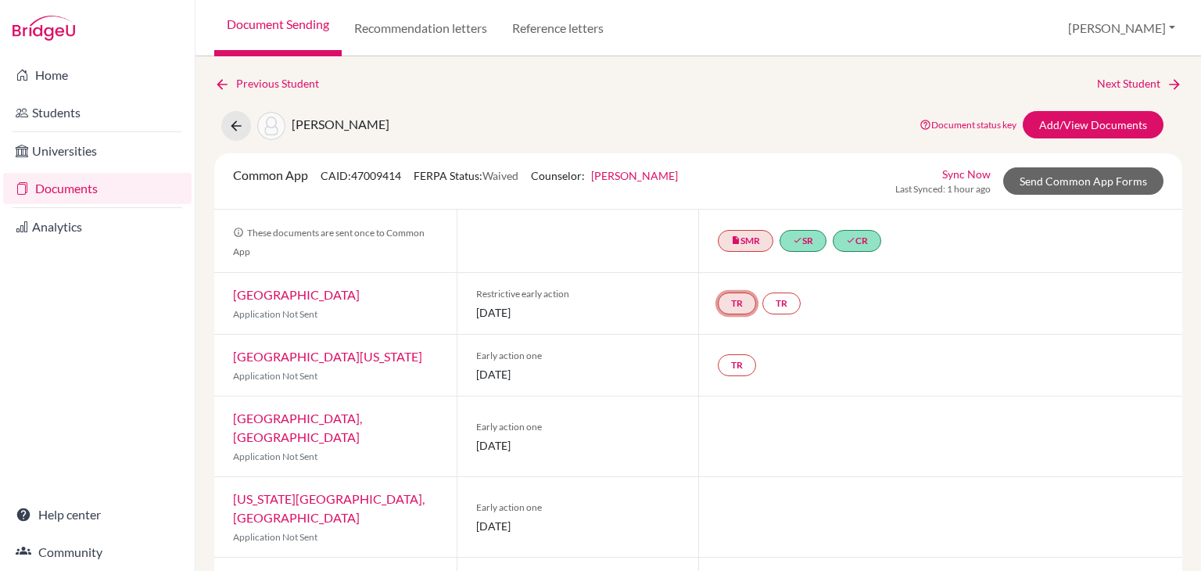
click at [735, 298] on link "TR" at bounding box center [737, 303] width 38 height 22
click at [735, 298] on link "TR Teacher recommendation Incomplete" at bounding box center [737, 303] width 38 height 22
click at [738, 266] on small "Incomplete" at bounding box center [736, 272] width 136 height 14
click at [770, 295] on link "TR" at bounding box center [782, 303] width 38 height 22
click at [763, 253] on h3 "Teacher recommendation" at bounding box center [782, 245] width 155 height 28
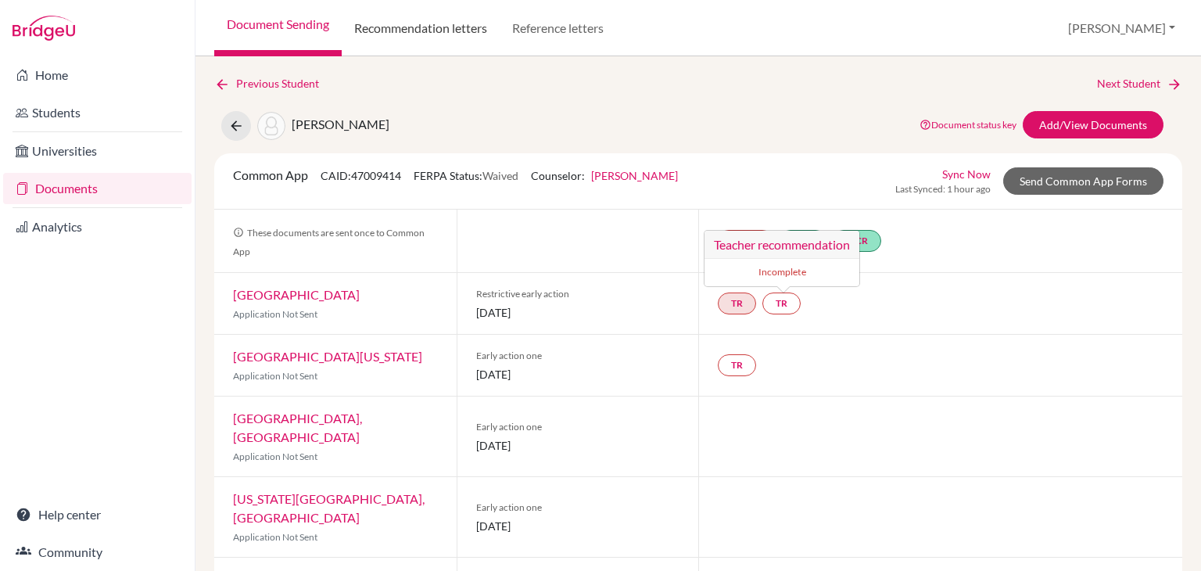
click at [482, 31] on link "Recommendation letters" at bounding box center [421, 28] width 158 height 56
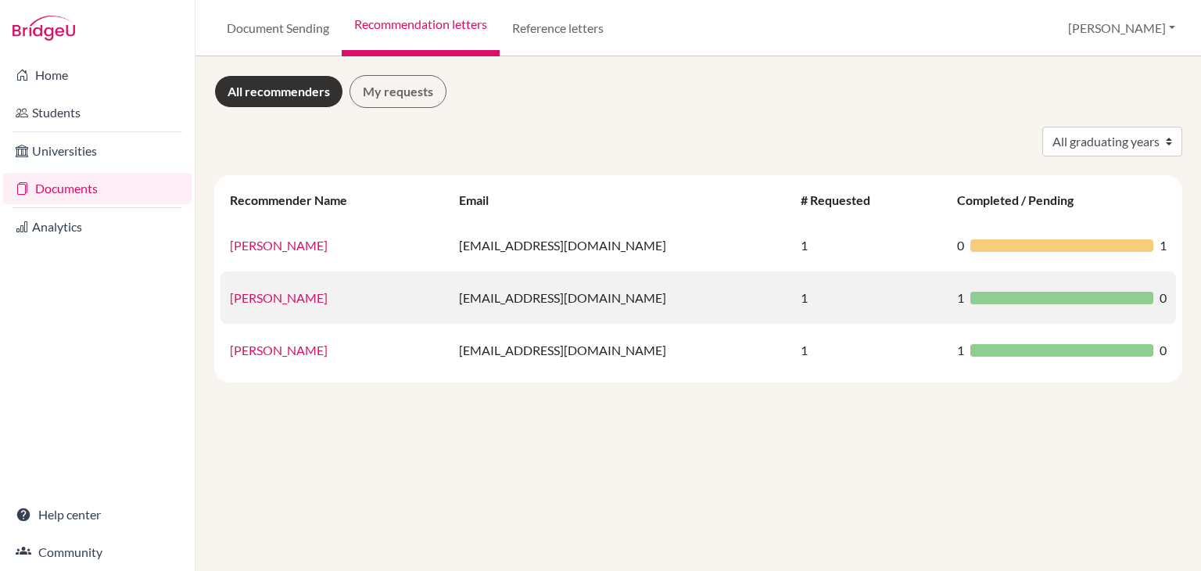
click at [522, 301] on td "[EMAIL_ADDRESS][DOMAIN_NAME]" at bounding box center [621, 297] width 342 height 52
click at [345, 310] on td "[PERSON_NAME]" at bounding box center [335, 297] width 229 height 52
click at [266, 309] on td "[PERSON_NAME]" at bounding box center [335, 297] width 229 height 52
click at [273, 303] on link "[PERSON_NAME]" at bounding box center [279, 297] width 98 height 15
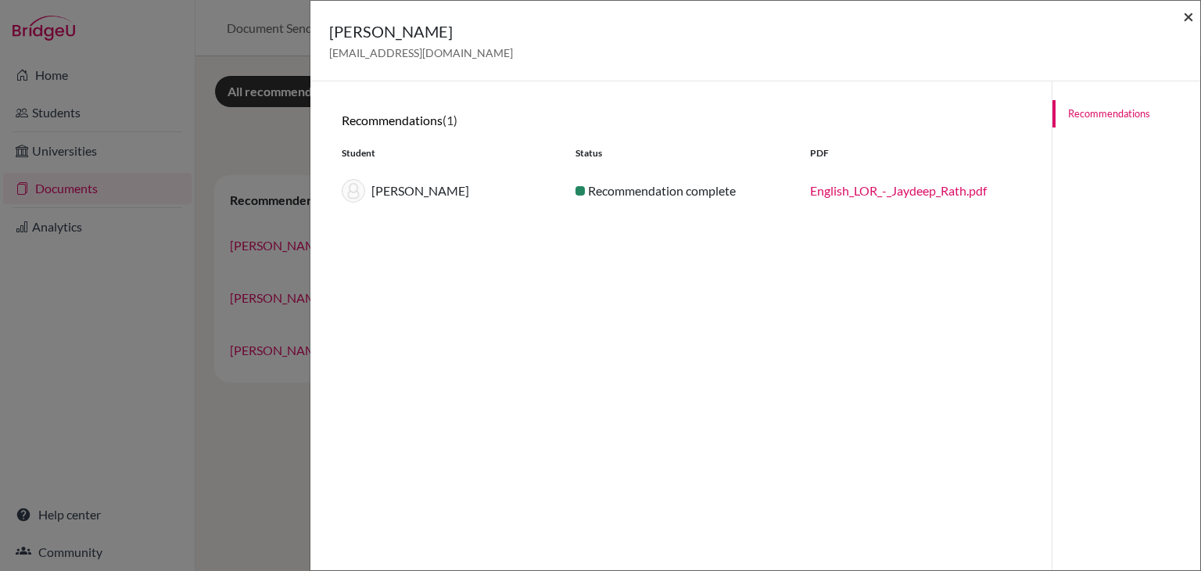
click at [1192, 16] on span "×" at bounding box center [1188, 16] width 11 height 23
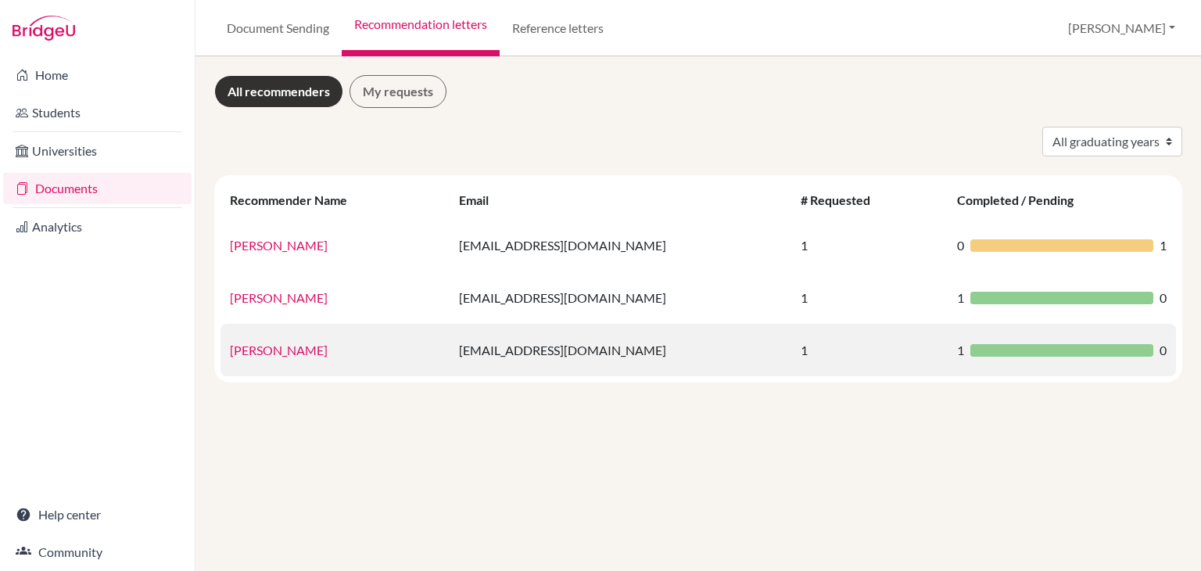
click at [266, 351] on link "[PERSON_NAME]" at bounding box center [279, 350] width 98 height 15
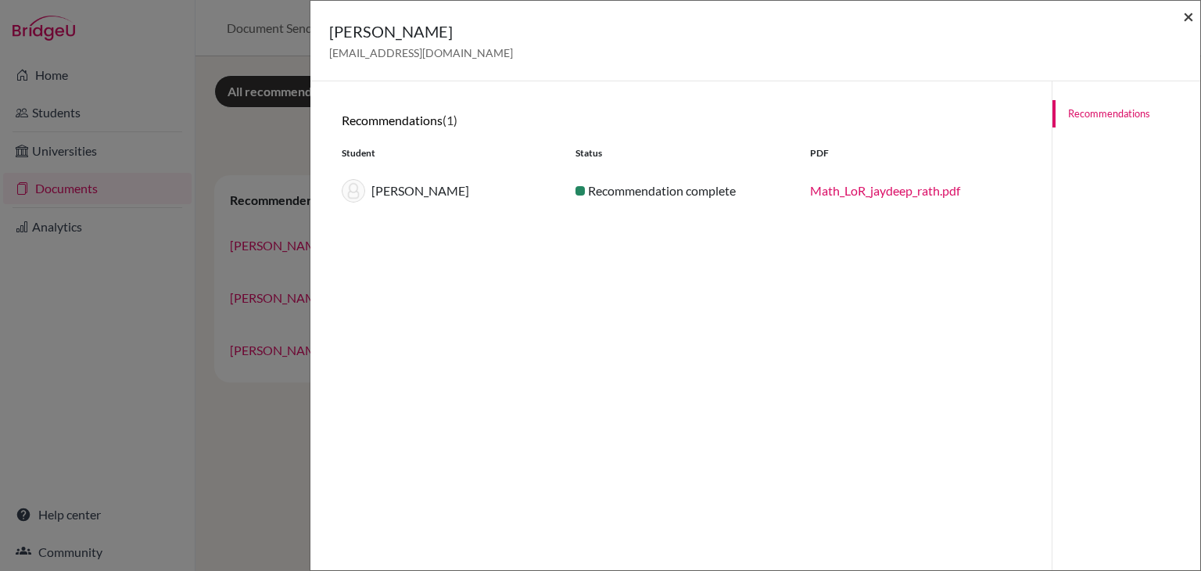
click at [1185, 20] on span "×" at bounding box center [1188, 16] width 11 height 23
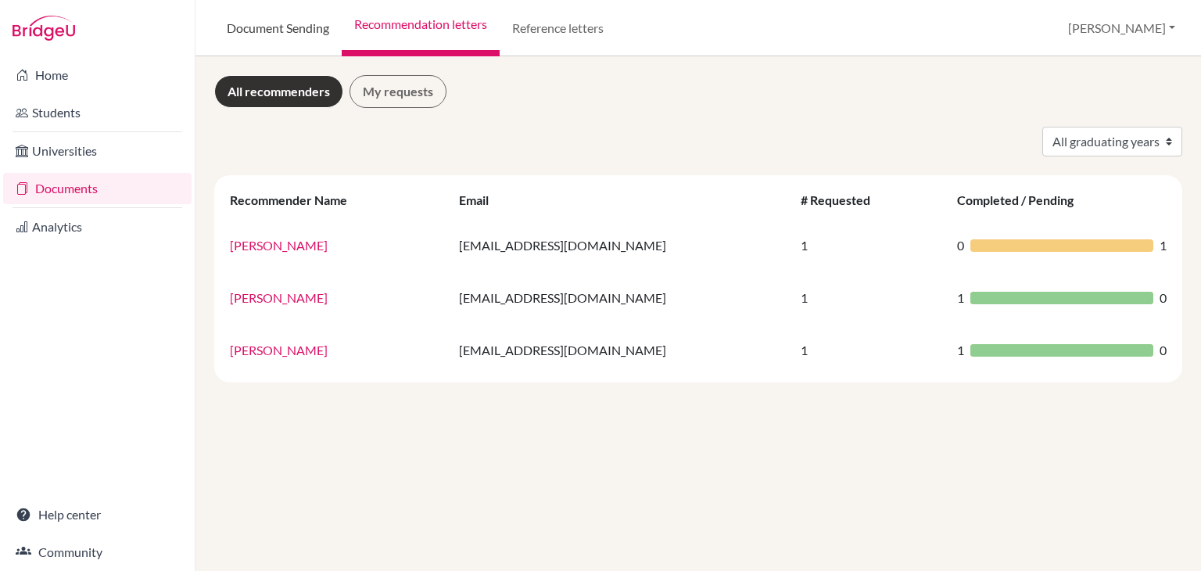
click at [261, 21] on link "Document Sending" at bounding box center [277, 28] width 127 height 56
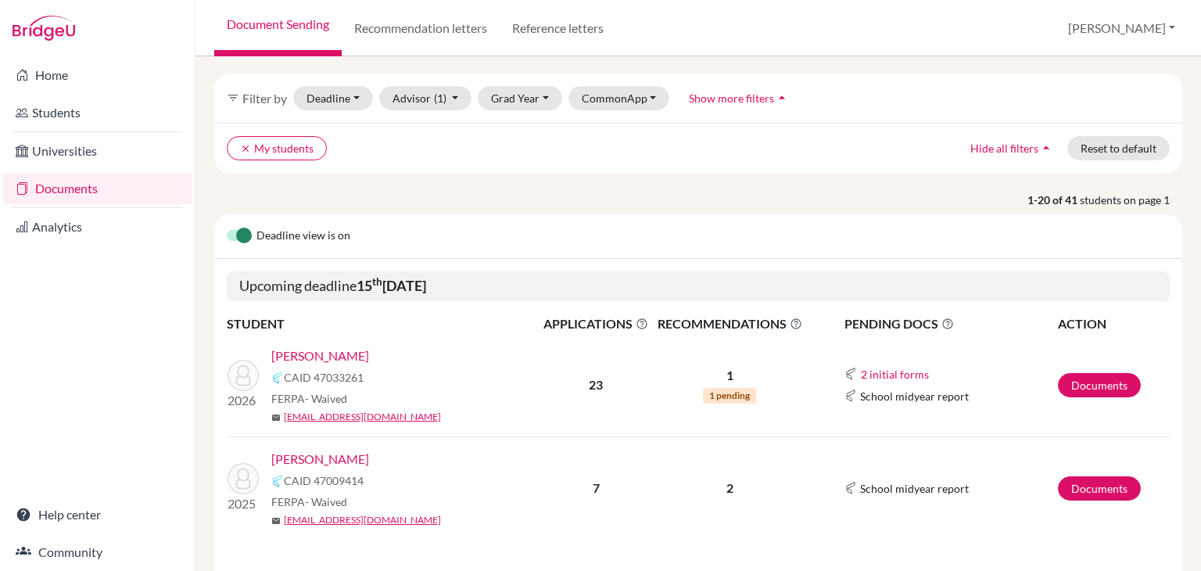
scroll to position [78, 0]
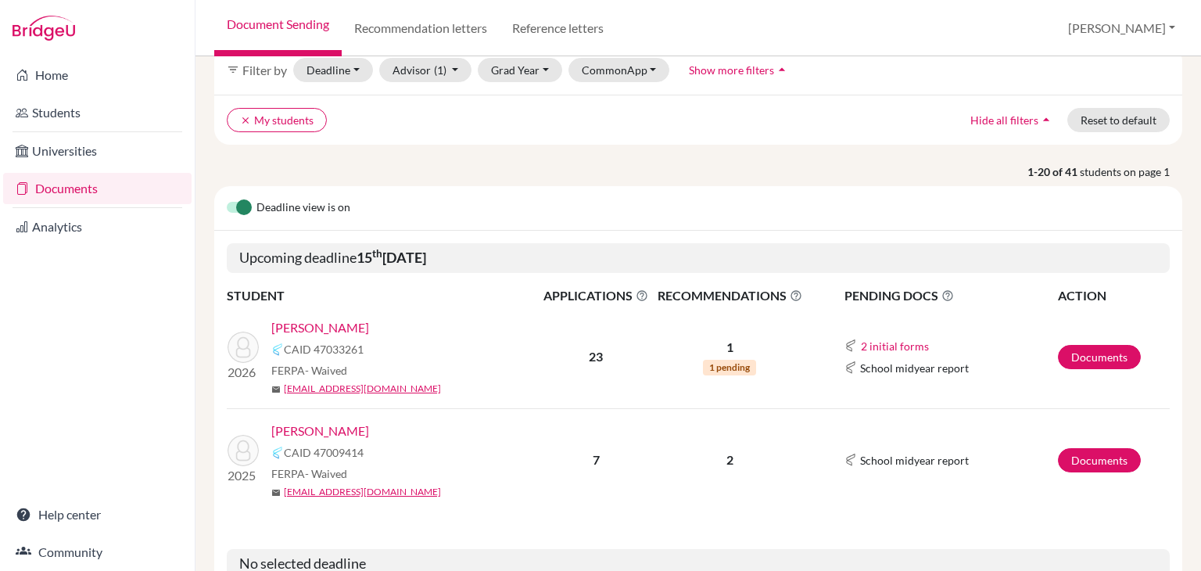
click at [298, 436] on link "Rath , Jaydeep" at bounding box center [320, 431] width 98 height 19
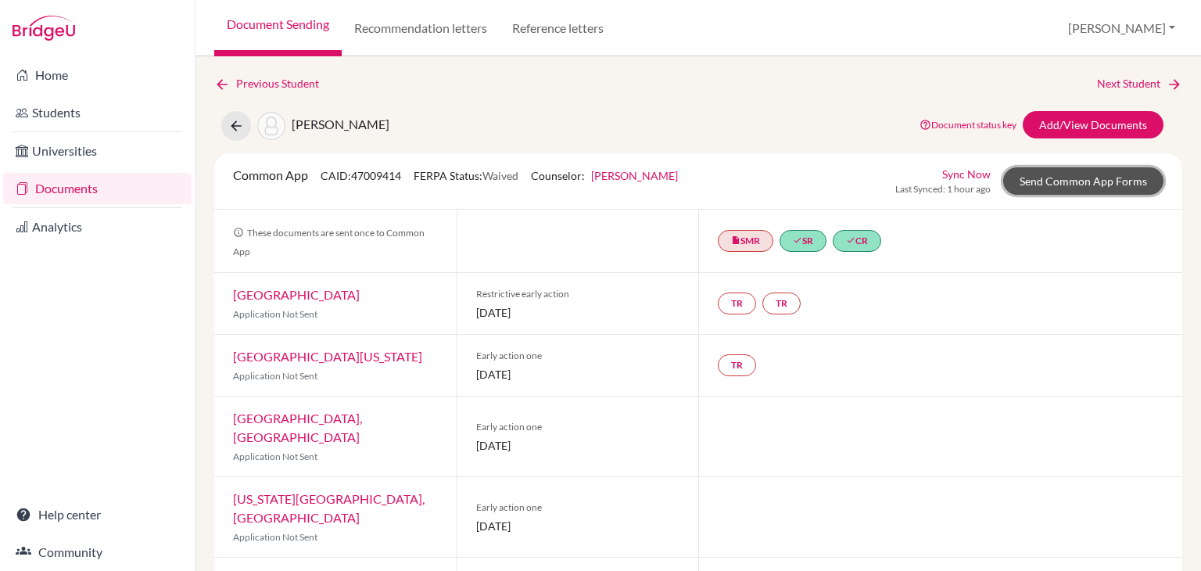
click at [1016, 180] on link "Send Common App Forms" at bounding box center [1083, 180] width 160 height 27
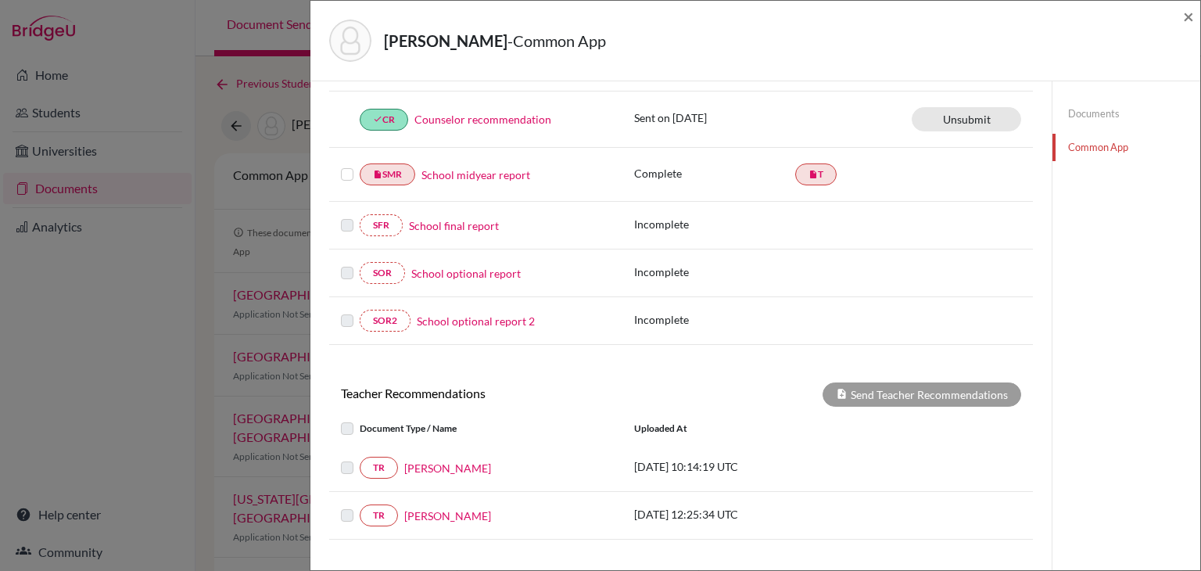
scroll to position [469, 0]
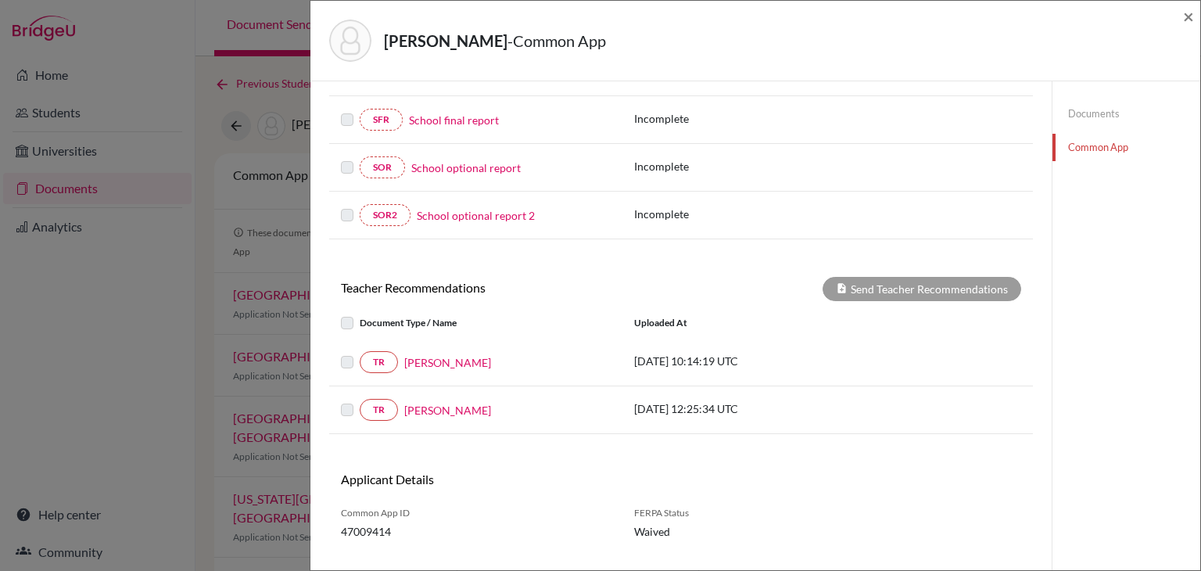
click at [347, 364] on div at bounding box center [350, 362] width 19 height 19
click at [360, 353] on label at bounding box center [360, 353] width 0 height 0
click at [372, 354] on link "TR" at bounding box center [379, 362] width 38 height 22
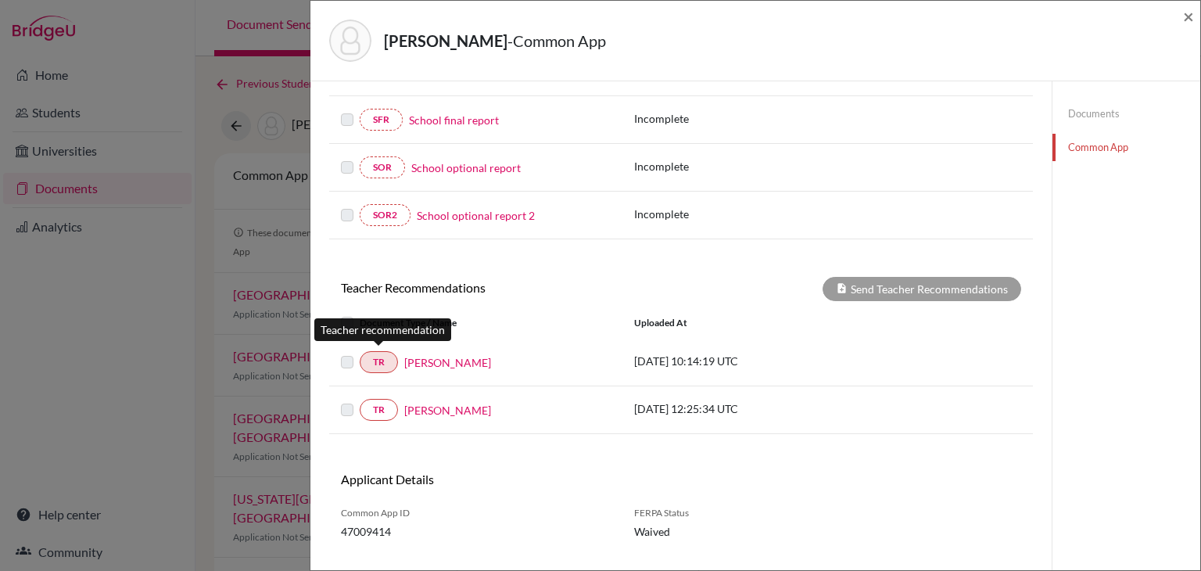
click at [372, 354] on link "TR" at bounding box center [379, 362] width 38 height 22
click at [386, 417] on div "TR Sindhuja Nanda 2025-10-10 12:25:34 UTC" at bounding box center [681, 410] width 704 height 48
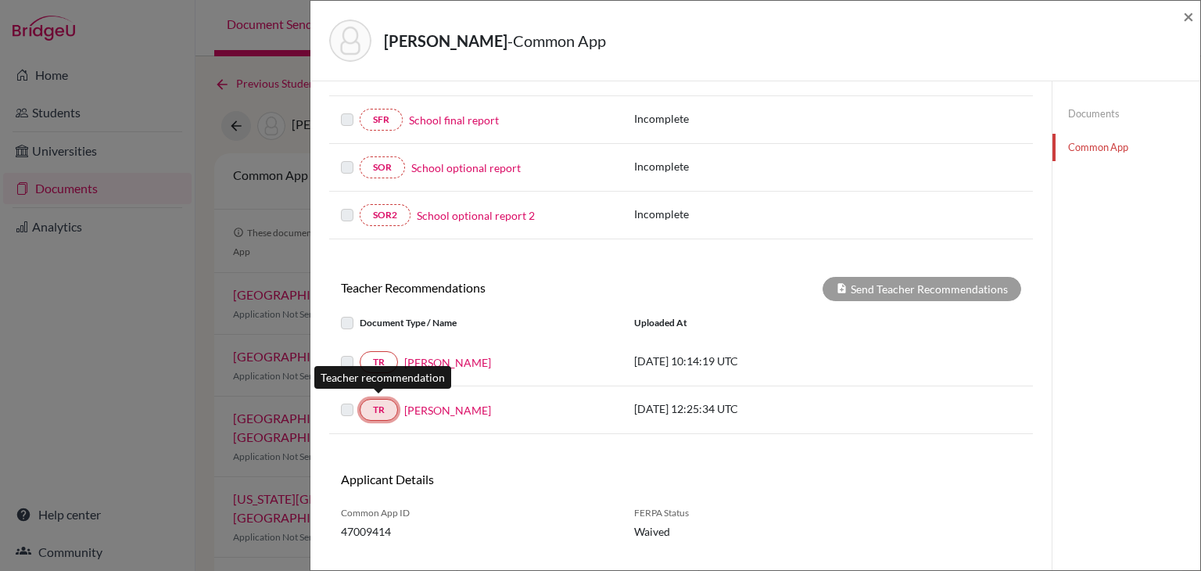
click at [379, 401] on link "TR" at bounding box center [379, 410] width 38 height 22
click at [341, 341] on div "TR Sunil Das 2025-10-09 10:14:19 UTC" at bounding box center [681, 363] width 704 height 48
click at [345, 364] on div at bounding box center [350, 362] width 19 height 19
click at [360, 353] on label at bounding box center [360, 353] width 0 height 0
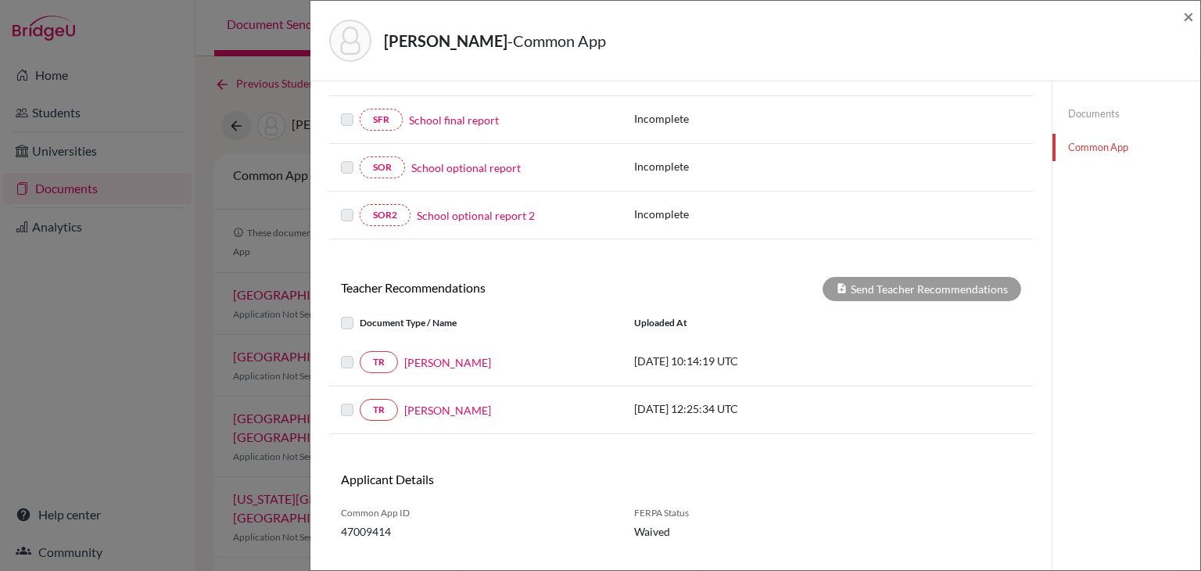
scroll to position [494, 0]
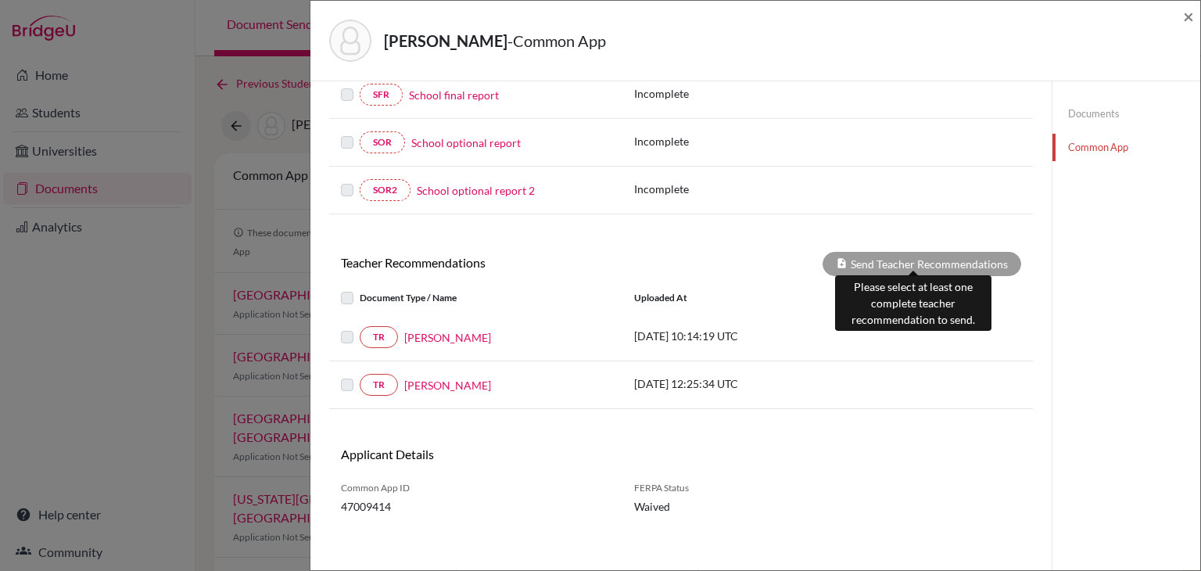
click at [849, 252] on div "Send Teacher Recommendations" at bounding box center [922, 264] width 199 height 24
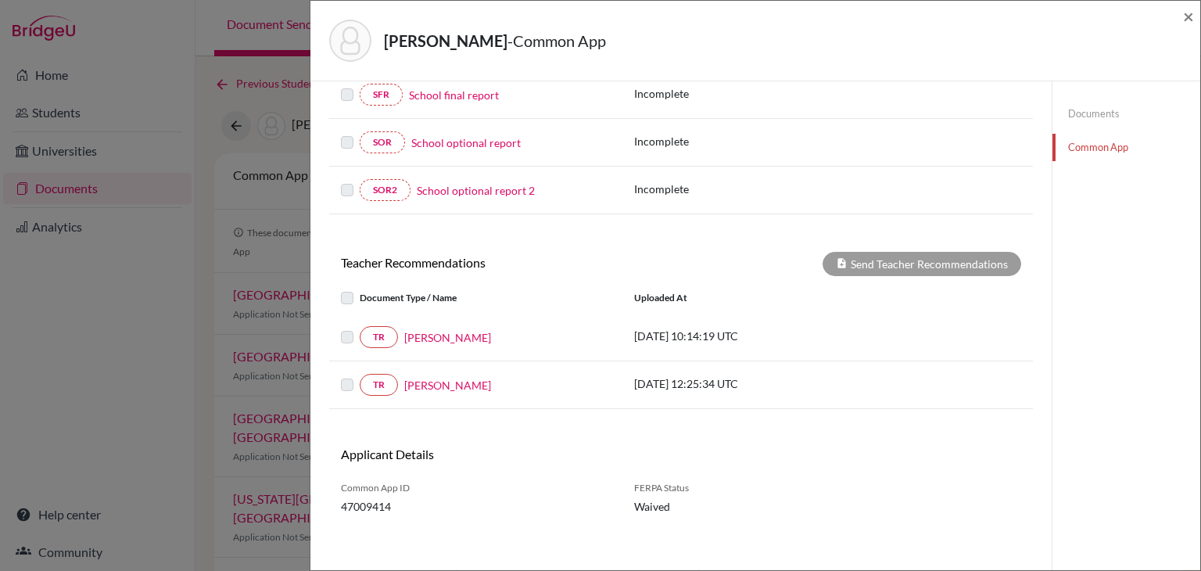
click at [360, 328] on label at bounding box center [360, 328] width 0 height 0
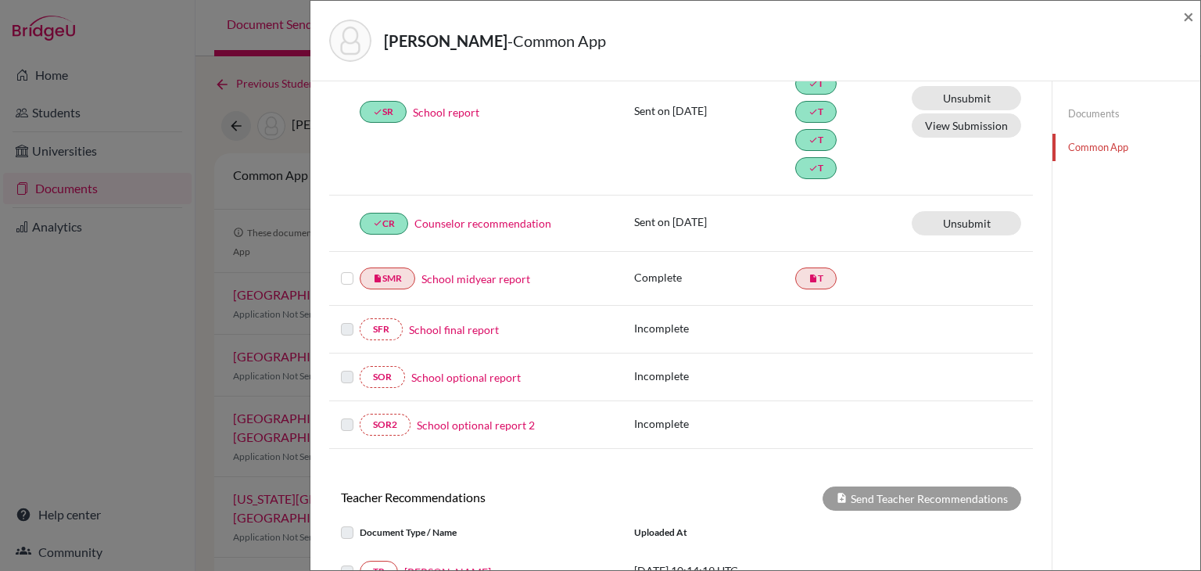
click at [341, 269] on label at bounding box center [347, 269] width 13 height 0
click at [0, 0] on input "checkbox" at bounding box center [0, 0] width 0 height 0
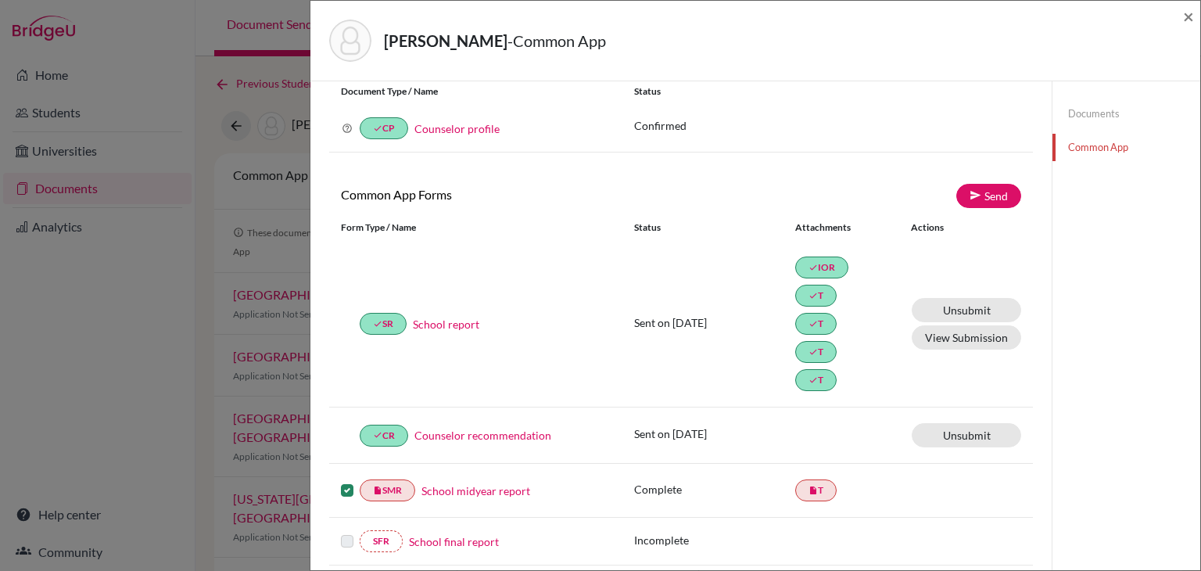
scroll to position [26, 0]
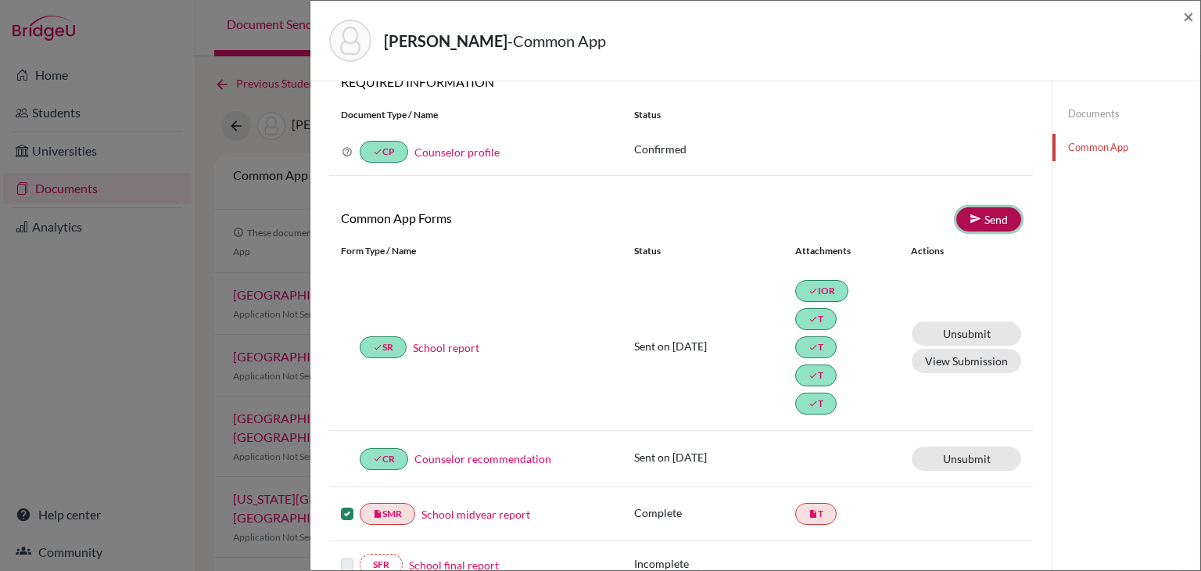
click at [970, 220] on icon at bounding box center [976, 219] width 12 height 12
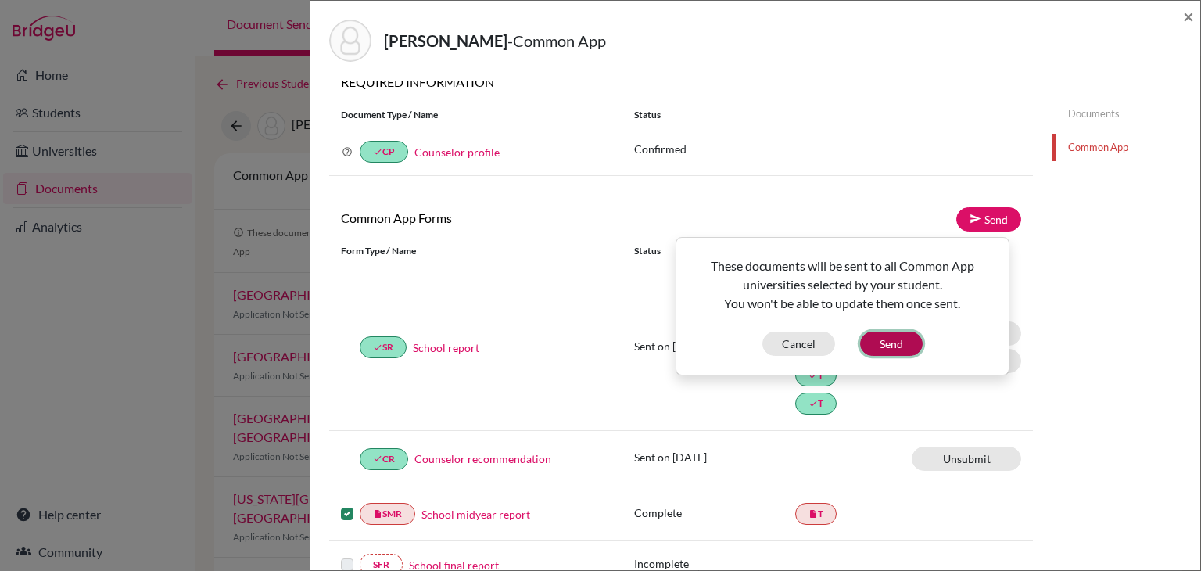
click at [881, 344] on button "Send" at bounding box center [891, 344] width 63 height 24
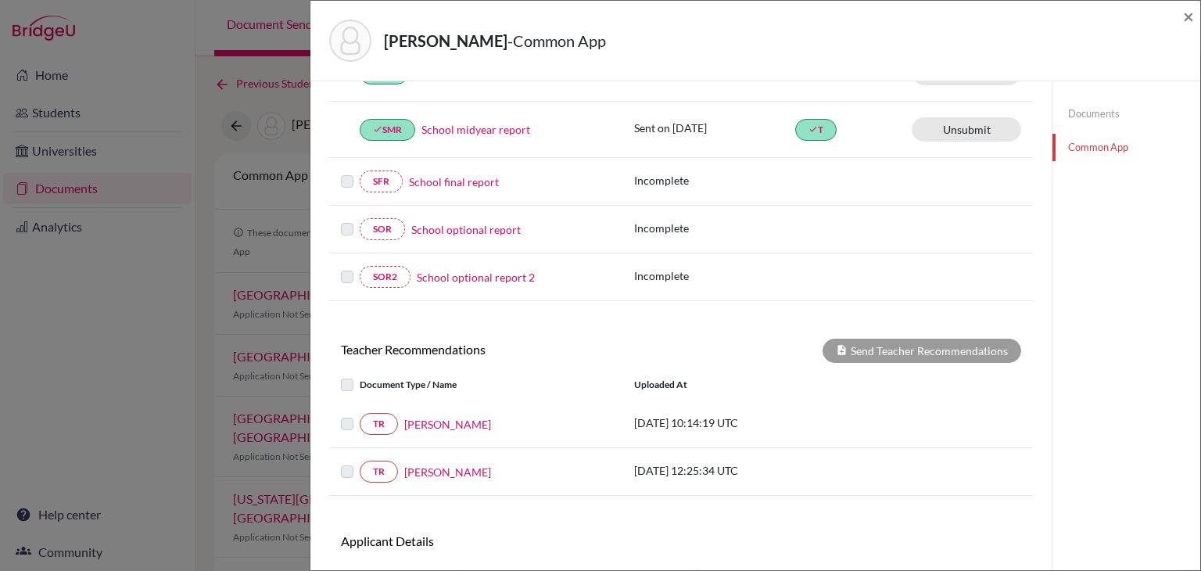
scroll to position [417, 0]
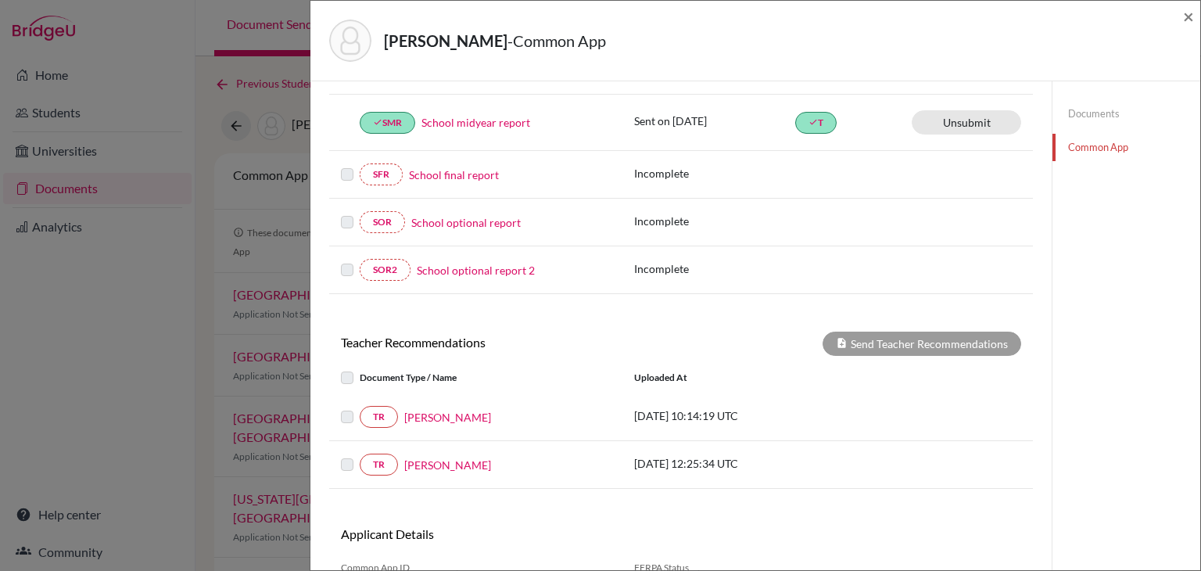
click at [360, 368] on label at bounding box center [360, 368] width 0 height 0
click at [360, 407] on label at bounding box center [360, 407] width 0 height 0
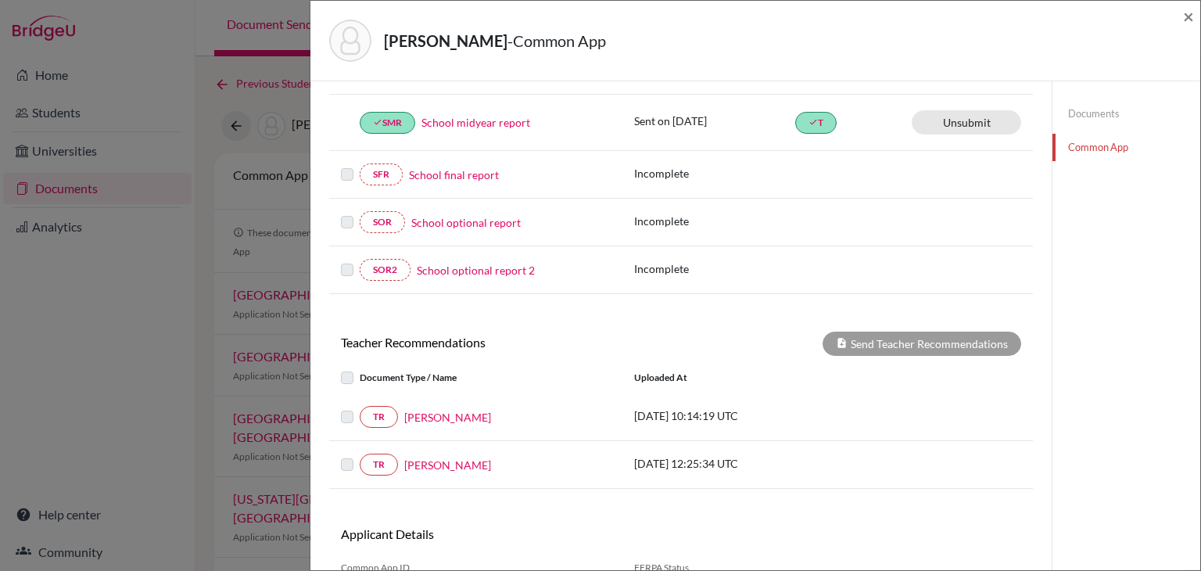
click at [360, 407] on label at bounding box center [360, 407] width 0 height 0
click at [352, 455] on div at bounding box center [350, 464] width 19 height 19
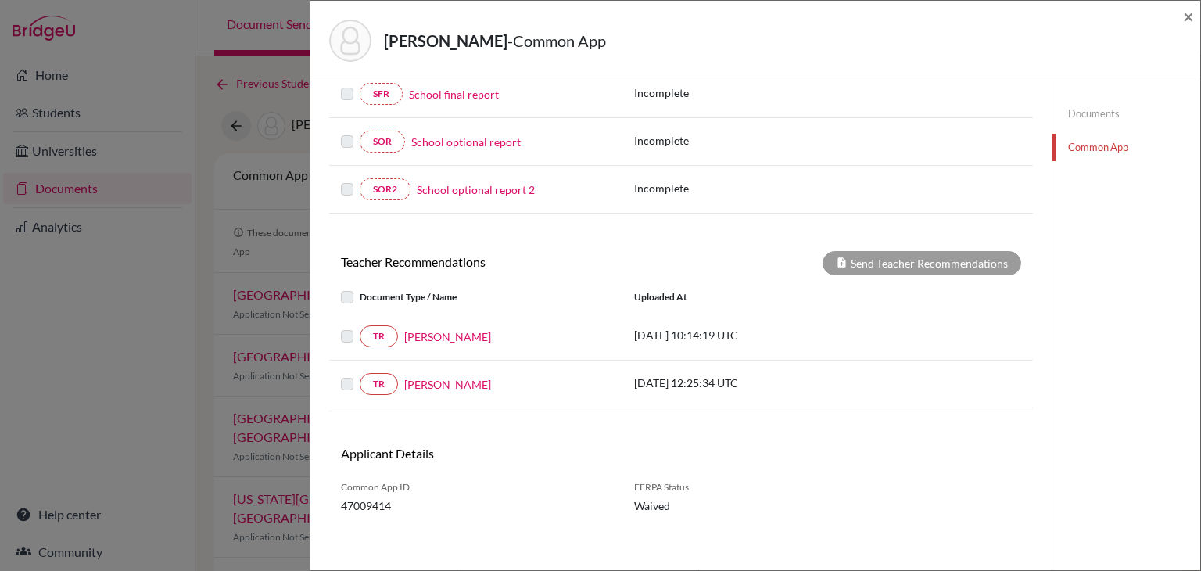
click at [1073, 119] on link "Documents" at bounding box center [1127, 113] width 148 height 27
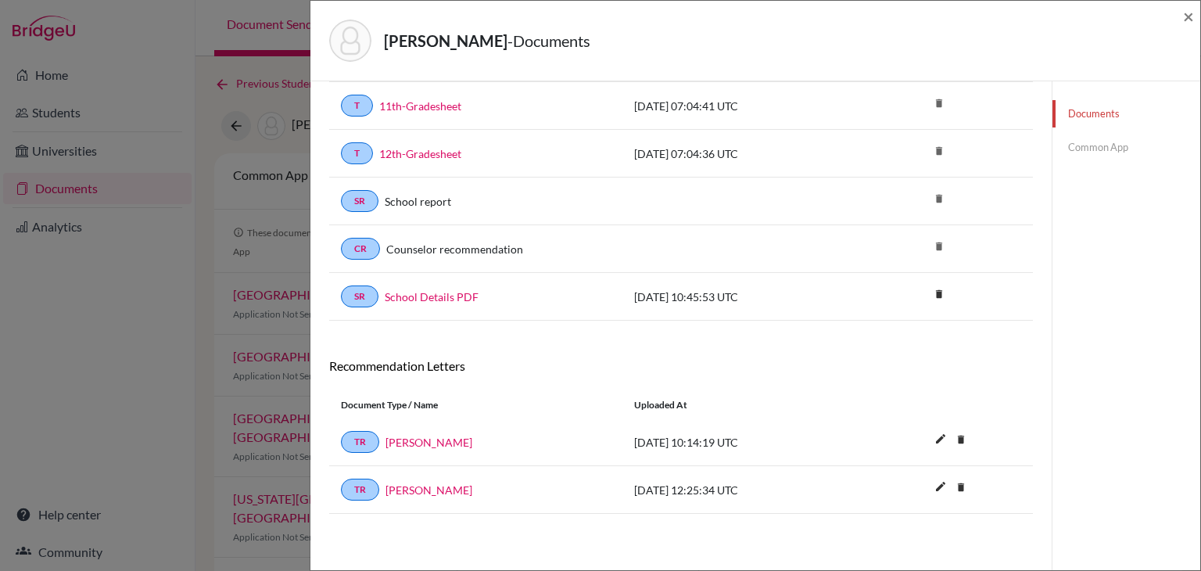
scroll to position [260, 0]
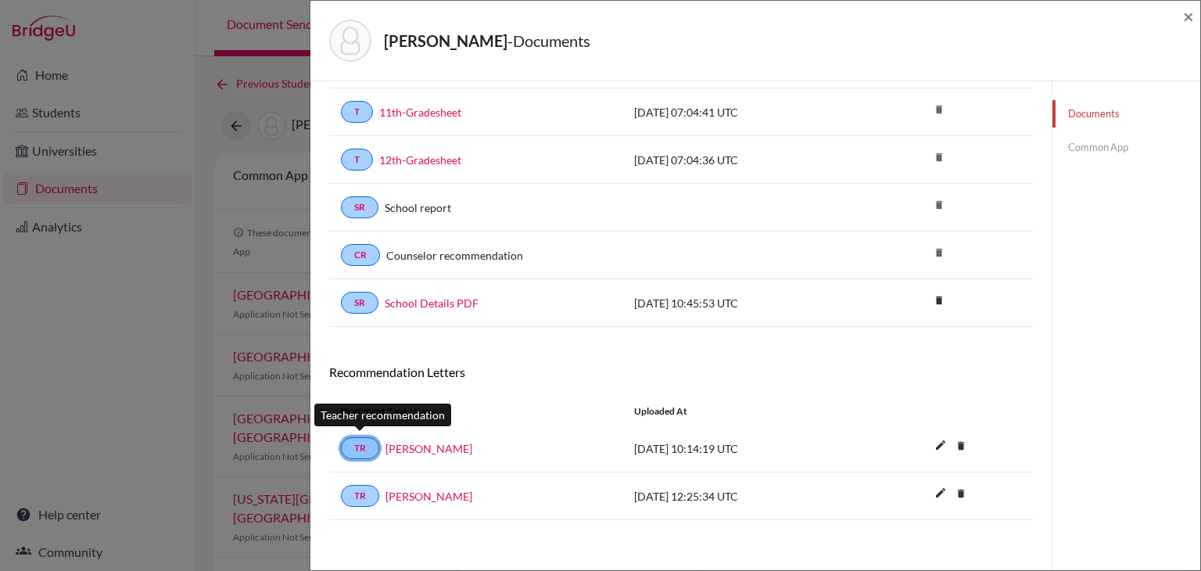
click at [365, 437] on link "TR" at bounding box center [360, 448] width 38 height 22
click at [1090, 142] on link "Common App" at bounding box center [1127, 147] width 148 height 27
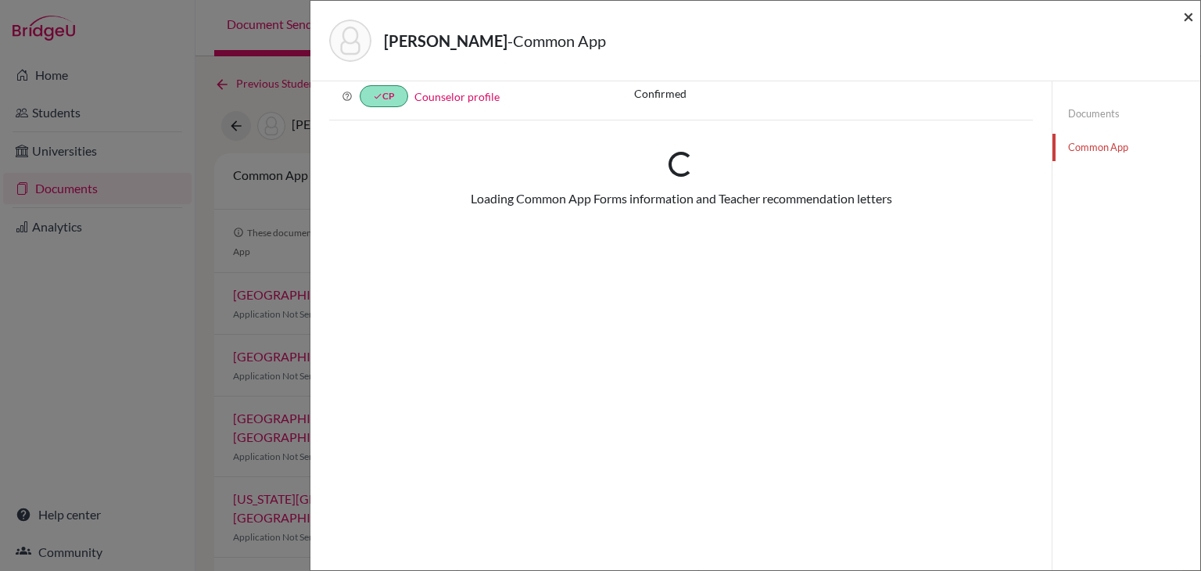
scroll to position [260, 0]
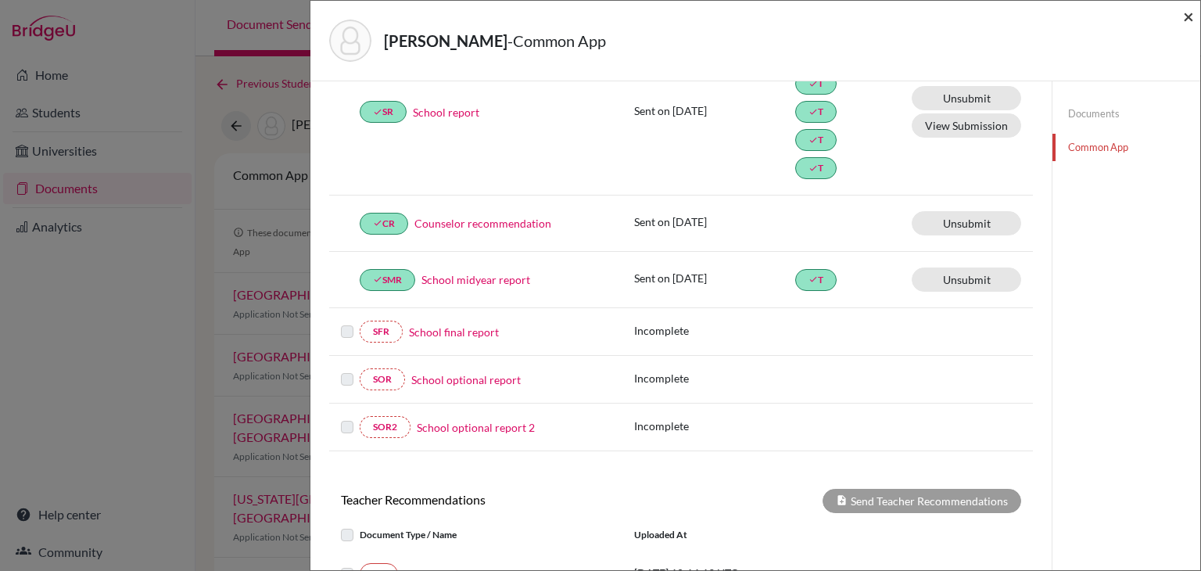
click at [1191, 16] on span "×" at bounding box center [1188, 16] width 11 height 23
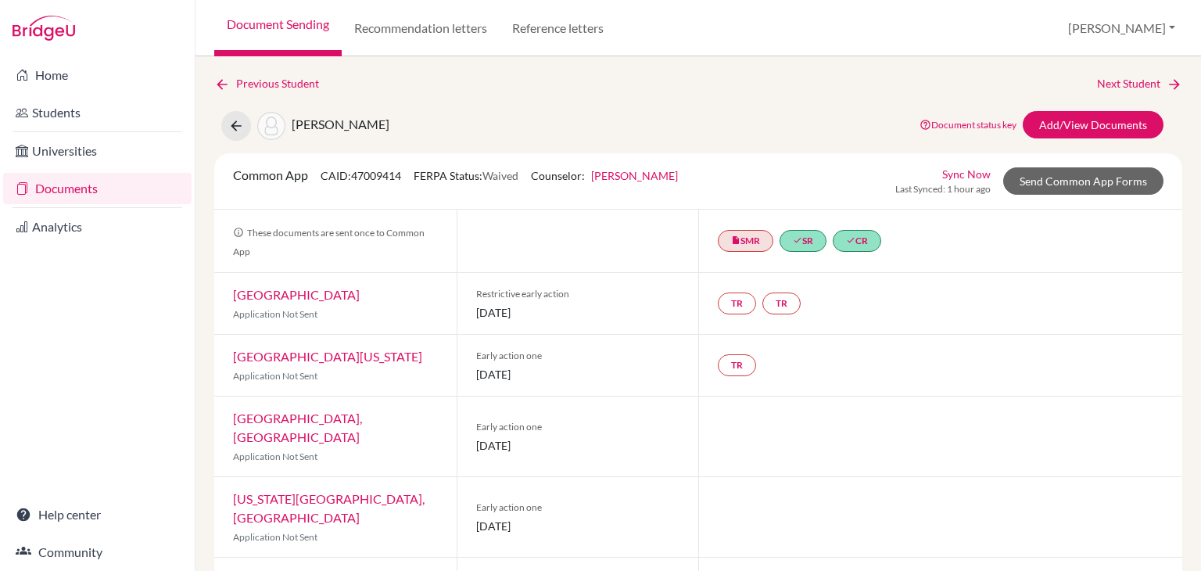
click at [738, 290] on div "TR TR" at bounding box center [762, 303] width 89 height 28
click at [728, 303] on link "TR" at bounding box center [737, 303] width 38 height 22
click at [729, 265] on small "Incomplete" at bounding box center [736, 272] width 136 height 14
click at [777, 296] on link "TR" at bounding box center [782, 303] width 38 height 22
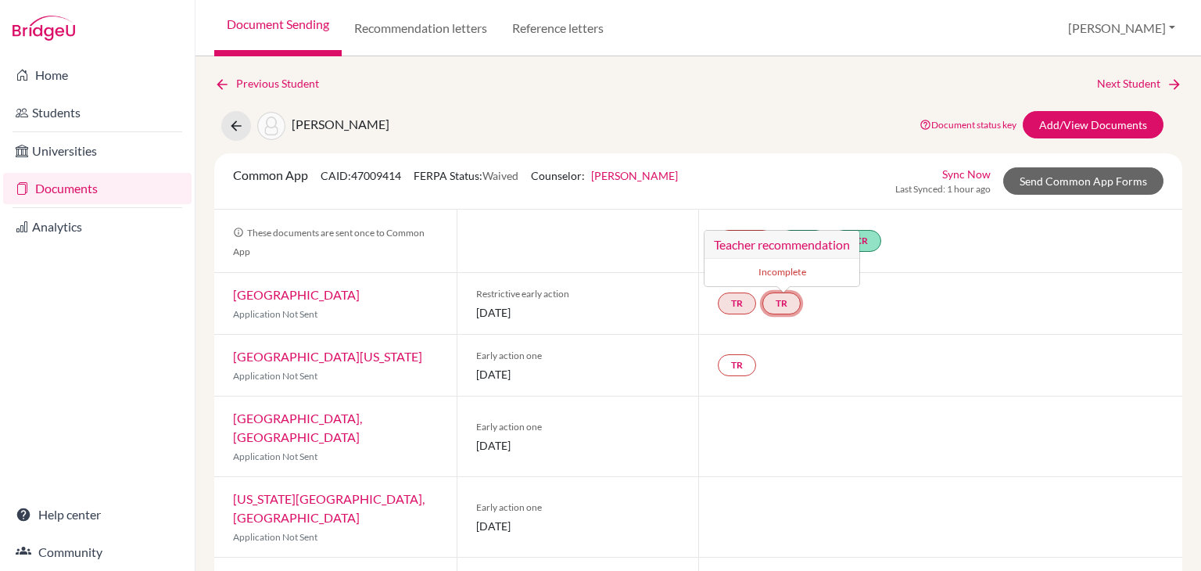
click at [770, 262] on div "Incomplete" at bounding box center [782, 272] width 155 height 27
click at [737, 301] on link "TR" at bounding box center [737, 303] width 38 height 22
click at [712, 254] on h3 "Teacher recommendation" at bounding box center [736, 245] width 155 height 28
click at [774, 298] on link "TR" at bounding box center [782, 303] width 38 height 22
click at [759, 257] on h3 "Teacher recommendation" at bounding box center [782, 245] width 155 height 28
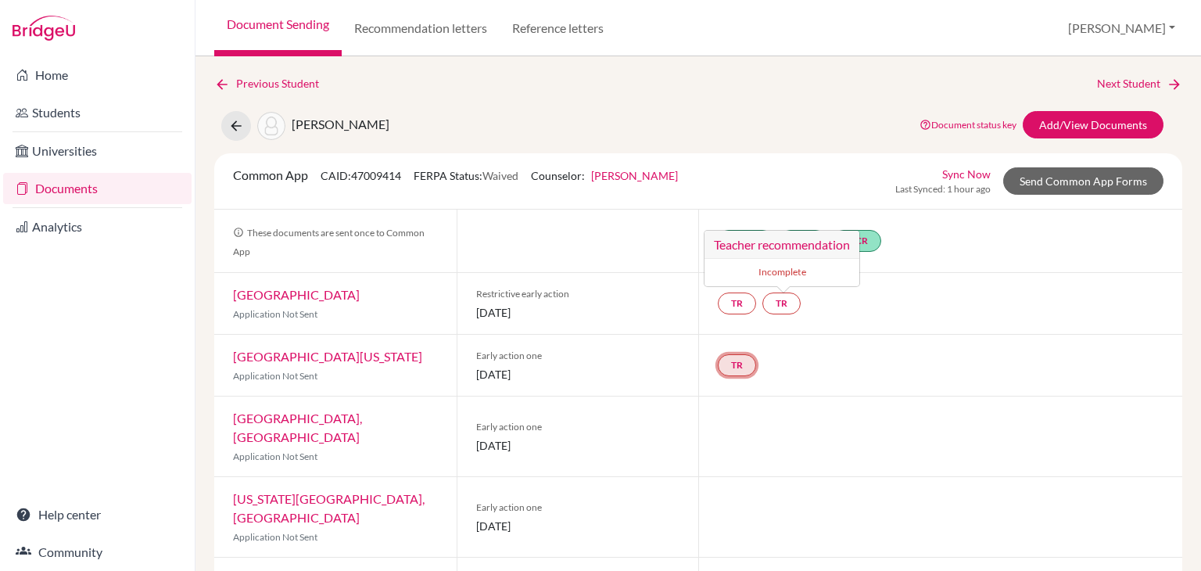
click at [734, 354] on link "TR" at bounding box center [737, 365] width 38 height 22
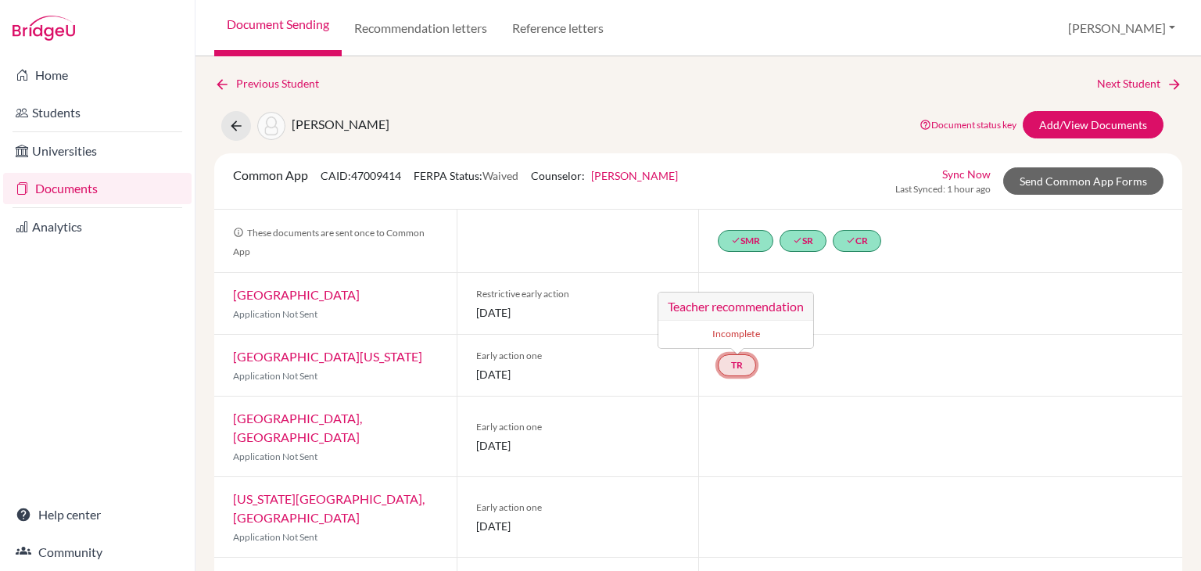
click at [738, 309] on h3 "Teacher recommendation" at bounding box center [736, 306] width 155 height 28
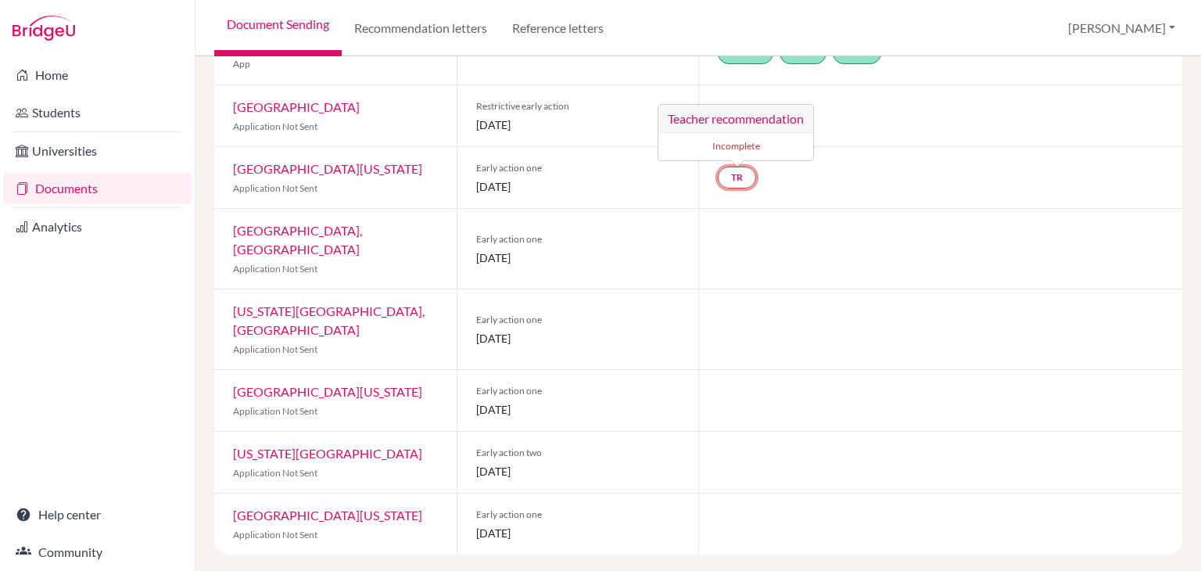
scroll to position [109, 0]
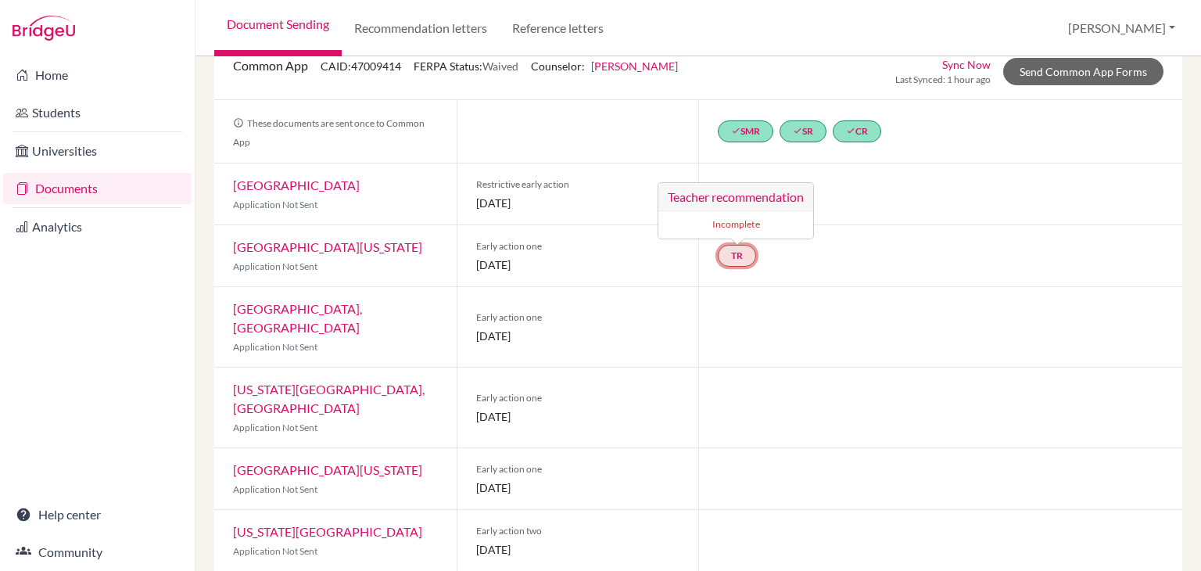
click at [732, 257] on link "TR Teacher recommendation Incomplete" at bounding box center [737, 256] width 38 height 22
click at [726, 213] on div "TR TR" at bounding box center [940, 193] width 484 height 61
click at [734, 196] on link "TR" at bounding box center [737, 194] width 38 height 22
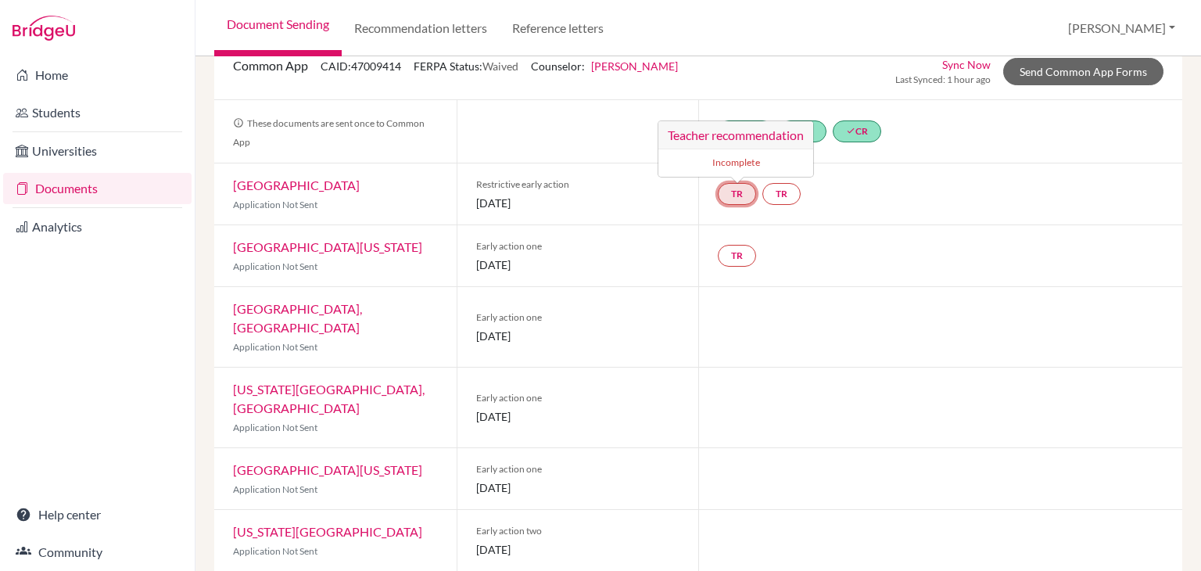
click at [707, 160] on small "Incomplete" at bounding box center [736, 163] width 136 height 14
click at [769, 193] on link "TR" at bounding box center [782, 194] width 38 height 22
click at [758, 145] on h3 "Teacher recommendation" at bounding box center [782, 135] width 155 height 28
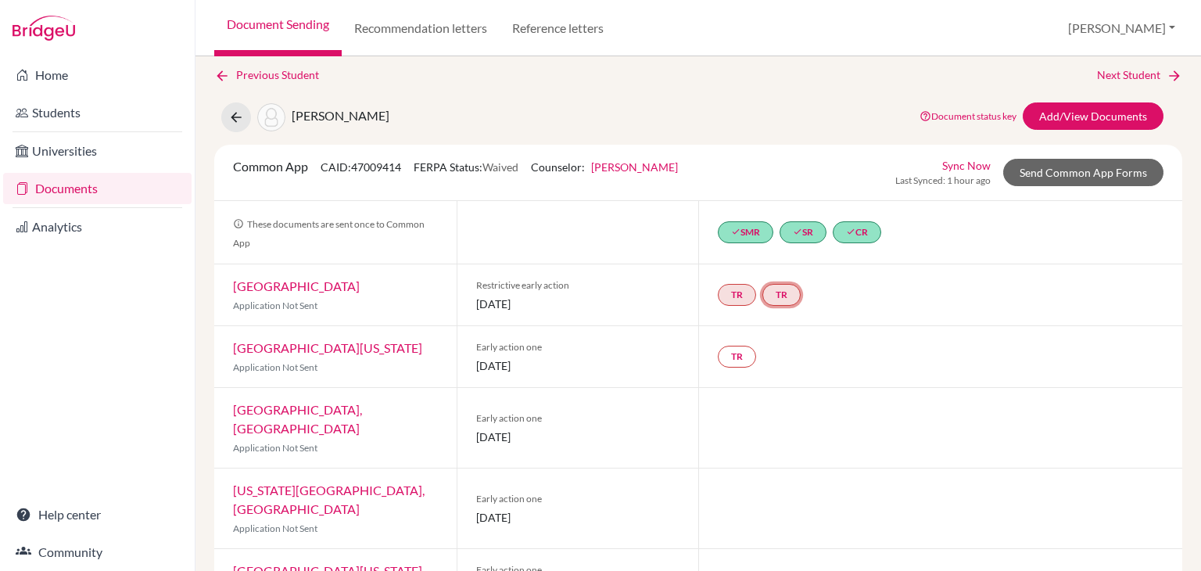
scroll to position [0, 0]
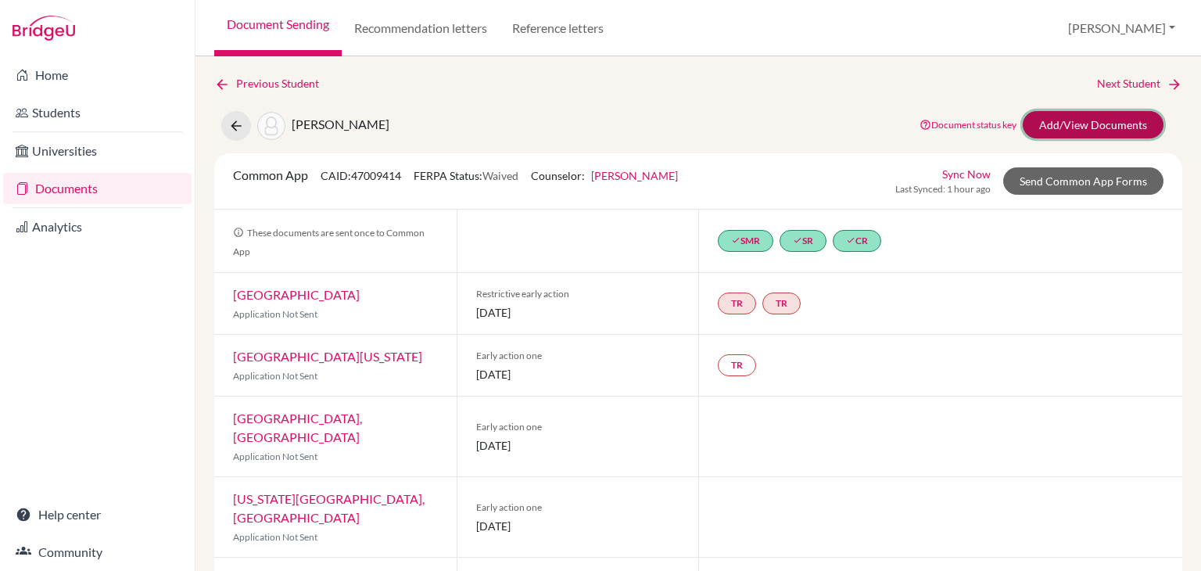
click at [1048, 120] on link "Add/View Documents" at bounding box center [1093, 124] width 141 height 27
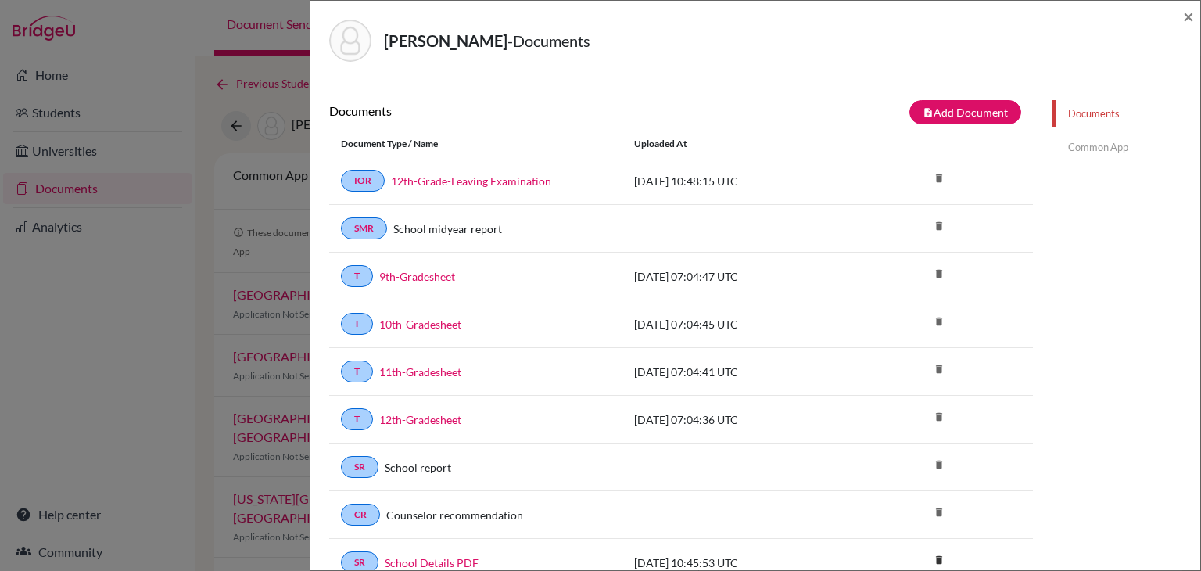
click at [1070, 140] on link "Common App" at bounding box center [1127, 147] width 148 height 27
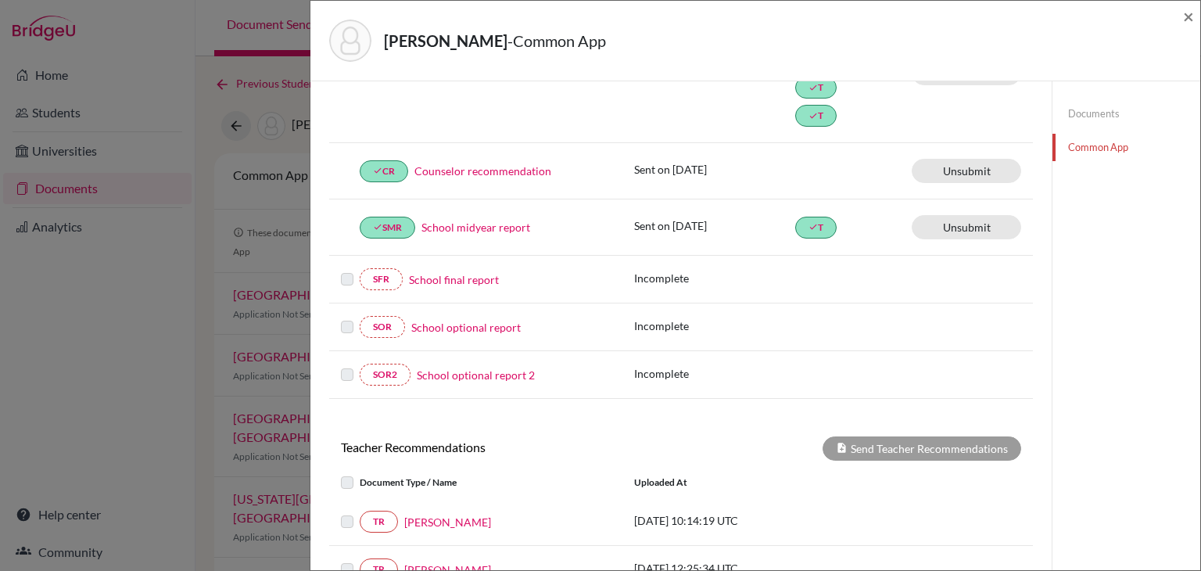
scroll to position [313, 0]
click at [400, 287] on div "SFR School final report Incomplete" at bounding box center [681, 279] width 704 height 48
click at [386, 276] on link "SFR" at bounding box center [381, 278] width 43 height 22
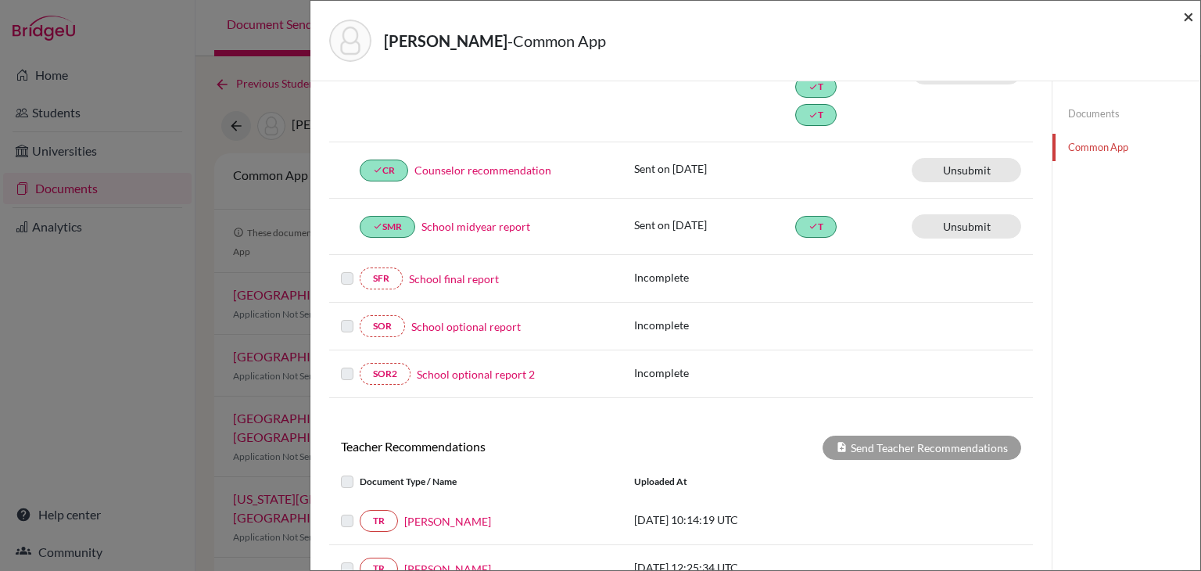
click at [1192, 17] on span "×" at bounding box center [1188, 16] width 11 height 23
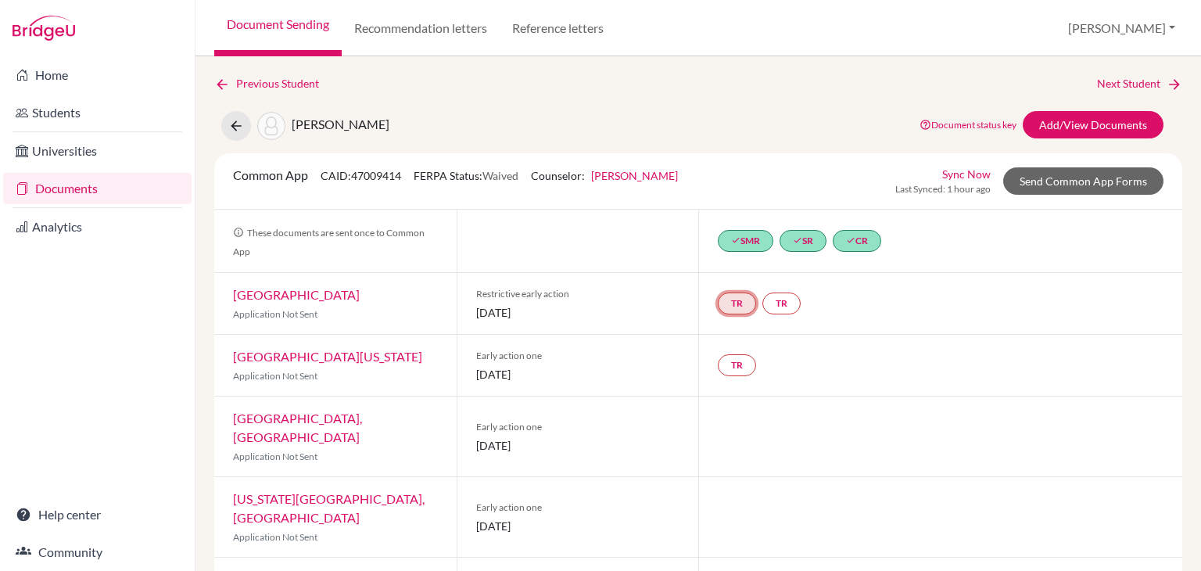
click at [732, 304] on link "TR" at bounding box center [737, 303] width 38 height 22
click at [743, 261] on div "Incomplete" at bounding box center [736, 272] width 155 height 27
click at [770, 303] on link "TR" at bounding box center [782, 303] width 38 height 22
click at [753, 253] on h3 "Teacher recommendation" at bounding box center [782, 245] width 155 height 28
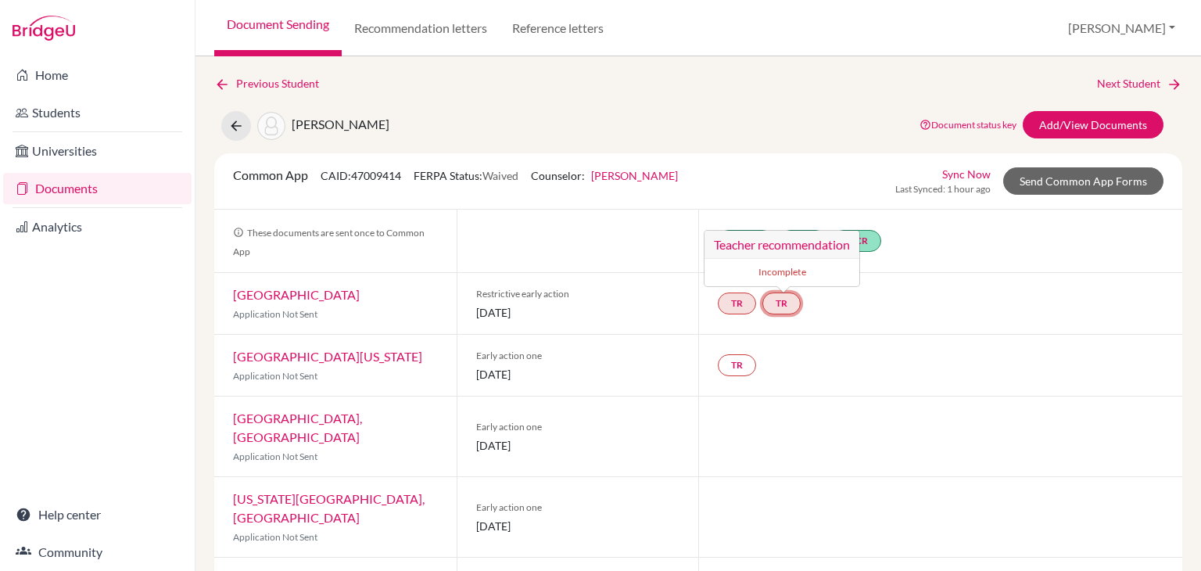
click at [777, 303] on link "TR Teacher recommendation Incomplete" at bounding box center [782, 303] width 38 height 22
drag, startPoint x: 726, startPoint y: 302, endPoint x: 734, endPoint y: 275, distance: 28.7
click at [726, 302] on link "TR" at bounding box center [737, 303] width 38 height 22
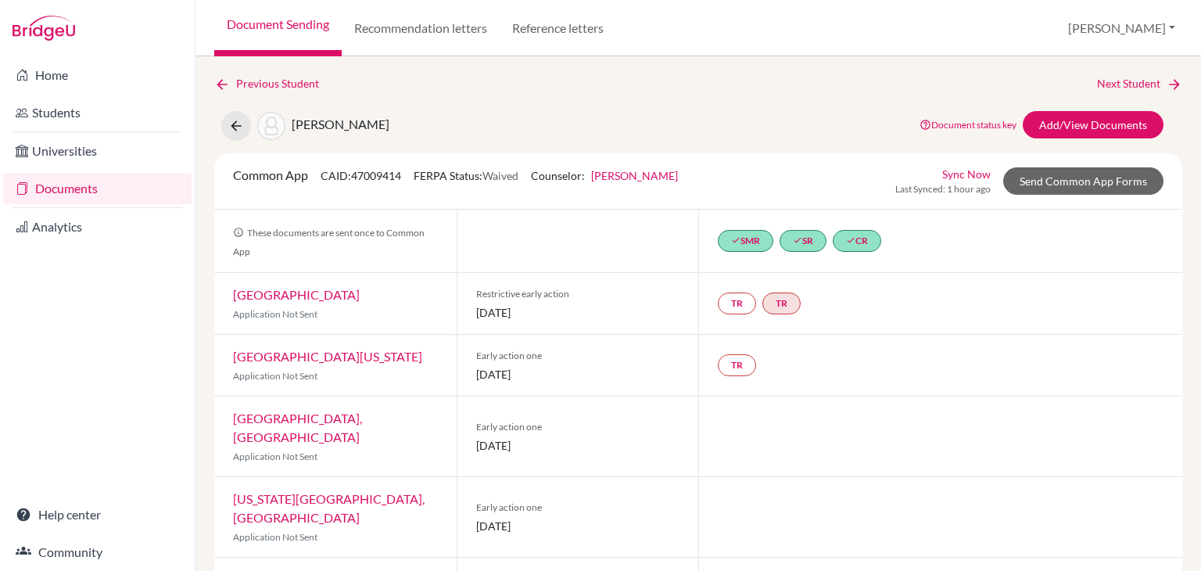
click at [856, 275] on div "TR TR" at bounding box center [940, 303] width 484 height 61
click at [742, 298] on link "TR" at bounding box center [737, 303] width 38 height 22
click at [770, 267] on small "Incomplete" at bounding box center [736, 272] width 136 height 14
click at [1079, 120] on link "Add/View Documents" at bounding box center [1093, 124] width 141 height 27
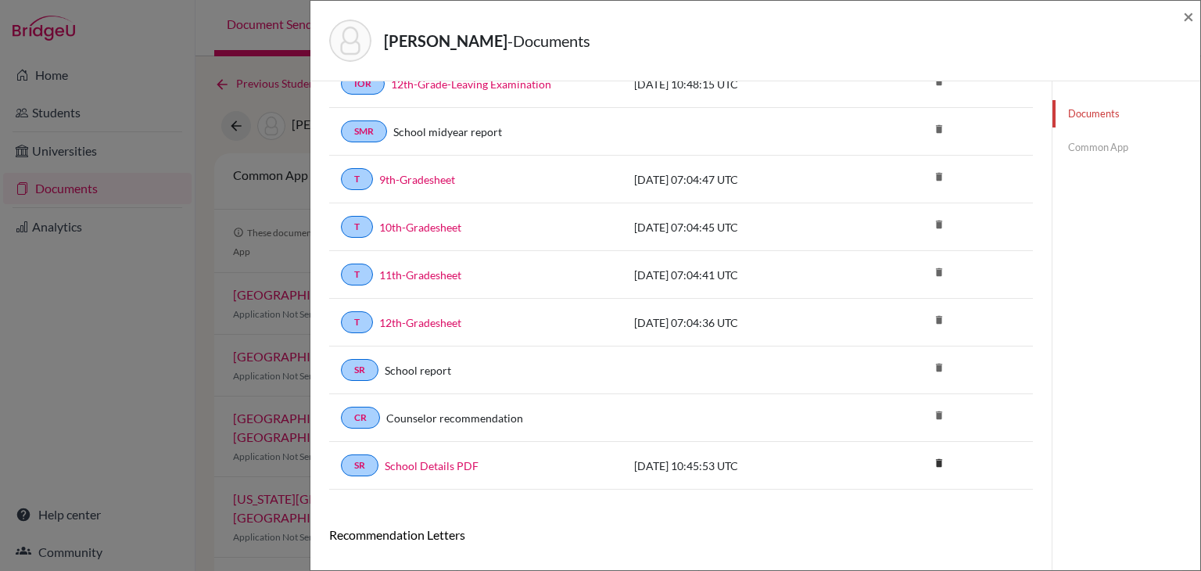
scroll to position [260, 0]
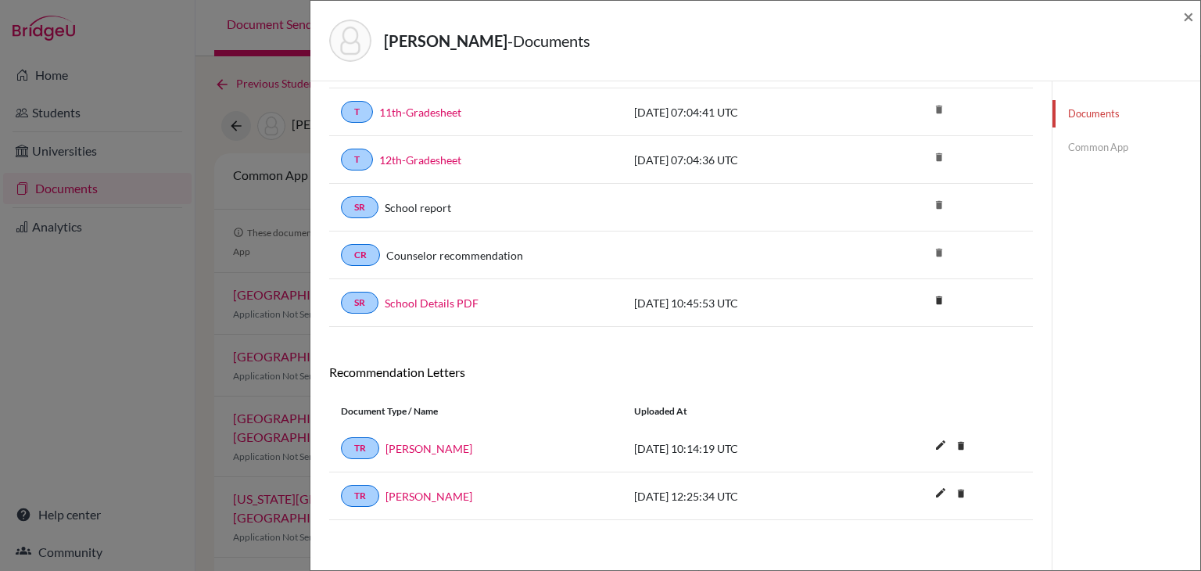
click at [418, 432] on div "[PERSON_NAME]" at bounding box center [427, 418] width 99 height 33
click at [416, 442] on link "[PERSON_NAME]" at bounding box center [429, 448] width 87 height 16
click at [1073, 154] on link "Common App" at bounding box center [1127, 147] width 148 height 27
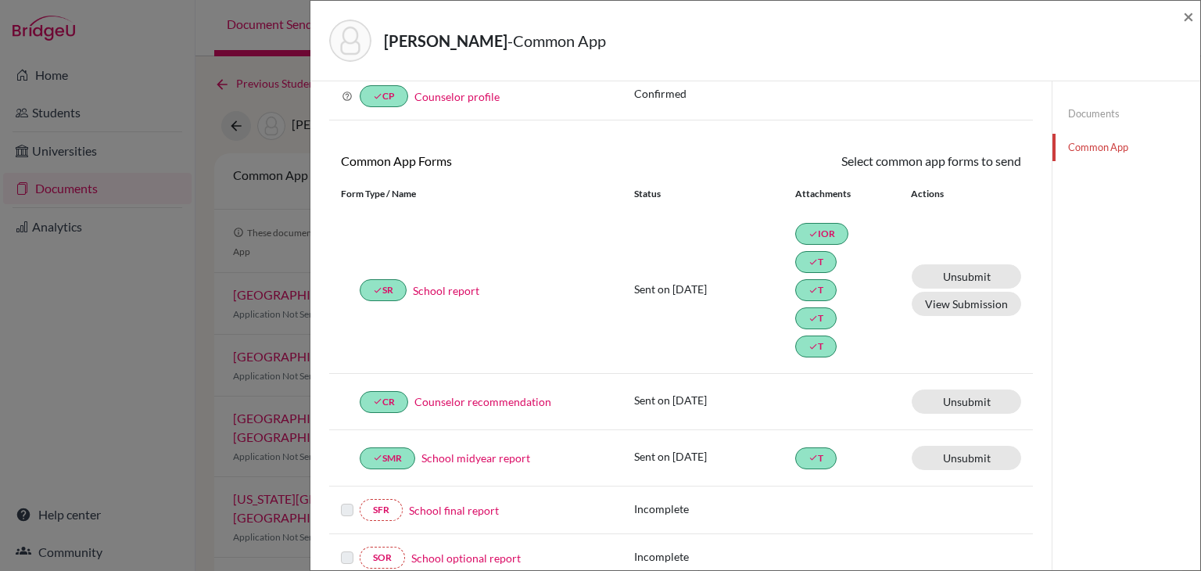
scroll to position [260, 0]
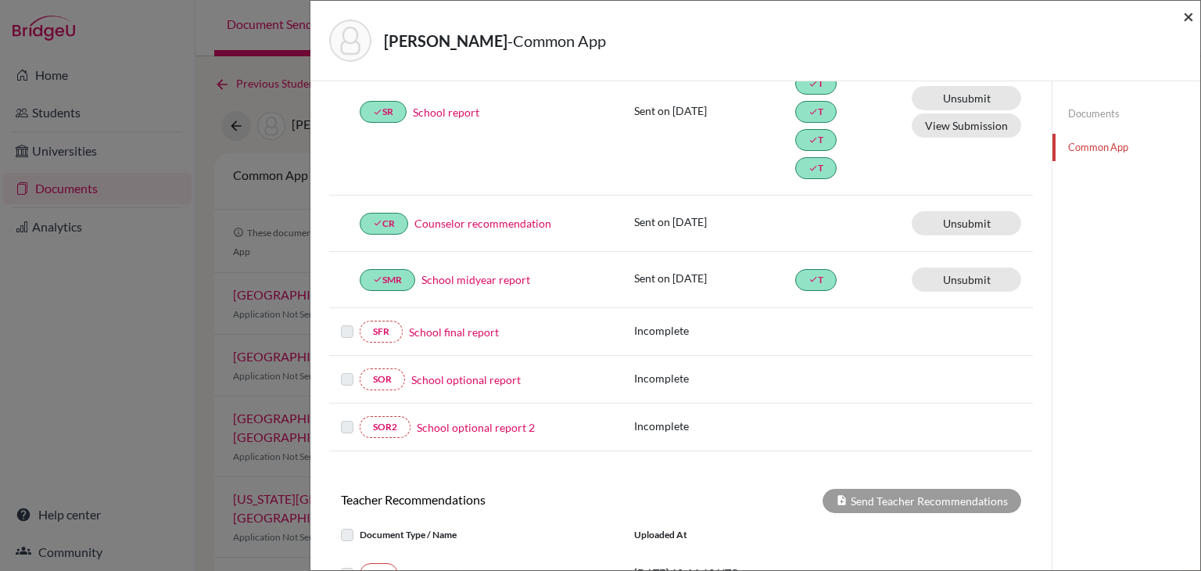
click at [1193, 16] on span "×" at bounding box center [1188, 16] width 11 height 23
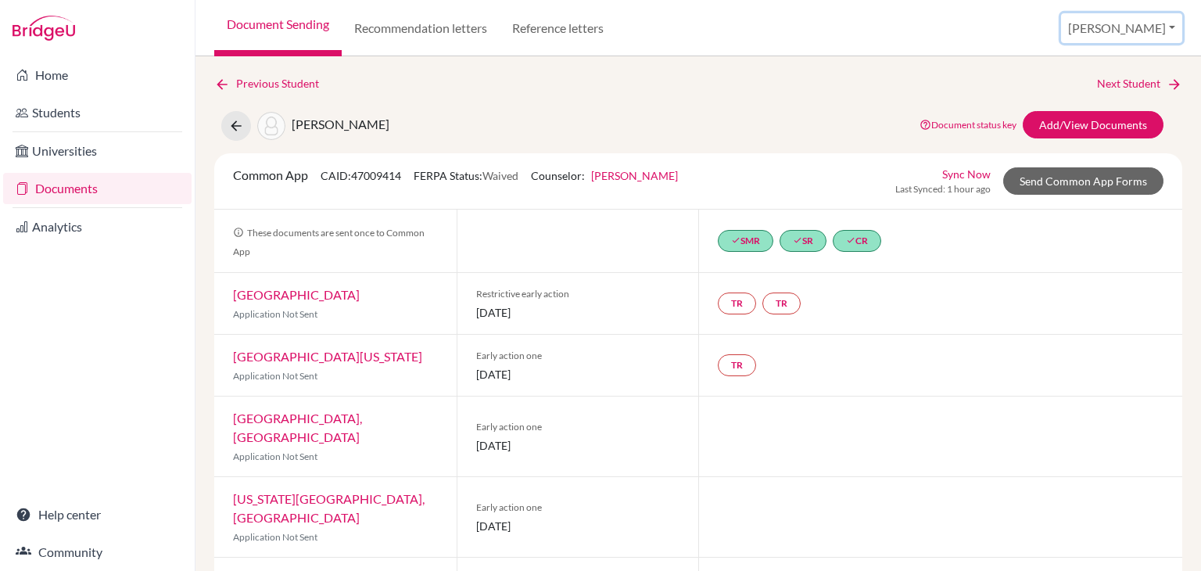
click at [1131, 34] on button "[PERSON_NAME]" at bounding box center [1121, 28] width 121 height 30
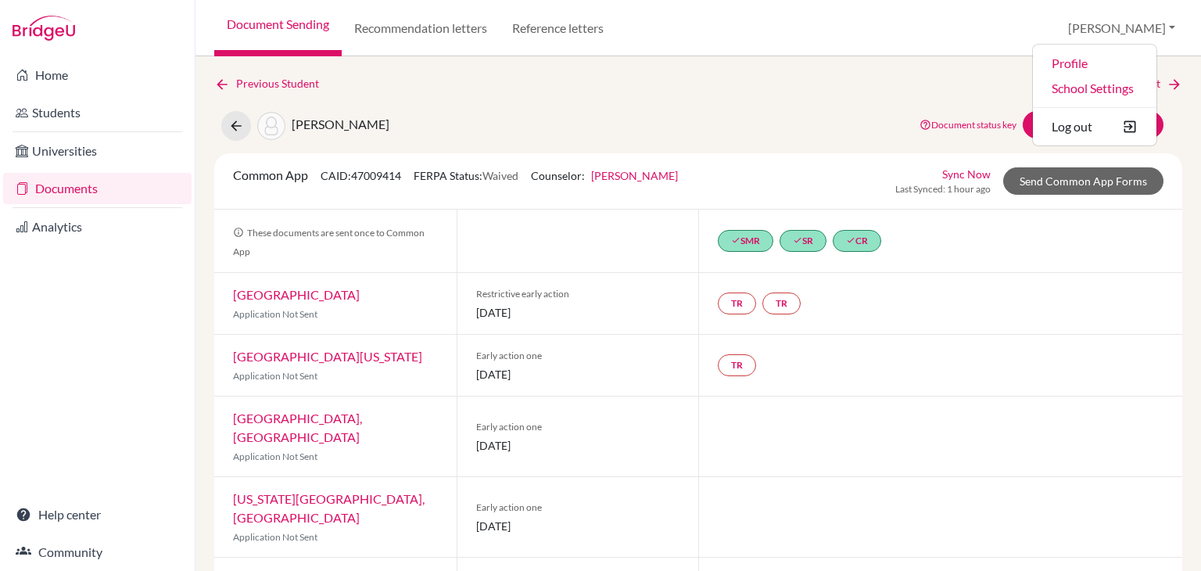
click at [935, 104] on div "Previous Student Next Student [PERSON_NAME] Document status key TR Requirement.…" at bounding box center [698, 408] width 968 height 667
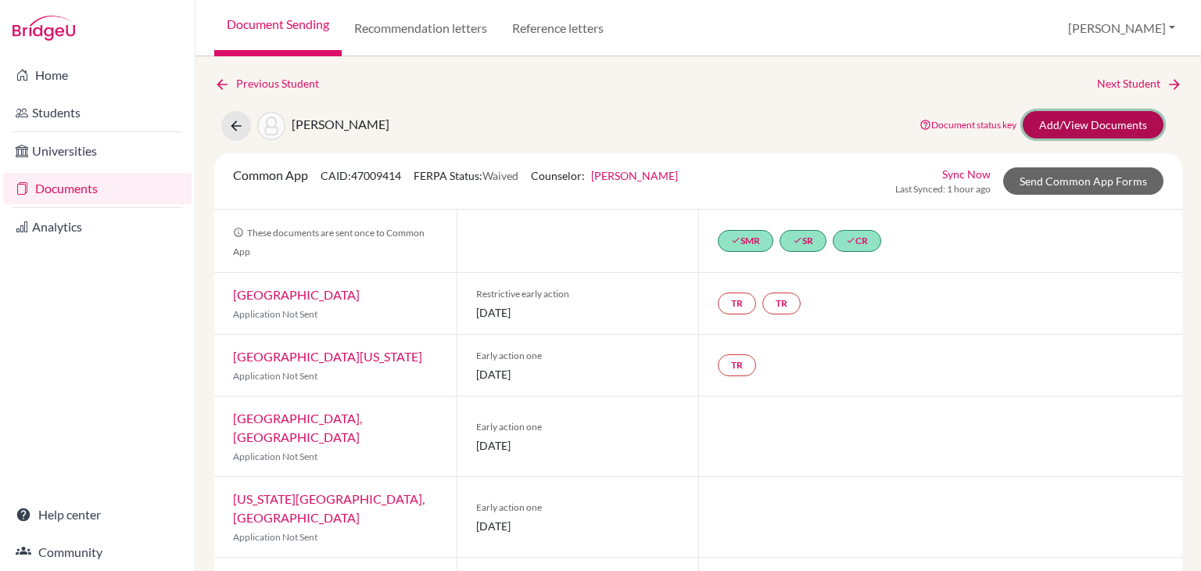
click at [1058, 119] on link "Add/View Documents" at bounding box center [1093, 124] width 141 height 27
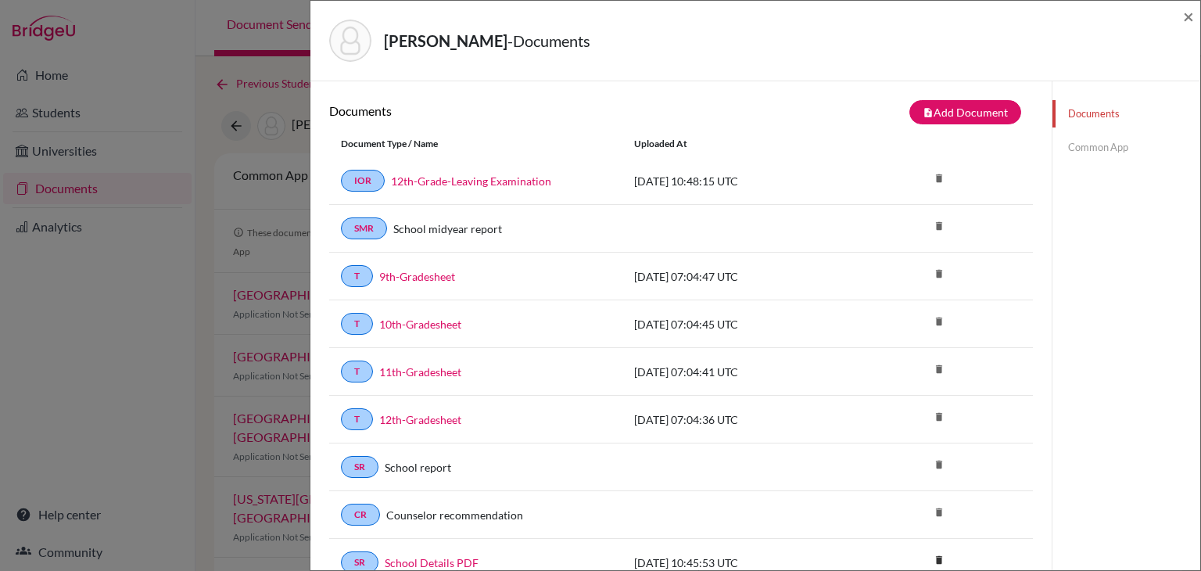
click at [1093, 140] on link "Common App" at bounding box center [1127, 147] width 148 height 27
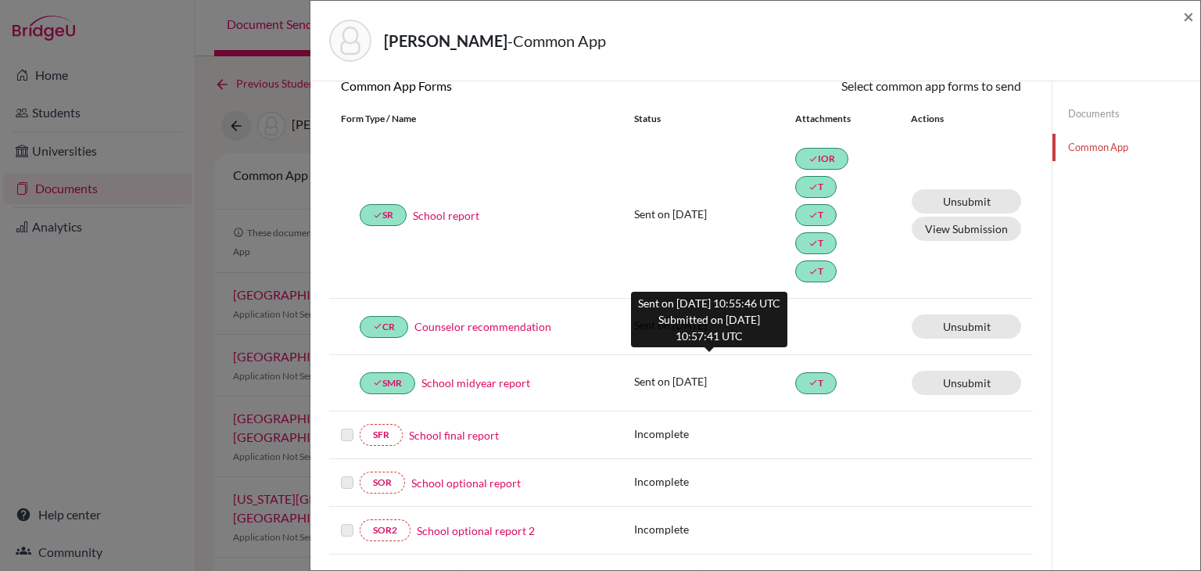
scroll to position [235, 0]
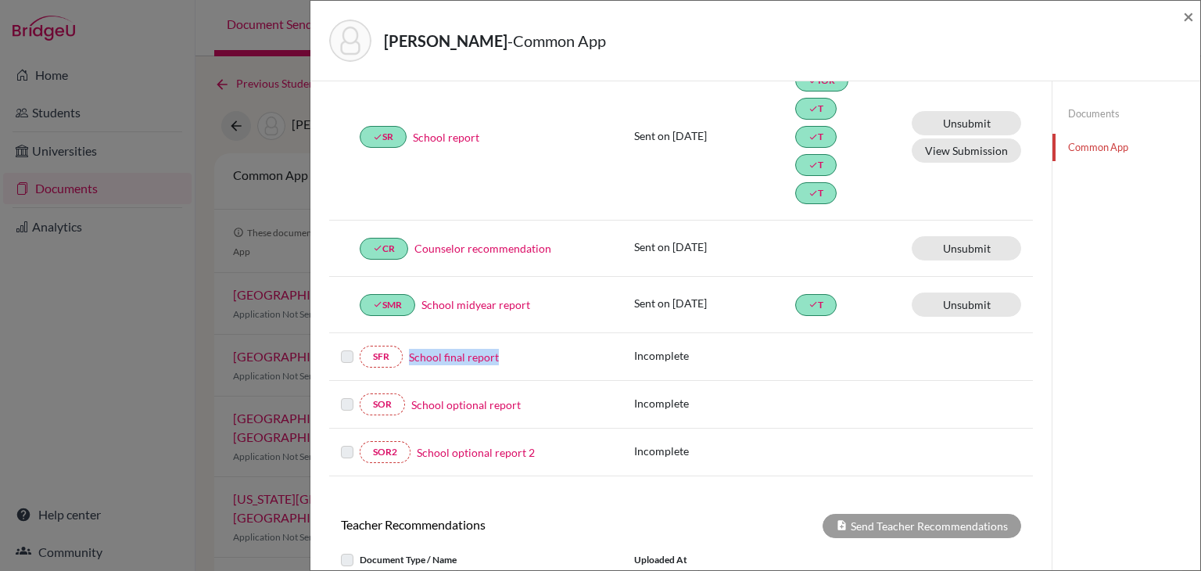
drag, startPoint x: 407, startPoint y: 346, endPoint x: 511, endPoint y: 348, distance: 103.3
click at [504, 349] on div "School final report" at bounding box center [507, 357] width 208 height 16
click at [534, 349] on div "School final report" at bounding box center [507, 357] width 208 height 16
click at [384, 357] on link "SFR" at bounding box center [381, 357] width 43 height 22
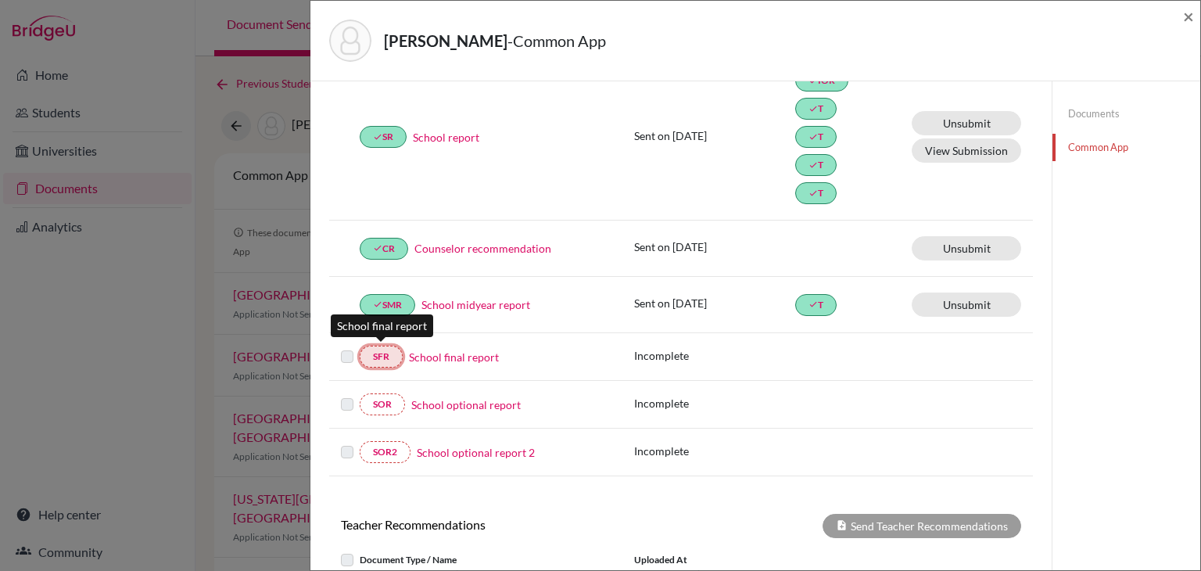
click at [383, 350] on link "SFR" at bounding box center [381, 357] width 43 height 22
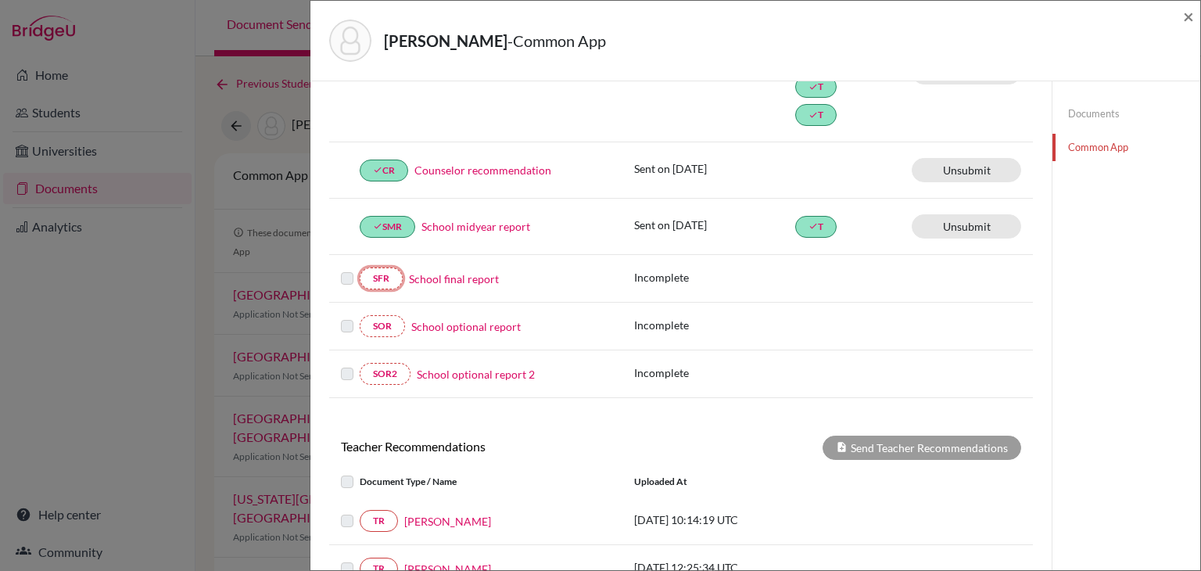
scroll to position [469, 0]
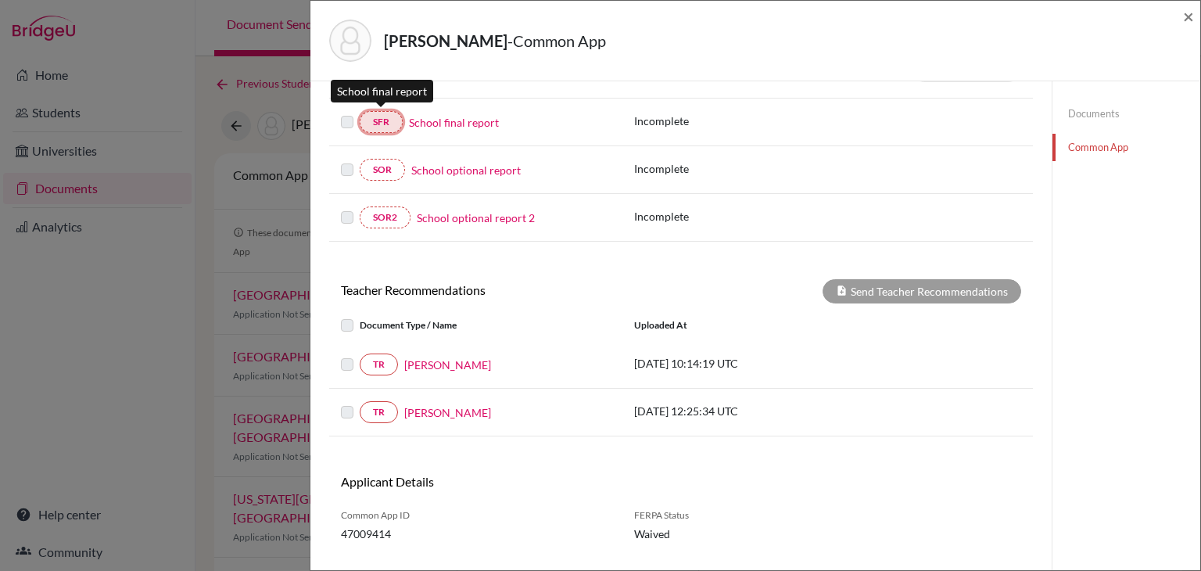
click at [384, 127] on link "SFR" at bounding box center [381, 122] width 43 height 22
click at [385, 99] on div "SFR School final report Incomplete" at bounding box center [681, 123] width 704 height 48
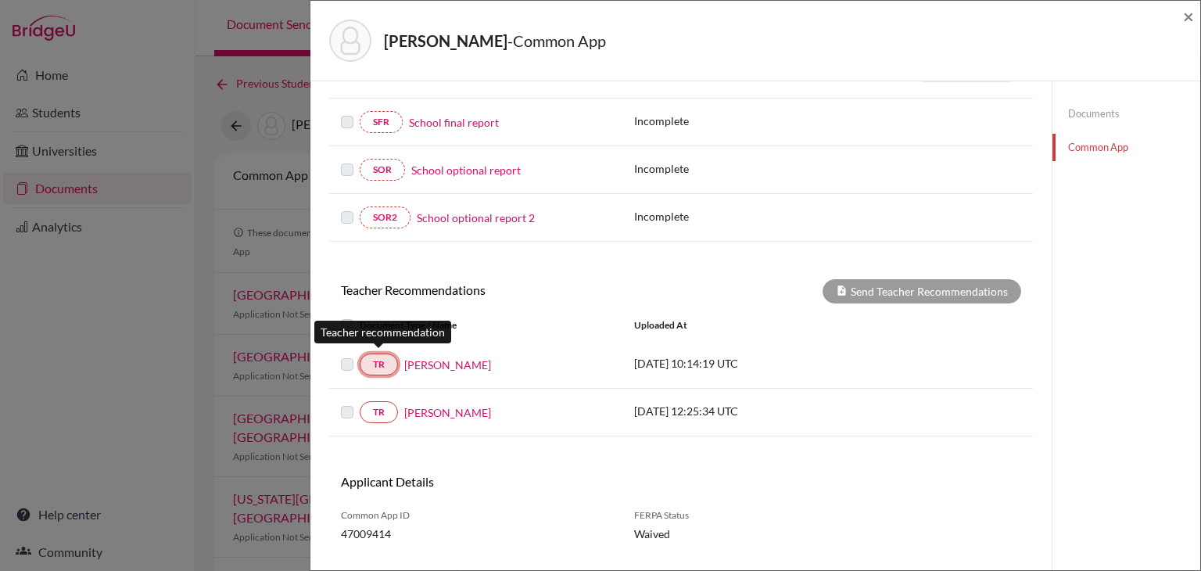
click at [366, 353] on link "TR" at bounding box center [379, 364] width 38 height 22
click at [379, 356] on link "TR" at bounding box center [379, 364] width 38 height 22
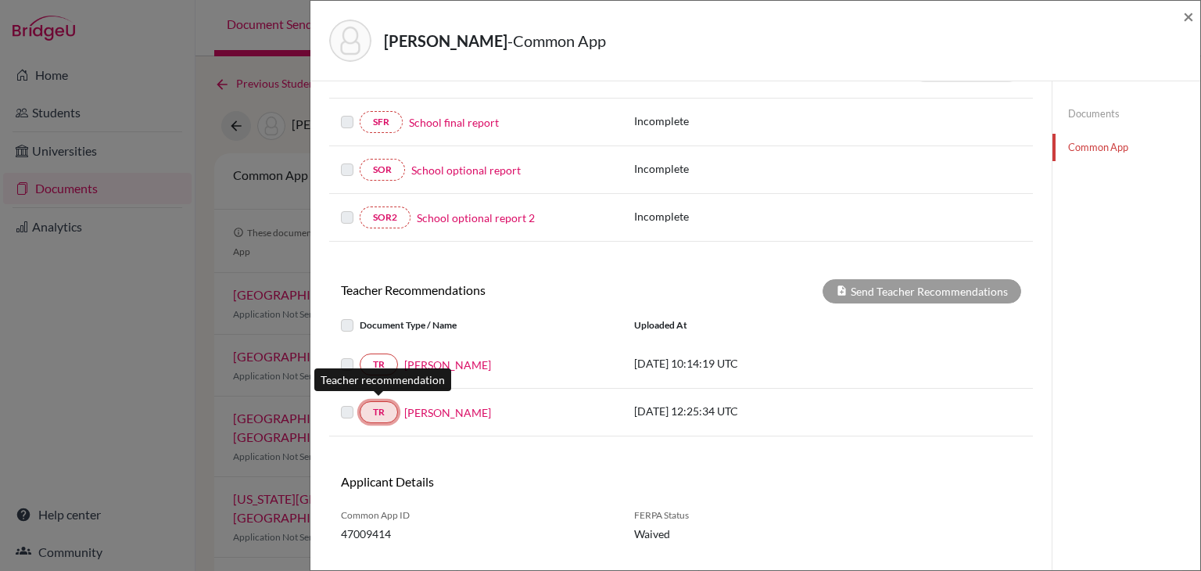
click at [391, 402] on link "TR" at bounding box center [379, 412] width 38 height 22
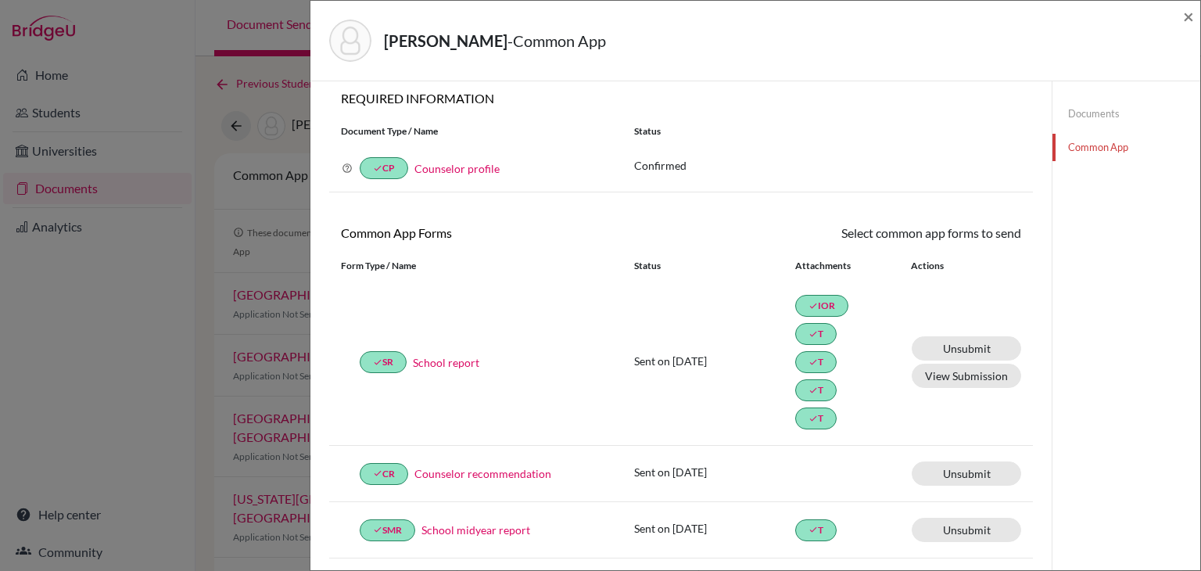
scroll to position [0, 0]
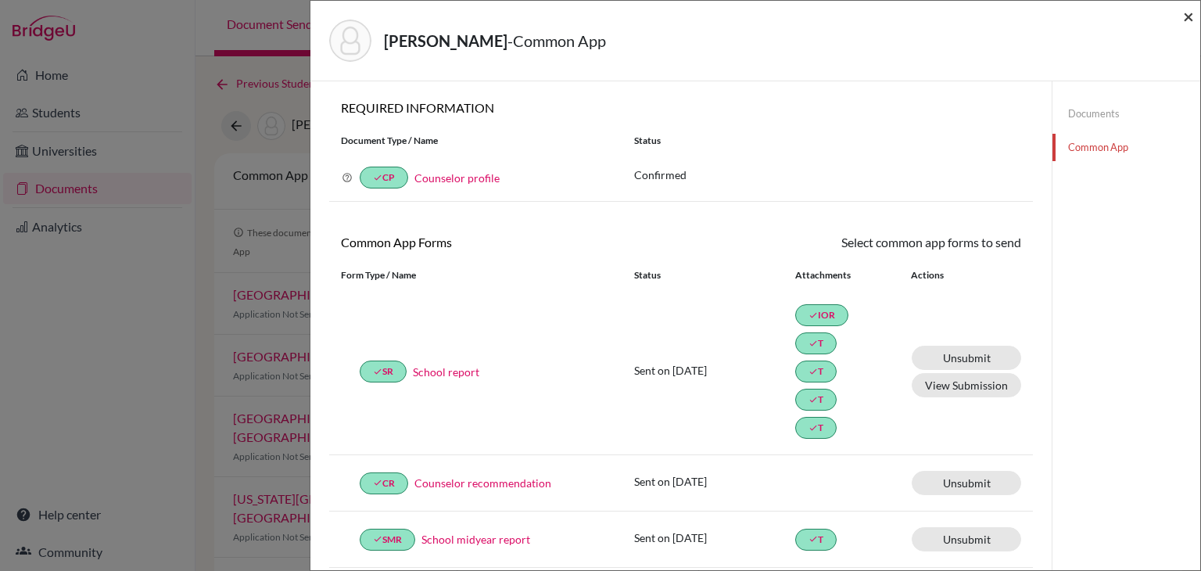
click at [1193, 24] on span "×" at bounding box center [1188, 16] width 11 height 23
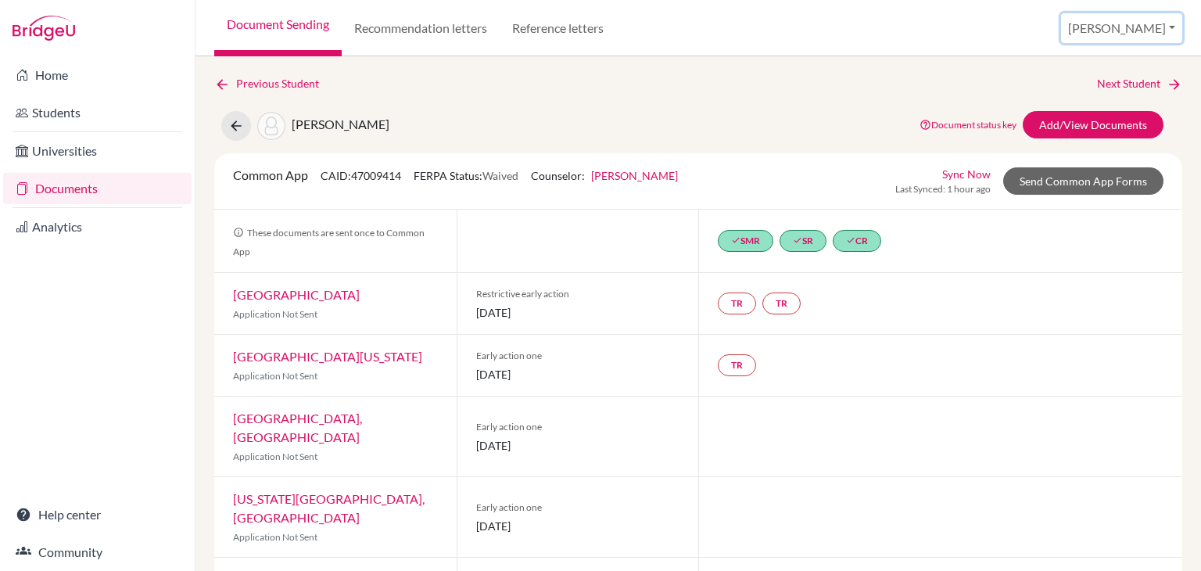
click at [1162, 29] on button "[PERSON_NAME]" at bounding box center [1121, 28] width 121 height 30
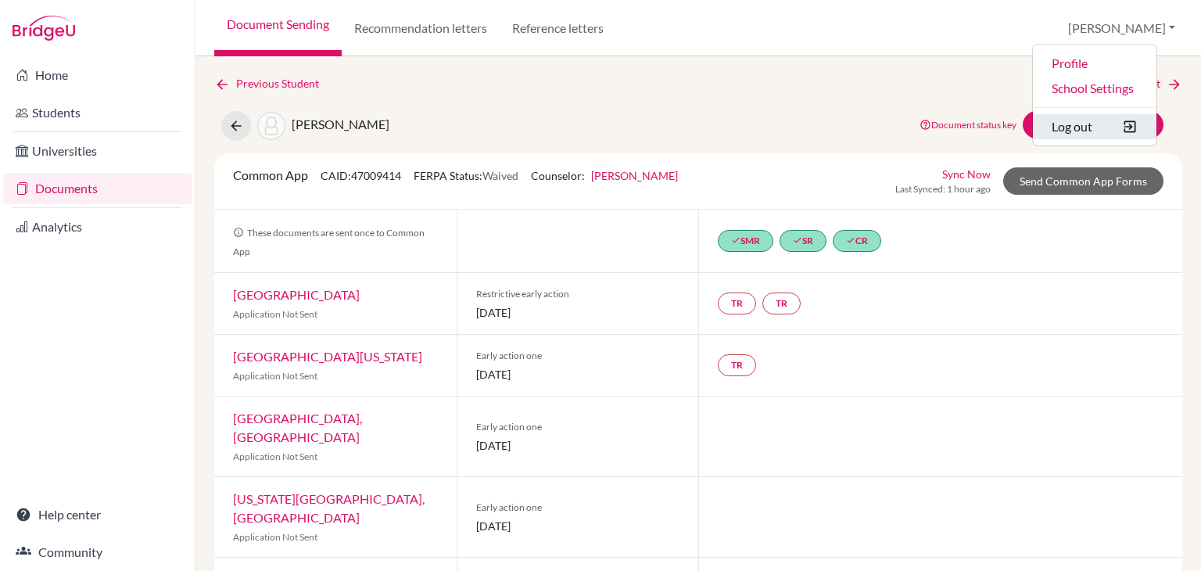
click at [1113, 120] on button "Log out" at bounding box center [1095, 126] width 124 height 25
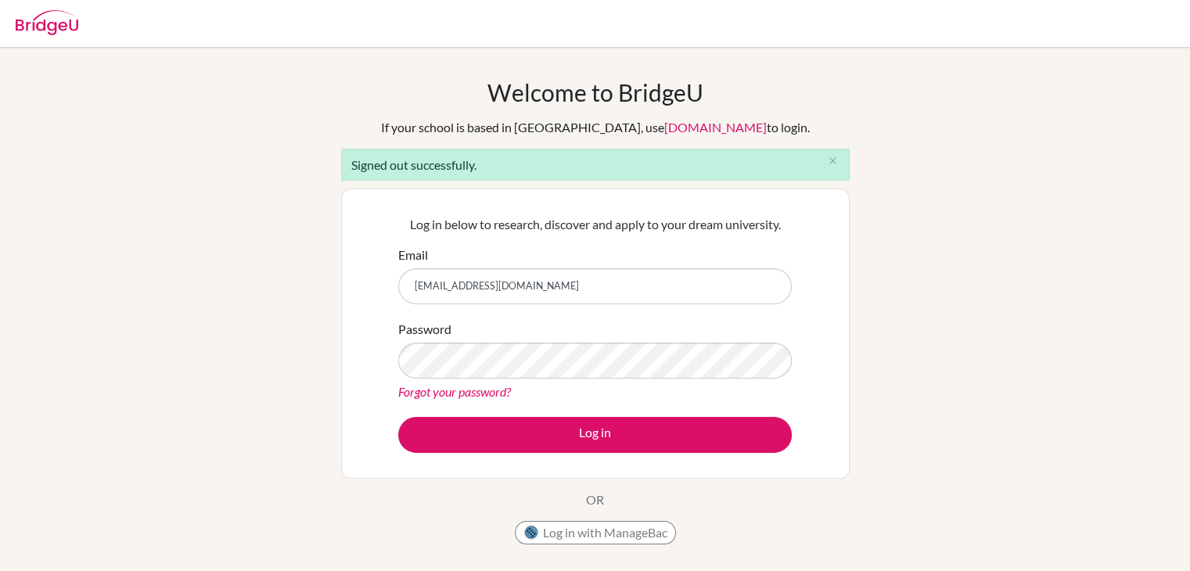
drag, startPoint x: 595, startPoint y: 288, endPoint x: 219, endPoint y: 307, distance: 376.7
click at [219, 307] on div "Welcome to [GEOGRAPHIC_DATA] If your school is based in [GEOGRAPHIC_DATA], use …" at bounding box center [595, 353] width 1190 height 551
type input "[EMAIL_ADDRESS][DOMAIN_NAME]"
click at [219, 359] on div "Welcome to [GEOGRAPHIC_DATA] If your school is based in [GEOGRAPHIC_DATA], use …" at bounding box center [595, 353] width 1190 height 551
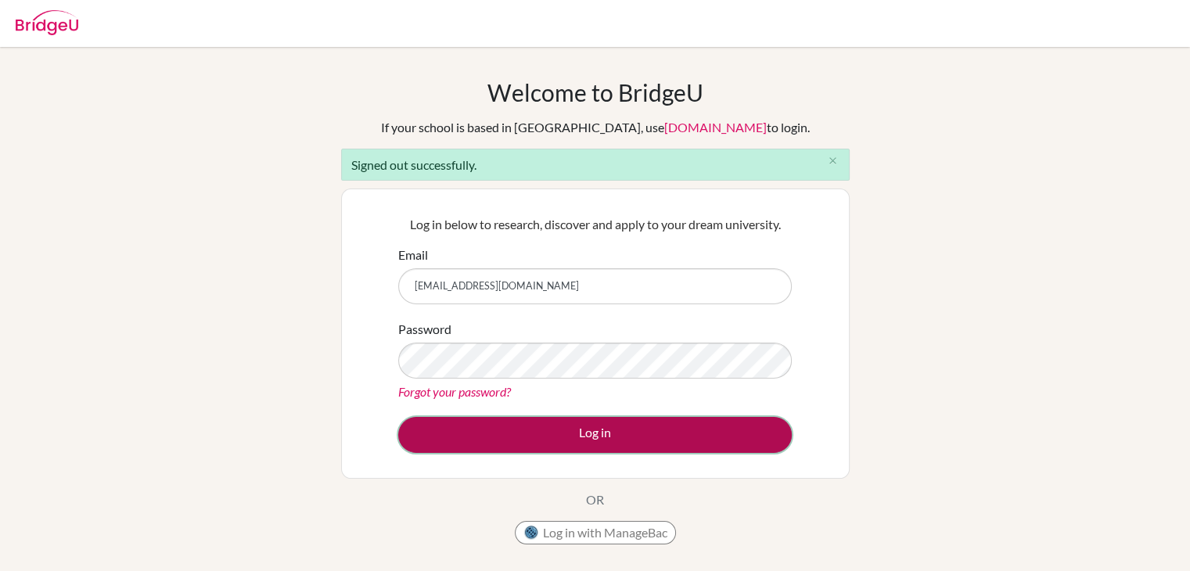
click at [437, 430] on button "Log in" at bounding box center [594, 435] width 393 height 36
